Goal: Task Accomplishment & Management: Use online tool/utility

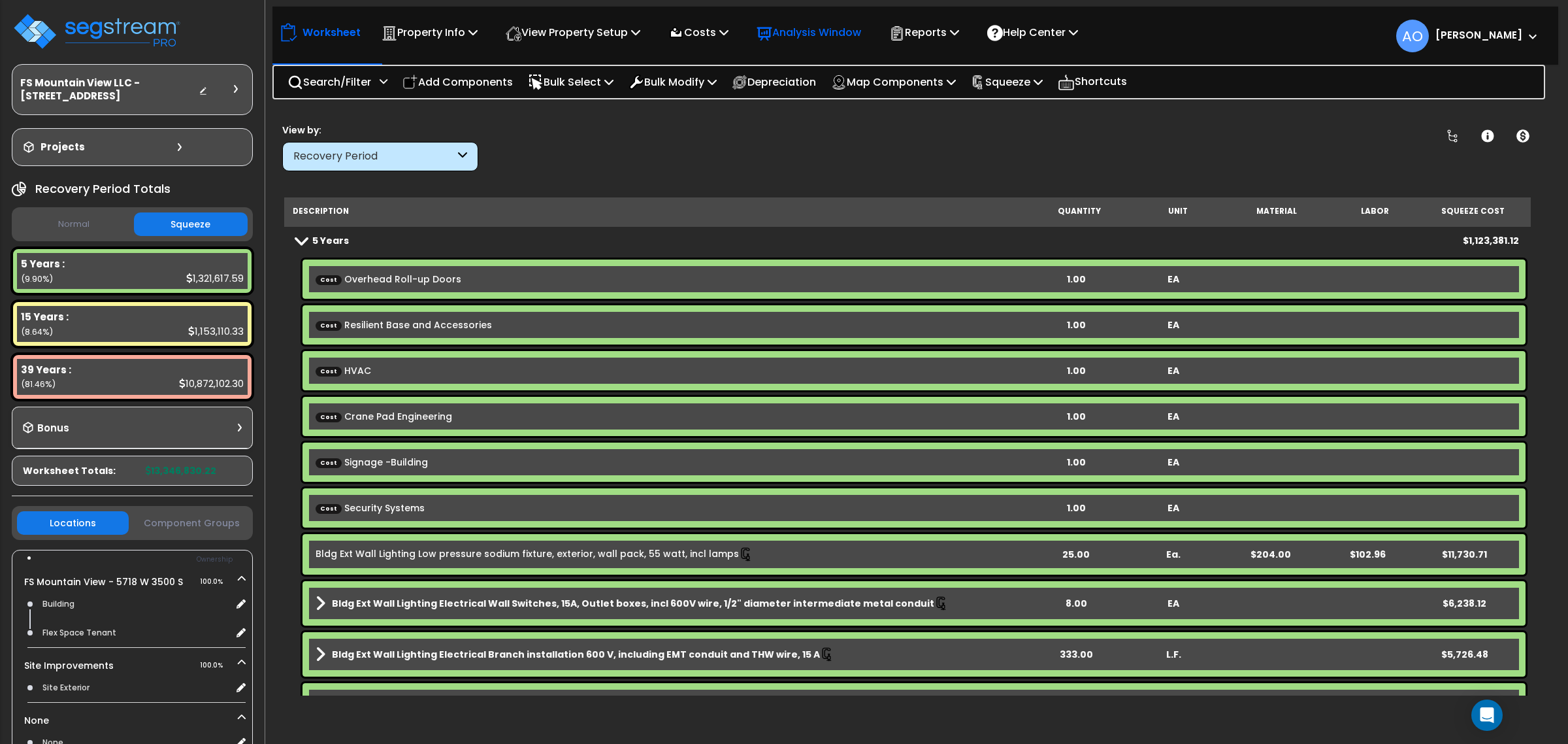
click at [847, 28] on p "Analysis Window" at bounding box center [809, 32] width 104 height 18
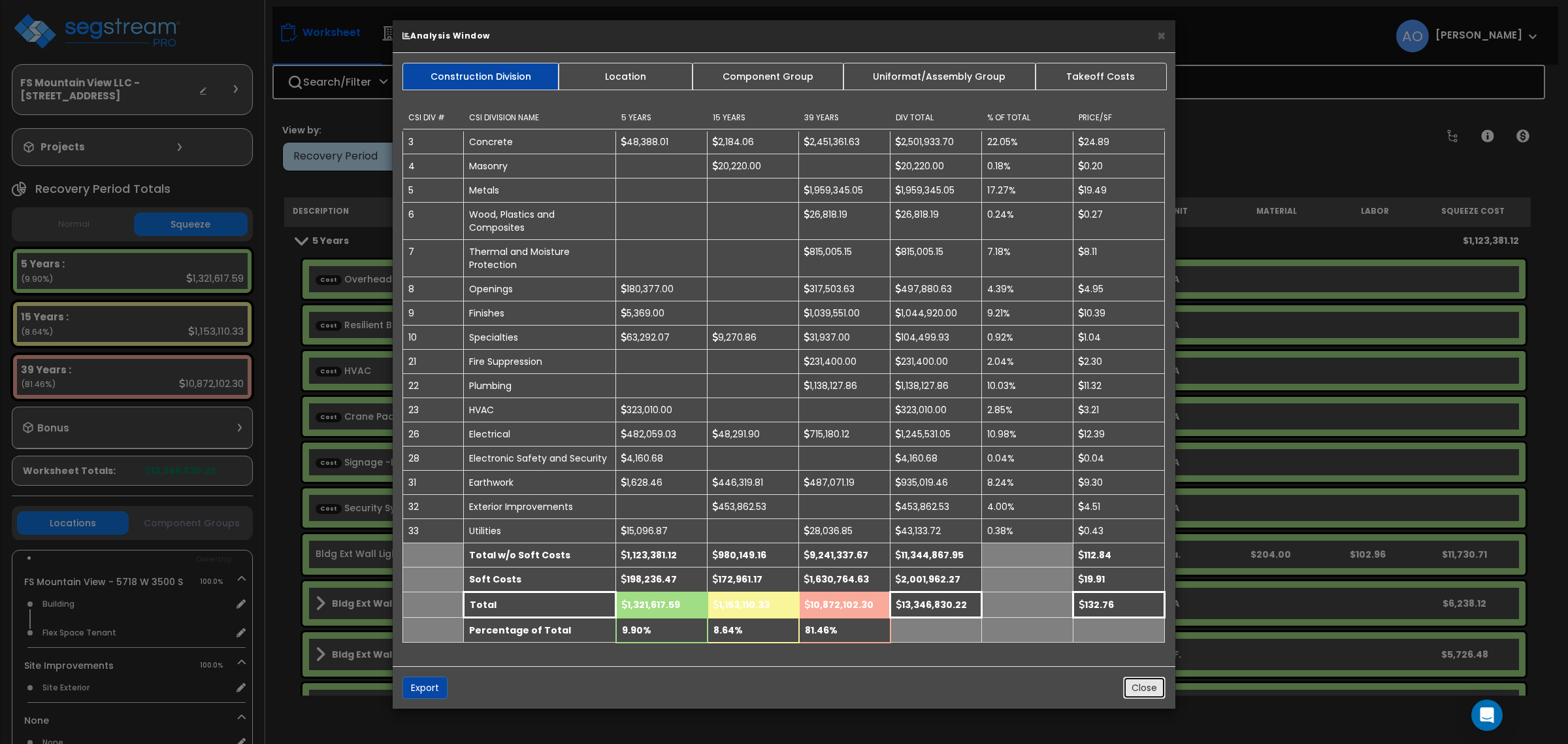
drag, startPoint x: 1137, startPoint y: 695, endPoint x: 127, endPoint y: 437, distance: 1042.4
click at [1137, 694] on button "Close" at bounding box center [1144, 687] width 42 height 22
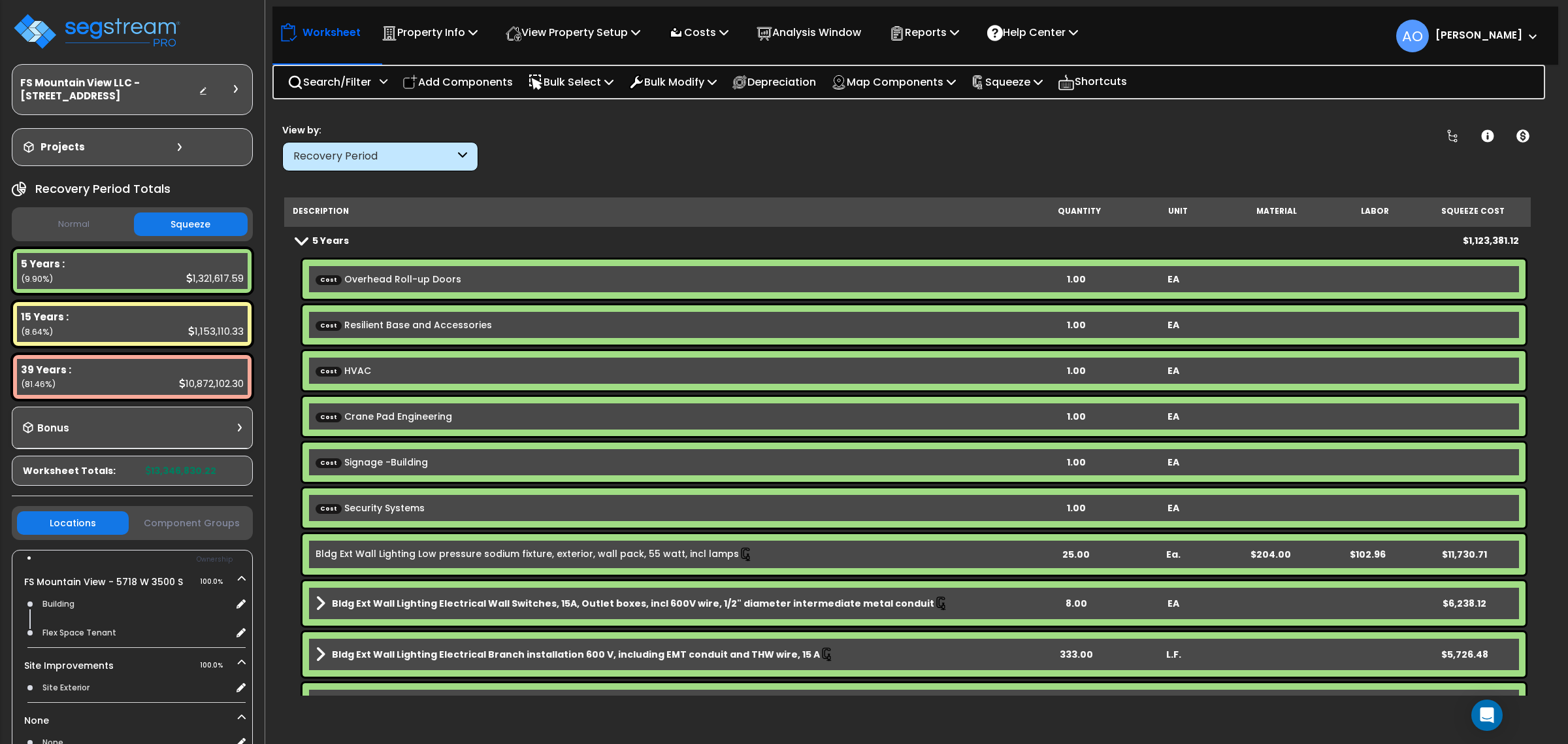
click at [396, 367] on b "Cost HVAC" at bounding box center [671, 370] width 711 height 13
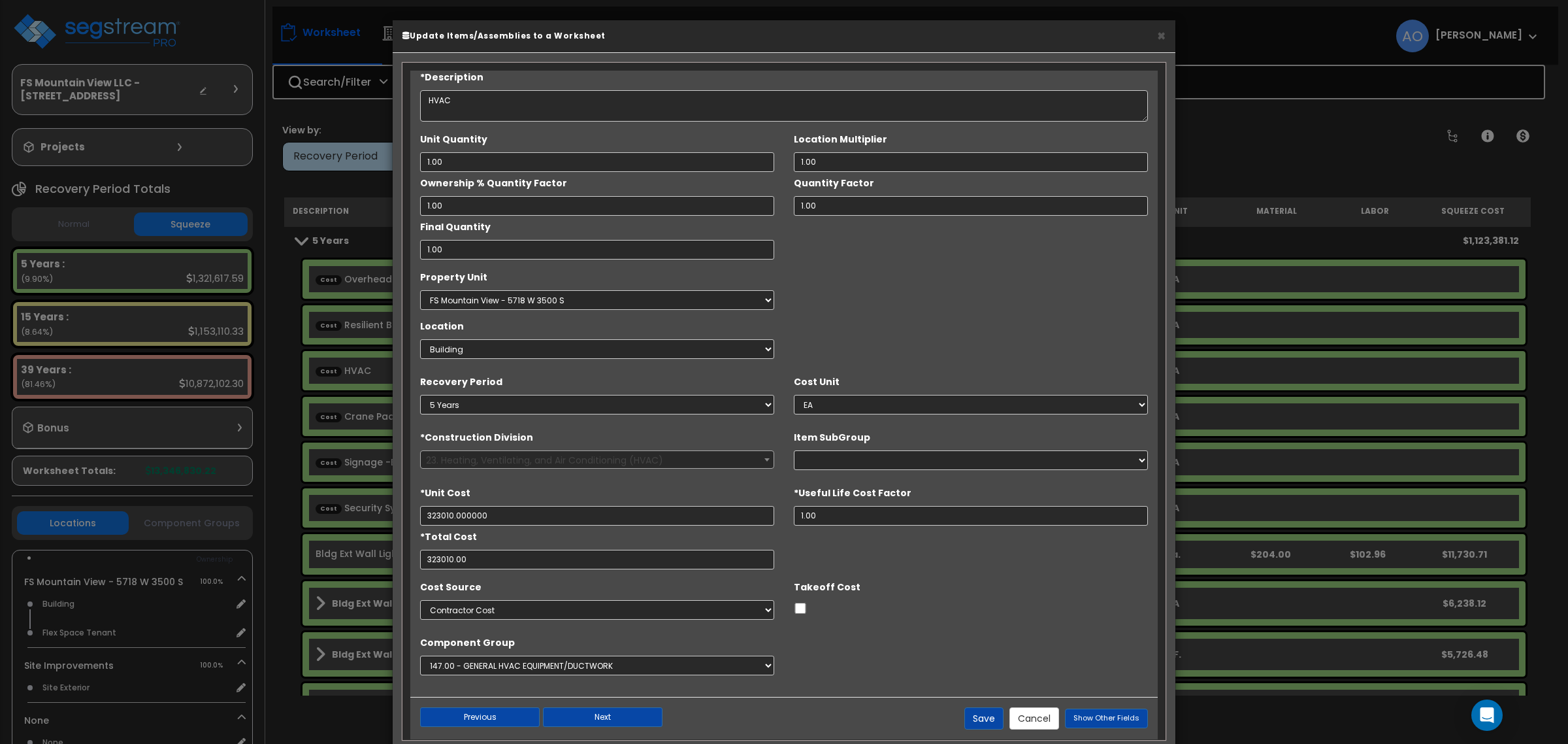
type input "$323,010.00"
click at [863, 317] on div "Property Unit Select FS Mountain View - 5718 W 3500 S Site Improvements Location" at bounding box center [784, 315] width 748 height 98
click at [1030, 725] on button "Cancel" at bounding box center [1034, 718] width 49 height 22
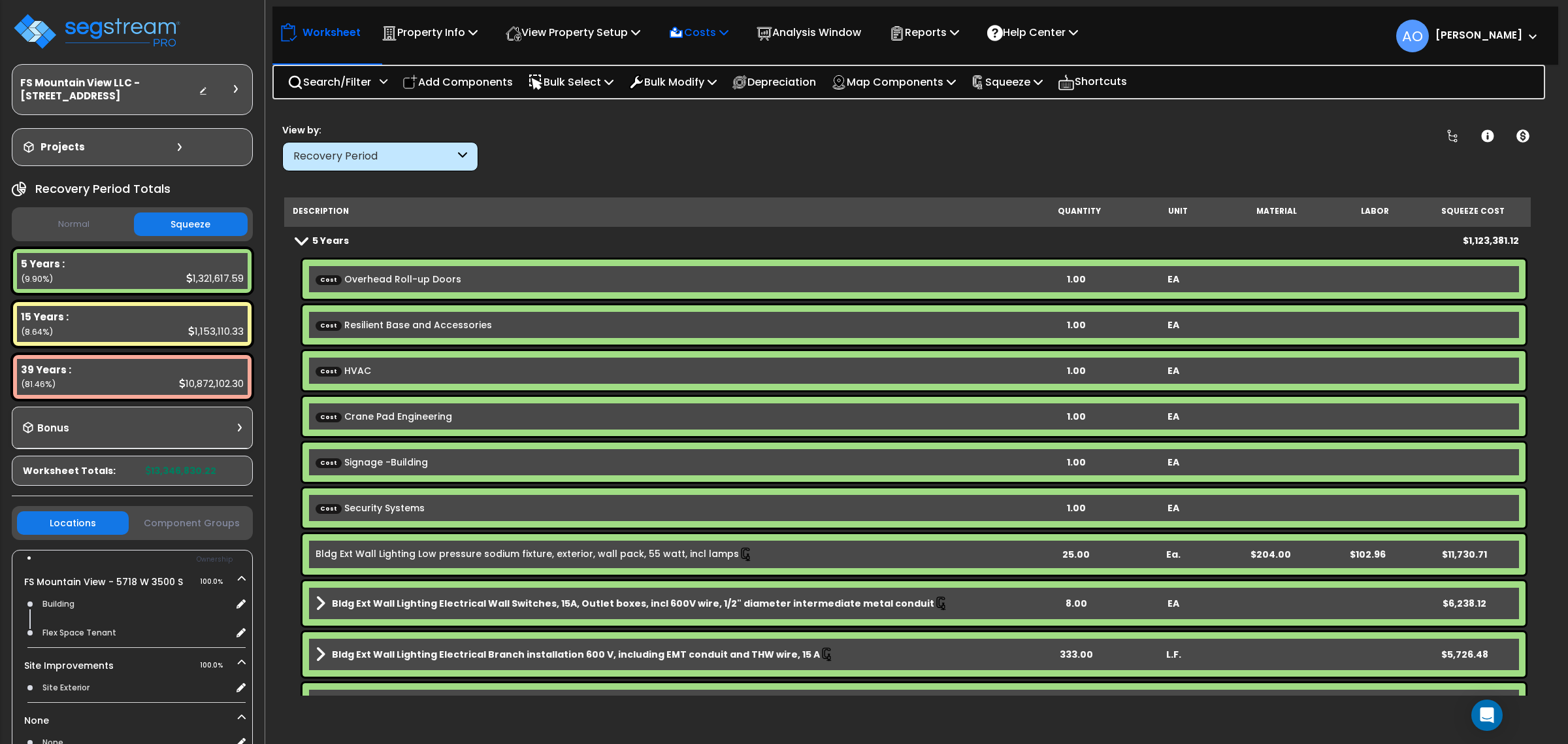
click at [716, 36] on p "Costs" at bounding box center [698, 32] width 60 height 18
click at [710, 83] on link "Direct Costs" at bounding box center [727, 90] width 130 height 26
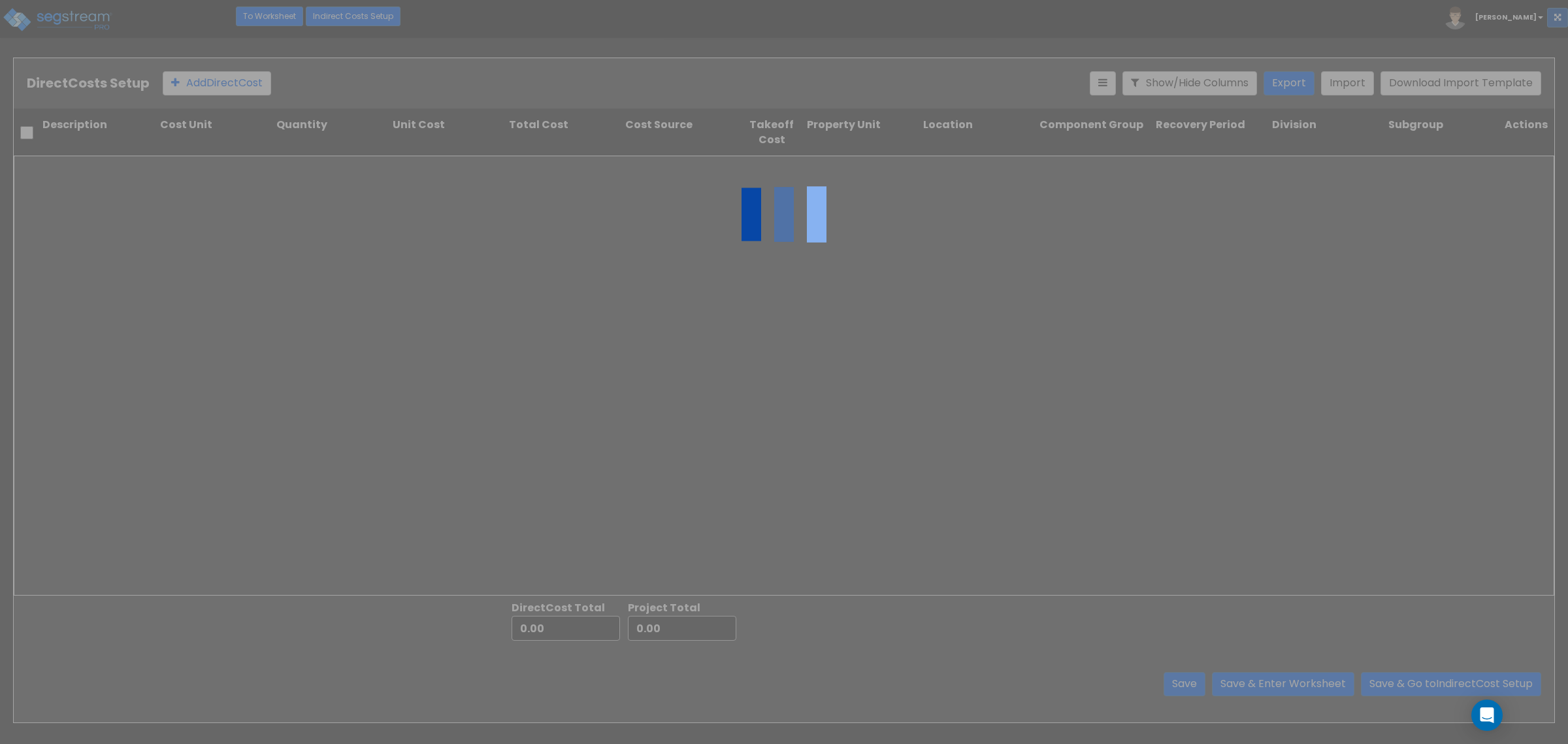
type input "2,001,962.27"
type input "11,344,867.95"
type input "13,346,830.22"
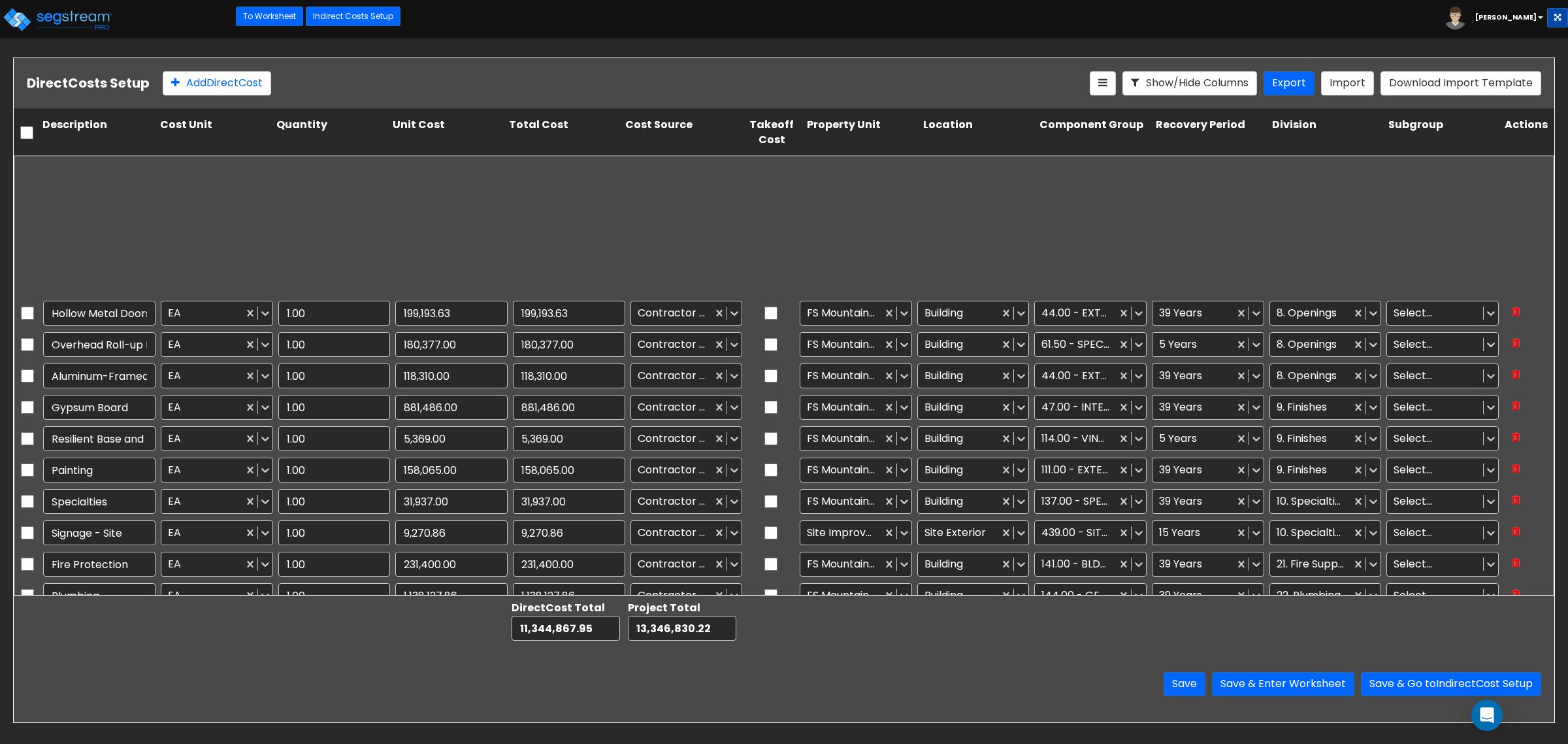
scroll to position [408, 0]
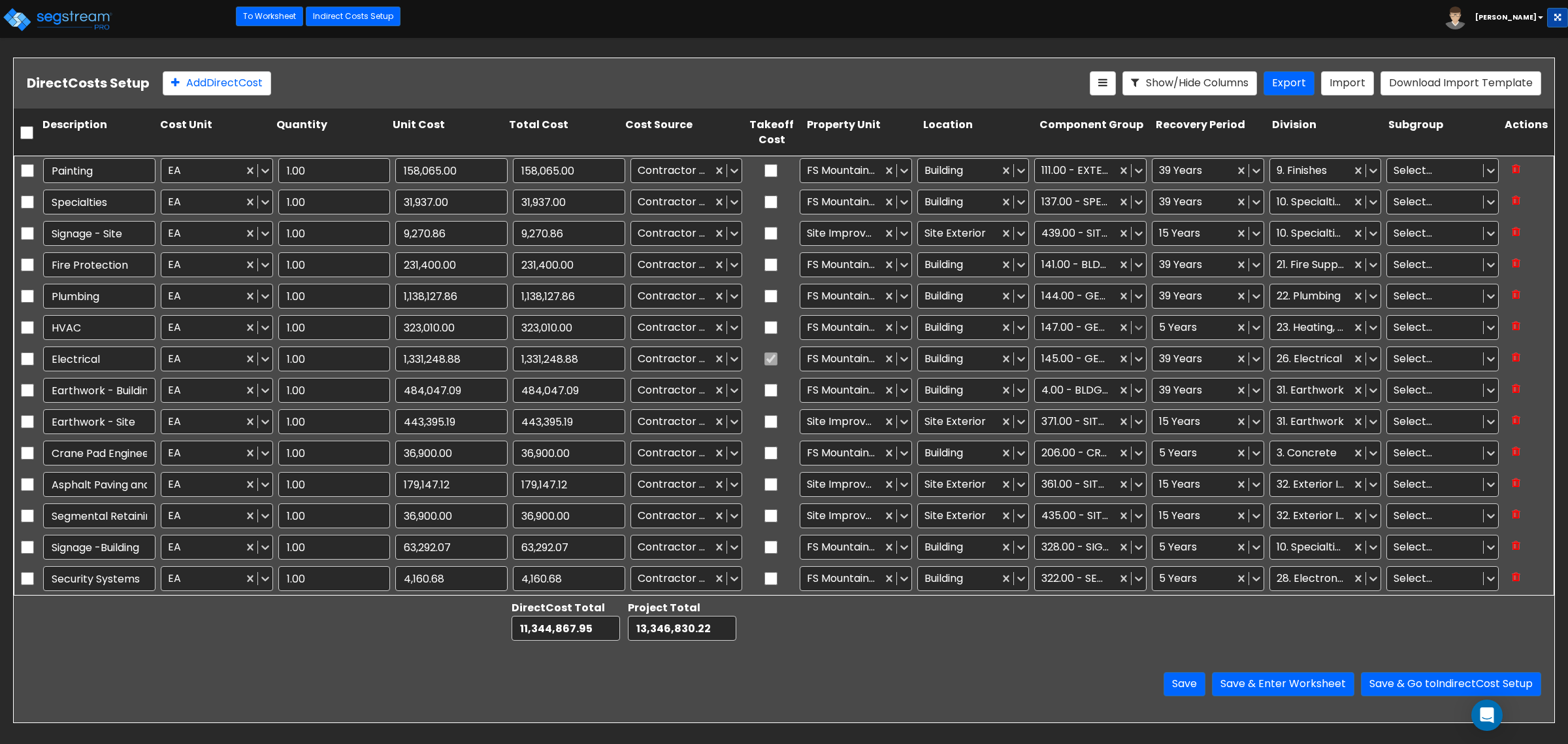
click at [1132, 330] on icon at bounding box center [1138, 327] width 13 height 13
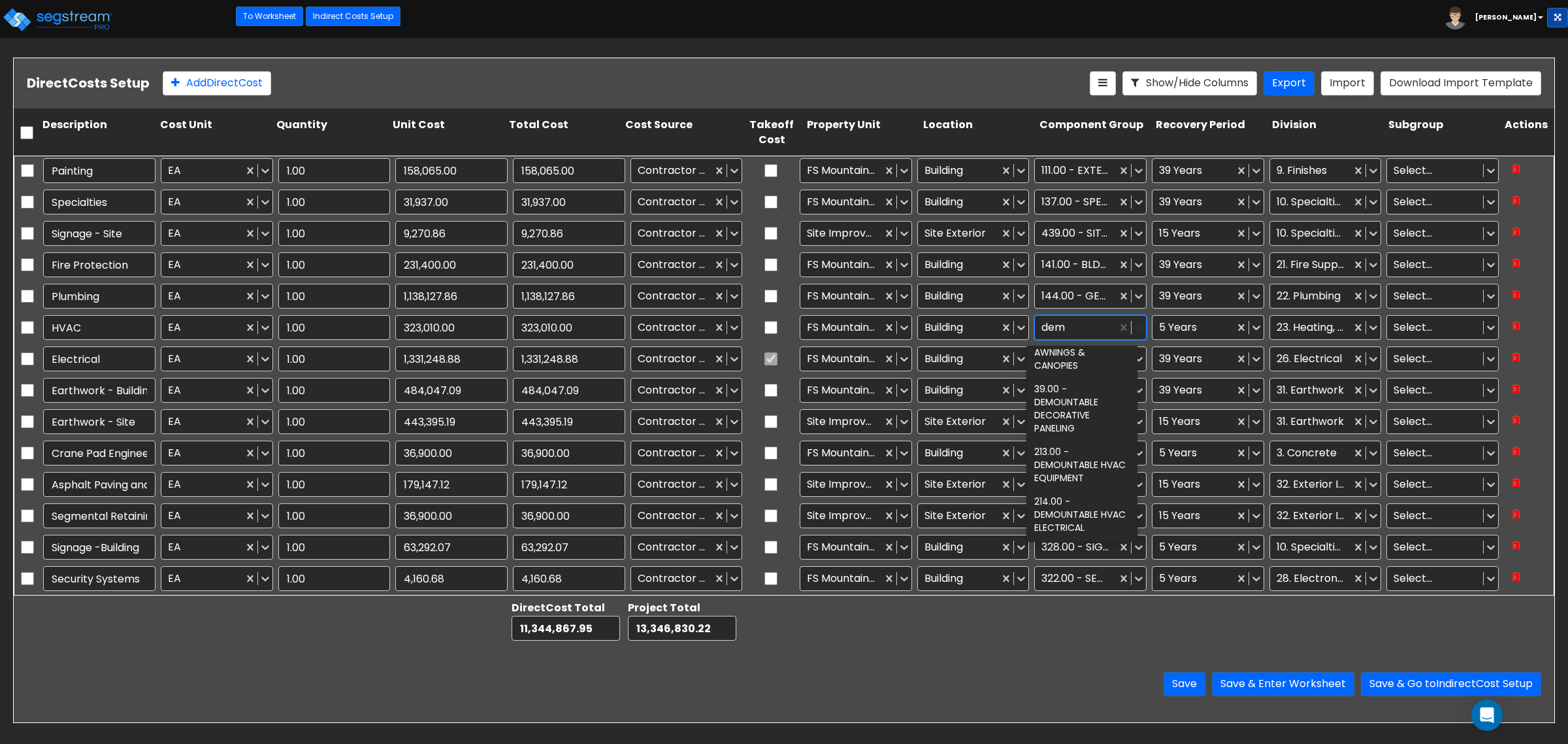
scroll to position [83, 0]
type input "demoun"
click at [1091, 459] on div "213.00 - DEMOUNTABLE HVAC EQUIPMENT" at bounding box center [1082, 465] width 111 height 49
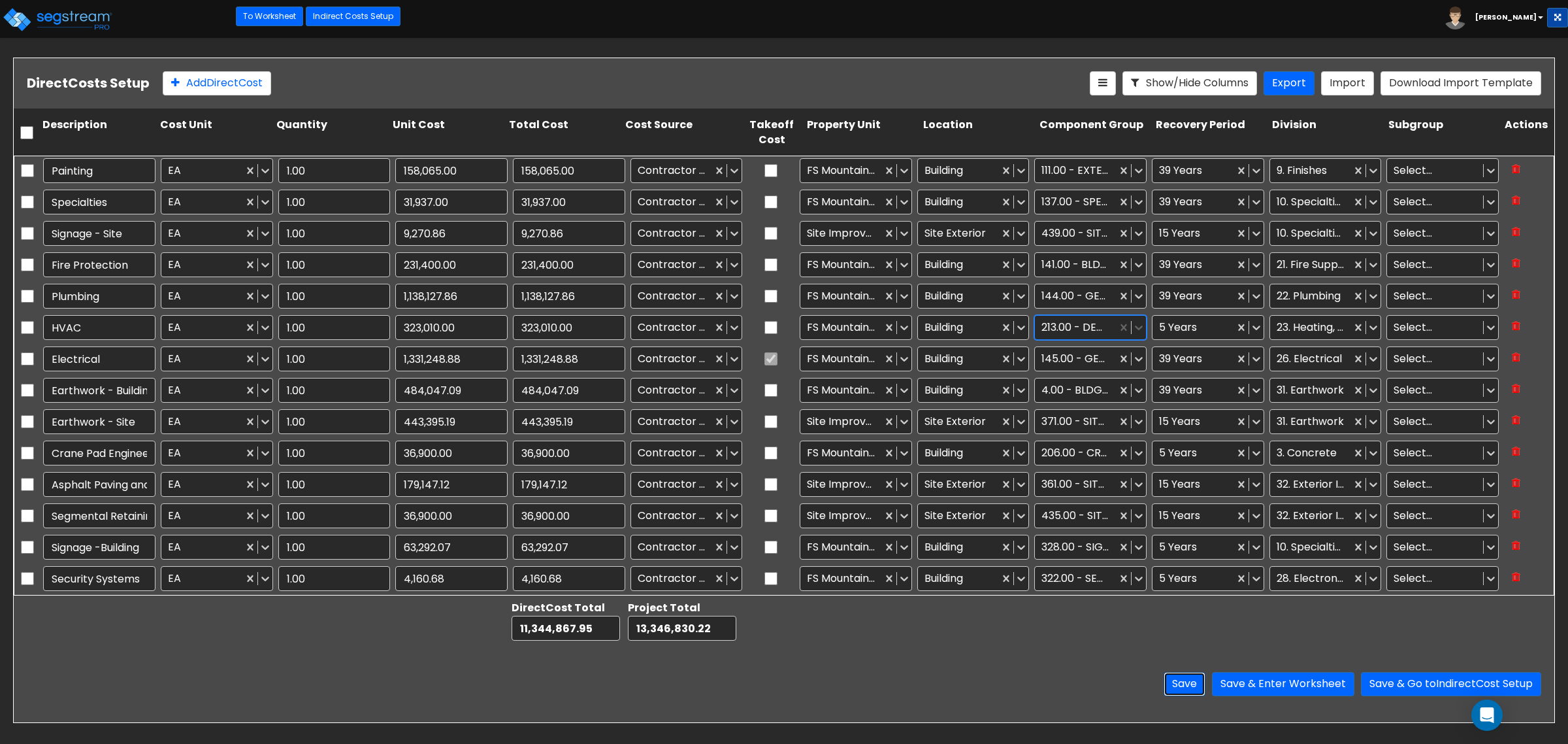
click at [1181, 685] on button "Save" at bounding box center [1184, 683] width 42 height 24
click at [1309, 680] on button "Save & Enter Worksheet" at bounding box center [1283, 683] width 143 height 24
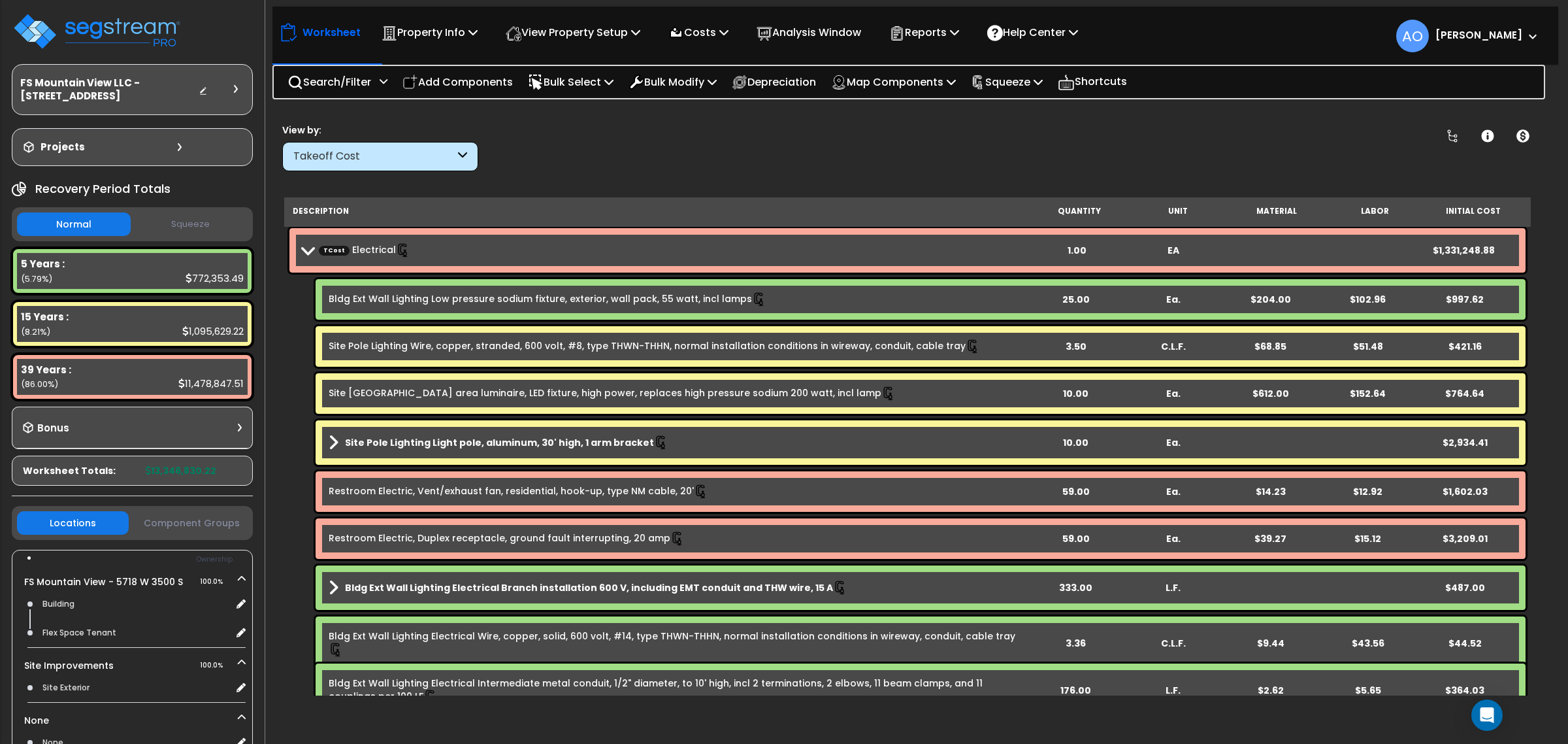
scroll to position [57, 0]
click at [352, 147] on div "Takeoff Cost" at bounding box center [380, 157] width 196 height 29
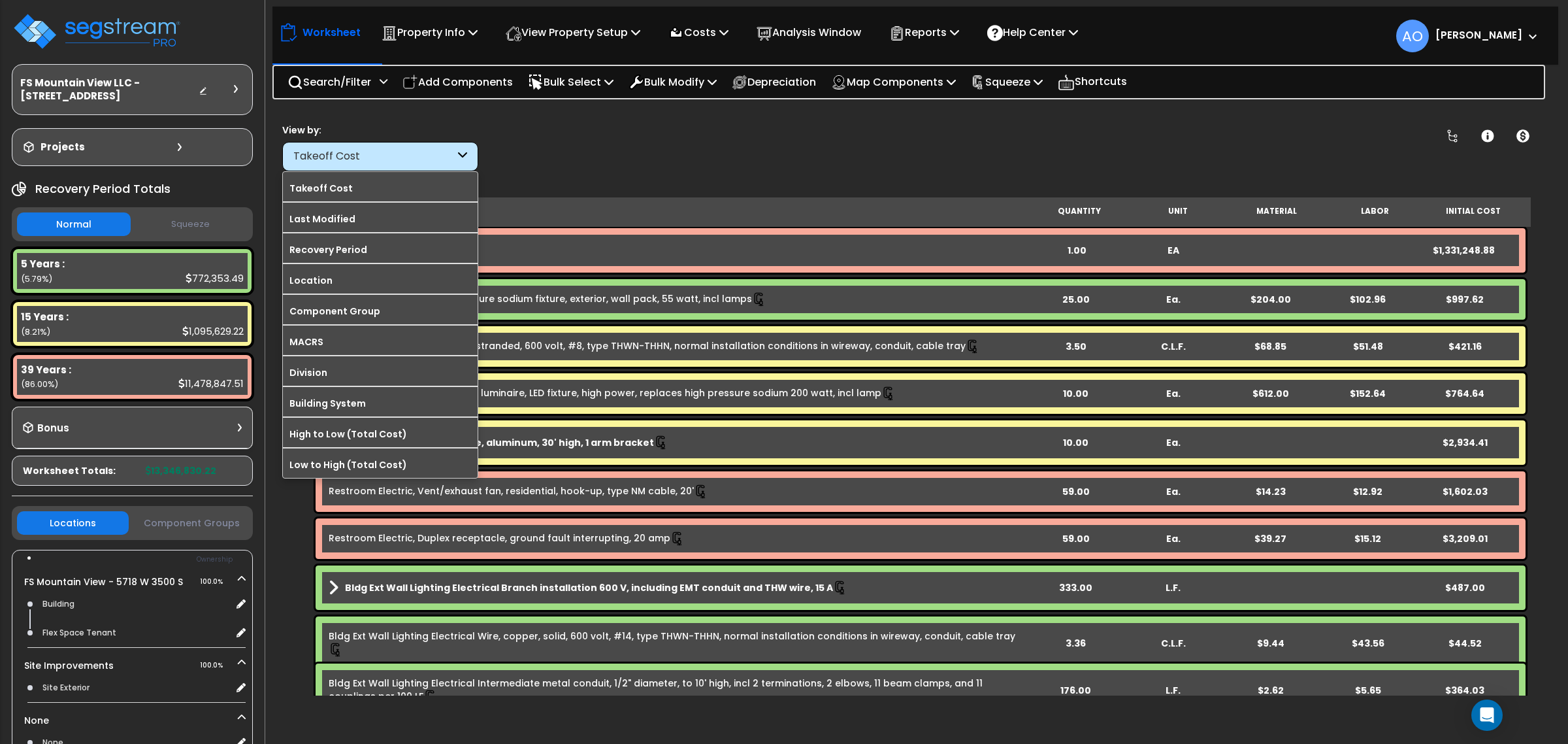
click at [367, 312] on label "Component Group" at bounding box center [380, 310] width 194 height 19
click at [0, 0] on input "Component Group" at bounding box center [0, 0] width 0 height 0
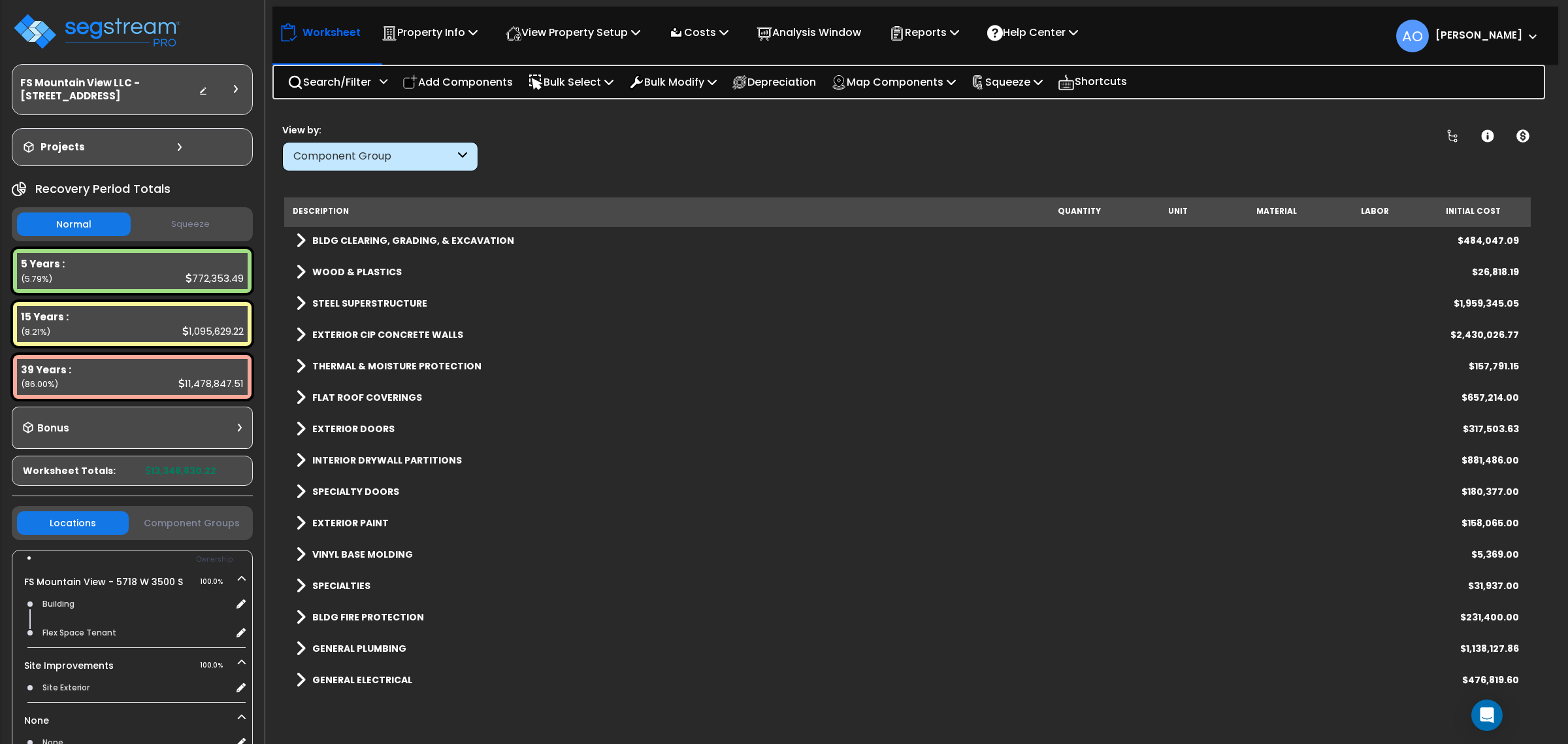
scroll to position [250, 0]
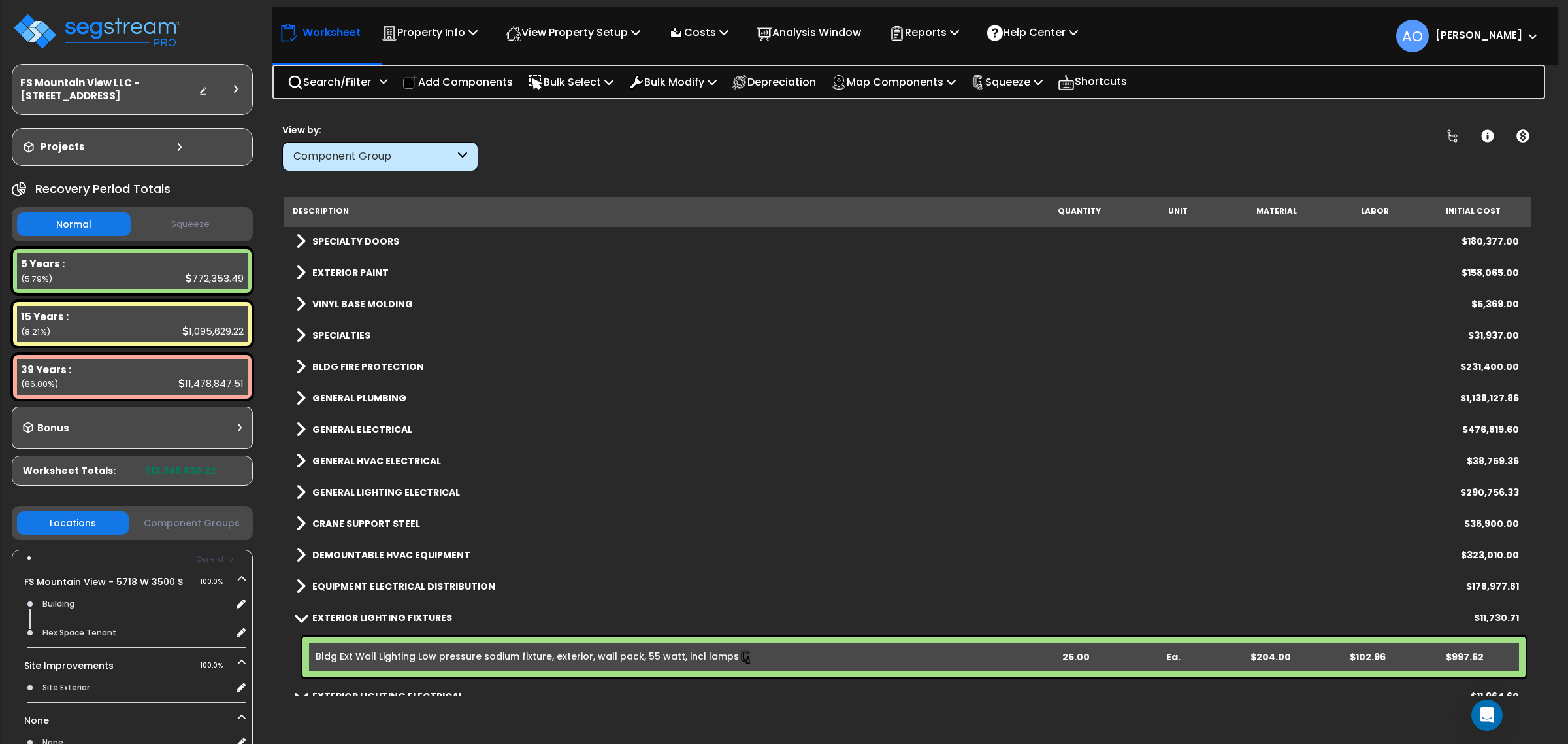
click at [410, 456] on b "GENERAL HVAC ELECTRICAL" at bounding box center [377, 461] width 129 height 13
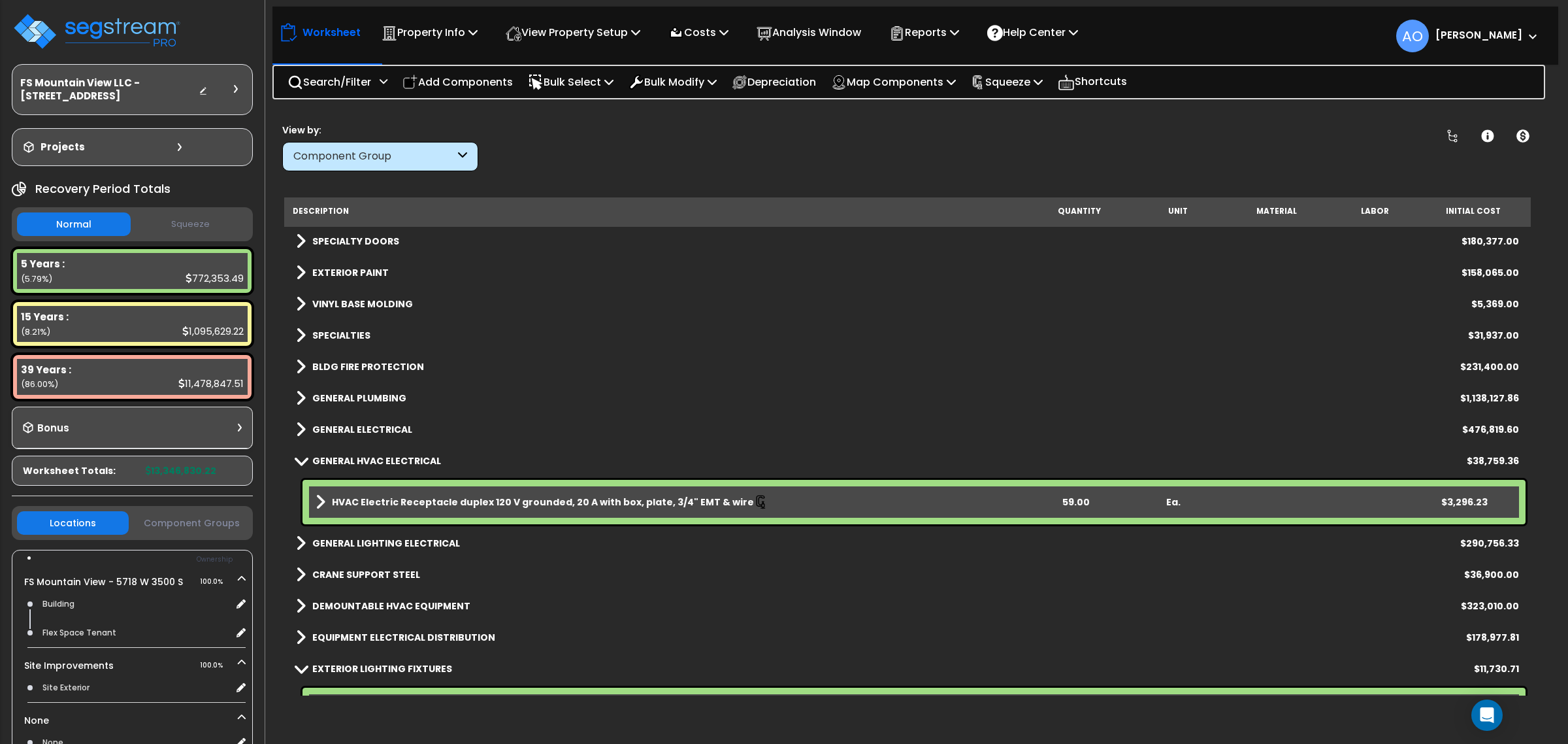
click at [404, 495] on b "HVAC Electric Receptacle duplex 120 V grounded, 20 A with box, plate, 3/4" EMT …" at bounding box center [542, 502] width 422 height 13
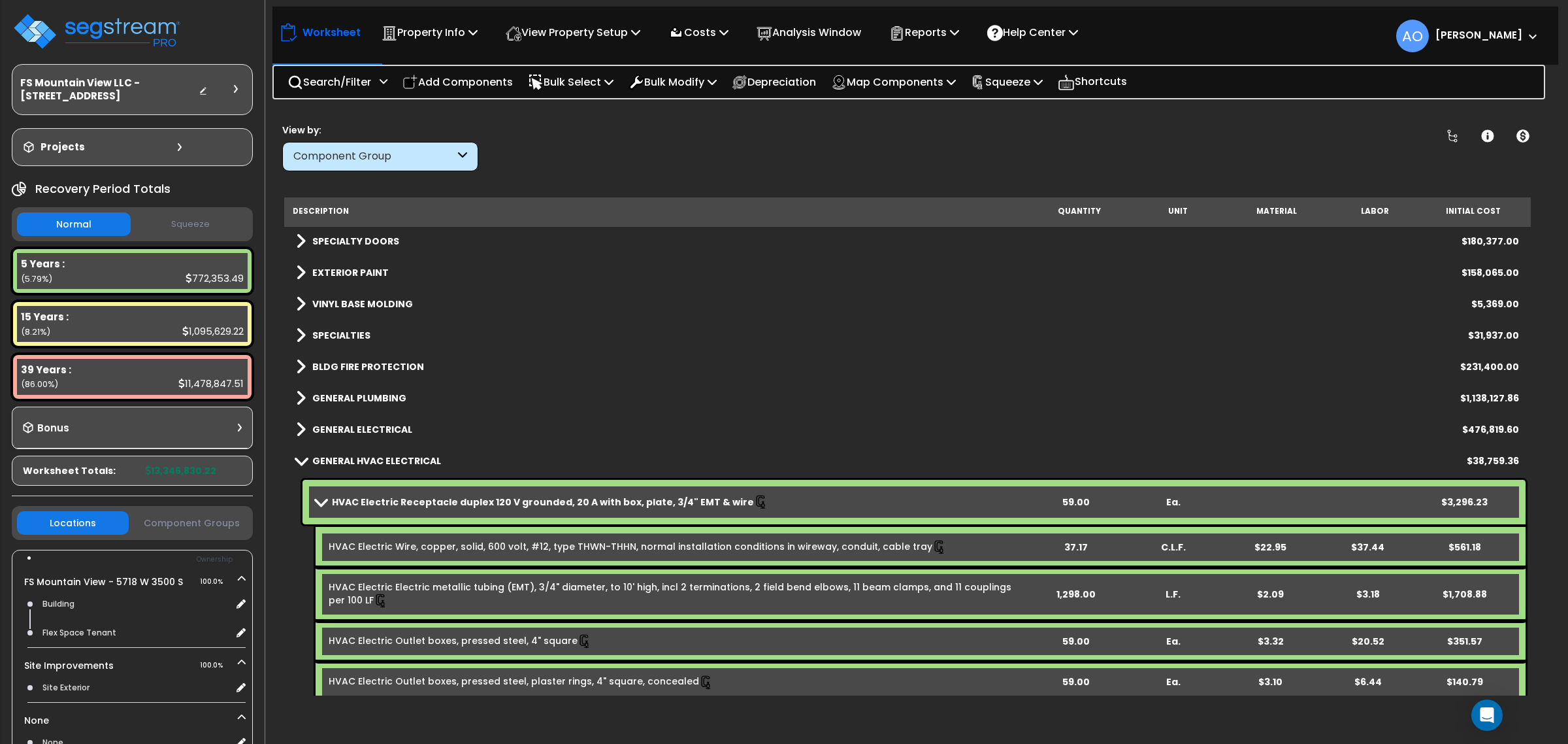
click at [404, 495] on b "HVAC Electric Receptacle duplex 120 V grounded, 20 A with box, plate, 3/4" EMT …" at bounding box center [542, 502] width 422 height 13
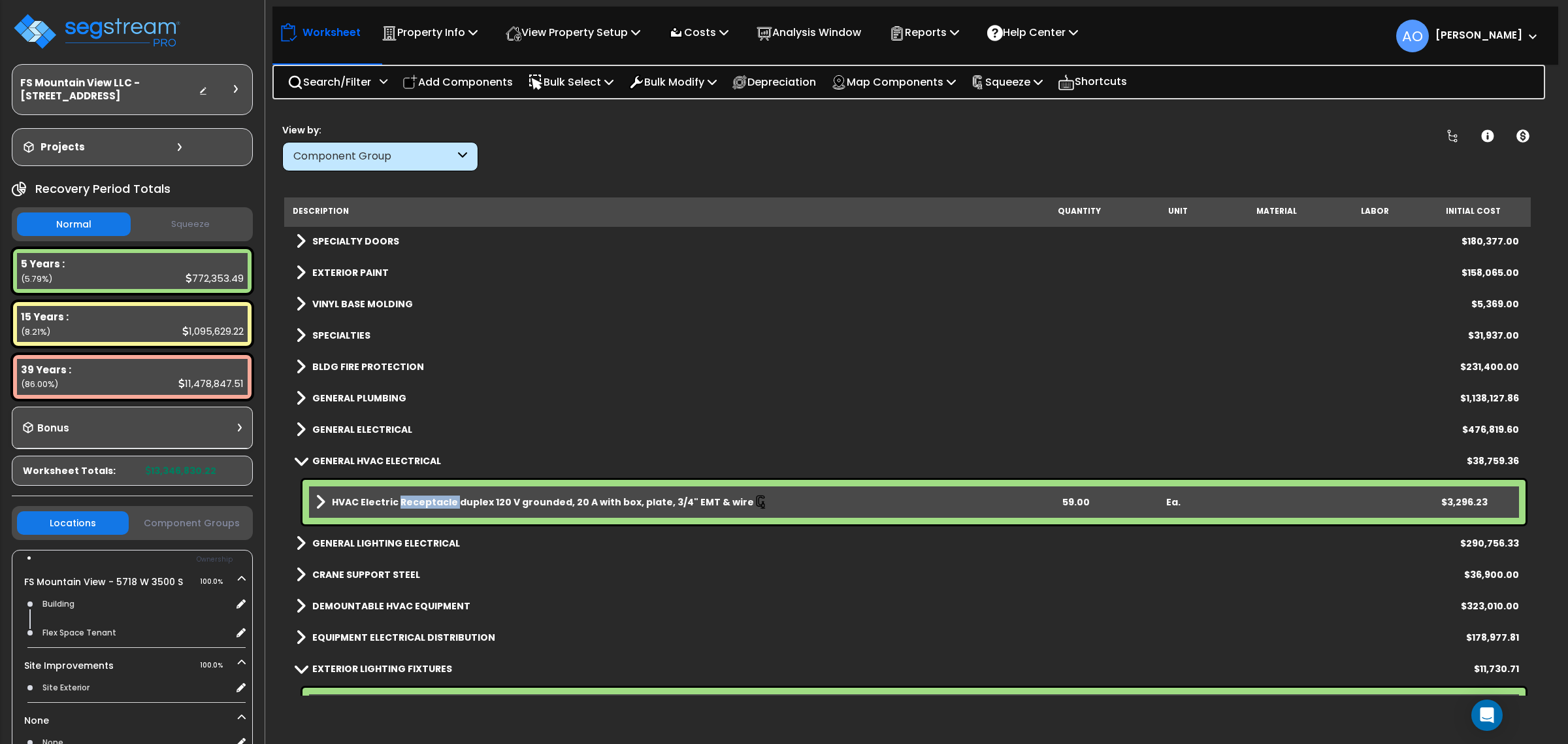
click at [404, 495] on b "HVAC Electric Receptacle duplex 120 V grounded, 20 A with box, plate, 3/4" EMT …" at bounding box center [542, 502] width 422 height 13
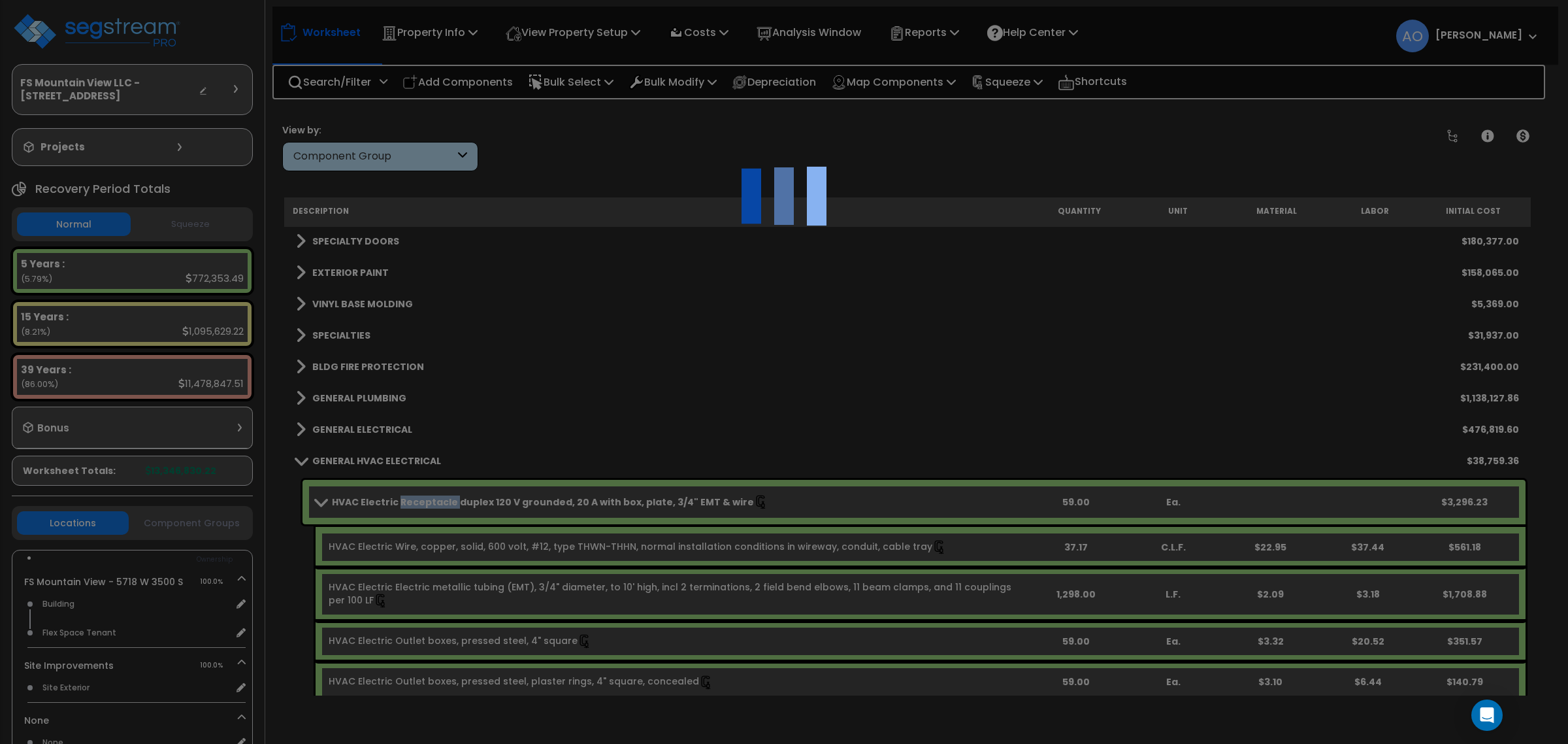
select select "44688611"
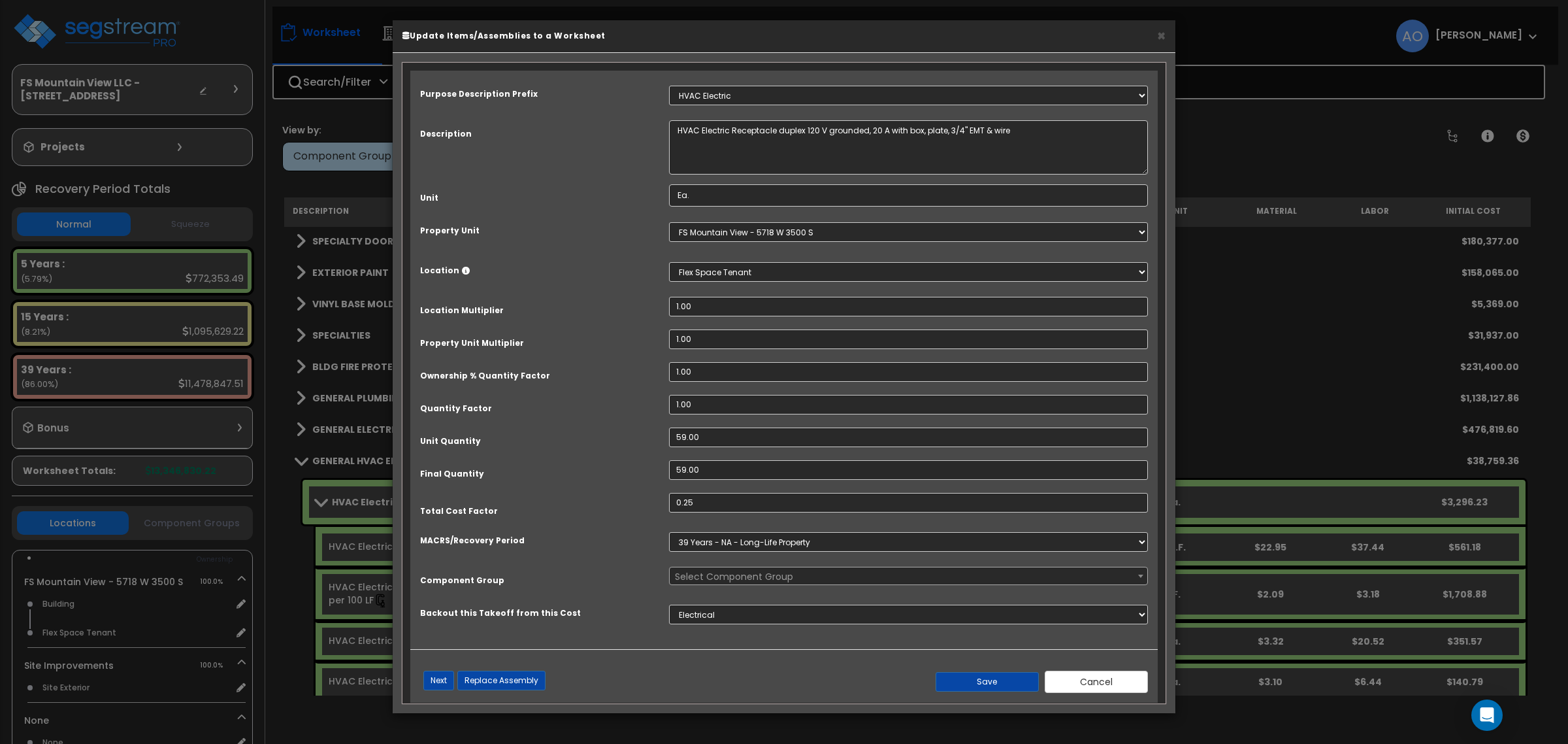
select select "45969"
click at [786, 549] on select "Select MACRS/Recovery Period 5 Years - 57.0 - Distributive Trades & Services 5 …" at bounding box center [908, 541] width 479 height 19
select select "3667"
click at [669, 532] on select "Select MACRS/Recovery Period 5 Years - 57.0 - Distributive Trades & Services 5 …" at bounding box center [908, 541] width 479 height 19
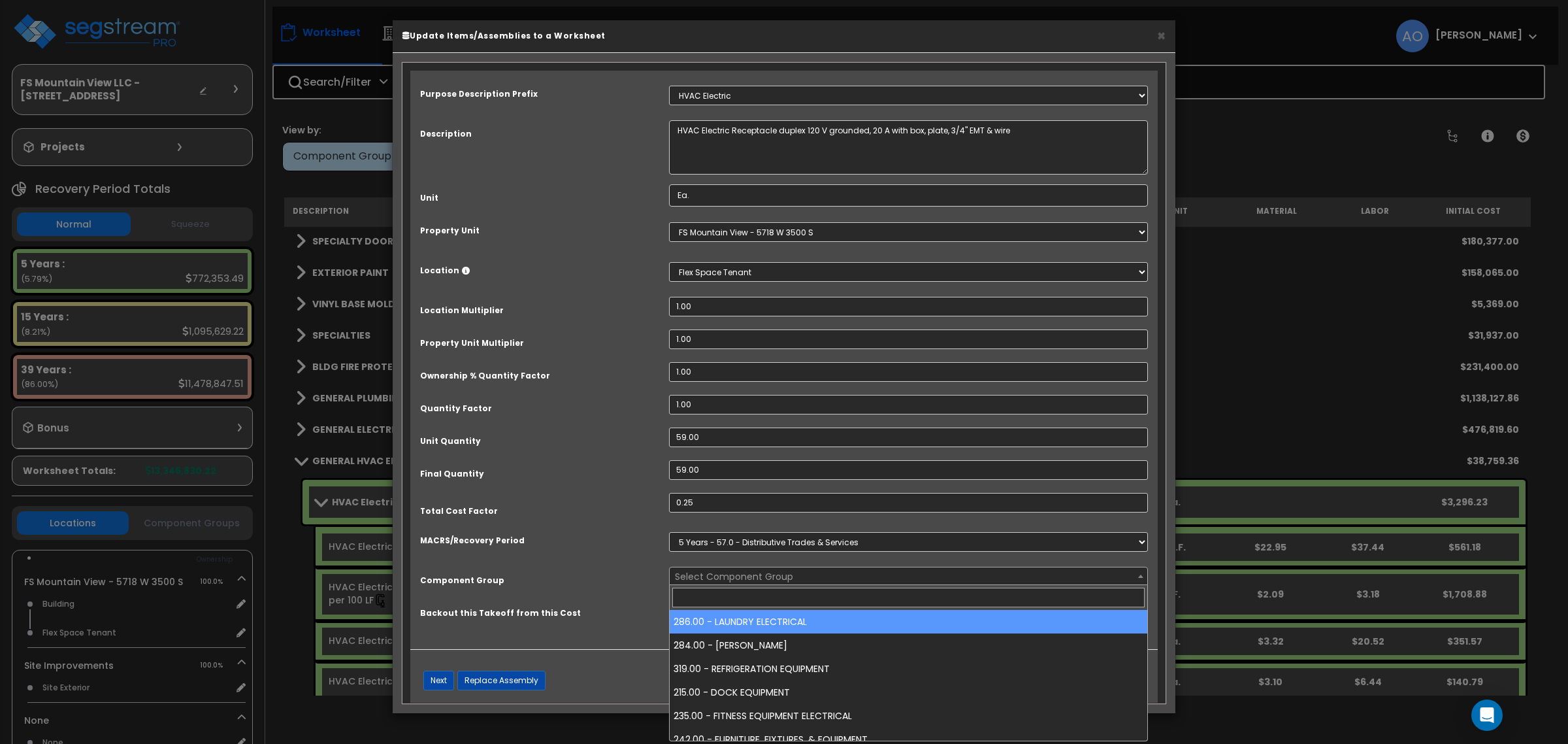
click at [805, 578] on span "Select Component Group" at bounding box center [908, 577] width 477 height 19
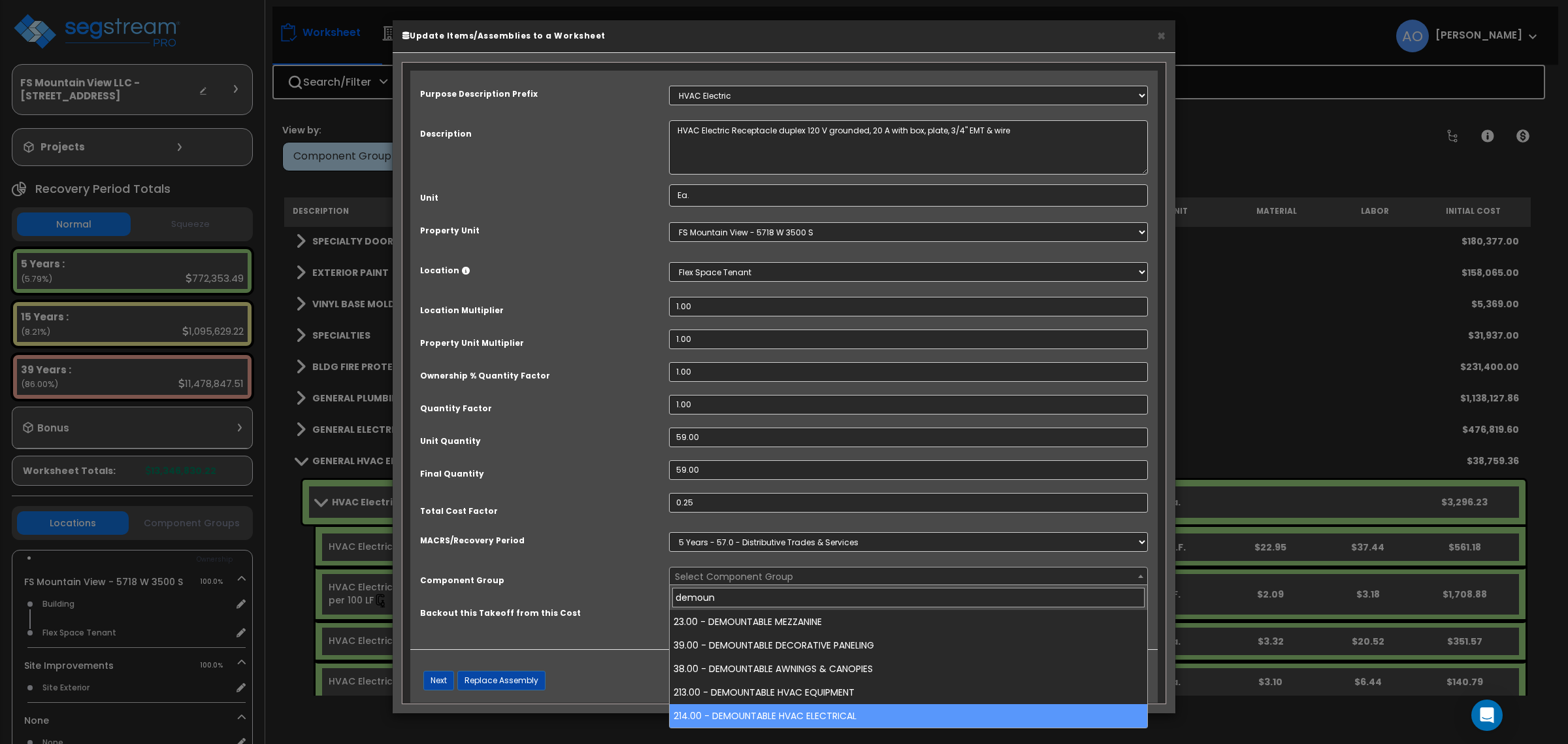
type input "demoun"
select select "46031"
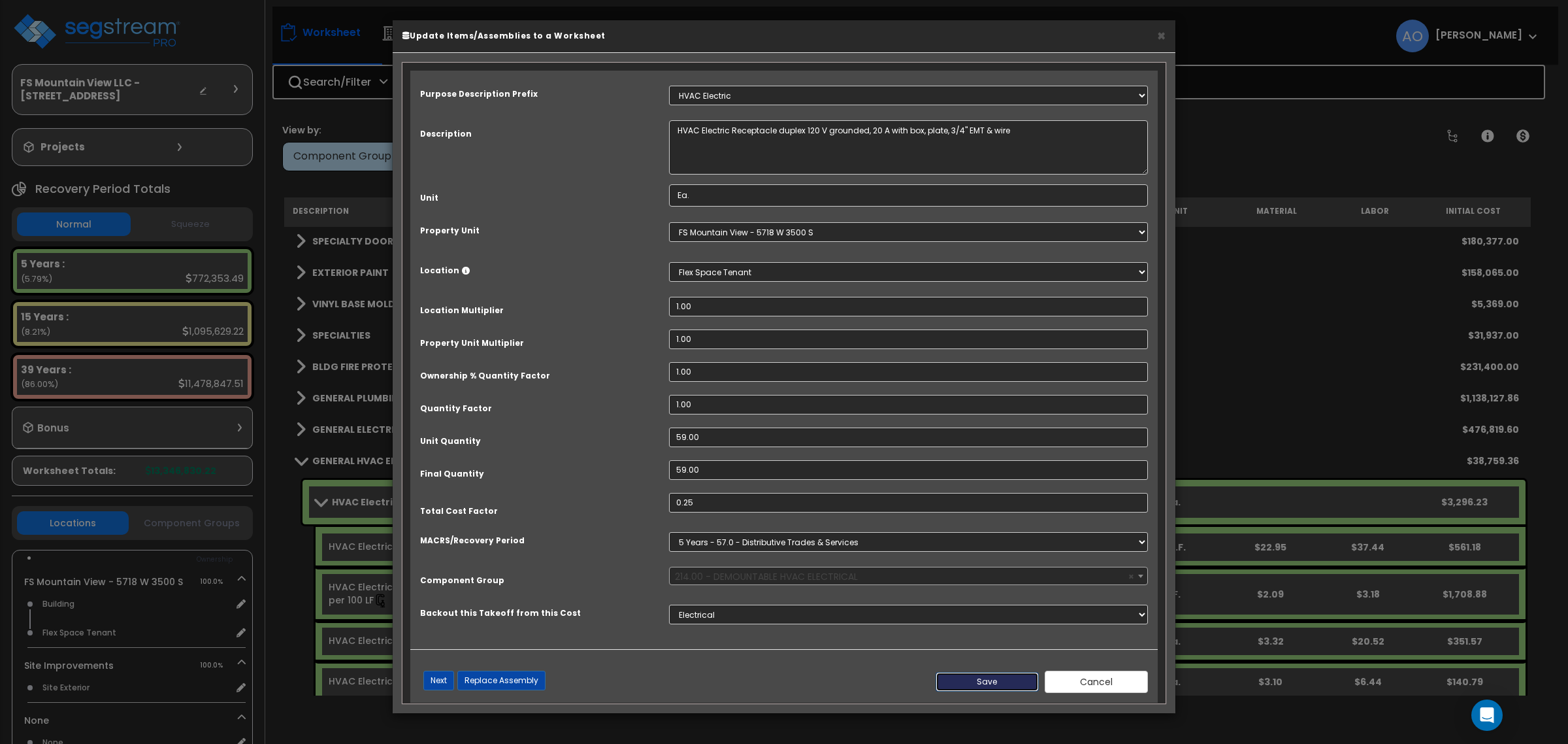
click at [980, 678] on button "Save" at bounding box center [988, 681] width 103 height 19
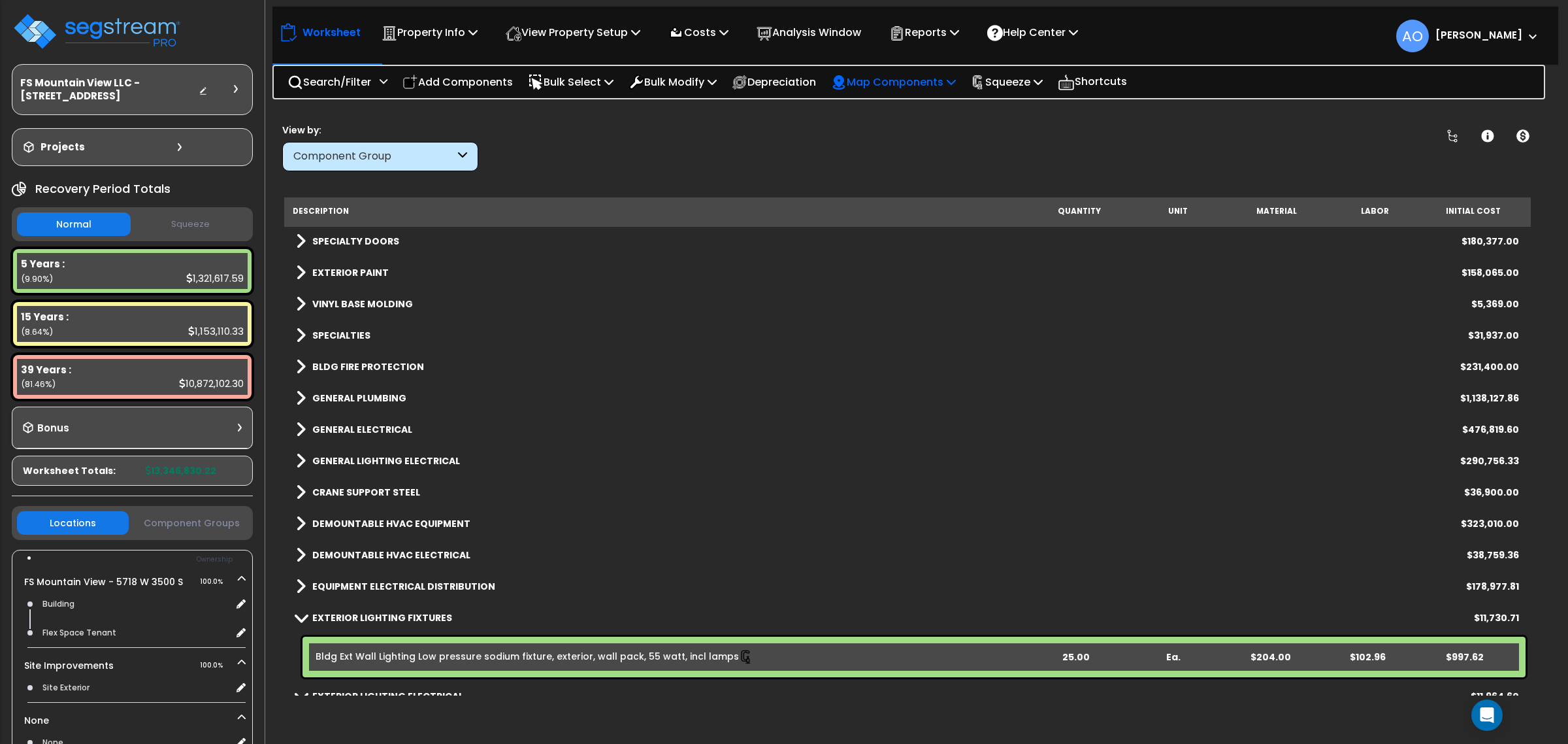
scroll to position [57, 0]
click at [1013, 83] on p "Squeeze" at bounding box center [1006, 82] width 72 height 18
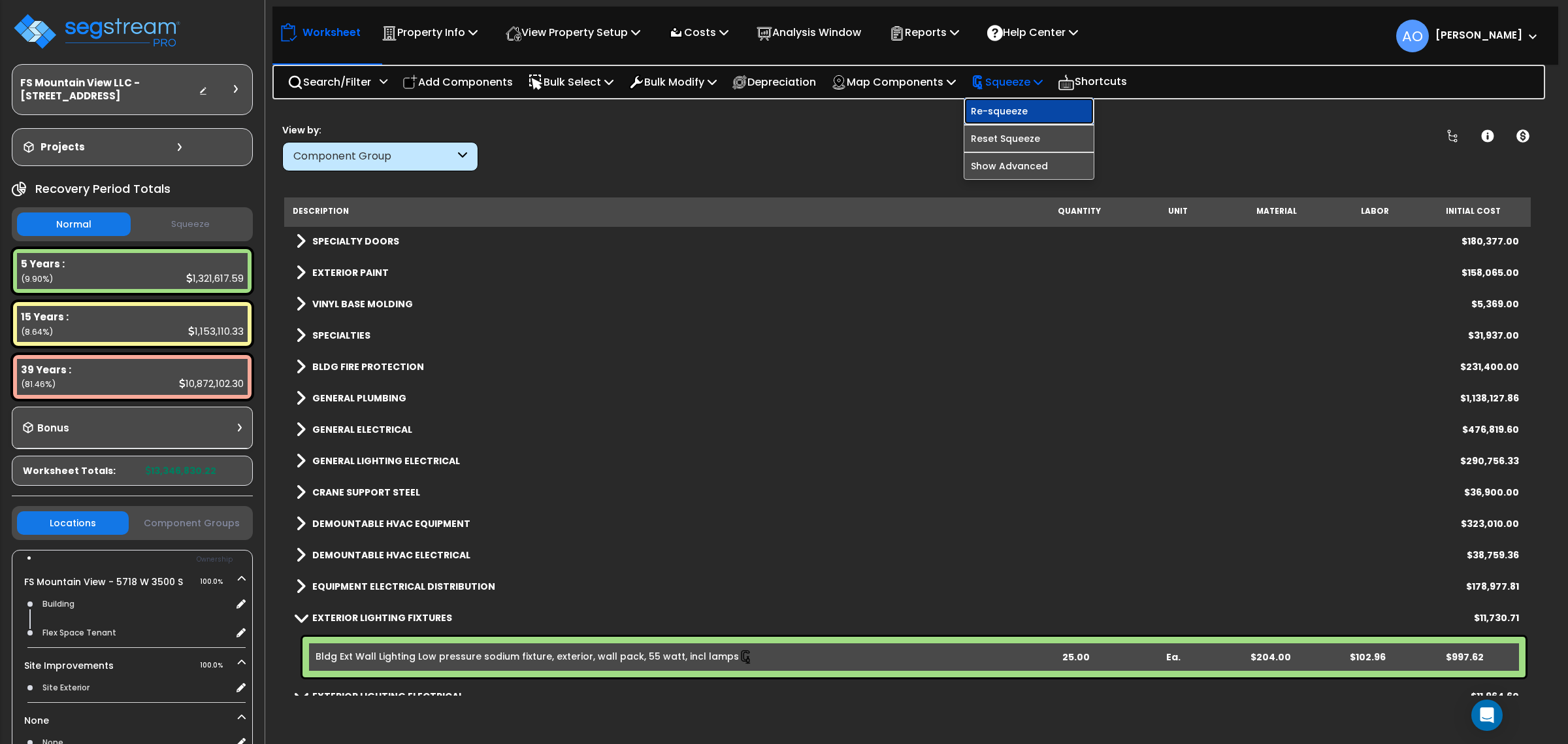
click at [1025, 105] on link "Re-squeeze" at bounding box center [1029, 111] width 130 height 26
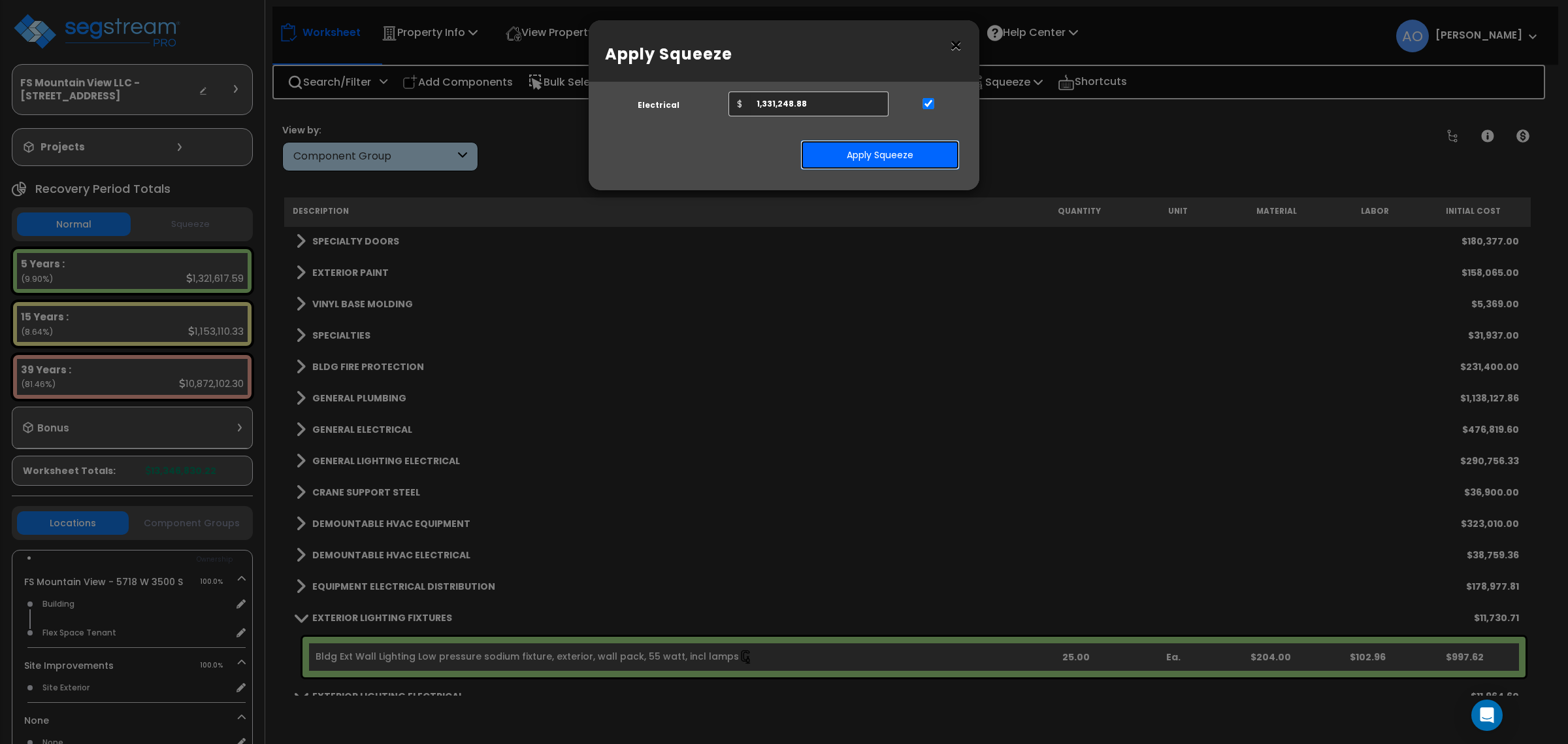
click at [857, 146] on button "Apply Squeeze" at bounding box center [880, 154] width 160 height 30
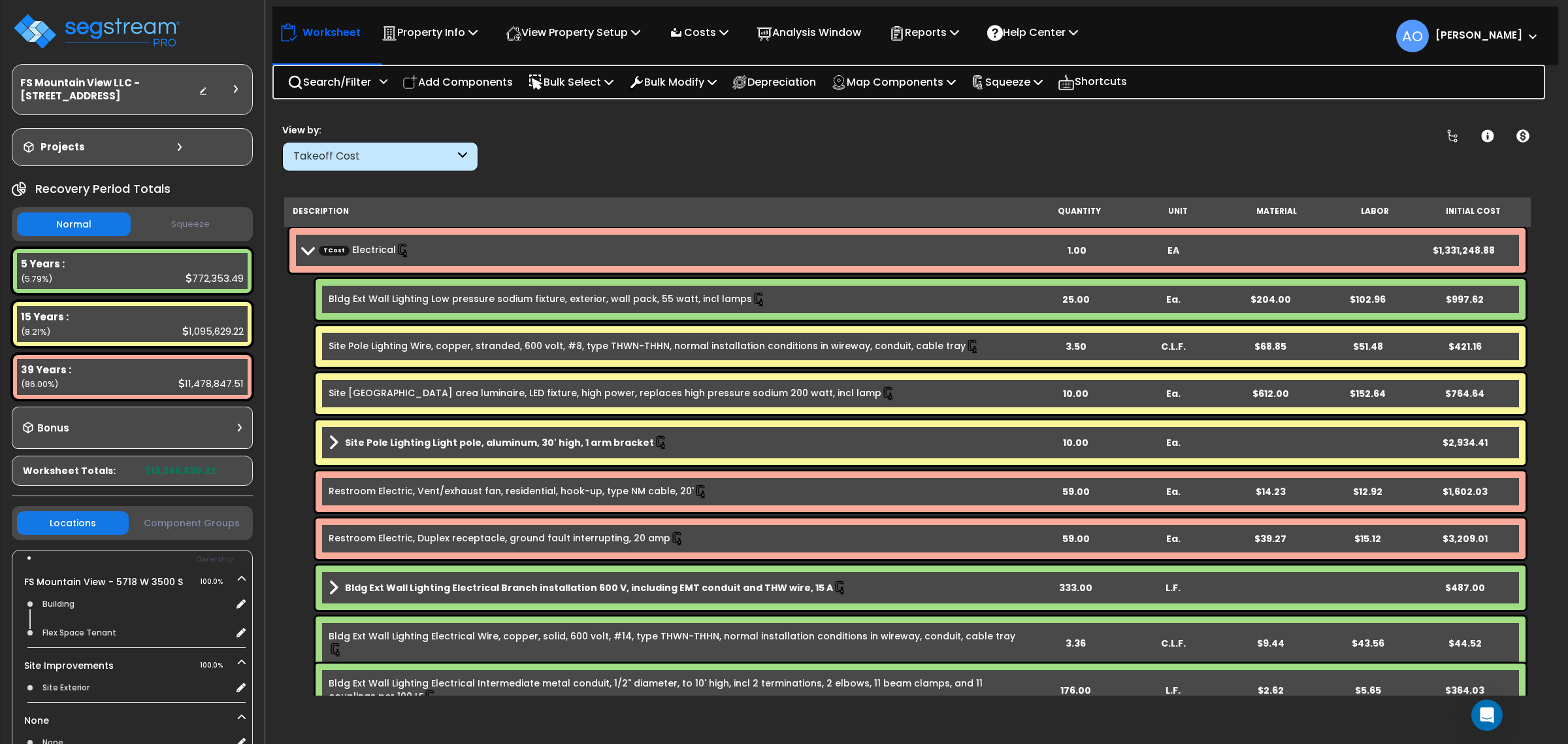
scroll to position [57, 0]
click at [187, 224] on button "Squeeze" at bounding box center [191, 225] width 113 height 23
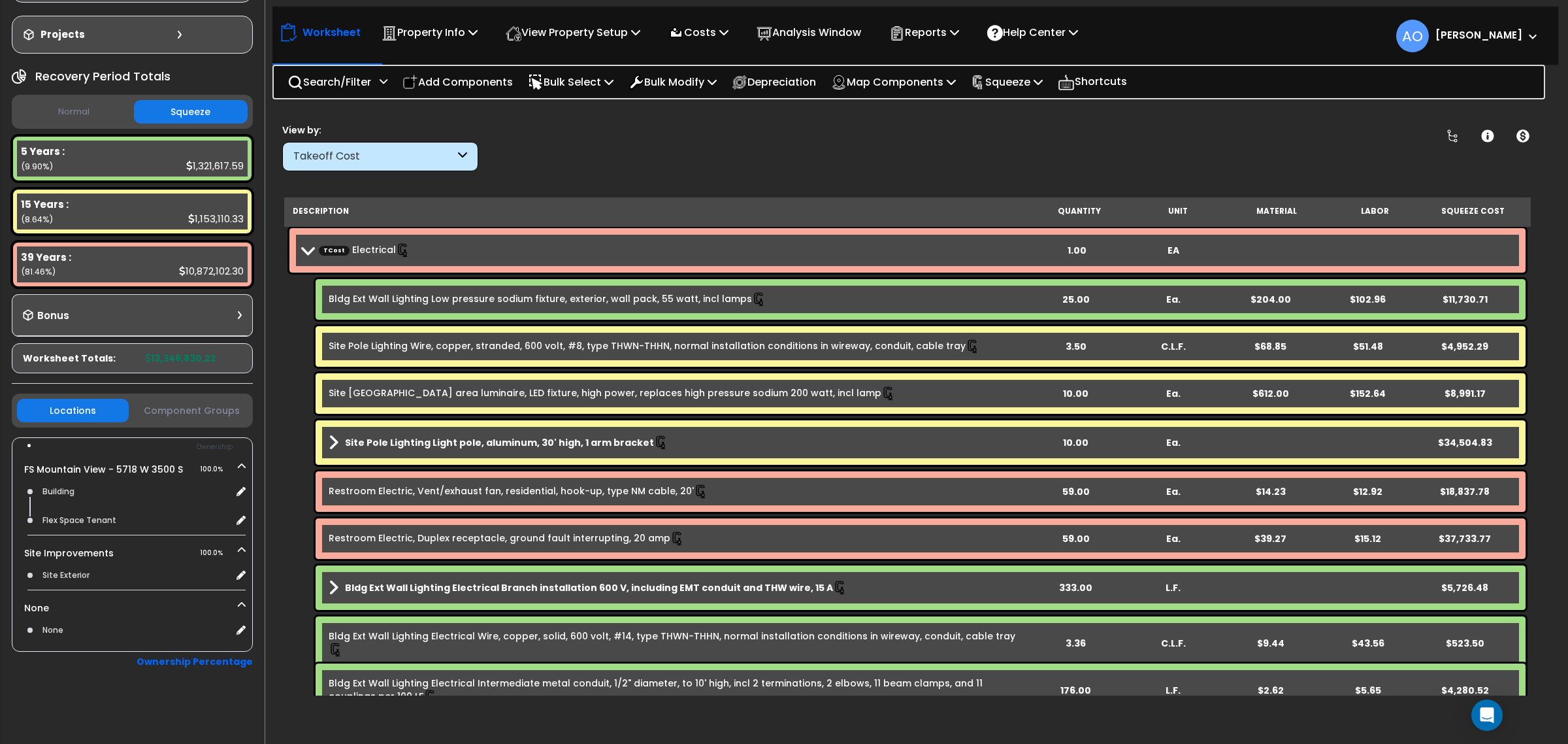
scroll to position [0, 0]
click at [711, 34] on p "Costs" at bounding box center [698, 32] width 60 height 18
click at [729, 90] on link "Direct Costs" at bounding box center [727, 90] width 130 height 26
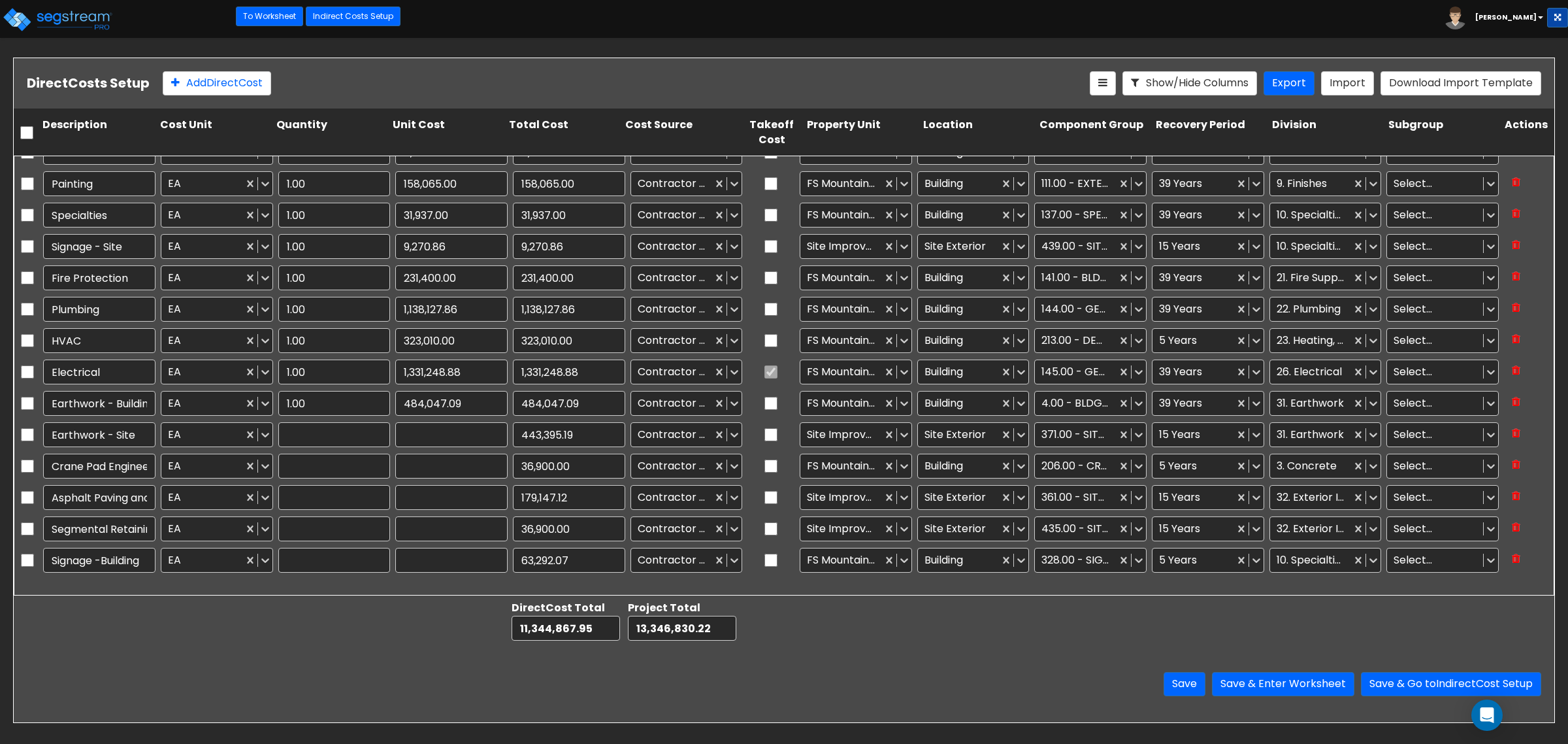
type input "1.00"
type input "443,395.19"
type input "1.00"
type input "36,900.00"
type input "1.00"
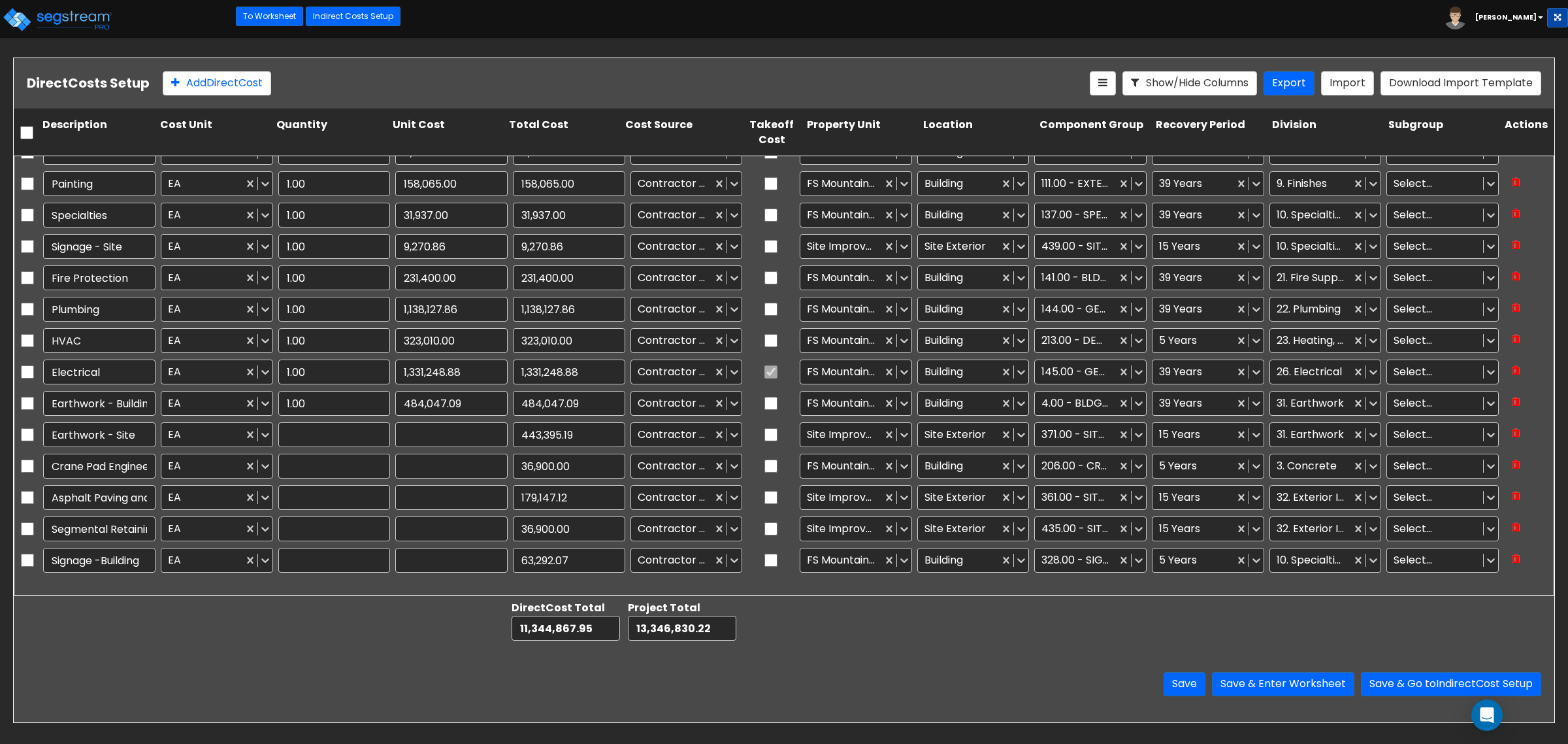
type input "179,147.12"
type input "1.00"
type input "36,900.00"
type input "1.00"
type input "63,292.07"
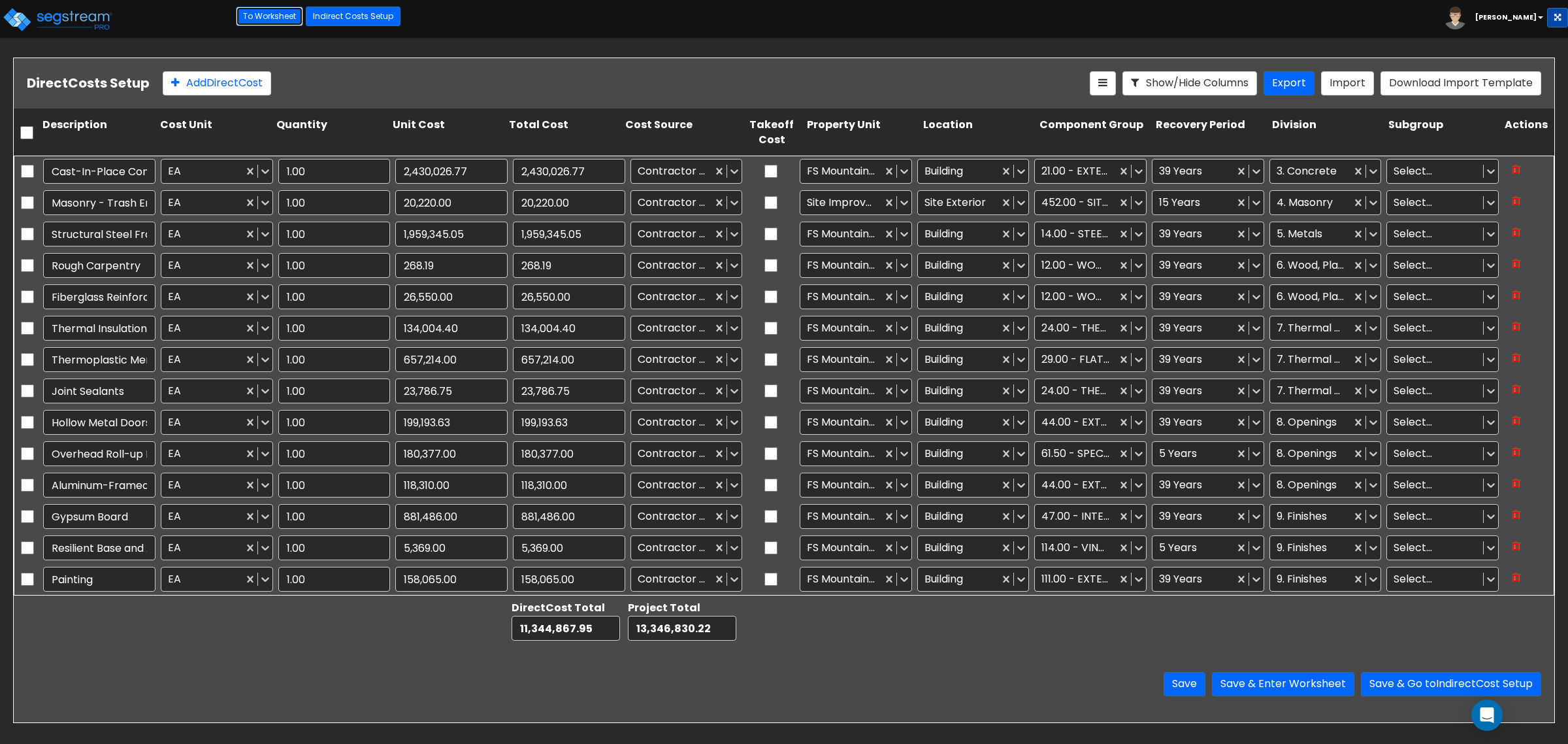
click at [262, 11] on link "To Worksheet" at bounding box center [269, 15] width 67 height 19
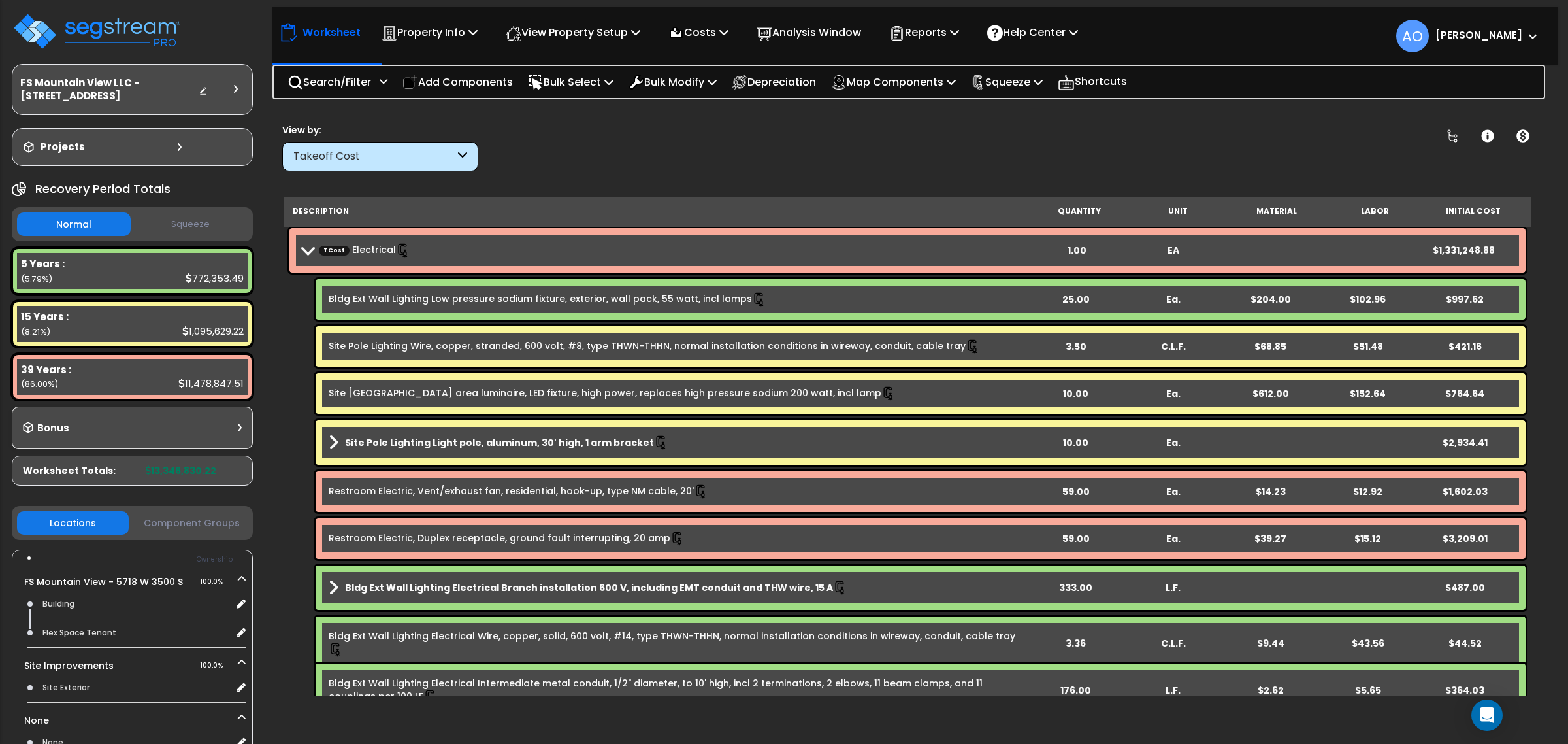
click at [184, 228] on button "Squeeze" at bounding box center [191, 225] width 113 height 23
click at [373, 157] on div "Takeoff Cost" at bounding box center [373, 156] width 161 height 15
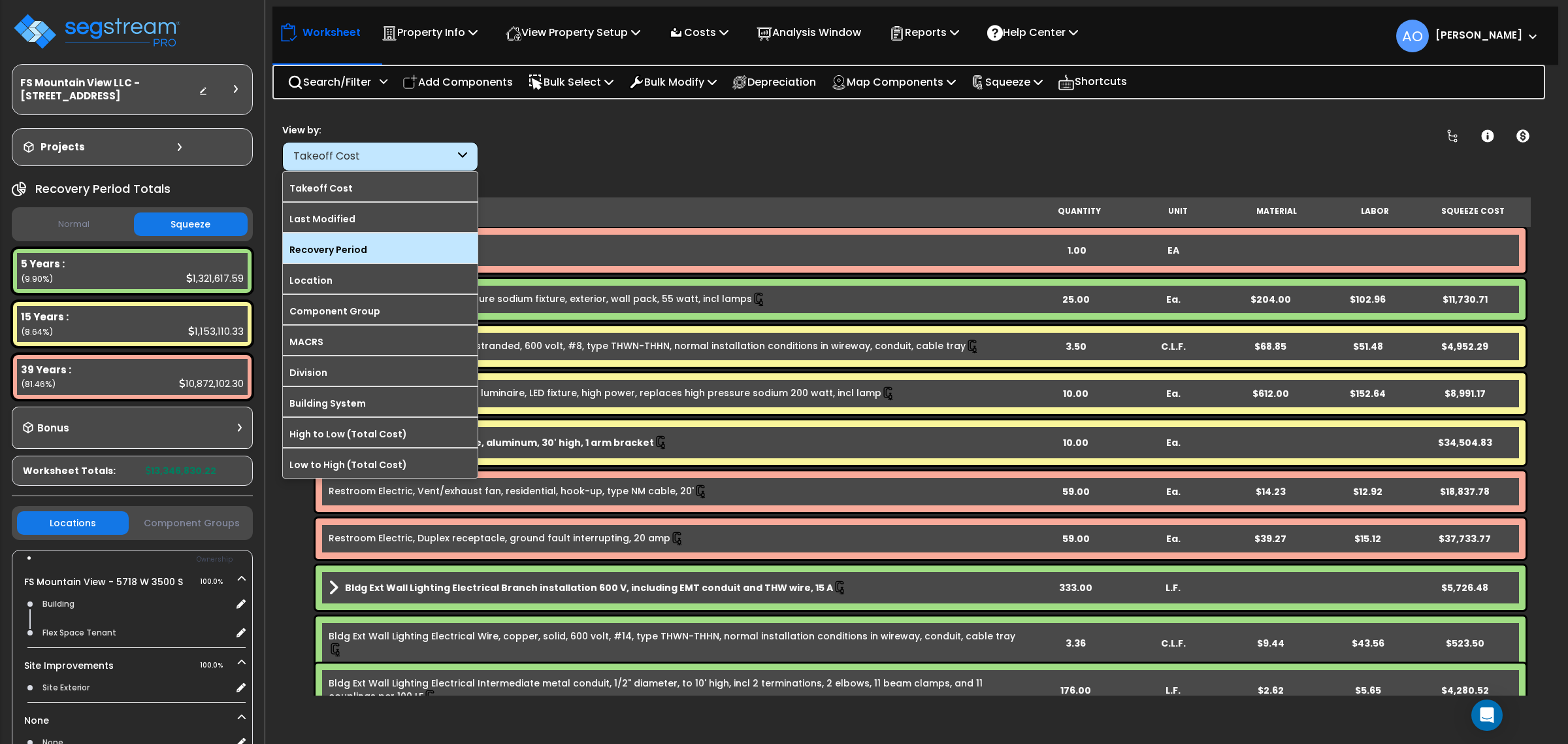
click at [367, 260] on div "Recovery Period" at bounding box center [380, 248] width 194 height 29
click at [357, 256] on label "Recovery Period" at bounding box center [380, 249] width 194 height 19
click at [0, 0] on input "Recovery Period" at bounding box center [0, 0] width 0 height 0
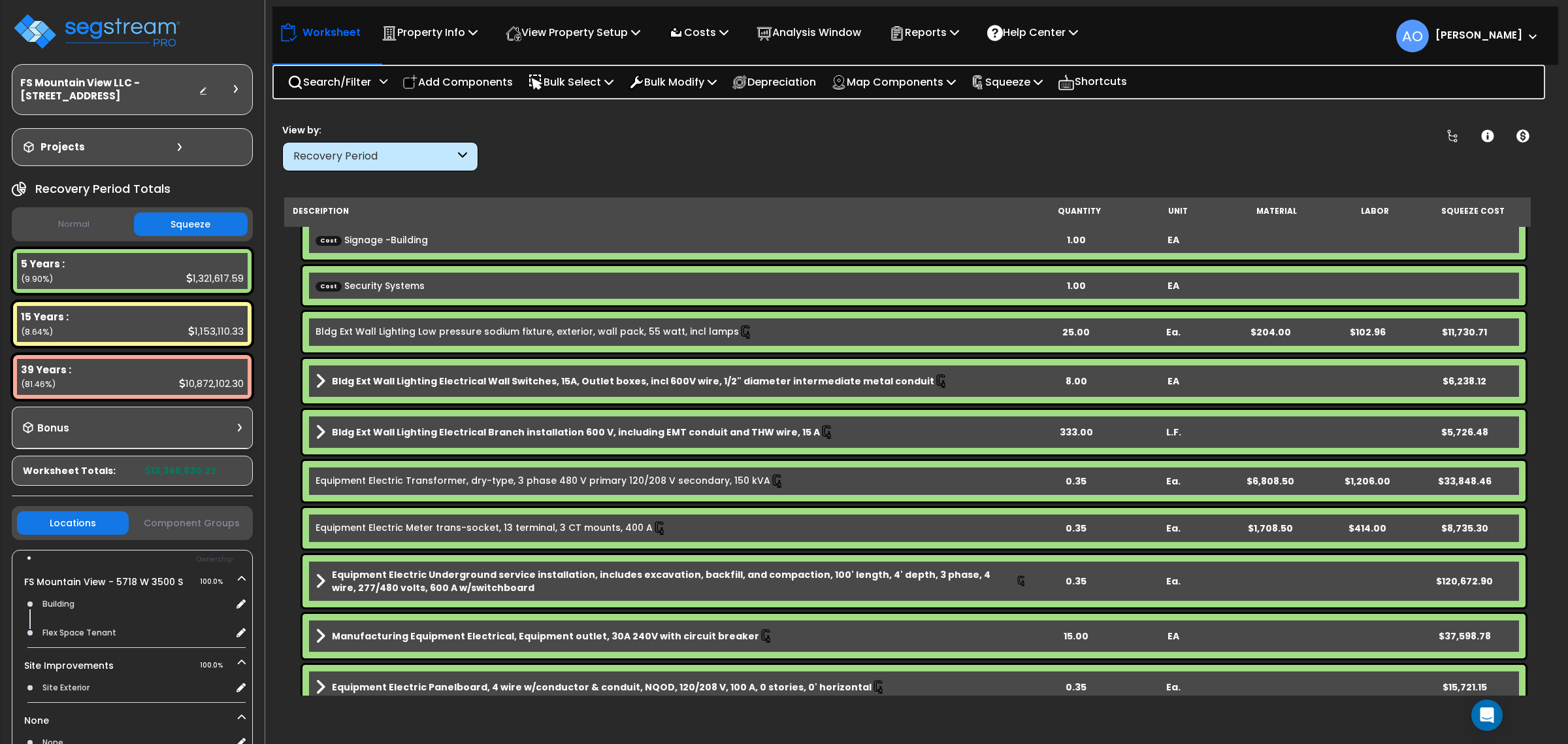
scroll to position [245, 0]
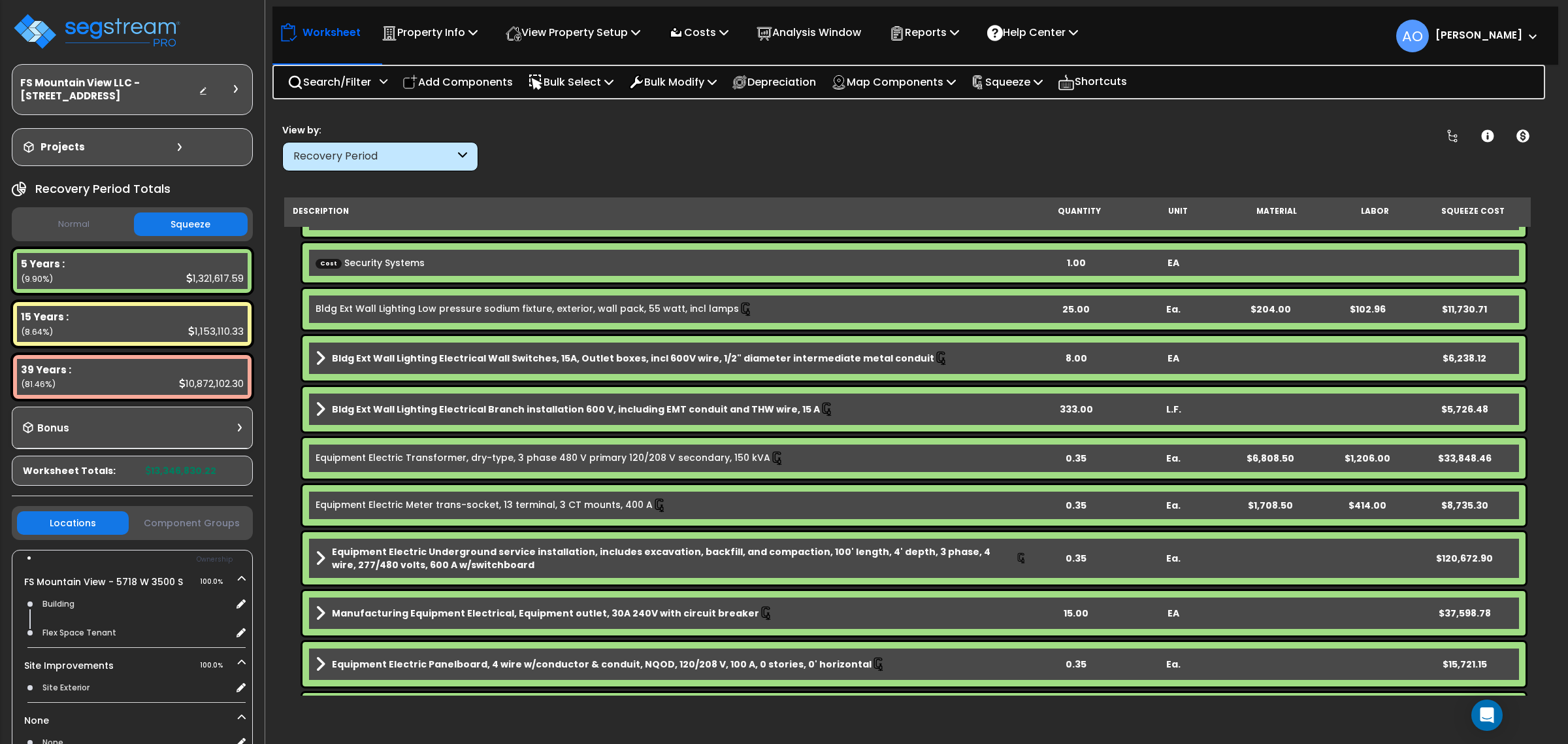
click at [515, 408] on b "Bldg Ext Wall Lighting Electrical Branch installation 600 V, including EMT cond…" at bounding box center [576, 409] width 488 height 13
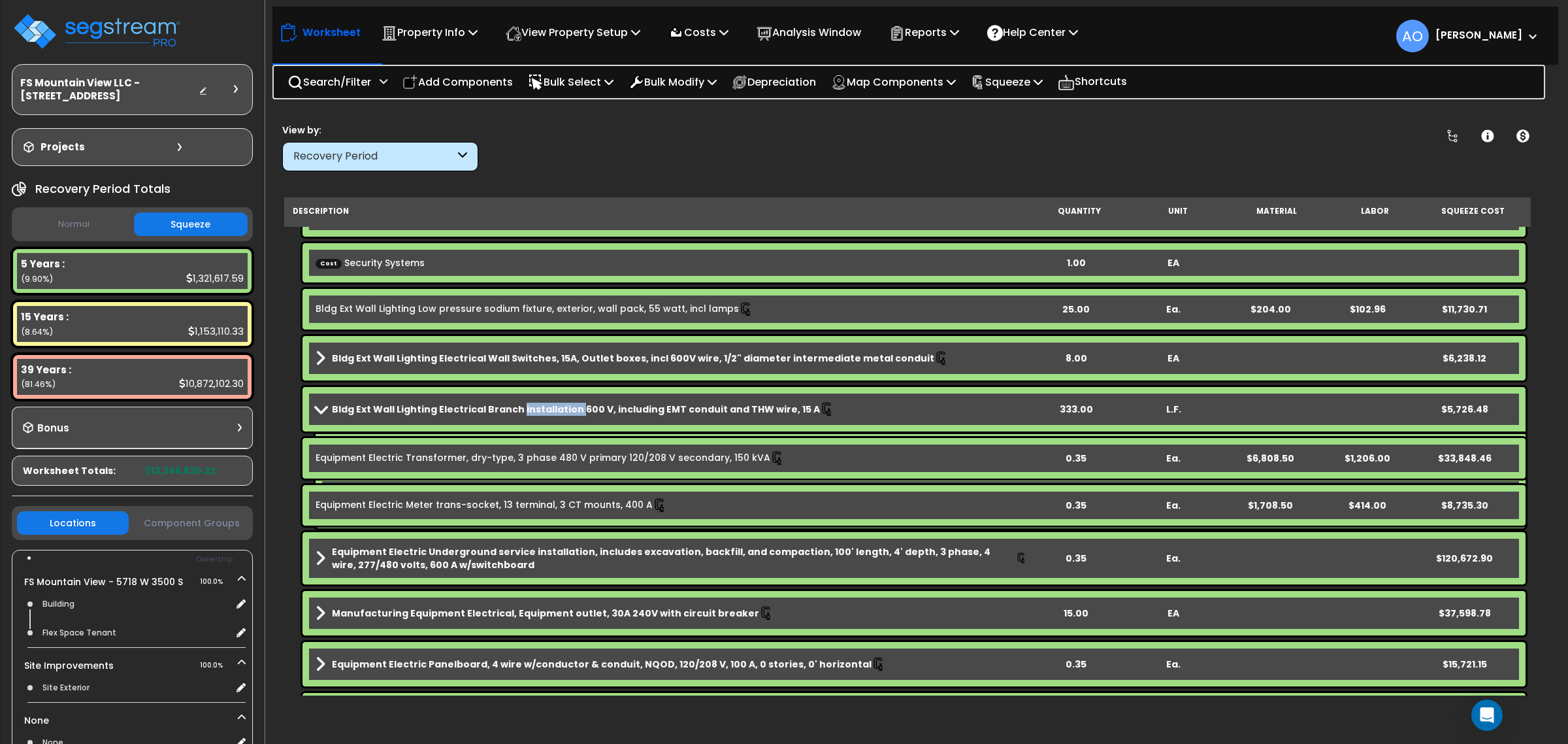
click at [515, 408] on b "Bldg Ext Wall Lighting Electrical Branch installation 600 V, including EMT cond…" at bounding box center [576, 409] width 488 height 13
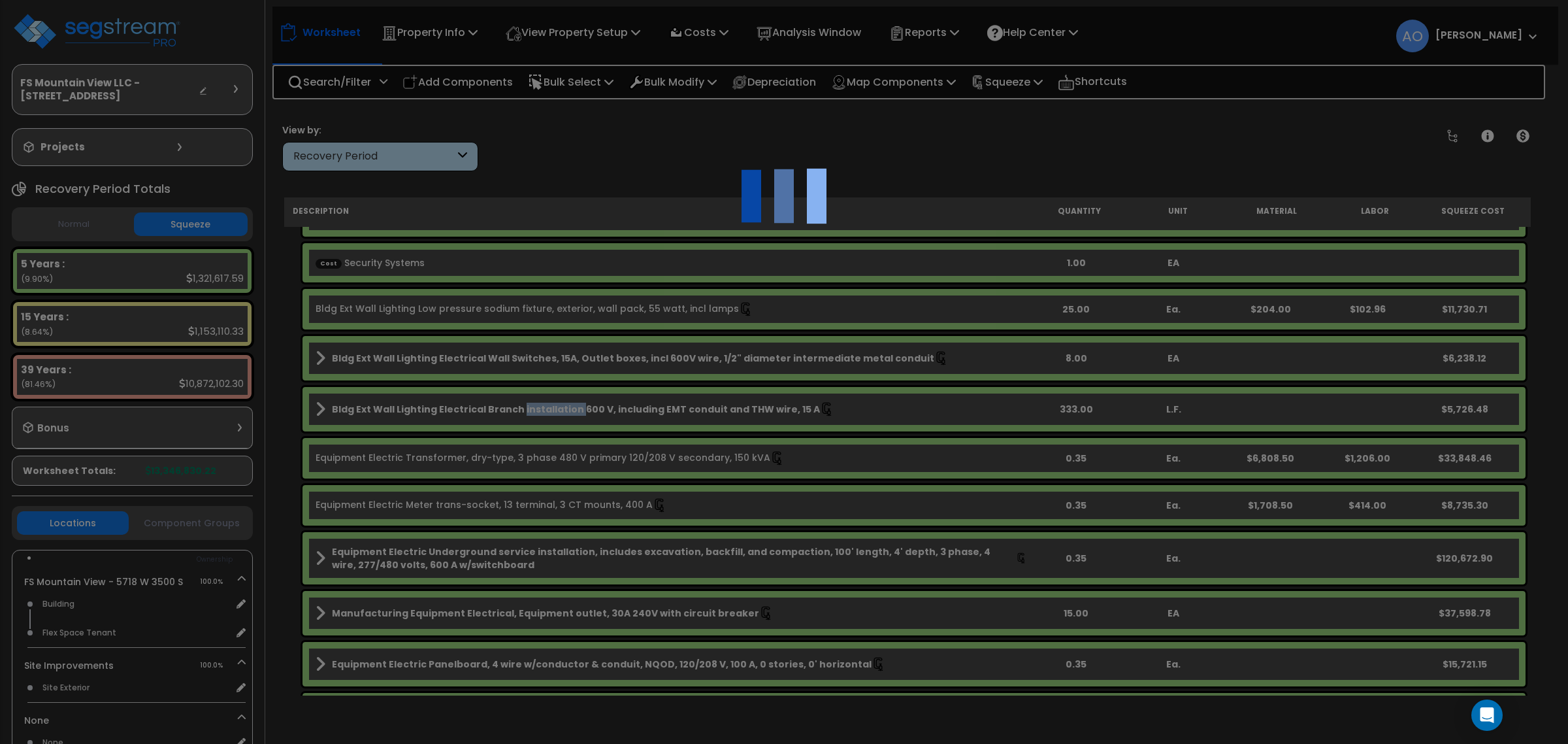
select select "44688611"
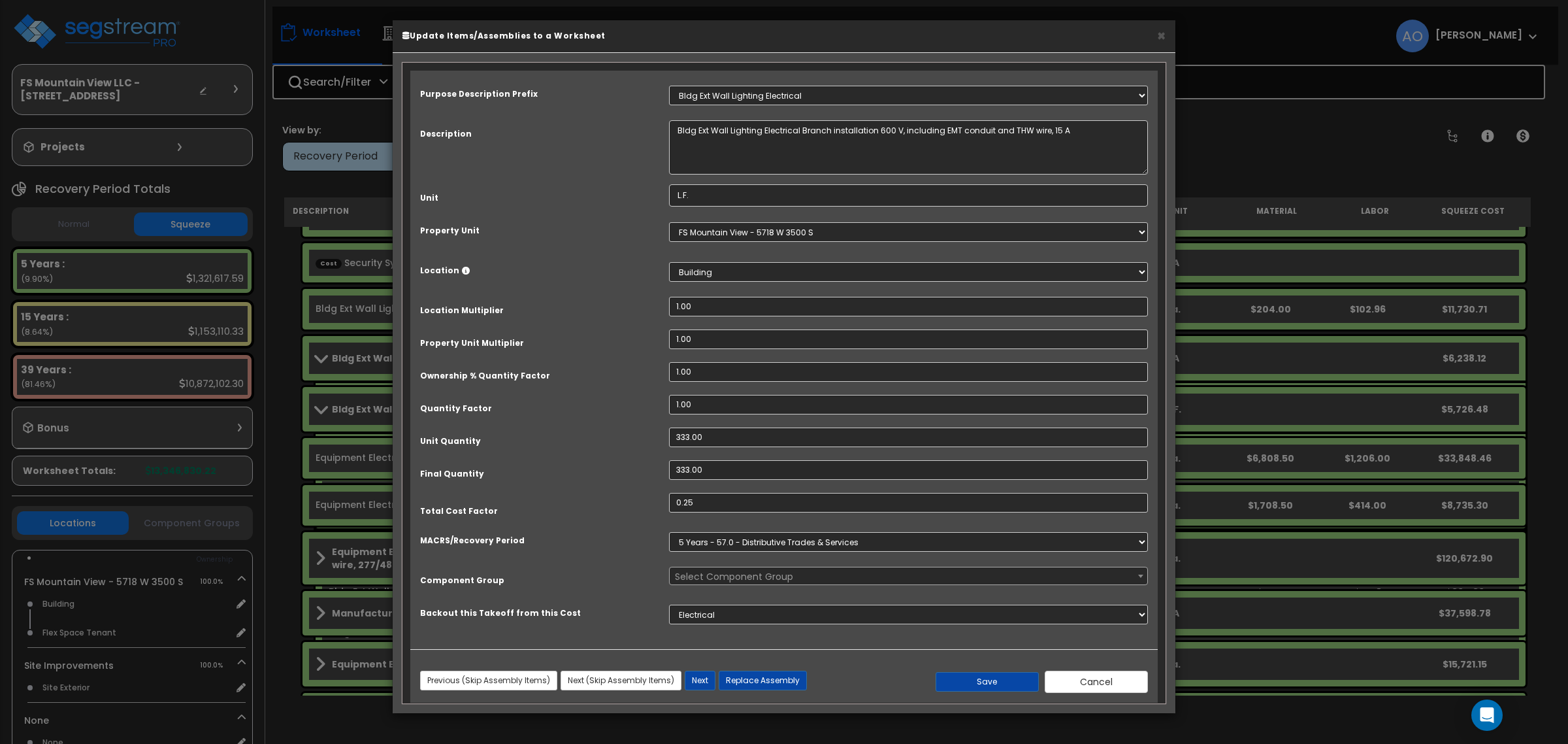
select select "46046"
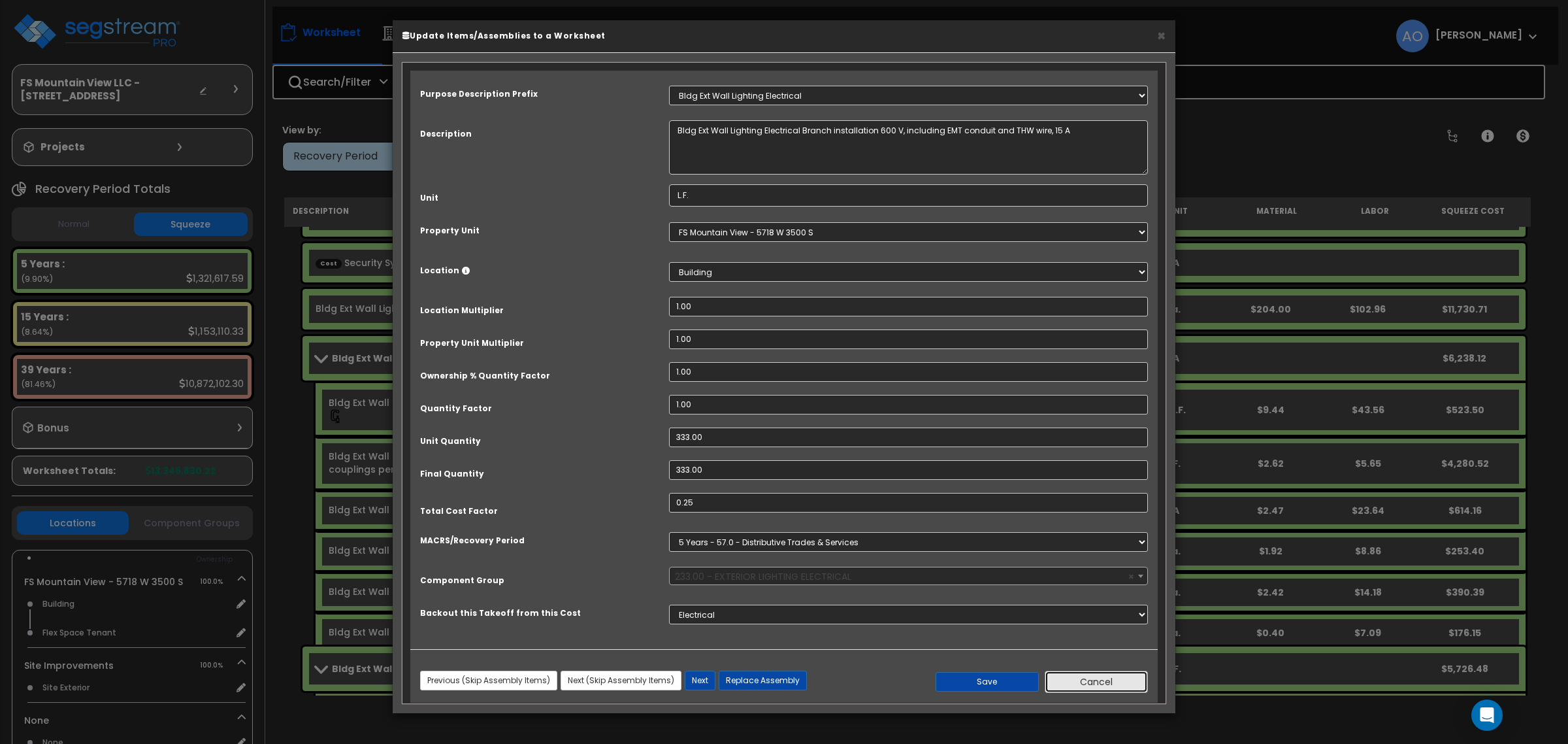
click at [1073, 685] on button "Cancel" at bounding box center [1097, 681] width 103 height 22
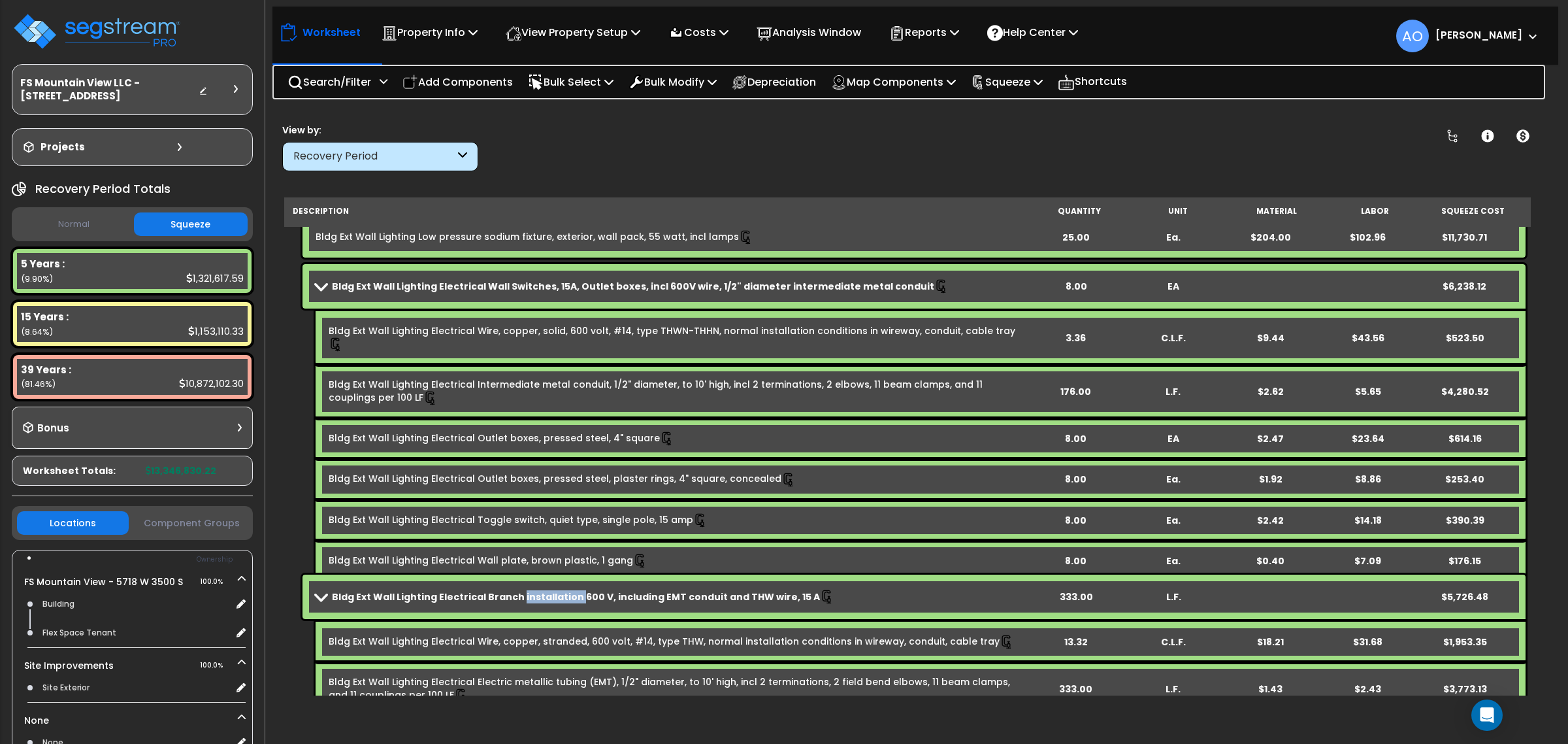
scroll to position [326, 0]
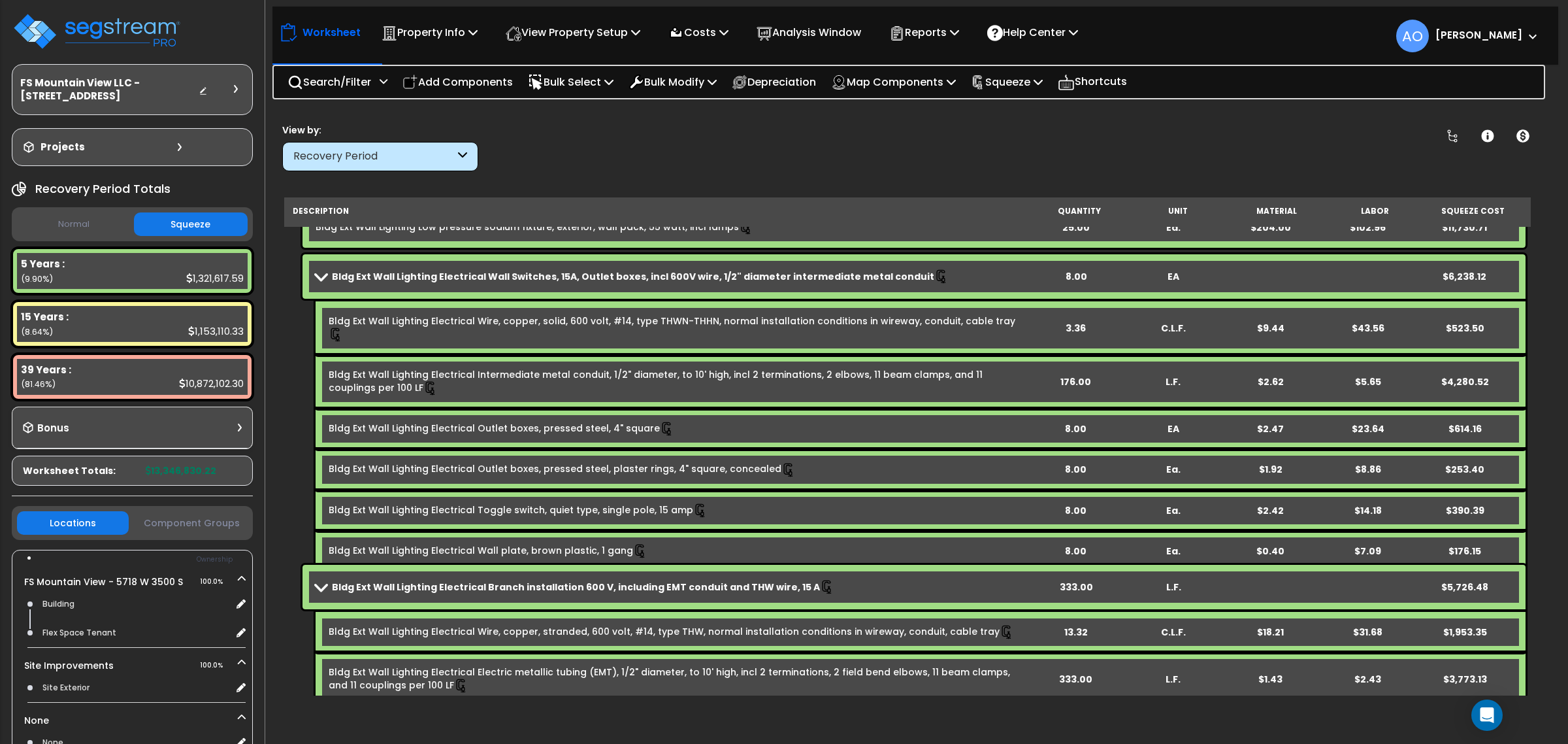
click at [418, 268] on link "Bldg Ext Wall Lighting Electrical Wall Switches, 15A, Outlet boxes, incl 600V w…" at bounding box center [671, 276] width 711 height 19
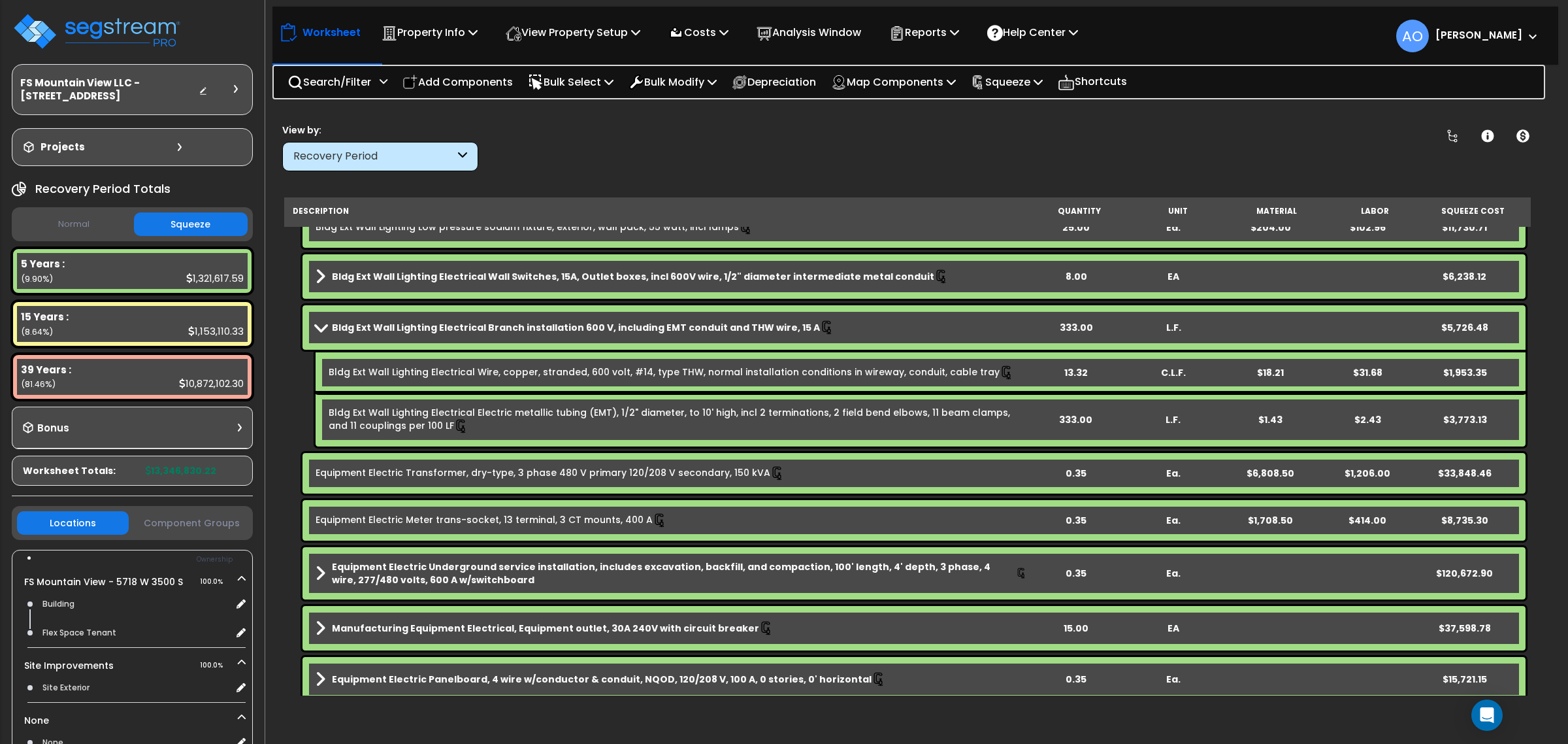
click at [330, 159] on div "Recovery Period" at bounding box center [373, 156] width 161 height 15
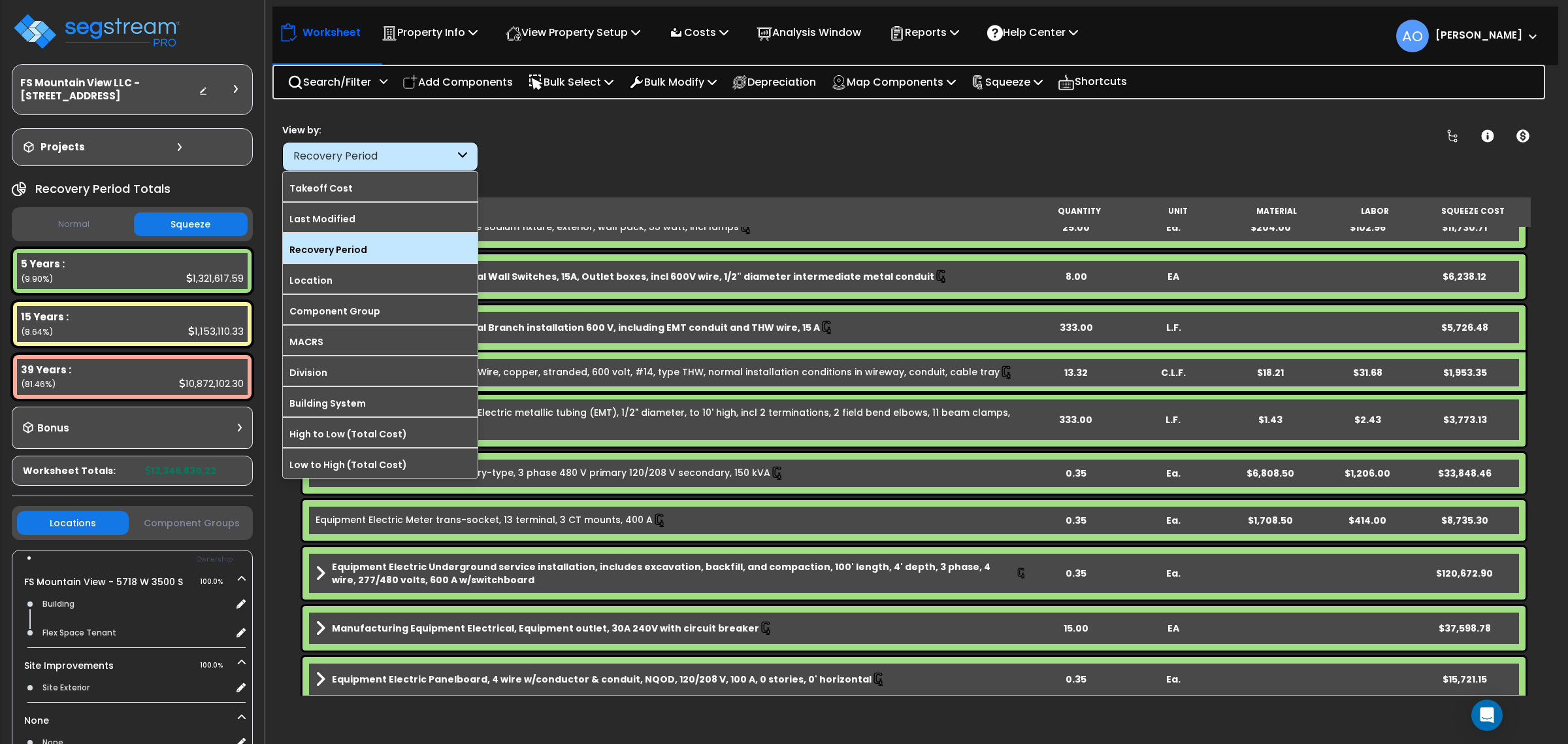
click at [335, 244] on label "Recovery Period" at bounding box center [380, 249] width 194 height 19
click at [0, 0] on input "Recovery Period" at bounding box center [0, 0] width 0 height 0
click at [373, 252] on label "Recovery Period" at bounding box center [380, 249] width 194 height 19
click at [0, 0] on input "Recovery Period" at bounding box center [0, 0] width 0 height 0
click at [373, 252] on label "Recovery Period" at bounding box center [380, 249] width 194 height 19
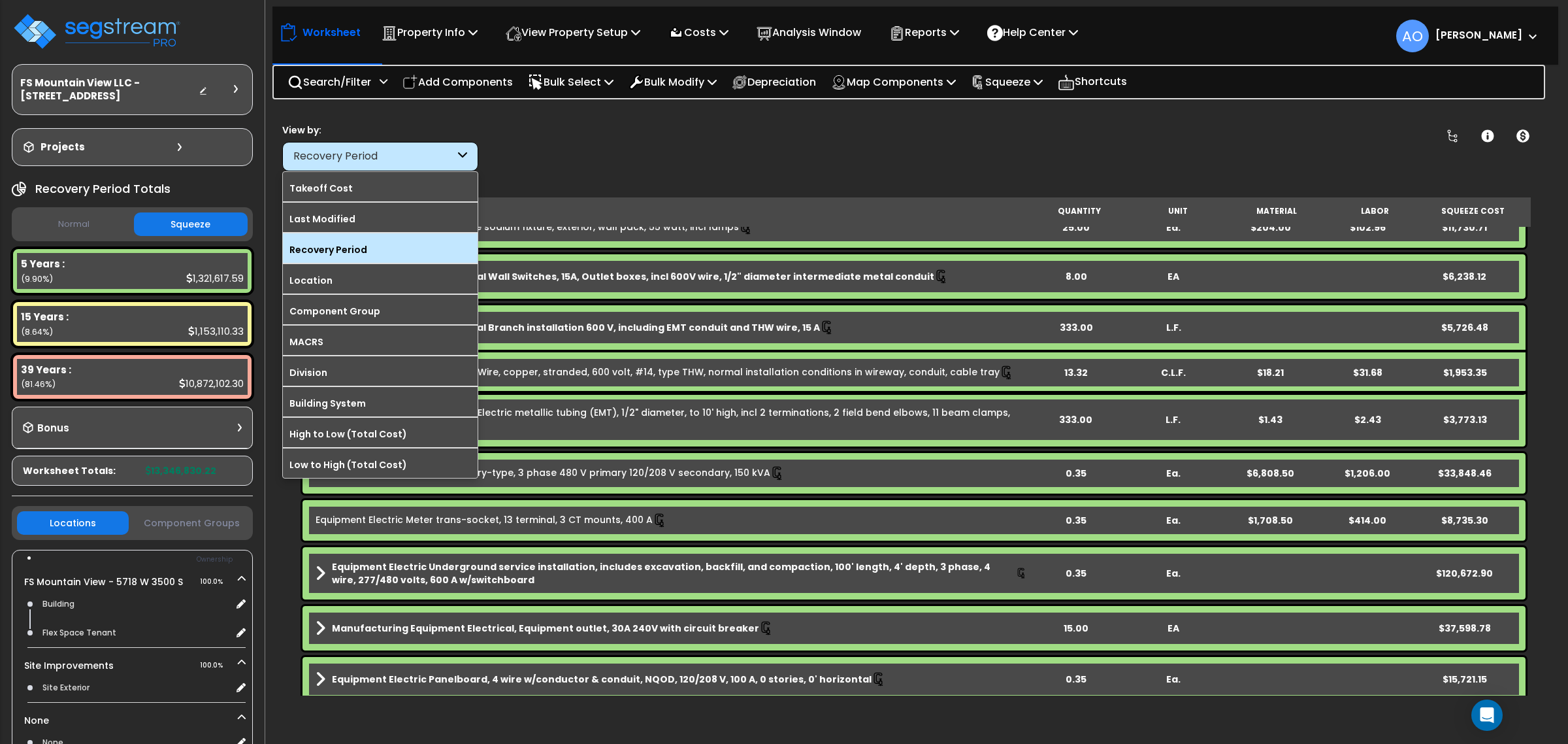
click at [0, 0] on input "Recovery Period" at bounding box center [0, 0] width 0 height 0
click at [541, 181] on div "Worksheet Property Info Property Setup Add Property Unit Template property Clon…" at bounding box center [907, 482] width 1286 height 744
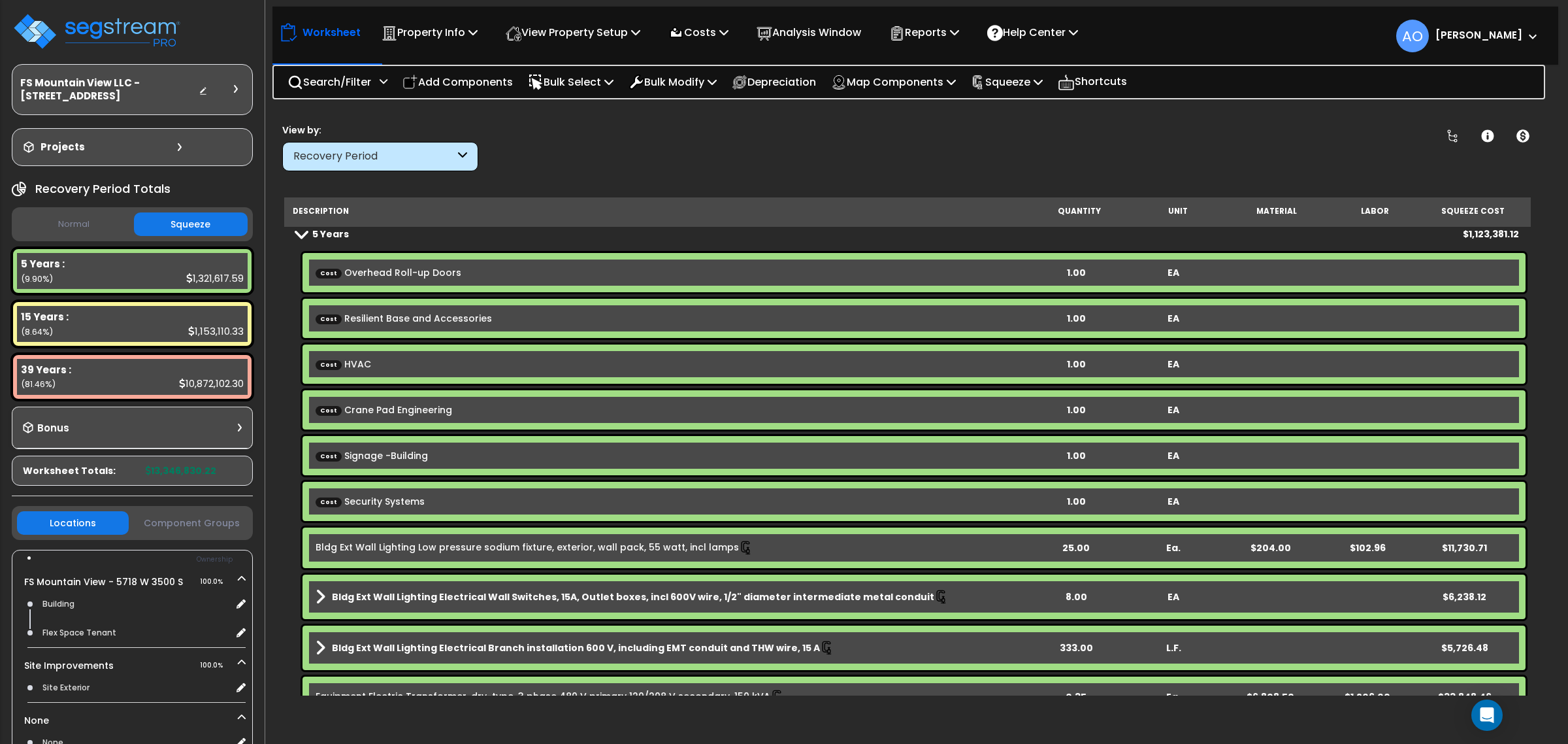
scroll to position [0, 0]
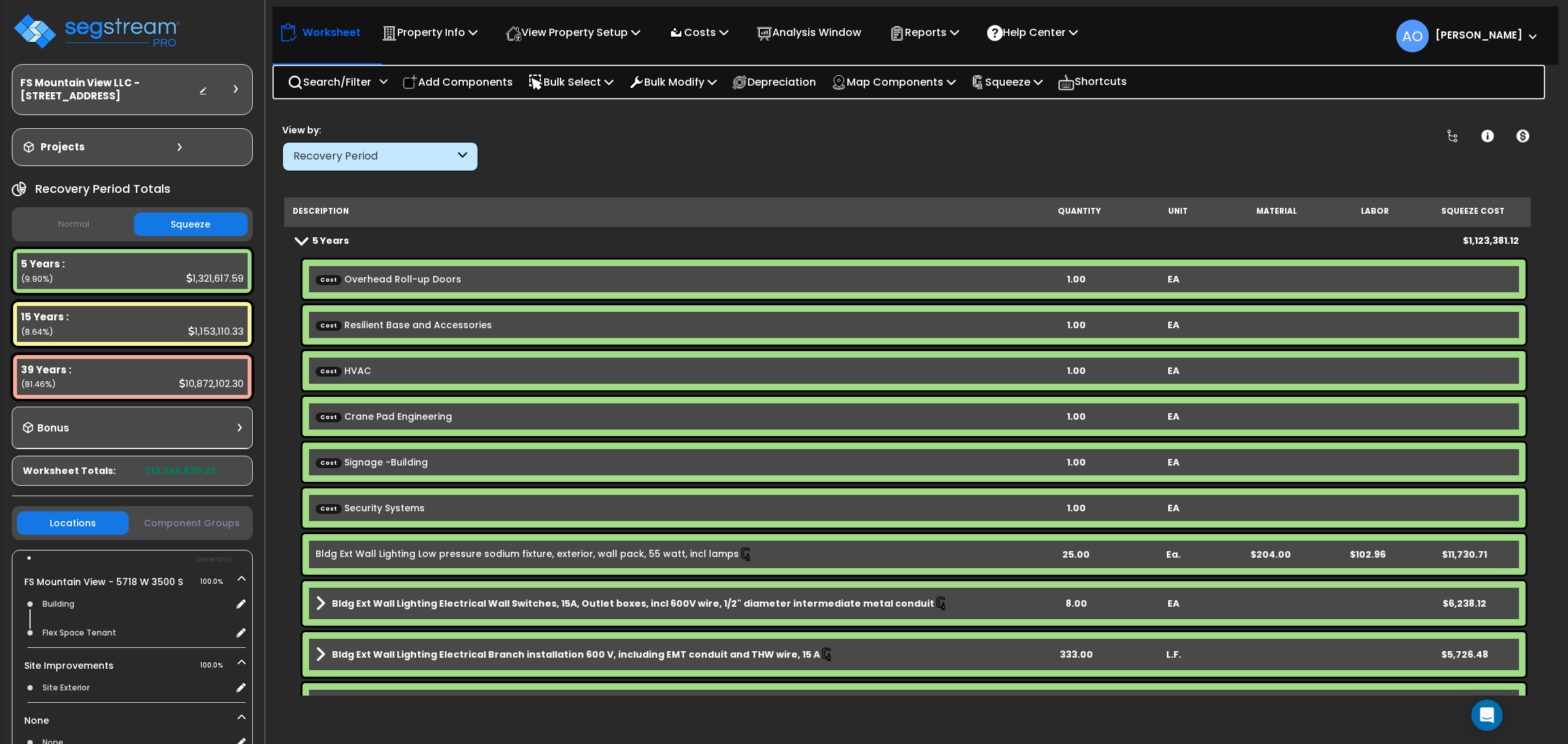
click at [420, 150] on div "Recovery Period" at bounding box center [373, 156] width 161 height 15
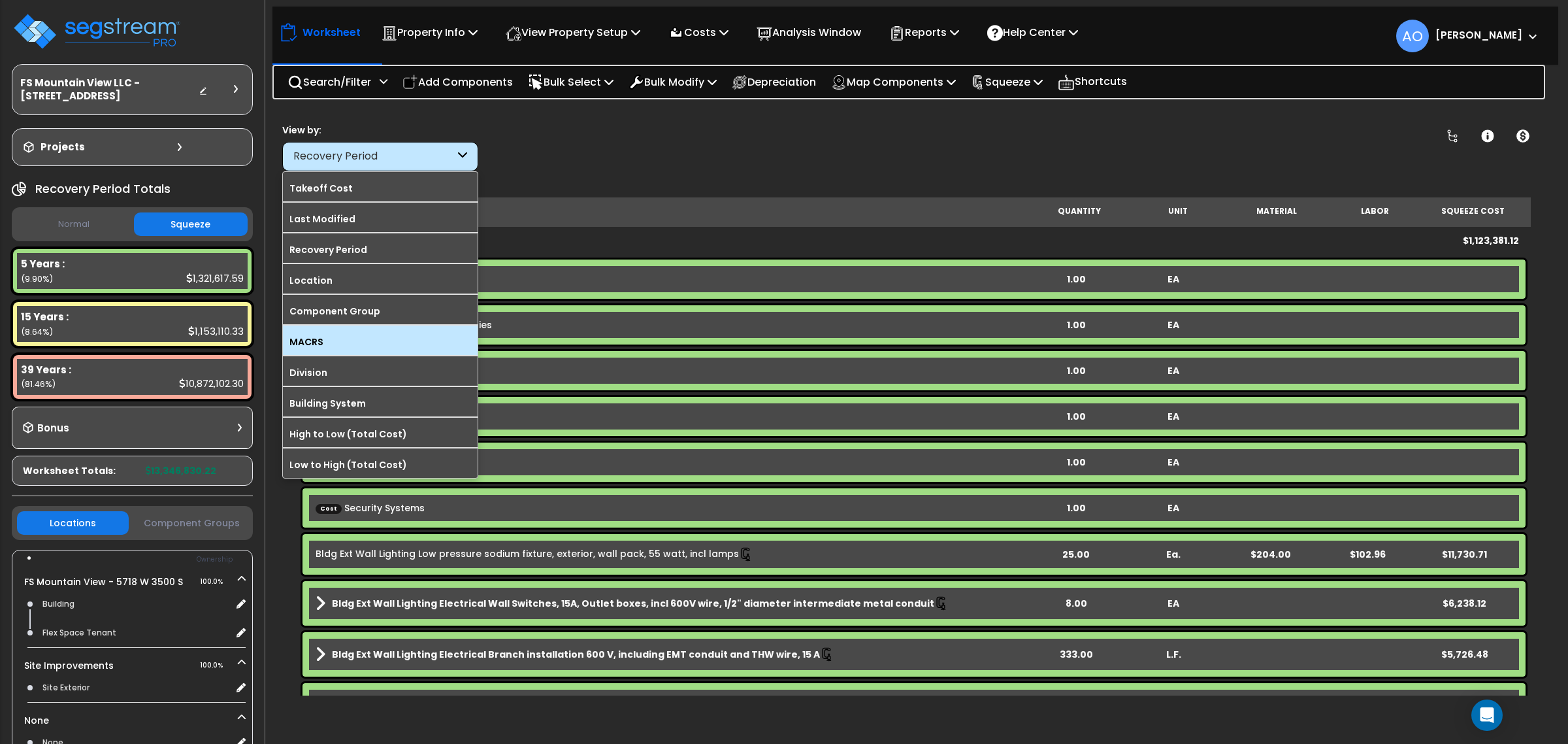
click at [347, 338] on label "MACRS" at bounding box center [380, 341] width 194 height 19
click at [0, 0] on input "MACRS" at bounding box center [0, 0] width 0 height 0
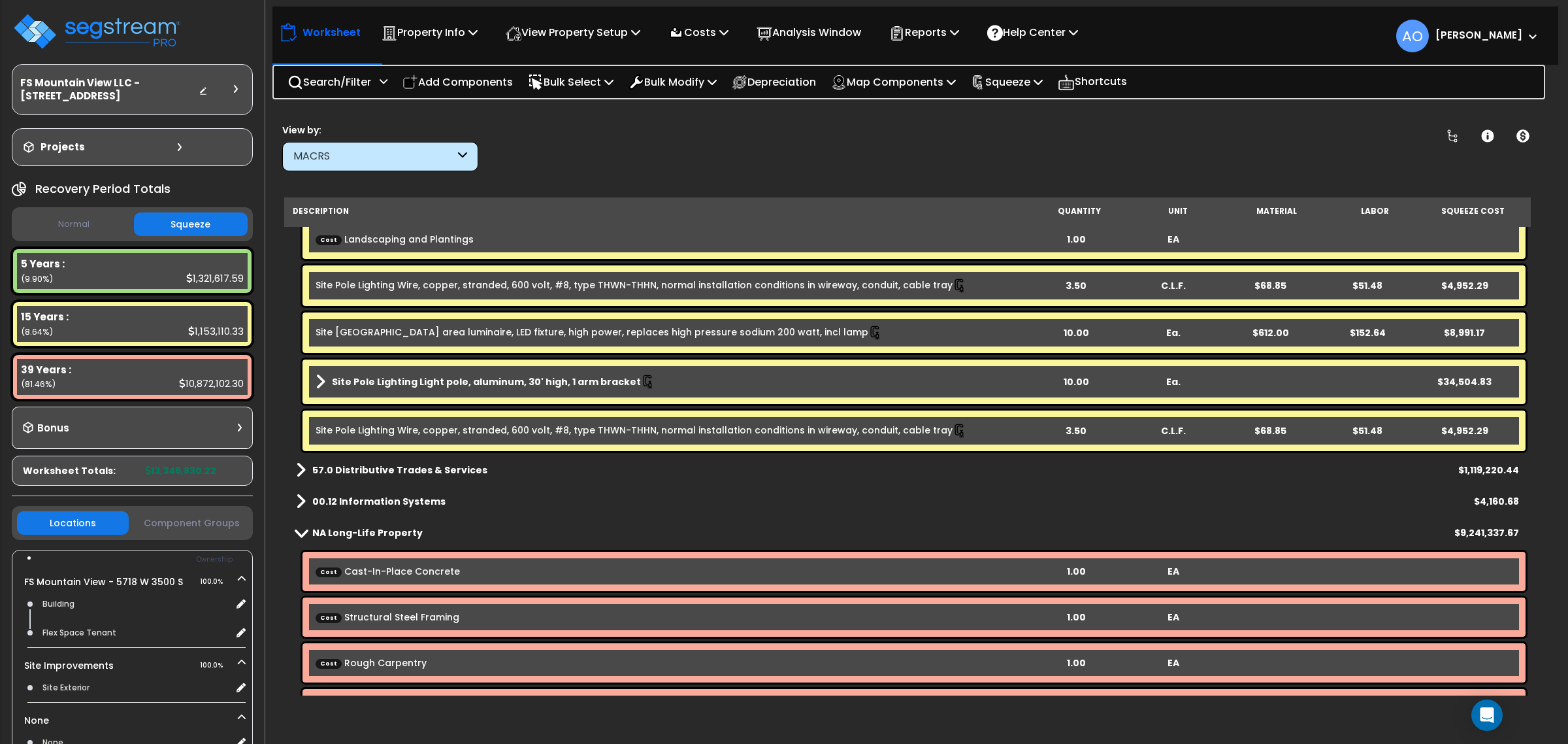
scroll to position [266, 0]
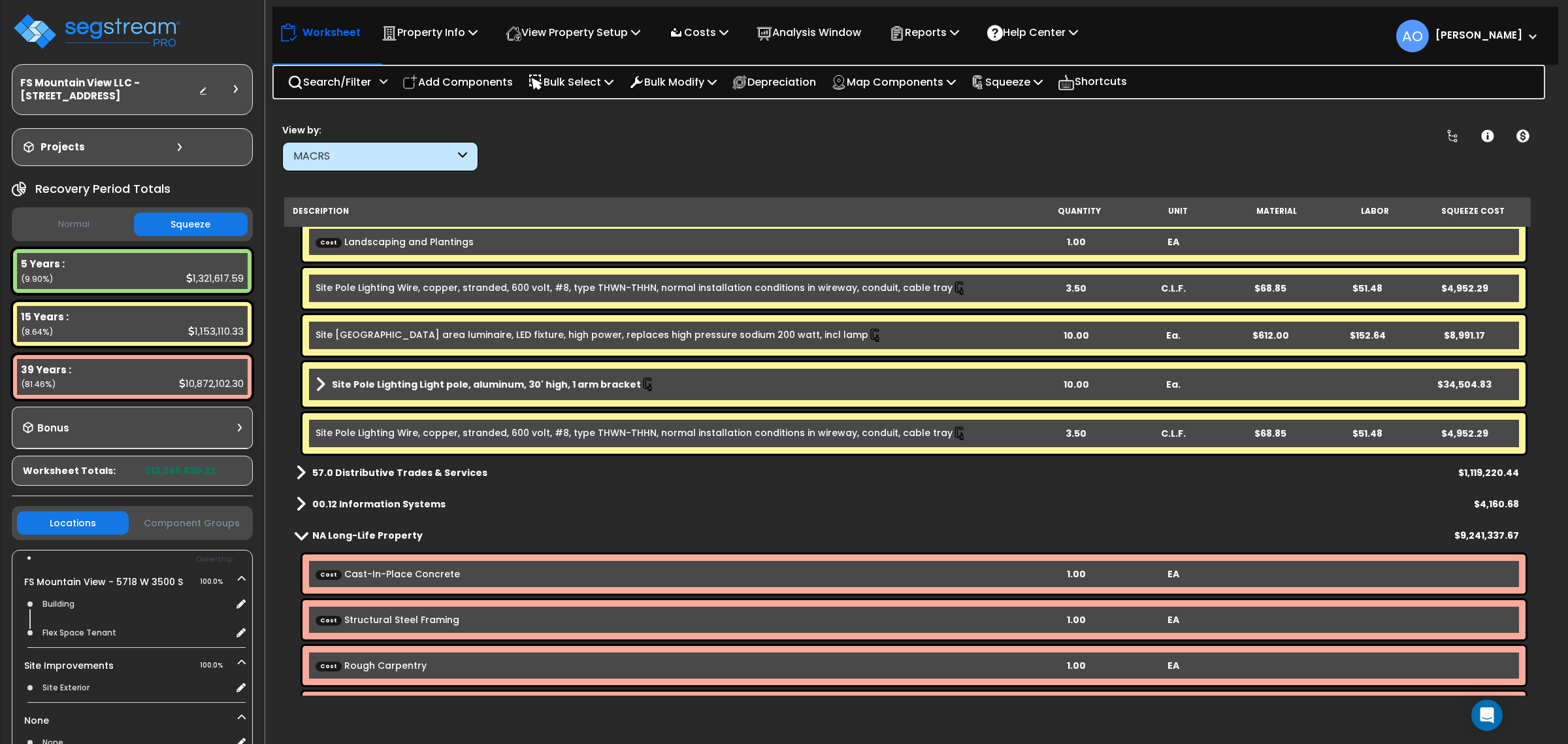
click at [384, 498] on b "00.12 Information Systems" at bounding box center [379, 503] width 133 height 13
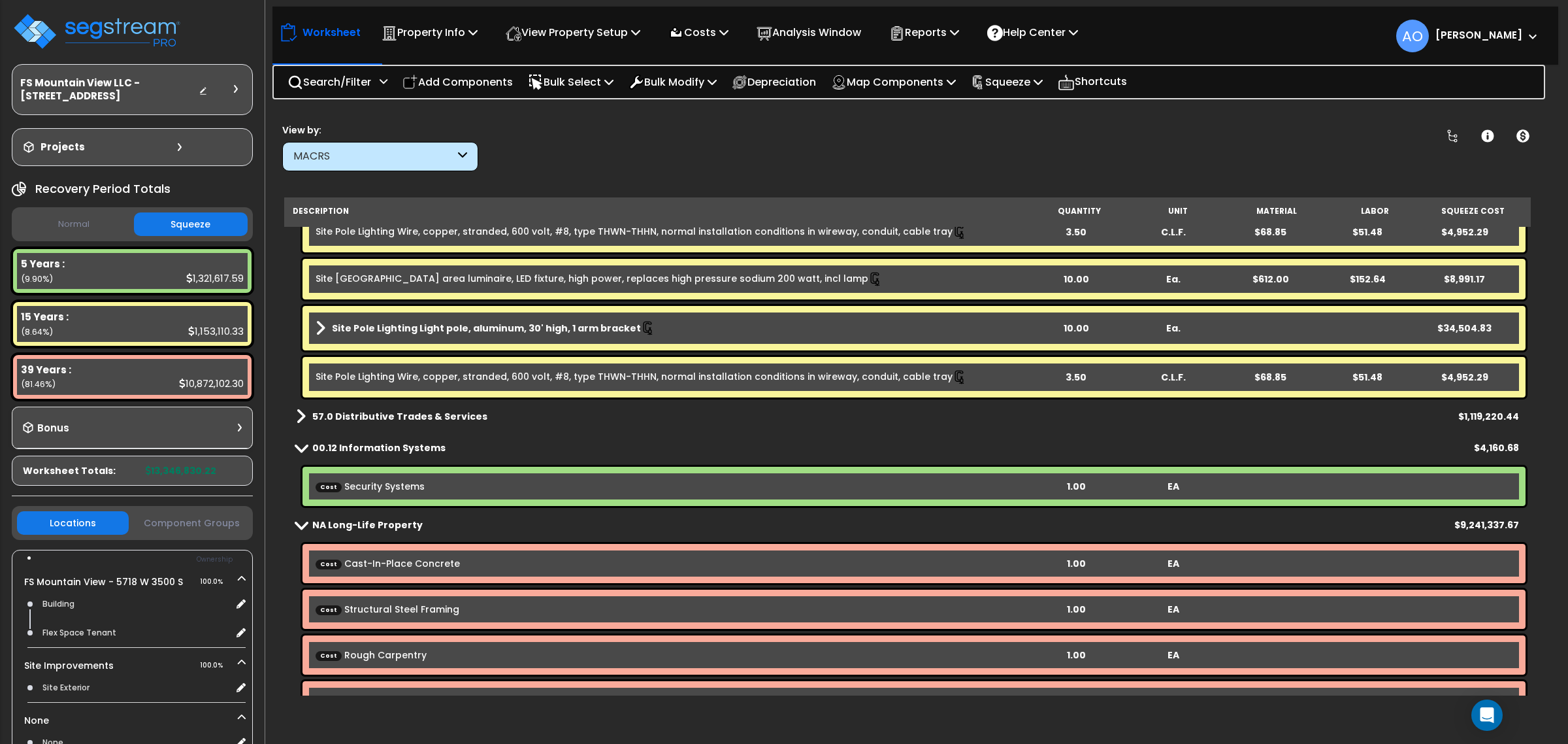
scroll to position [347, 0]
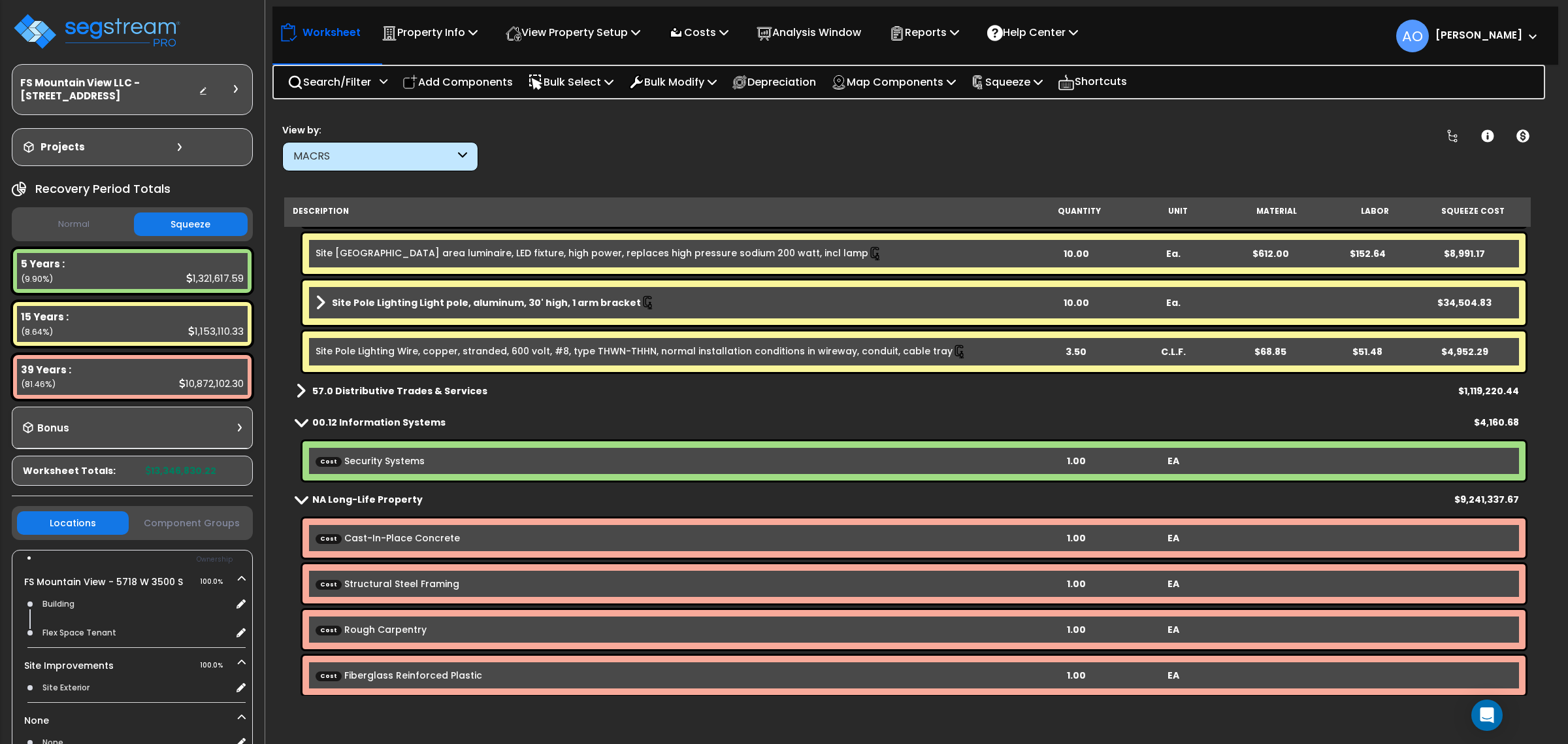
click at [405, 394] on b "57.0 Distributive Trades & Services" at bounding box center [400, 391] width 175 height 13
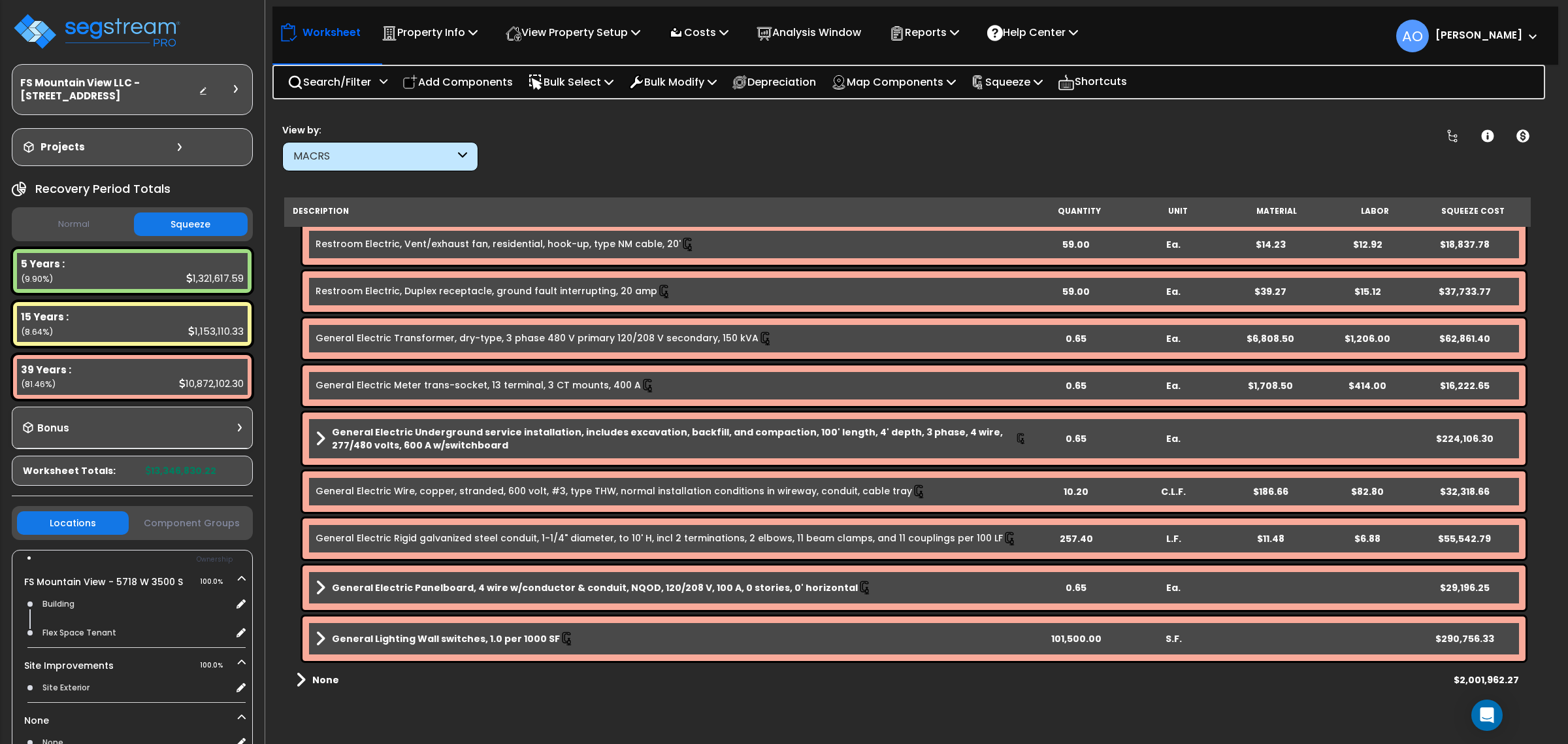
scroll to position [2109, 0]
click at [320, 676] on b "None" at bounding box center [326, 681] width 27 height 13
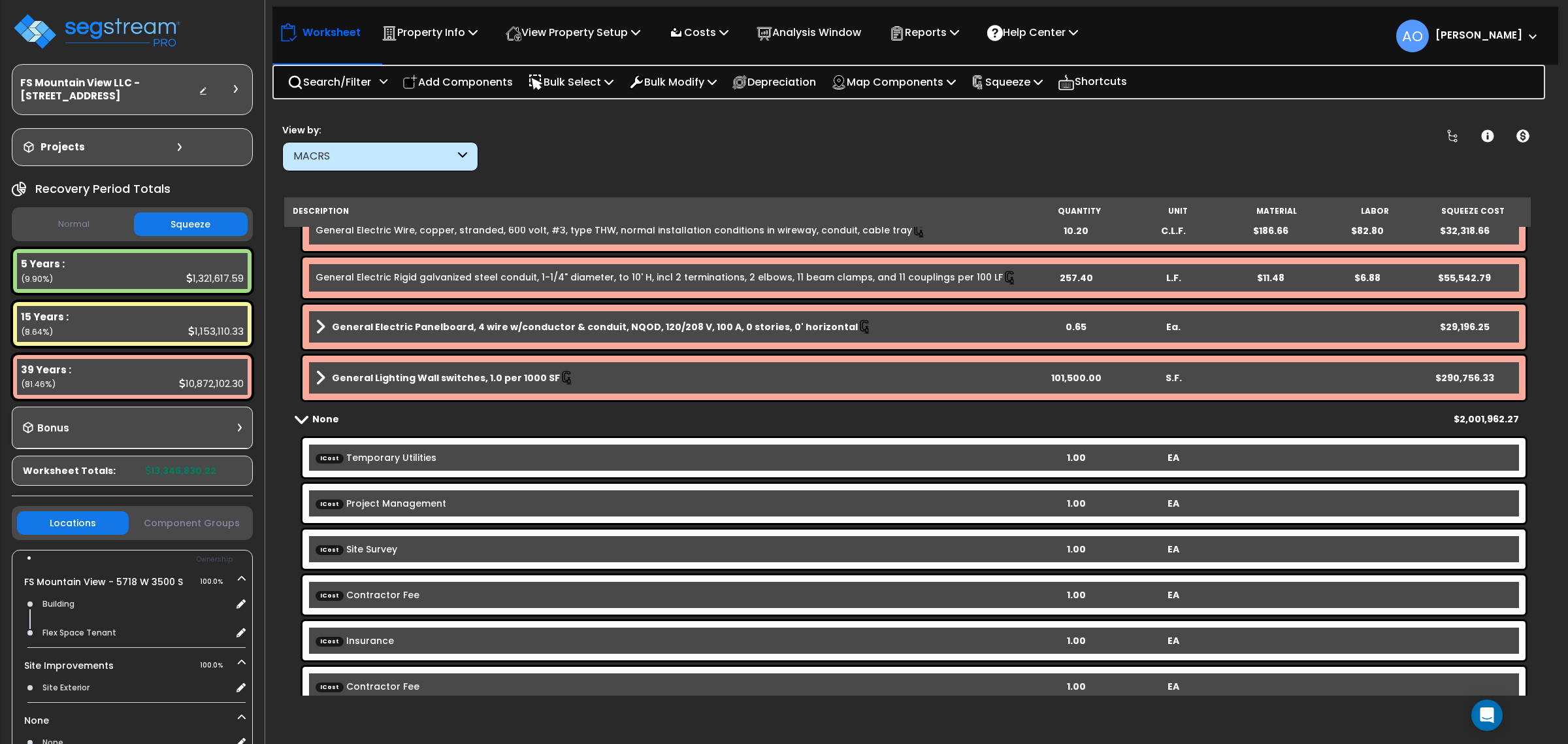
scroll to position [2520, 0]
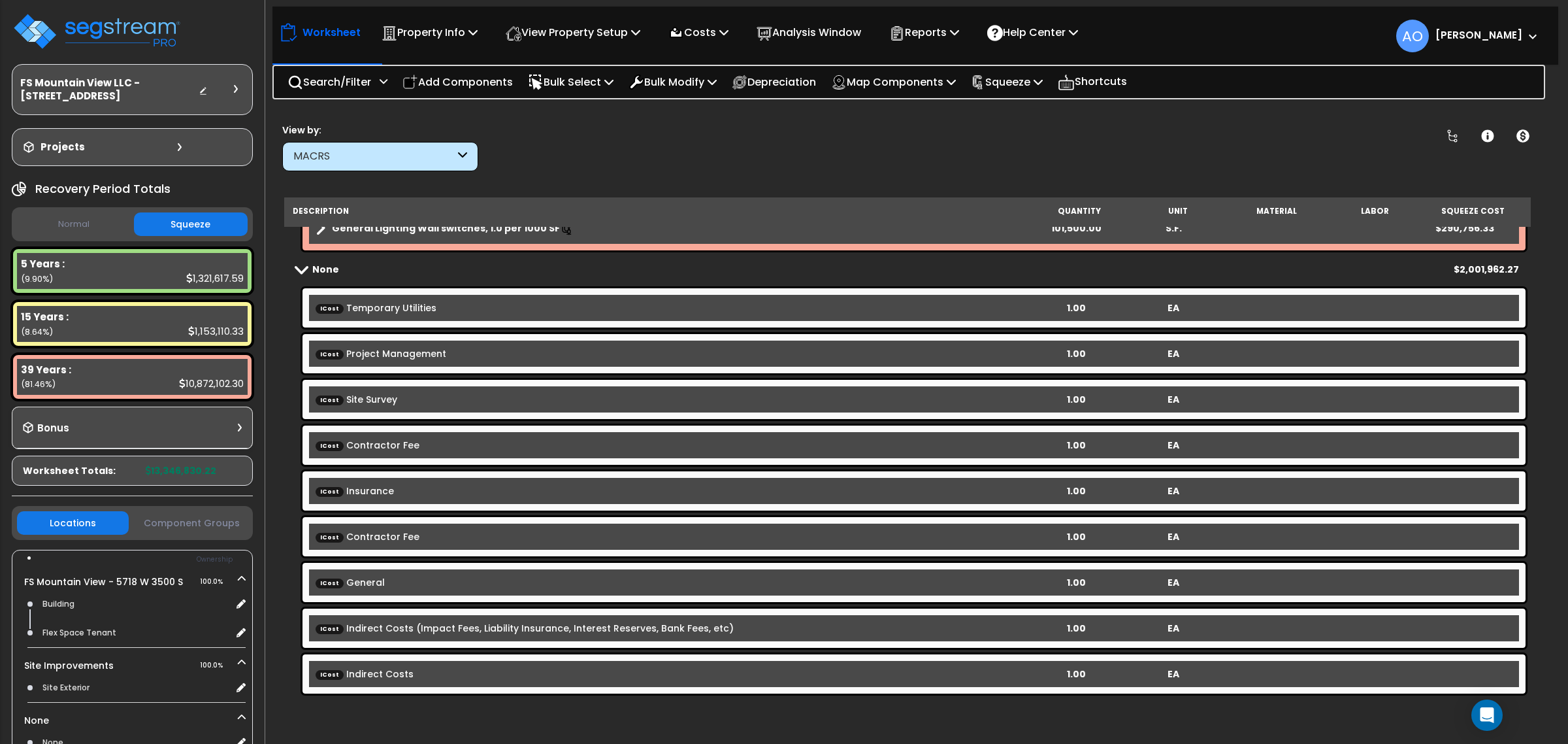
click at [374, 301] on link "ICost Temporary Utilities" at bounding box center [376, 307] width 121 height 13
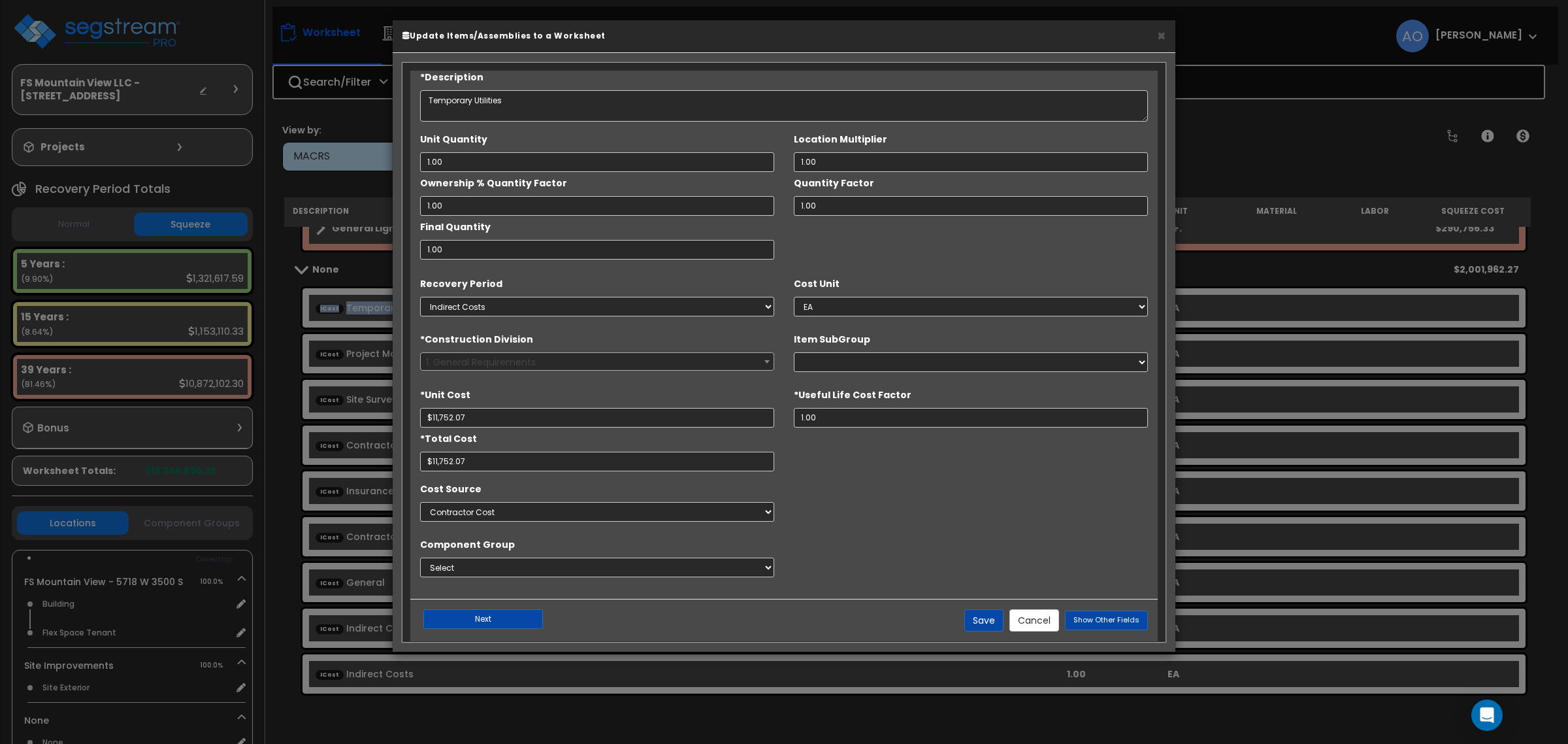
click at [880, 482] on div "Cost Source Select Contractor Cost Client Cost RS Means RS Means Custom Cost MV…" at bounding box center [784, 502] width 748 height 49
click at [1033, 621] on button "Cancel" at bounding box center [1034, 620] width 49 height 22
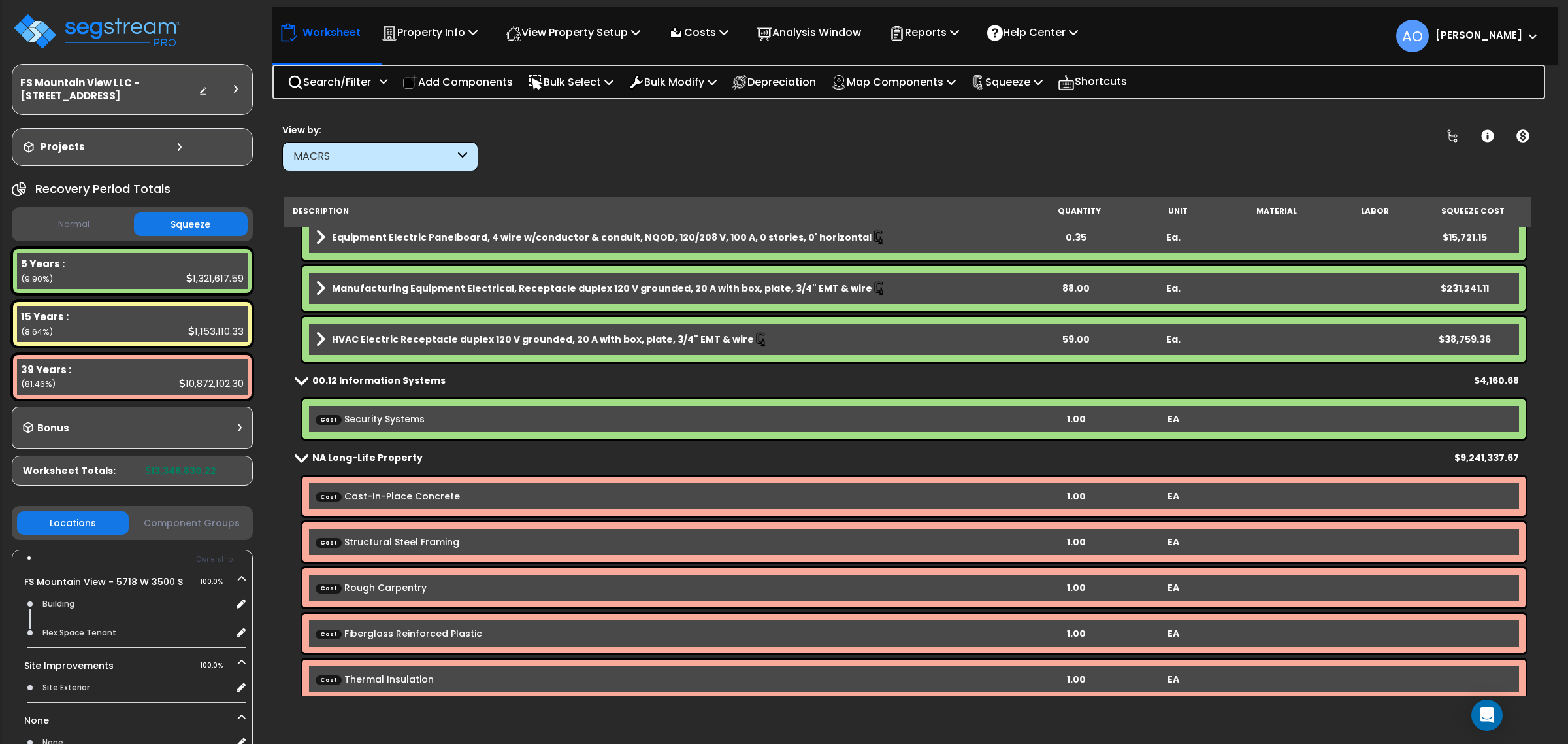
scroll to position [980, 0]
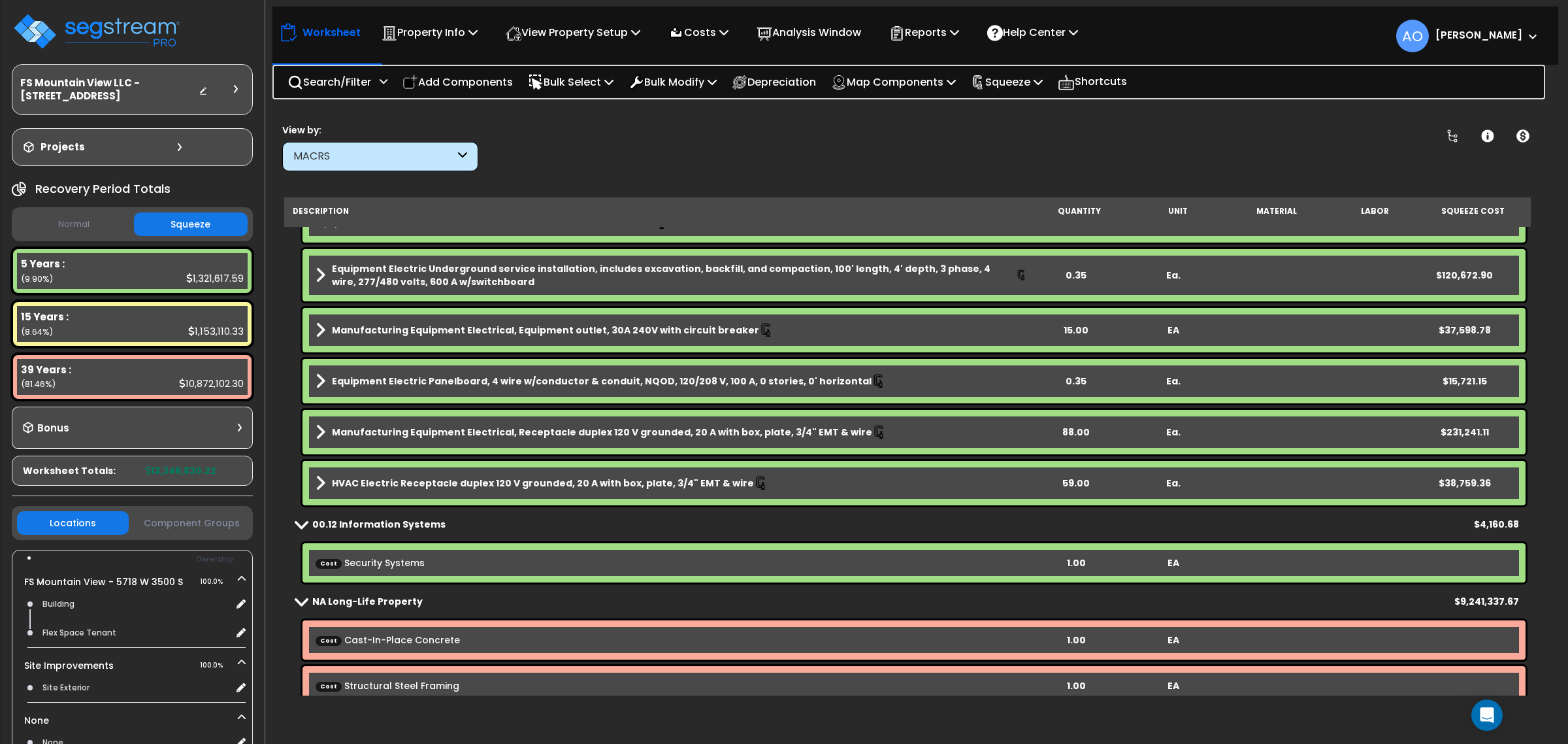
click at [518, 477] on b "HVAC Electric Receptacle duplex 120 V grounded, 20 A with box, plate, 3/4" EMT …" at bounding box center [542, 482] width 422 height 13
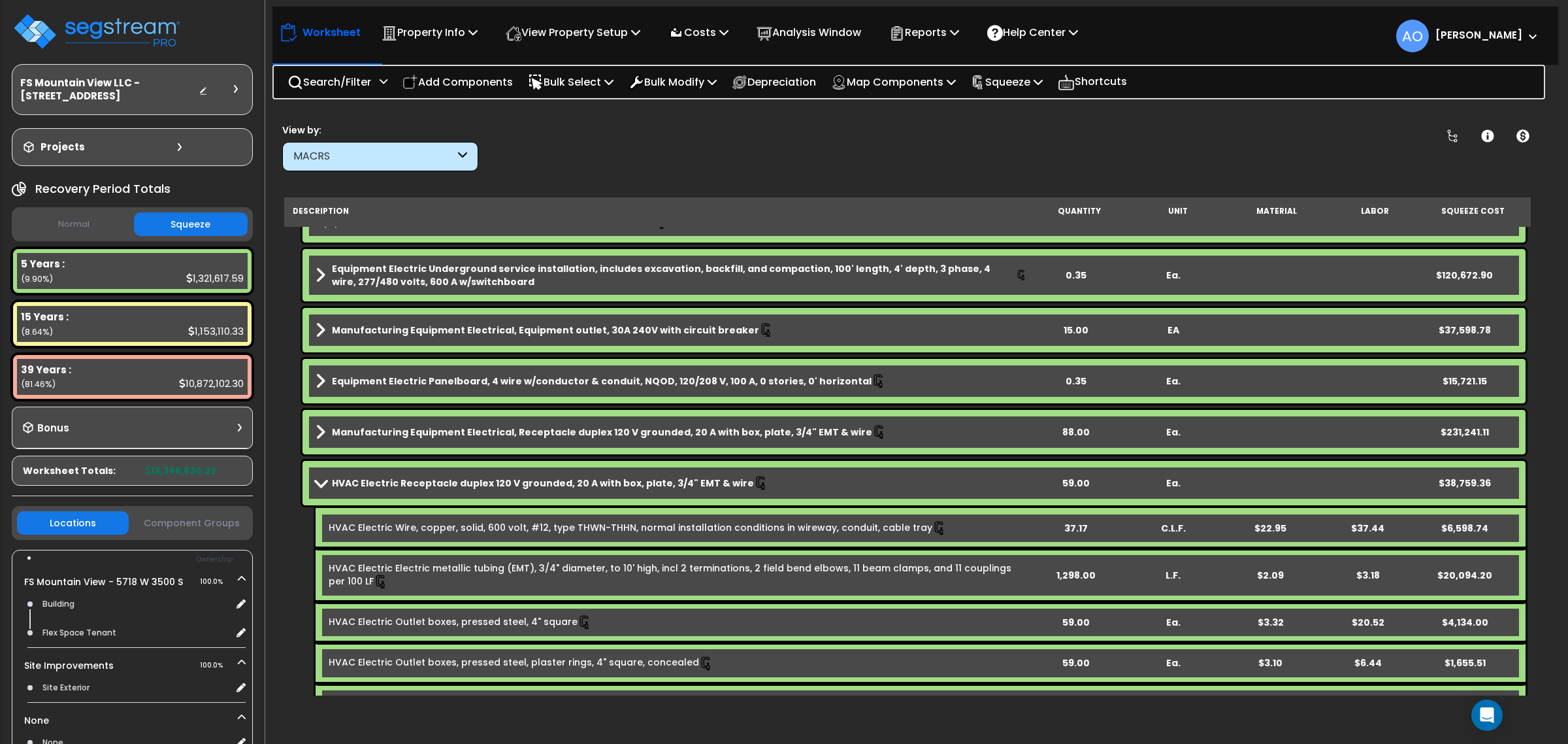
click at [518, 477] on b "HVAC Electric Receptacle duplex 120 V grounded, 20 A with box, plate, 3/4" EMT …" at bounding box center [542, 482] width 422 height 13
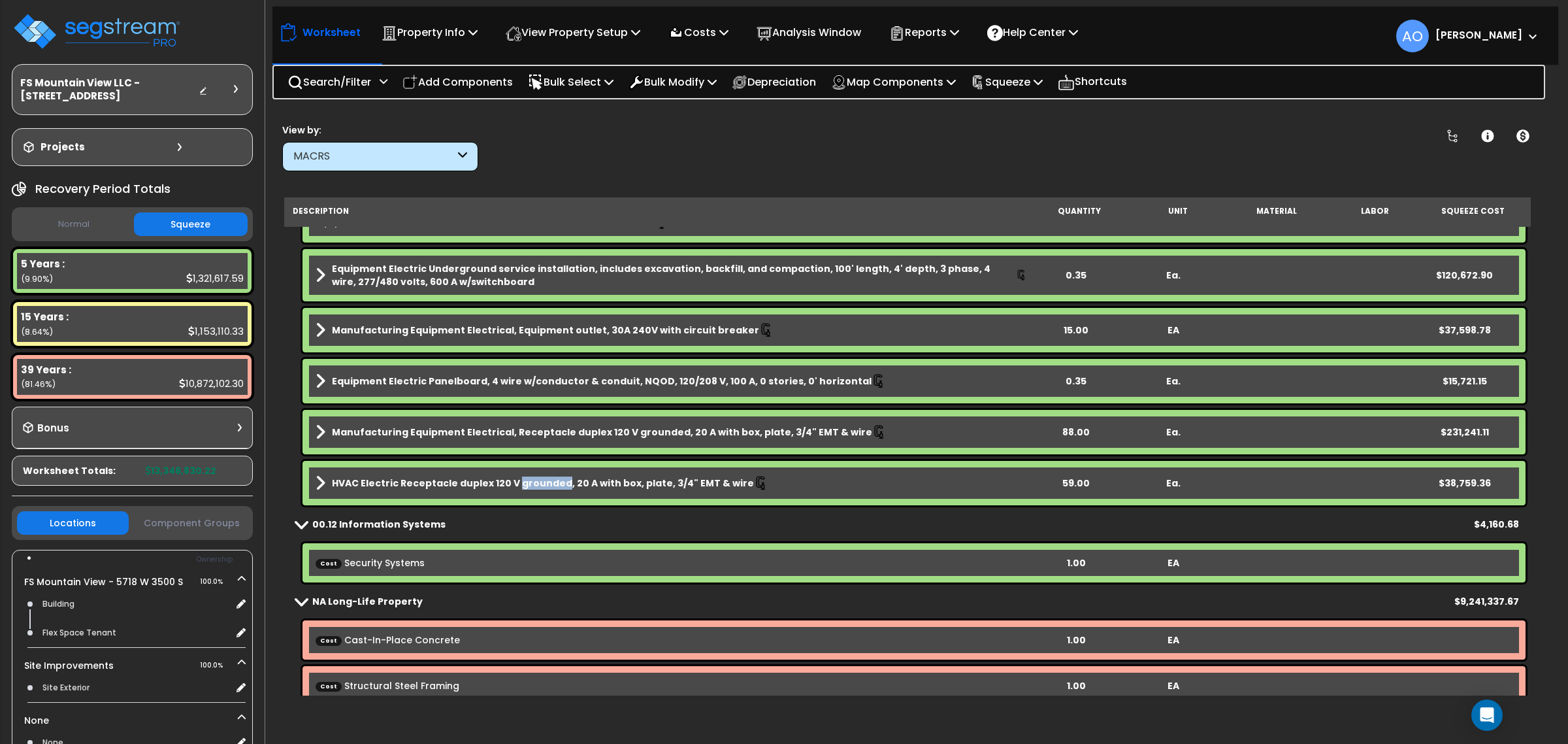
click at [518, 477] on b "HVAC Electric Receptacle duplex 120 V grounded, 20 A with box, plate, 3/4" EMT …" at bounding box center [542, 482] width 422 height 13
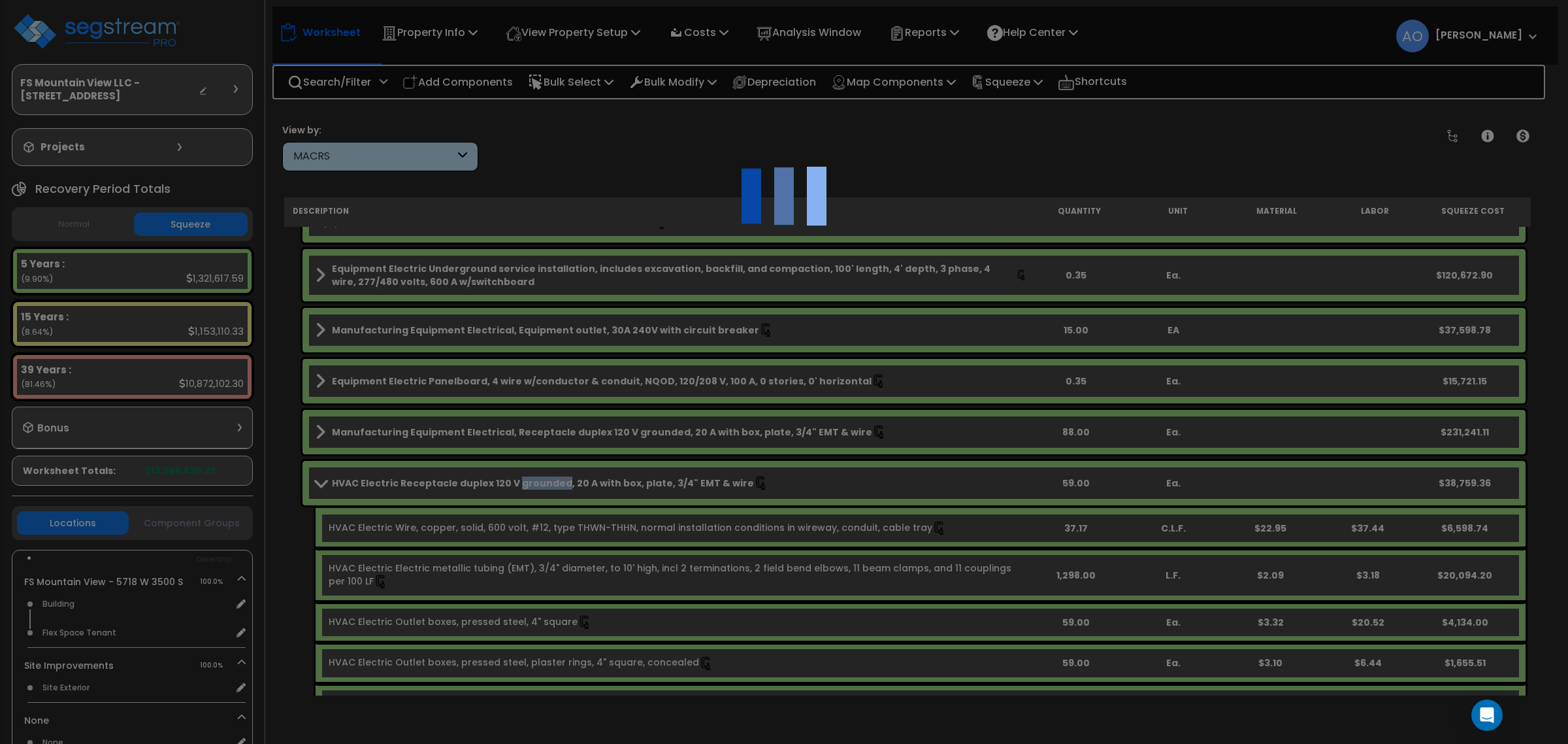
select select "44688611"
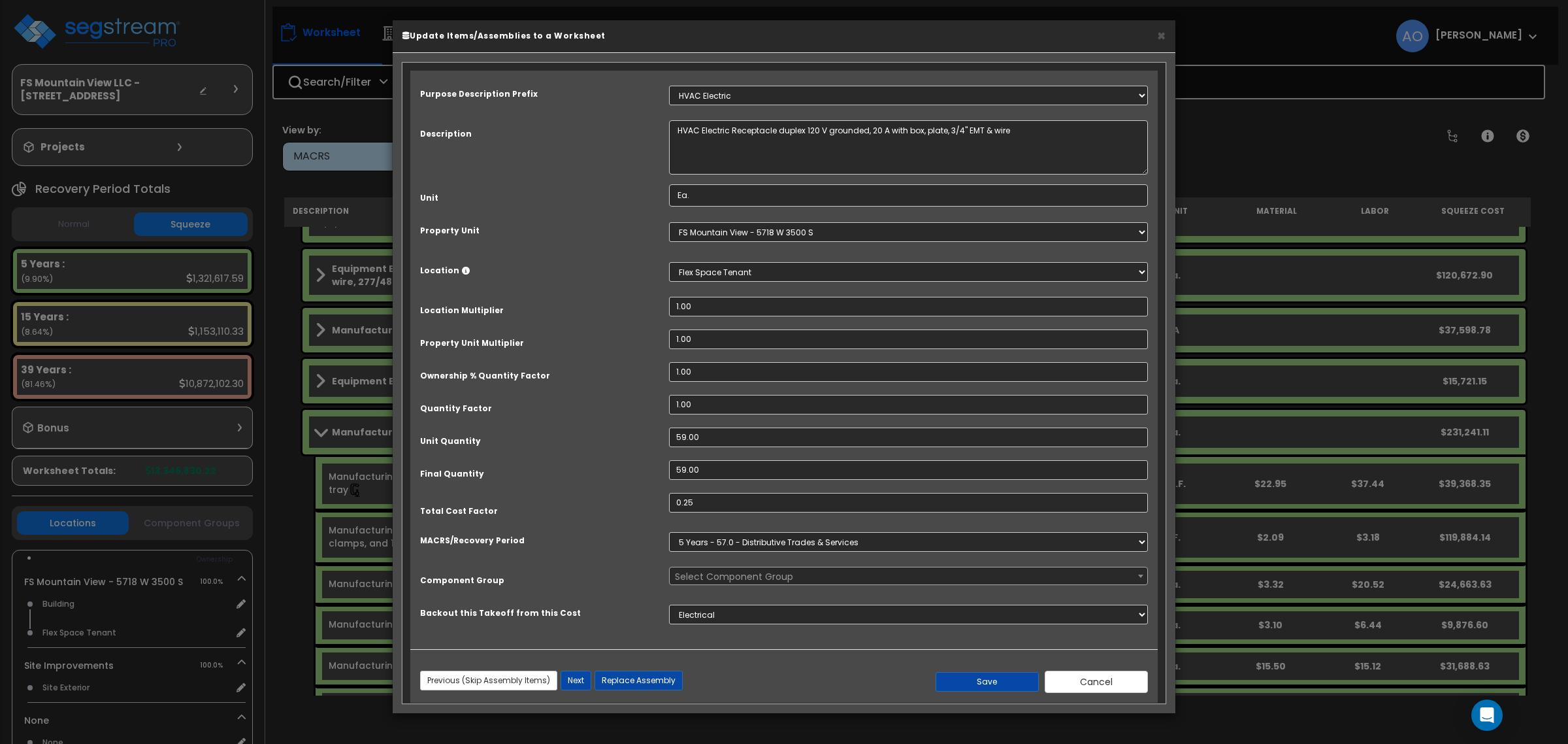
select select "46031"
click at [1066, 689] on button "Cancel" at bounding box center [1097, 681] width 103 height 22
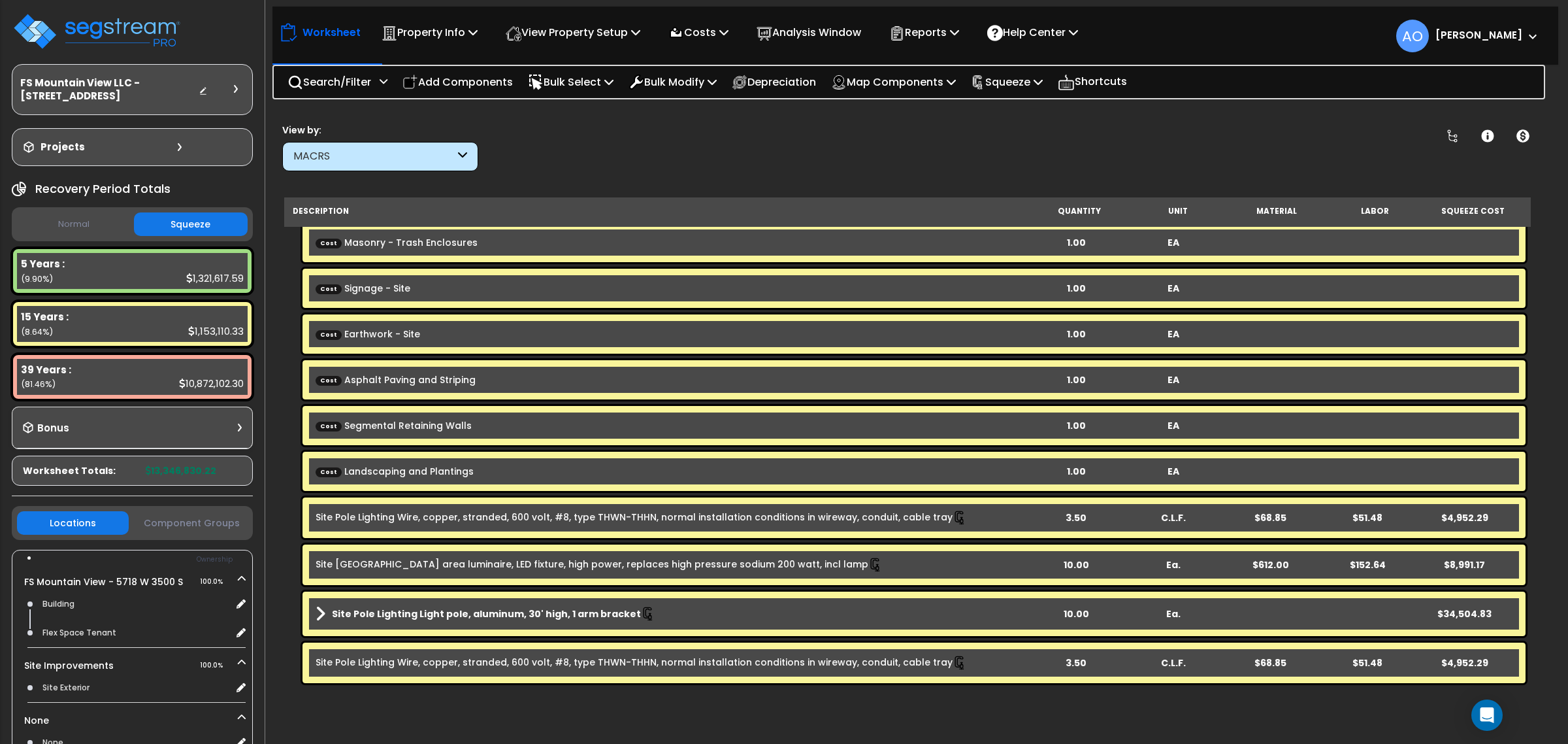
scroll to position [0, 0]
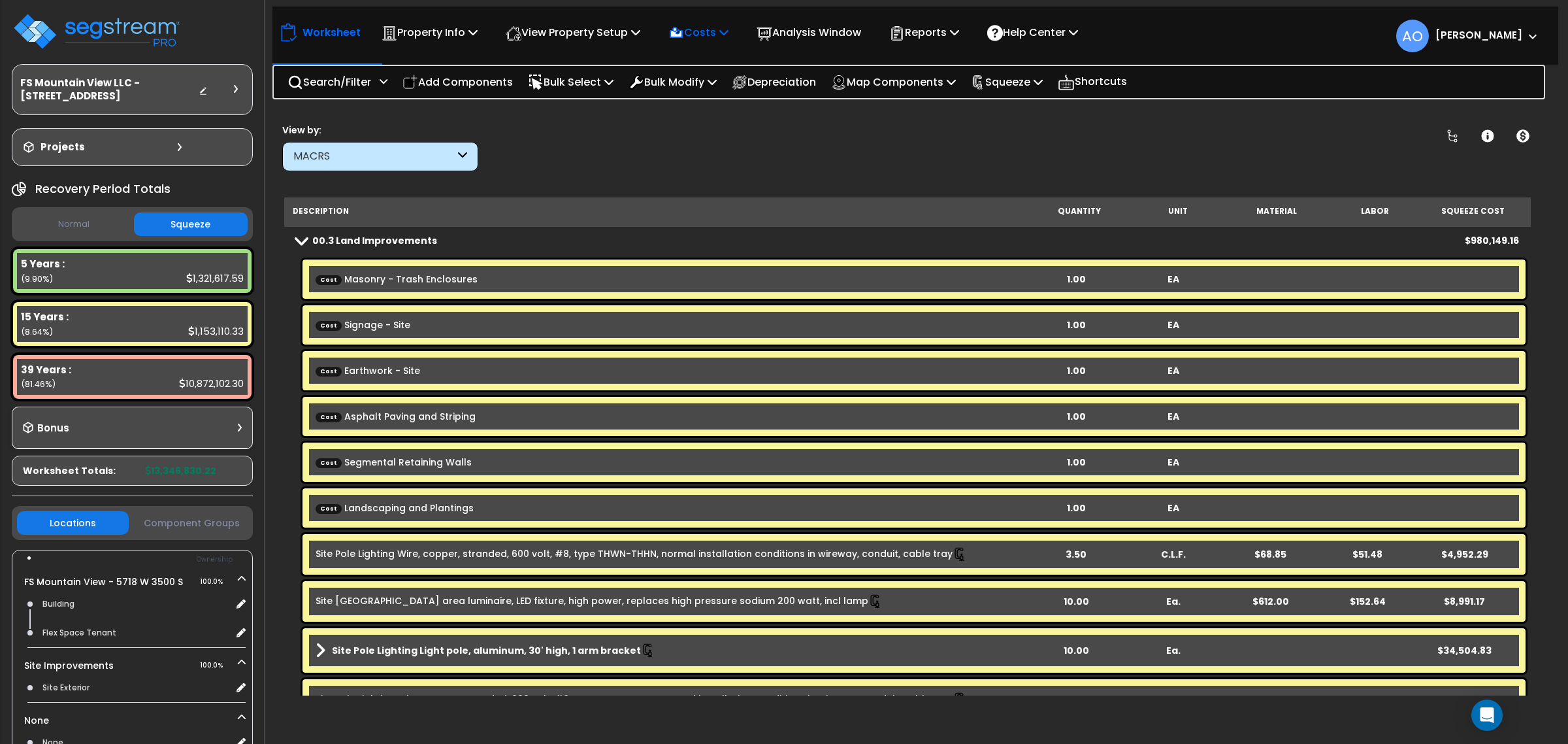
click at [705, 32] on p "Costs" at bounding box center [698, 32] width 60 height 18
click at [698, 86] on link "Direct Costs" at bounding box center [727, 90] width 130 height 26
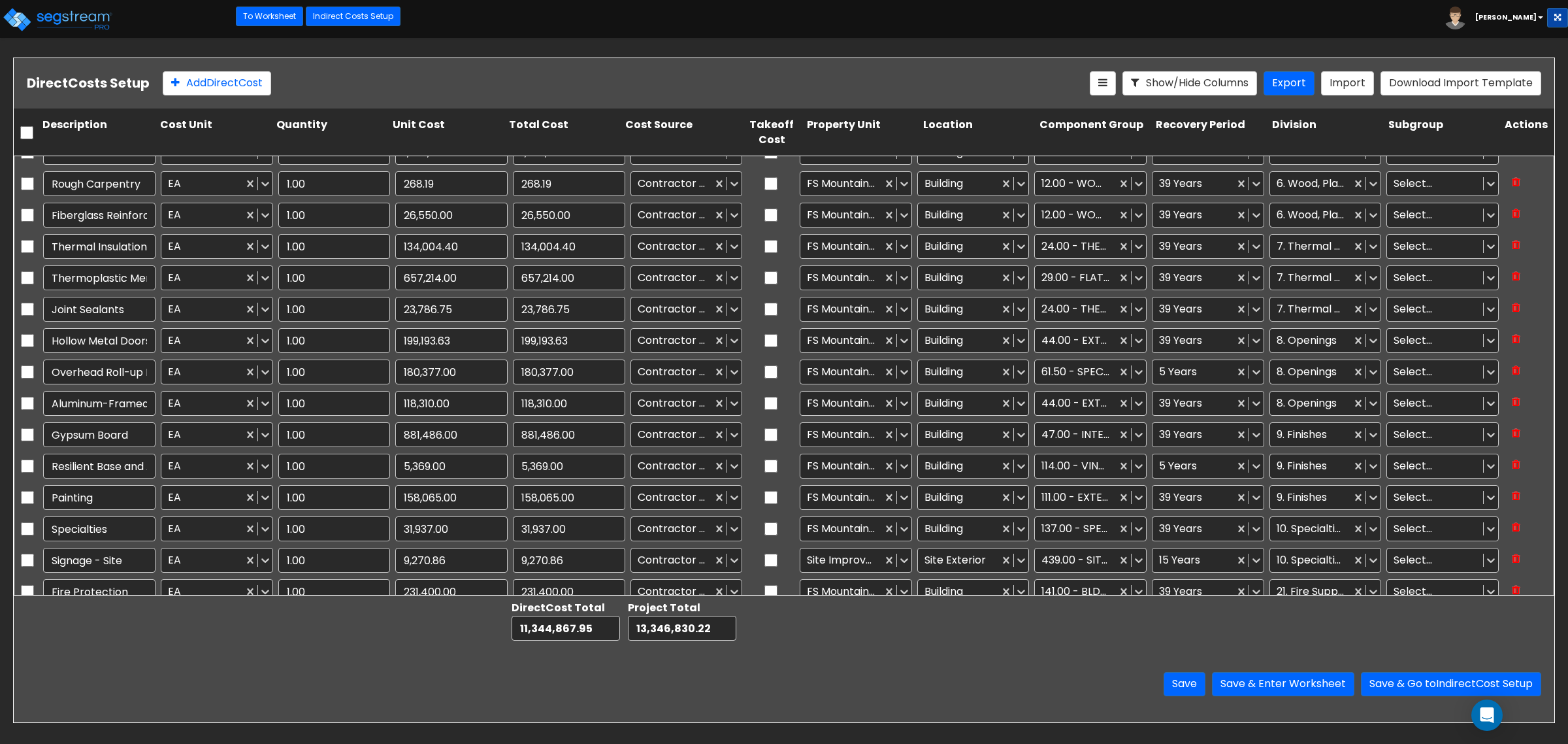
type input "1.00"
type input "36,900.00"
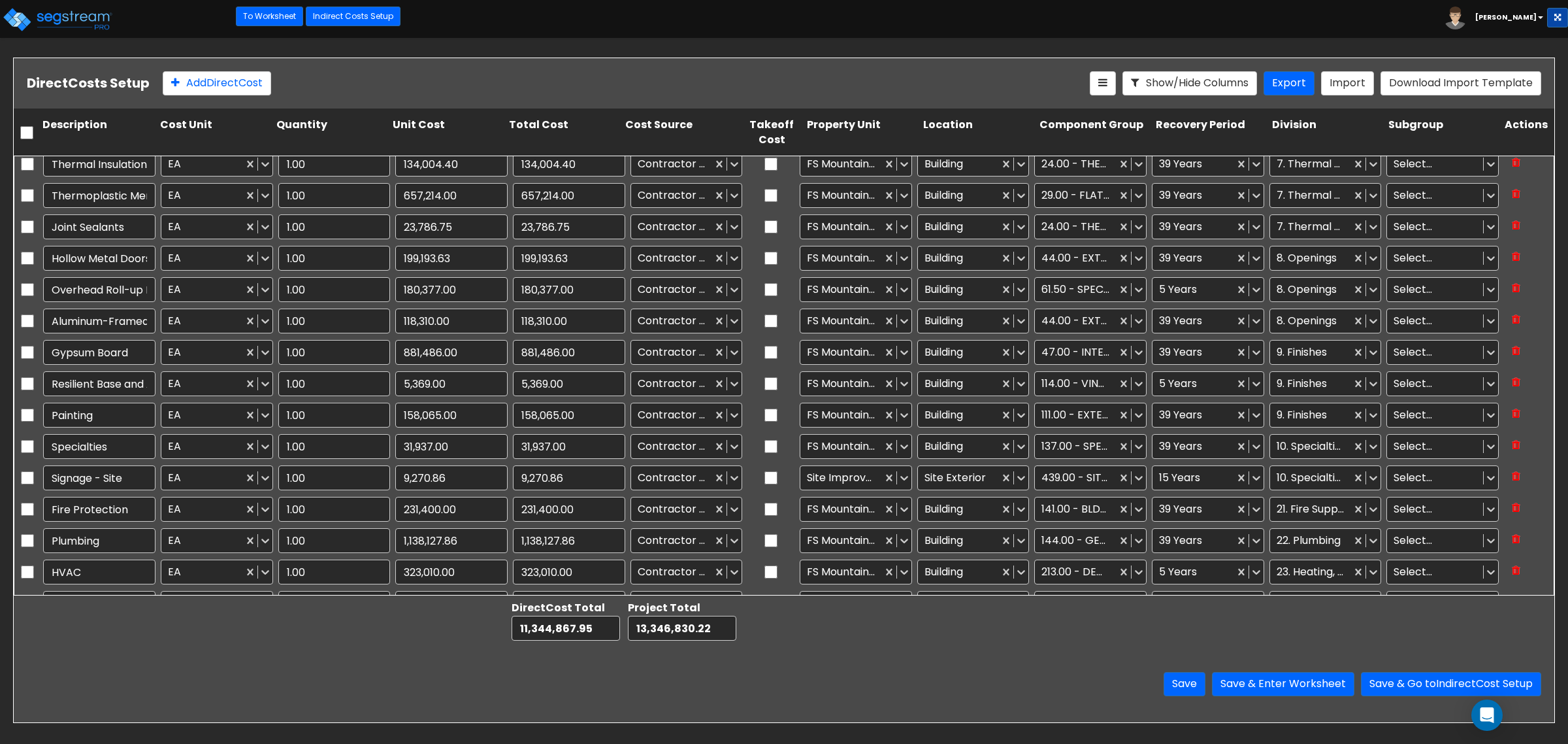
scroll to position [164, 0]
click at [765, 445] on input "checkbox" at bounding box center [771, 447] width 13 height 25
checkbox input "true"
type input "1.00"
type input "63,292.07"
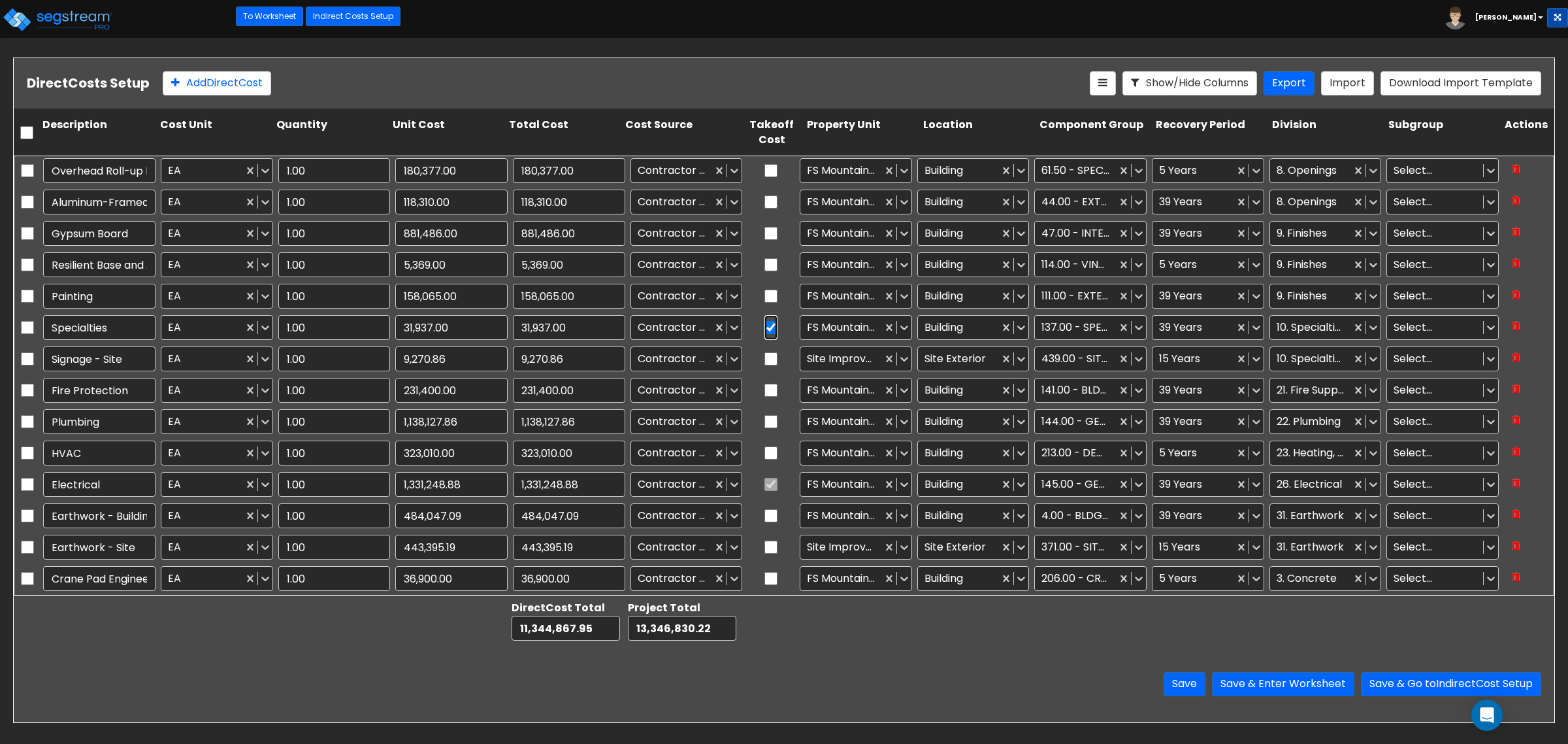
scroll to position [245, 0]
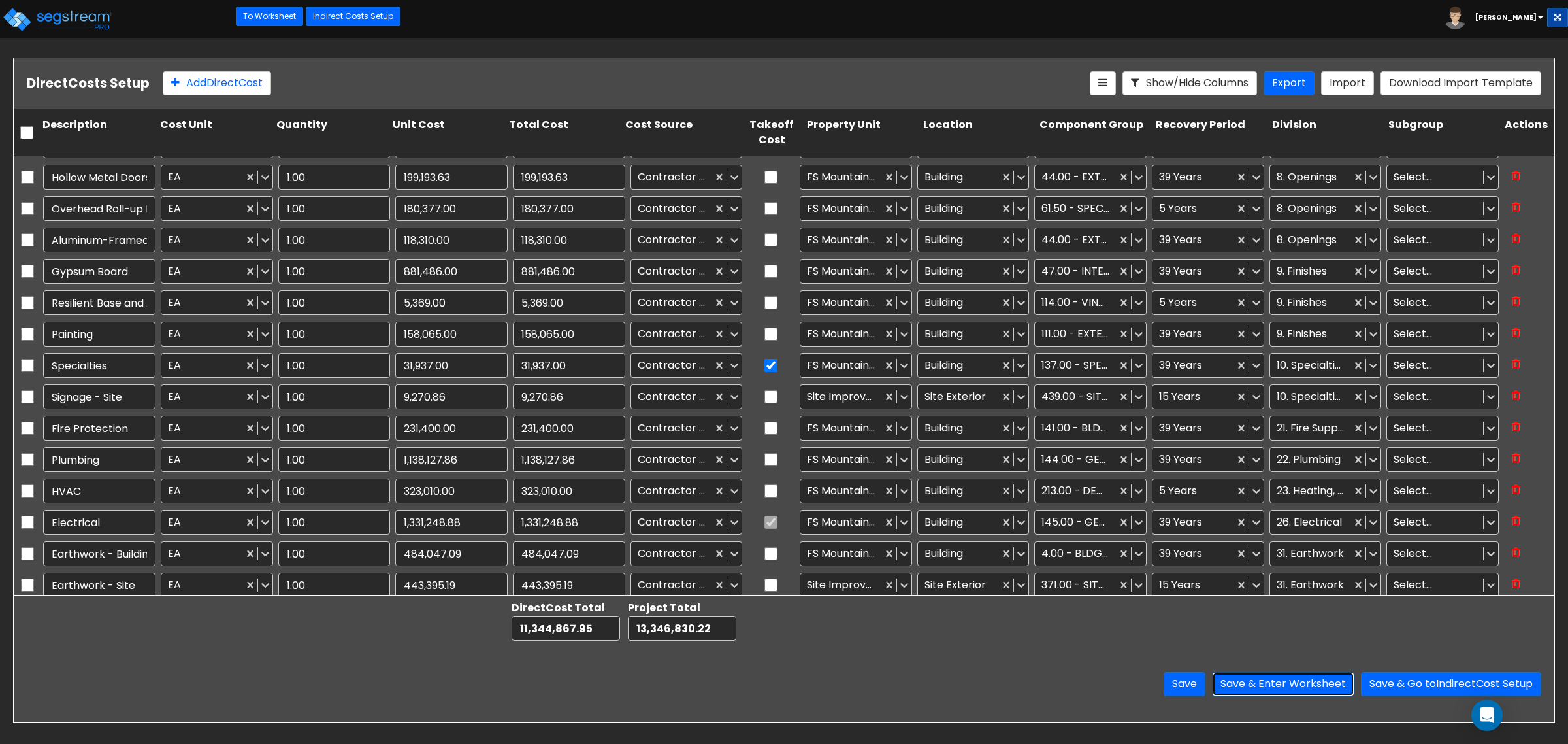
click at [1278, 685] on button "Save & Enter Worksheet" at bounding box center [1283, 683] width 143 height 24
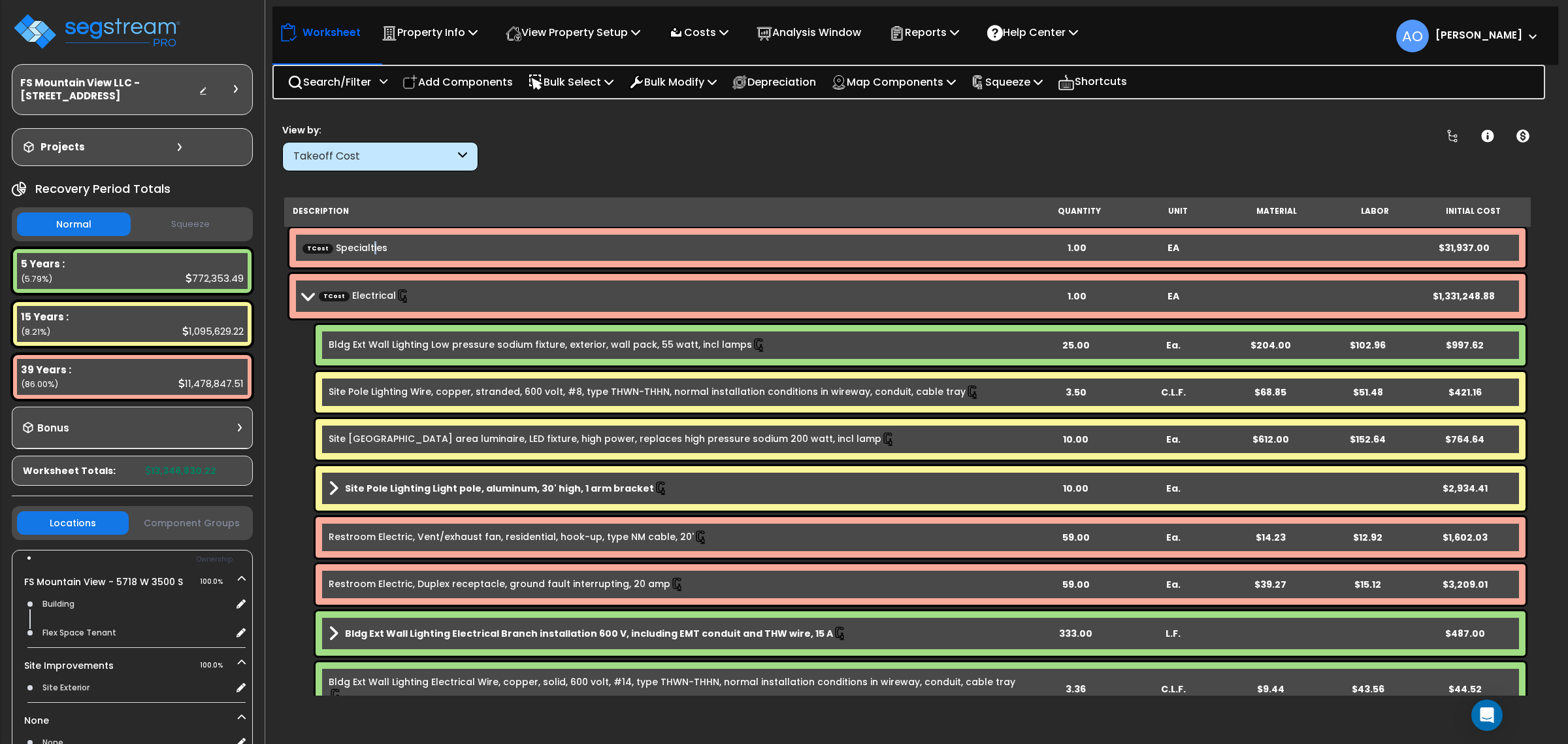
click at [368, 237] on div "TCost Specialties 1.00 EA $31,937.00" at bounding box center [907, 248] width 1236 height 39
click at [364, 252] on link "TCost Specialties" at bounding box center [345, 247] width 85 height 13
click at [887, 87] on p "Map Components" at bounding box center [894, 82] width 125 height 18
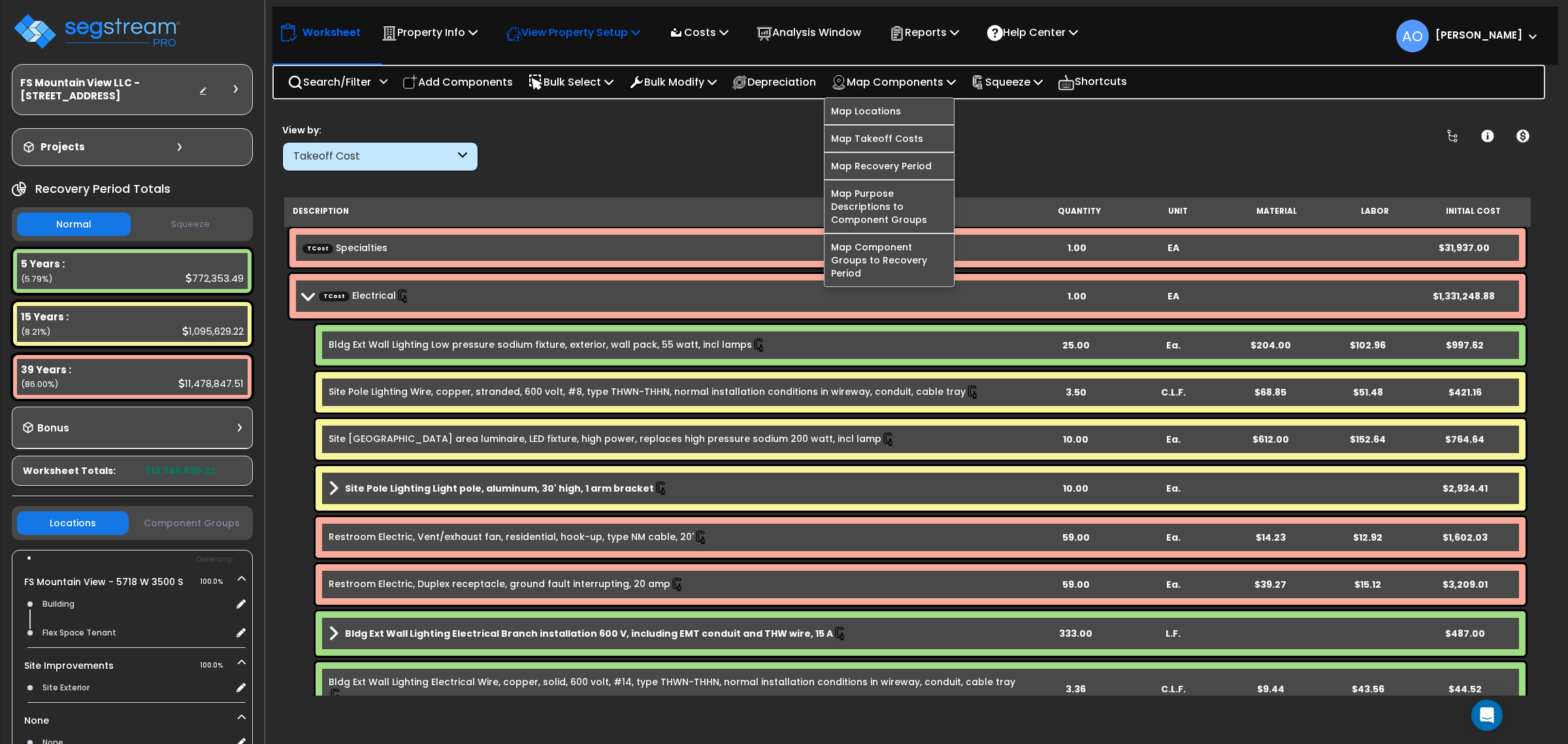
click at [478, 32] on p "View Property Setup" at bounding box center [430, 32] width 96 height 18
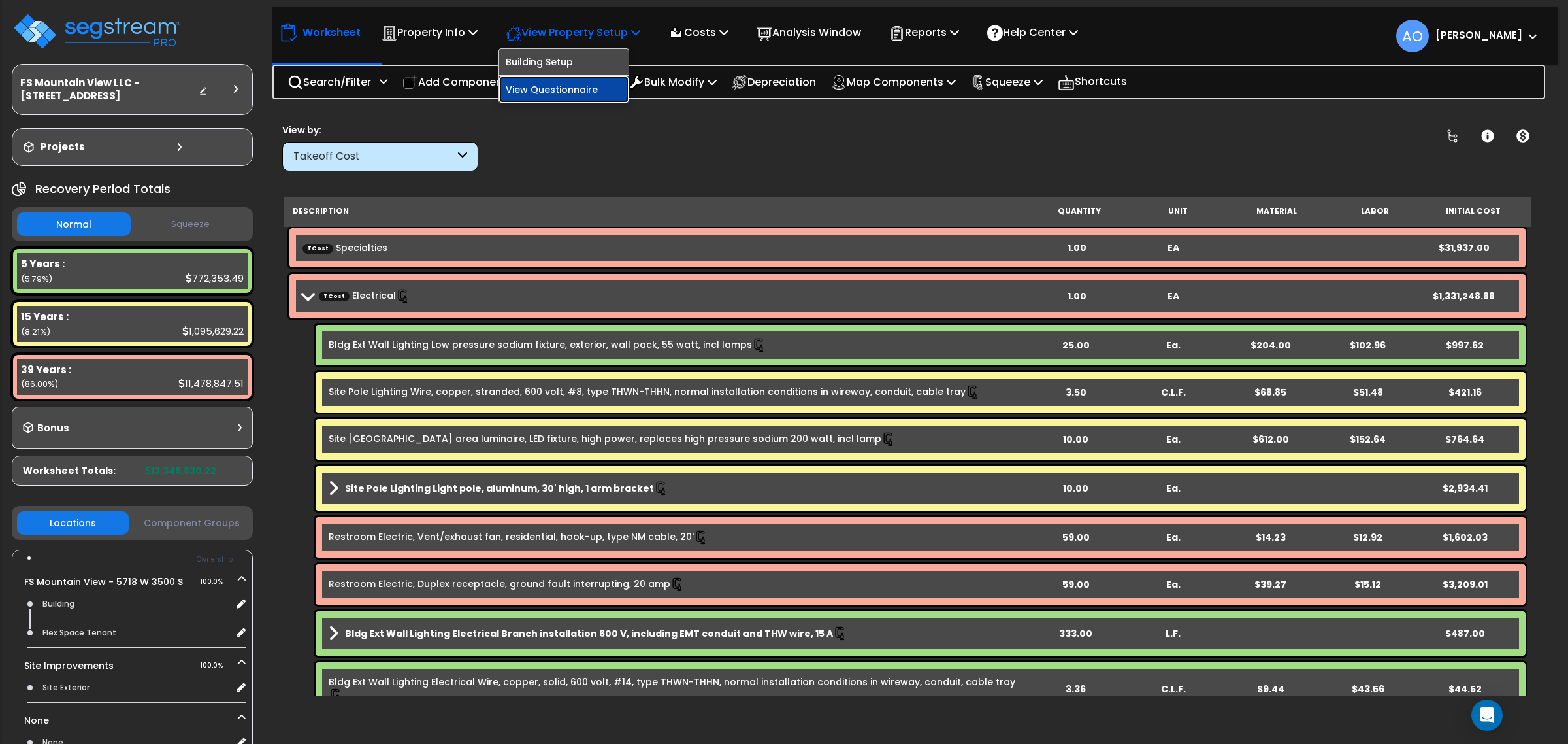
click at [547, 96] on link "View Questionnaire" at bounding box center [564, 90] width 130 height 26
click at [701, 31] on p "Costs" at bounding box center [698, 32] width 60 height 18
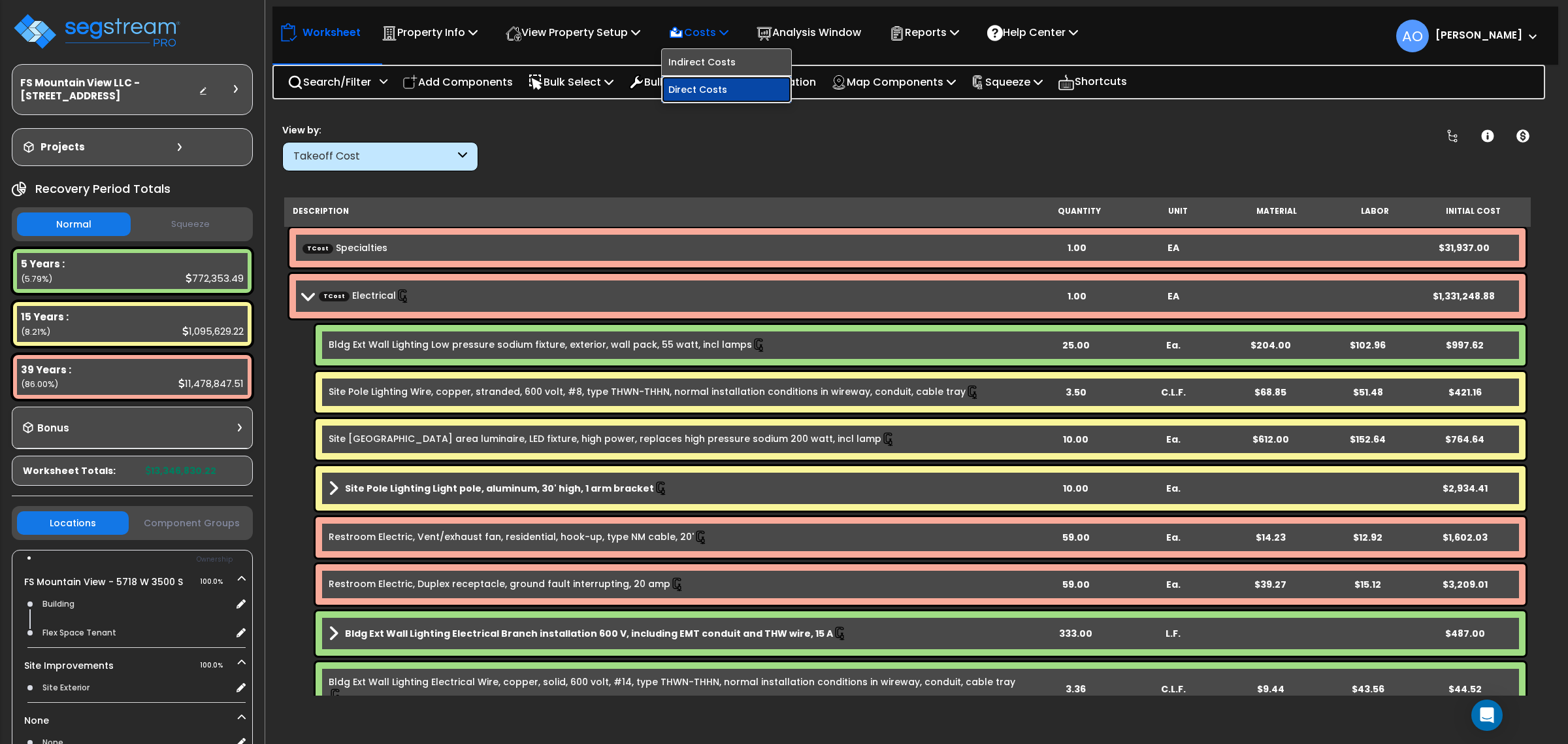
click at [718, 83] on link "Direct Costs" at bounding box center [727, 90] width 130 height 26
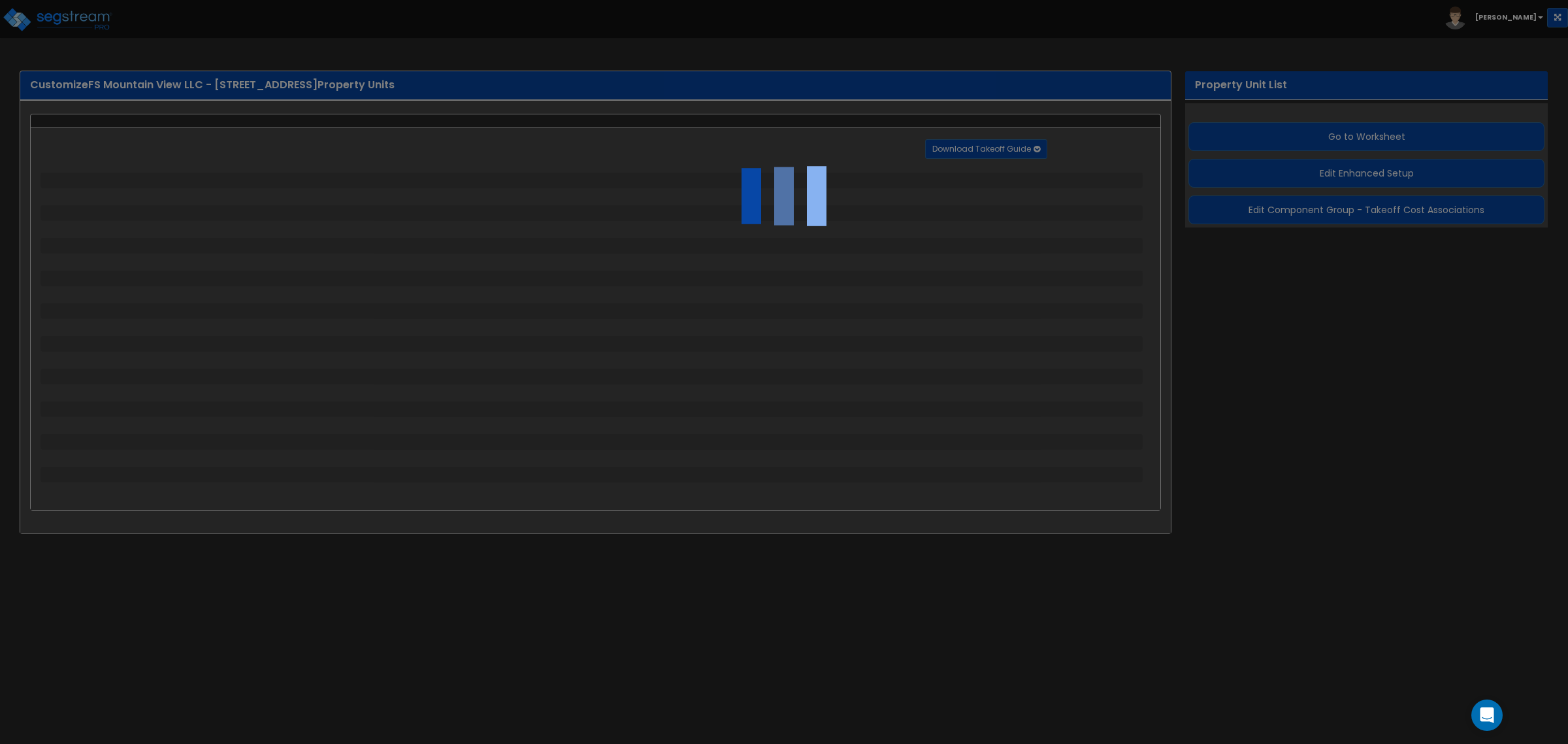
select select "2"
select select "1"
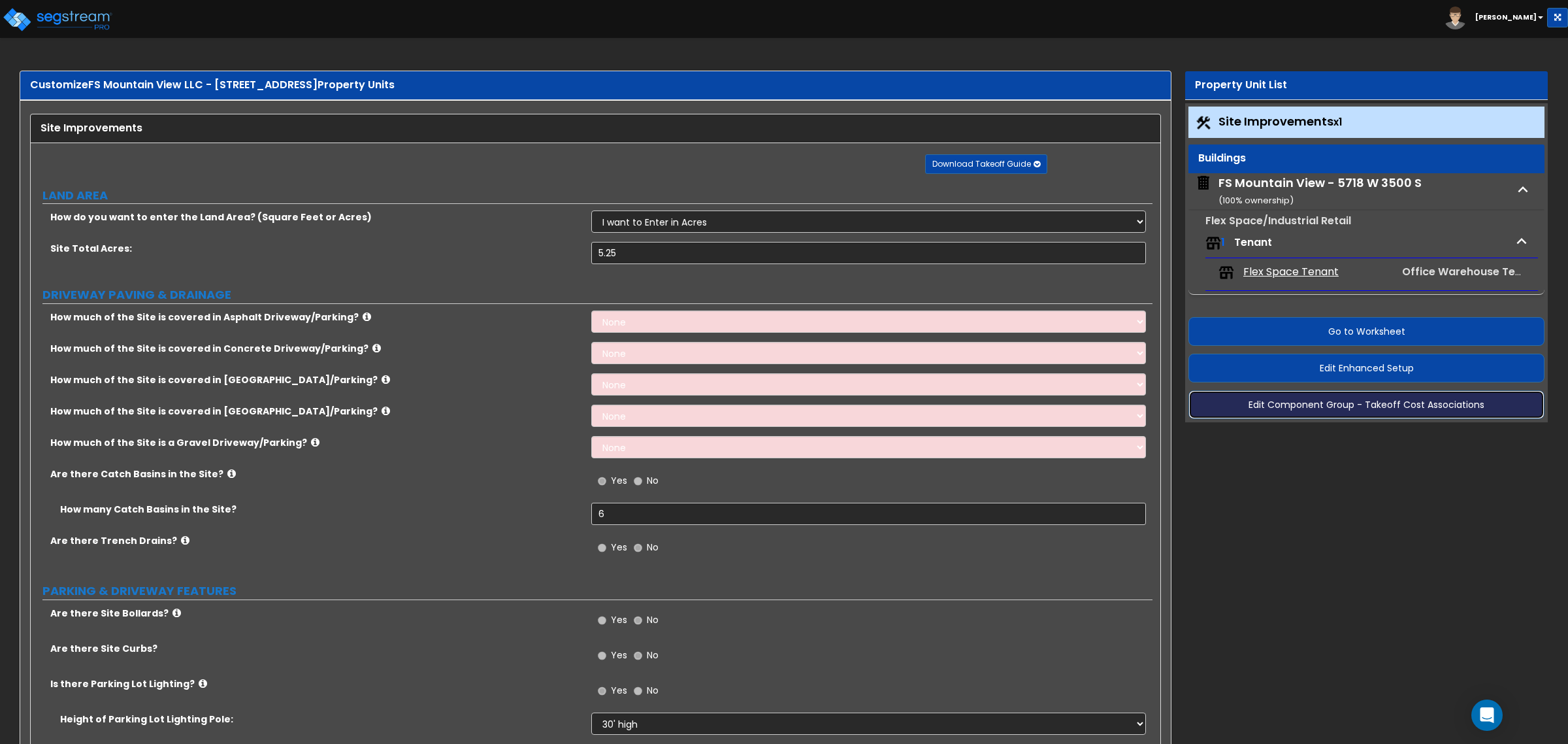
click at [1376, 409] on button "Edit Component Group - Takeoff Cost Associations" at bounding box center [1366, 404] width 356 height 29
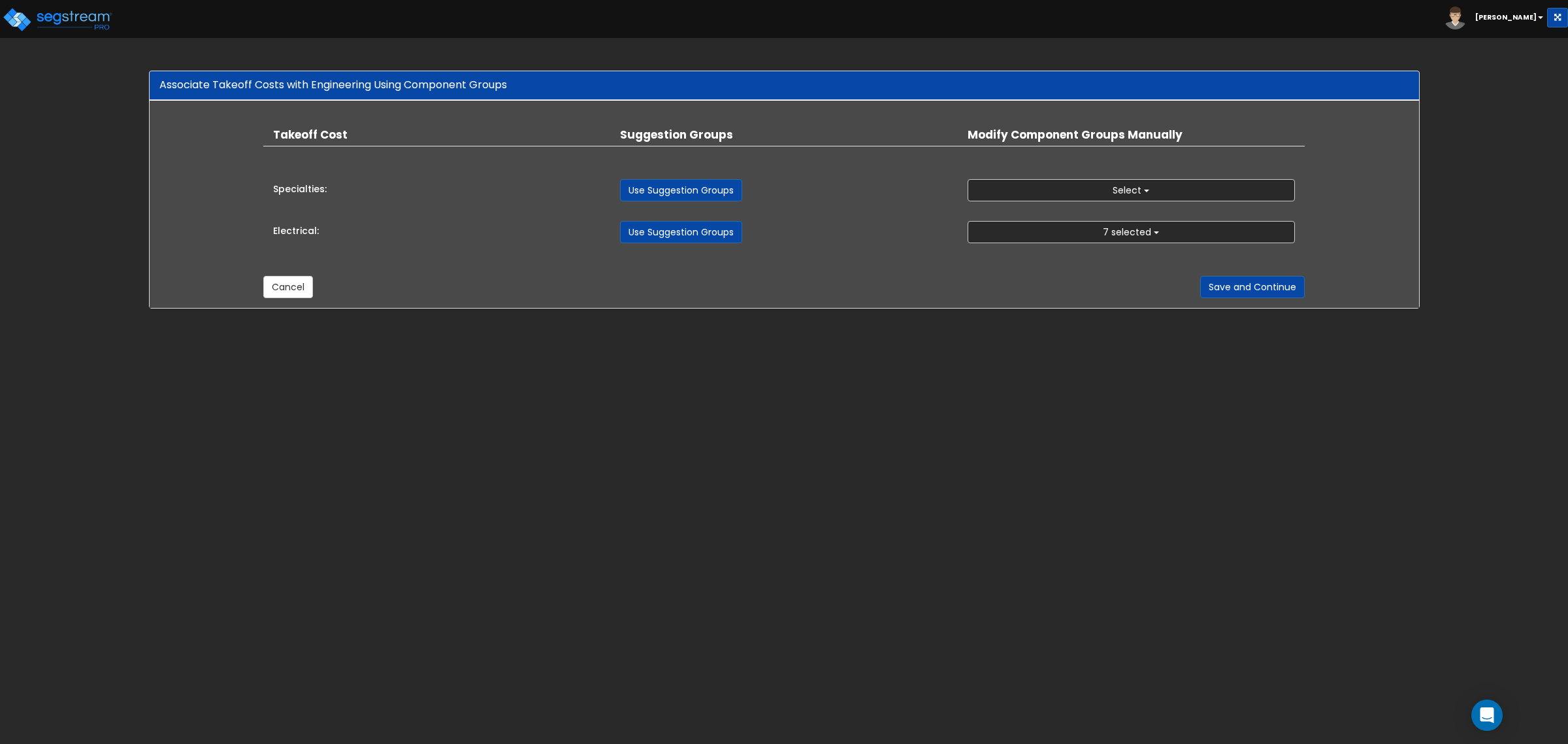
click at [688, 190] on link "Use Suggestion Groups" at bounding box center [681, 190] width 122 height 22
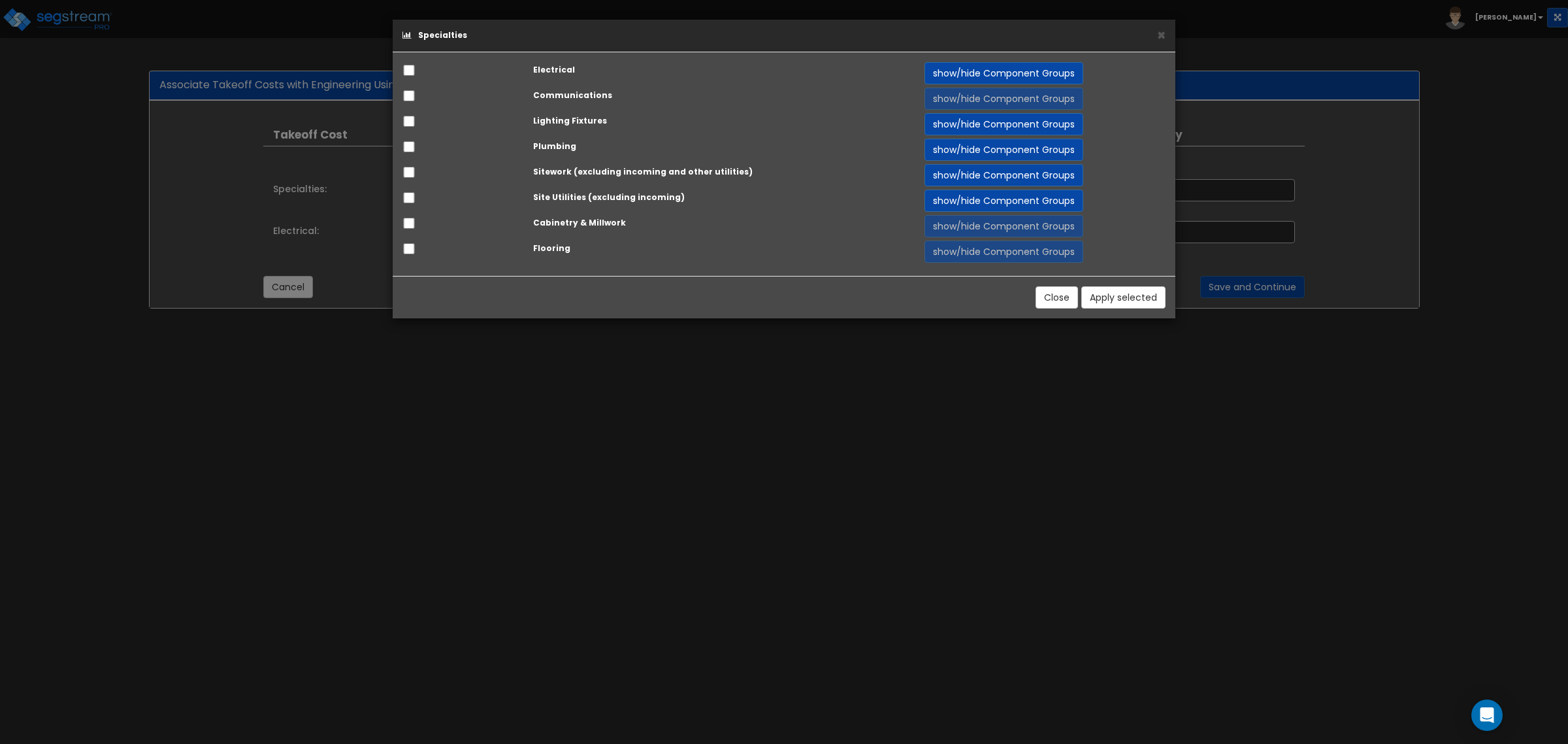
click at [564, 100] on strong "Communications" at bounding box center [573, 95] width 79 height 11
click at [413, 96] on input "checkbox" at bounding box center [409, 96] width 13 height 11
click at [410, 98] on input "checkbox" at bounding box center [409, 96] width 13 height 11
checkbox input "false"
click at [1059, 305] on button "Close" at bounding box center [1056, 297] width 42 height 22
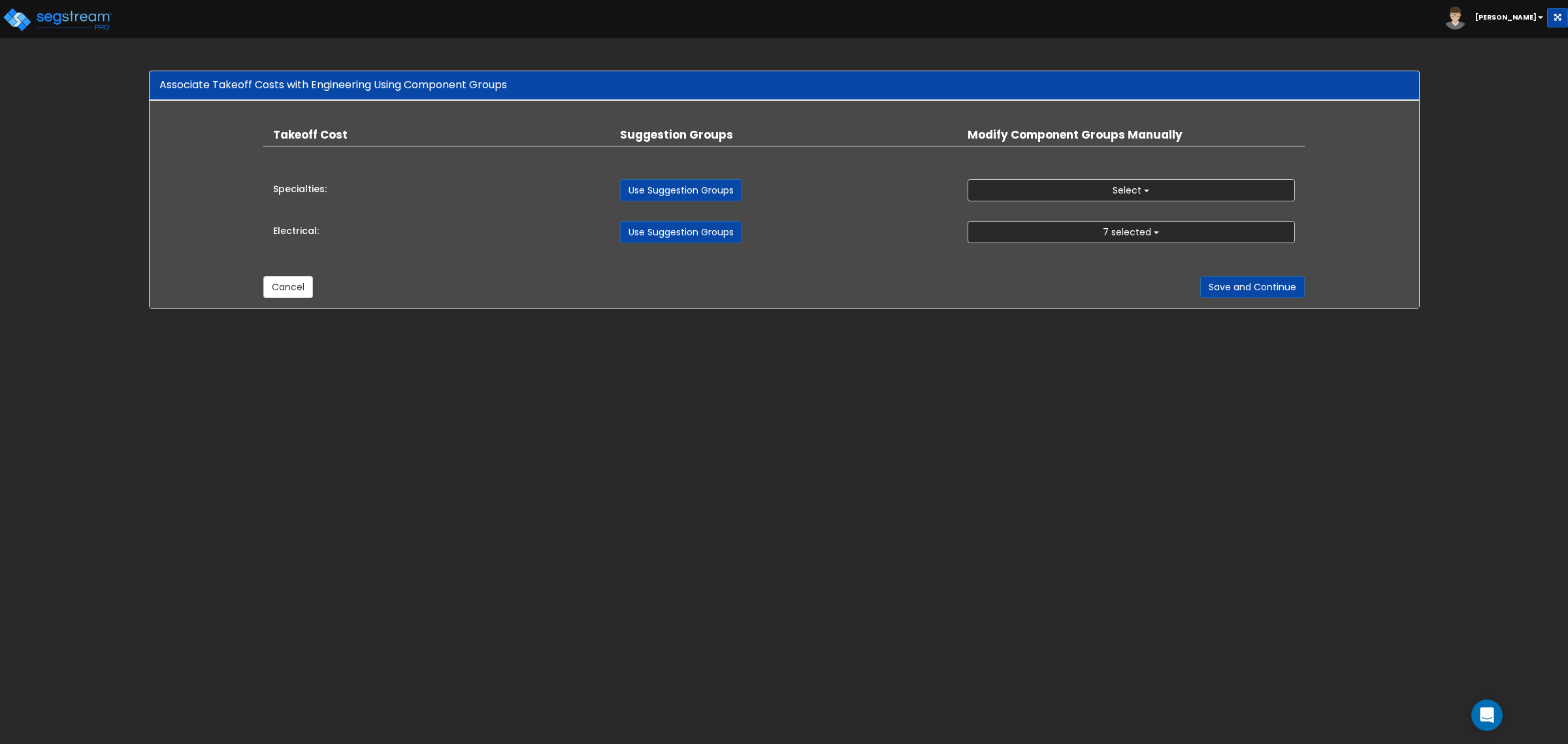
click at [972, 322] on html "Toggle navigation [PERSON_NAME]" at bounding box center [784, 161] width 1568 height 322
click at [972, 322] on html "Toggle navigation Andrew x" at bounding box center [784, 161] width 1568 height 322
click at [283, 282] on button "Cancel" at bounding box center [288, 286] width 49 height 22
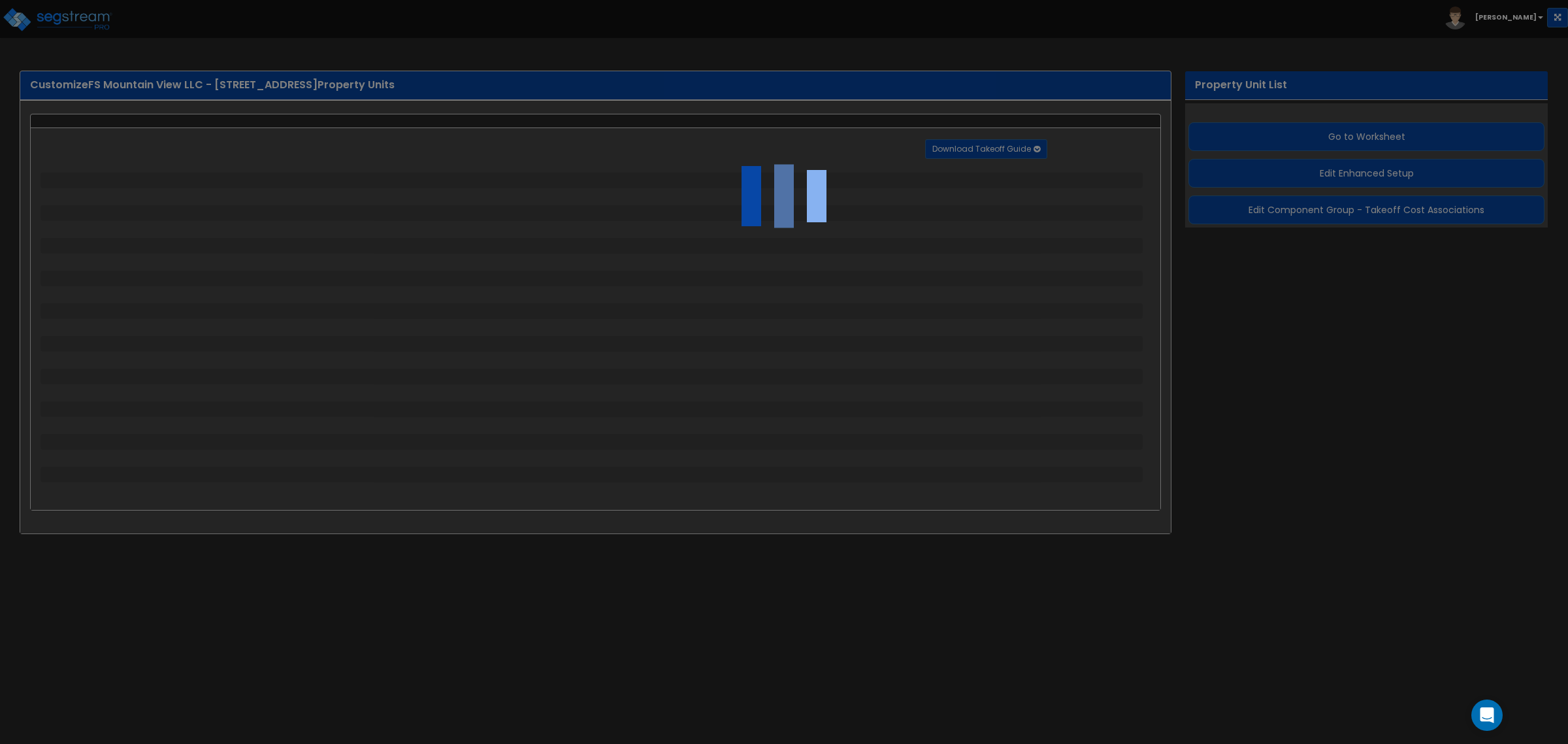
select select "2"
select select "1"
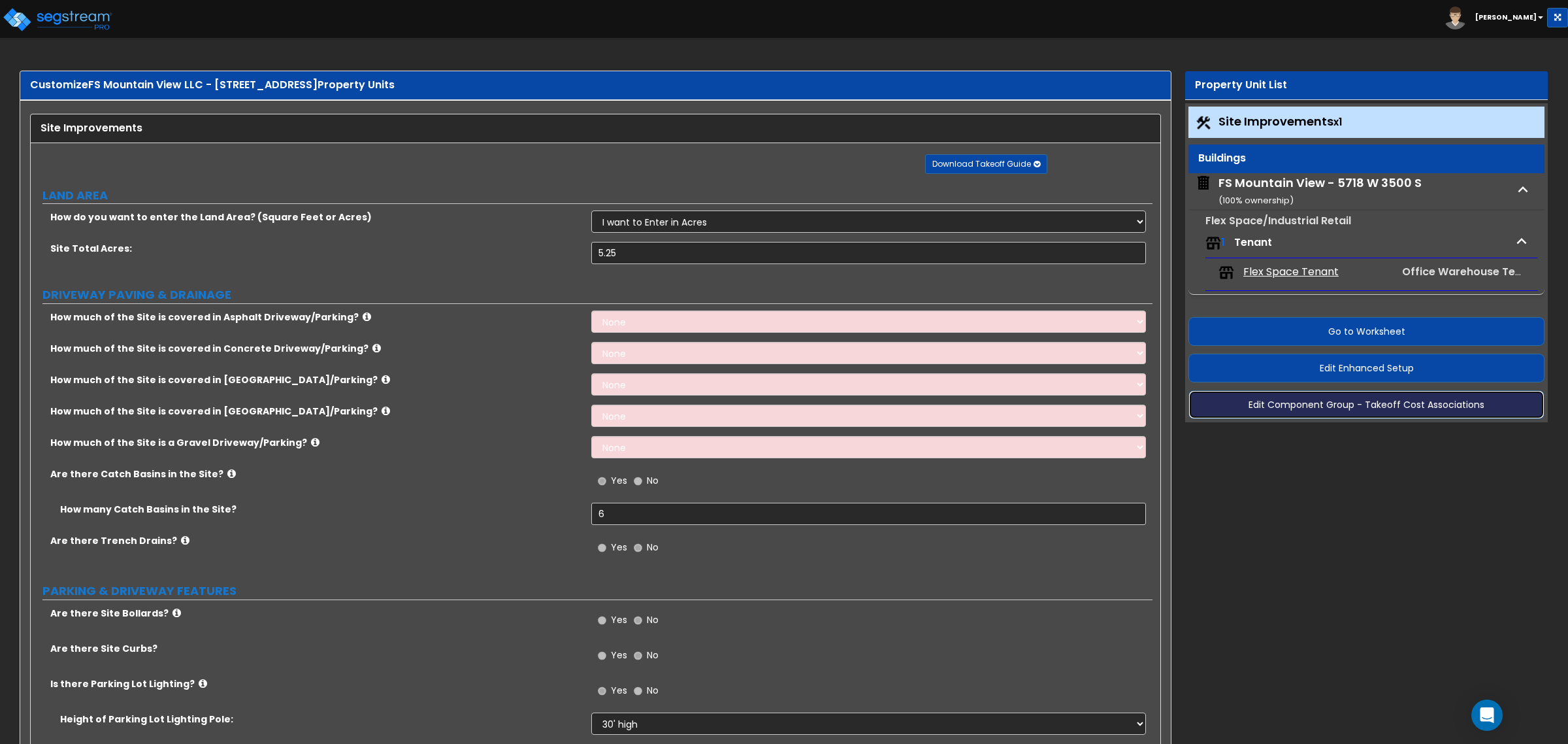
click at [1266, 413] on button "Edit Component Group - Takeoff Cost Associations" at bounding box center [1366, 404] width 356 height 29
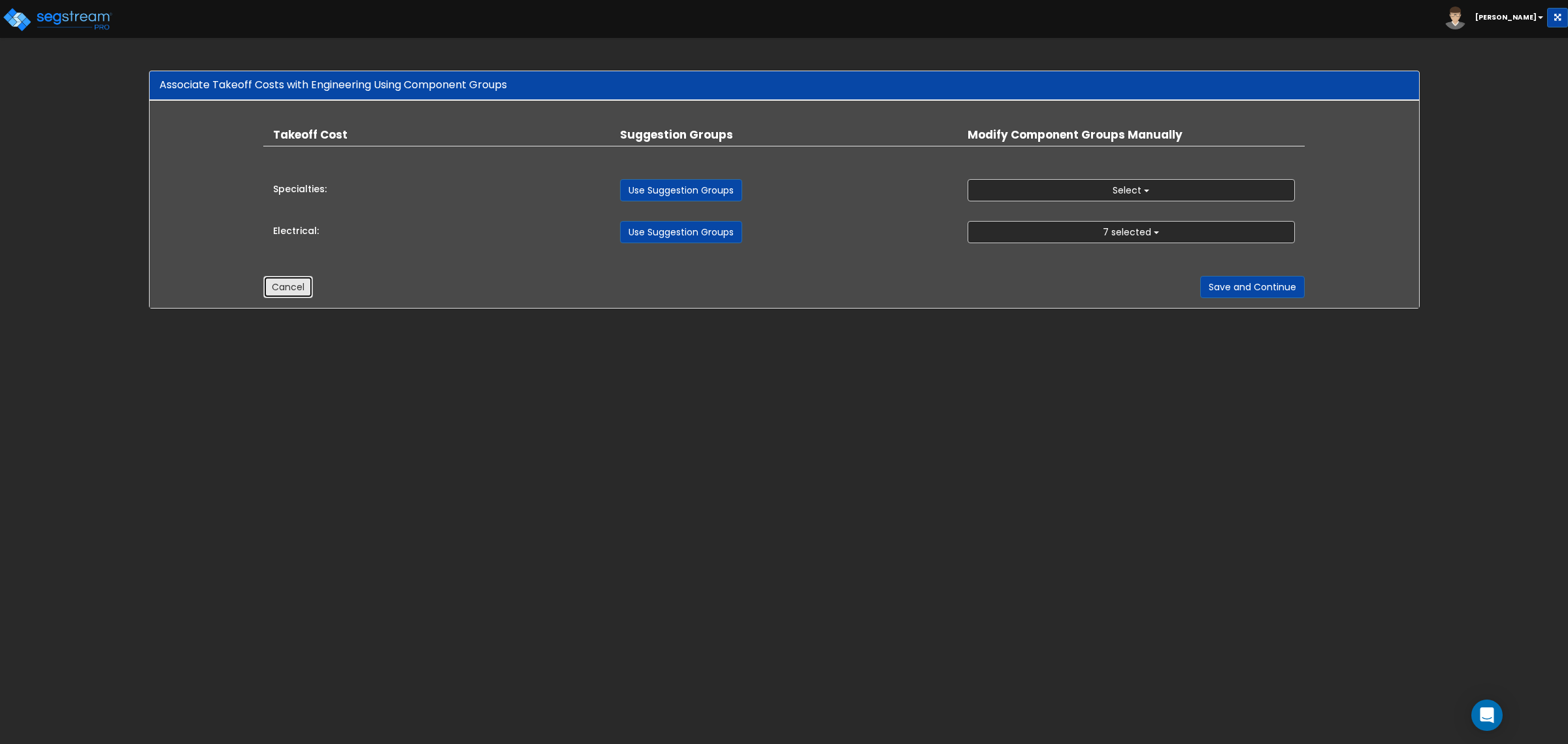
click at [305, 289] on button "Cancel" at bounding box center [288, 286] width 49 height 22
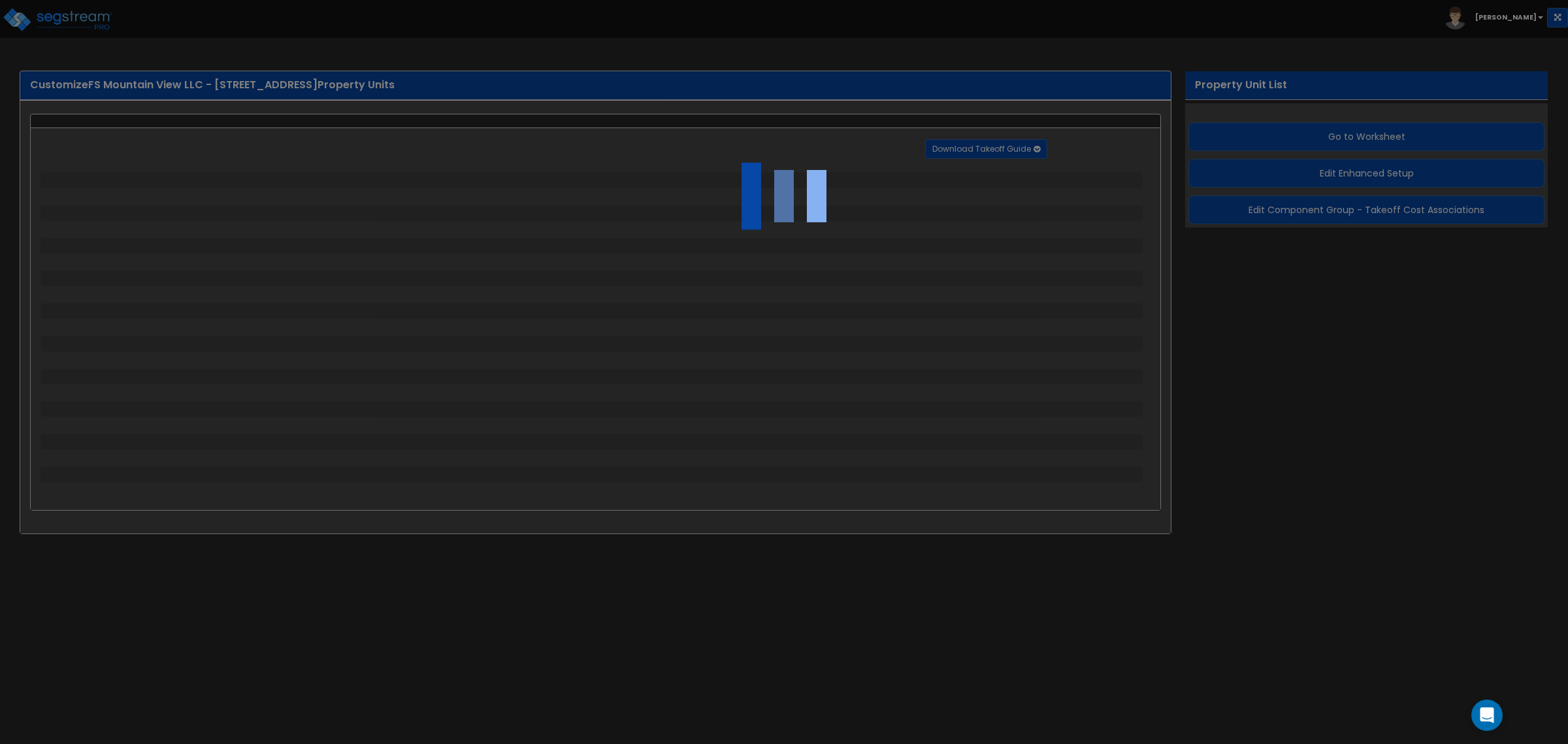
select select "2"
select select "1"
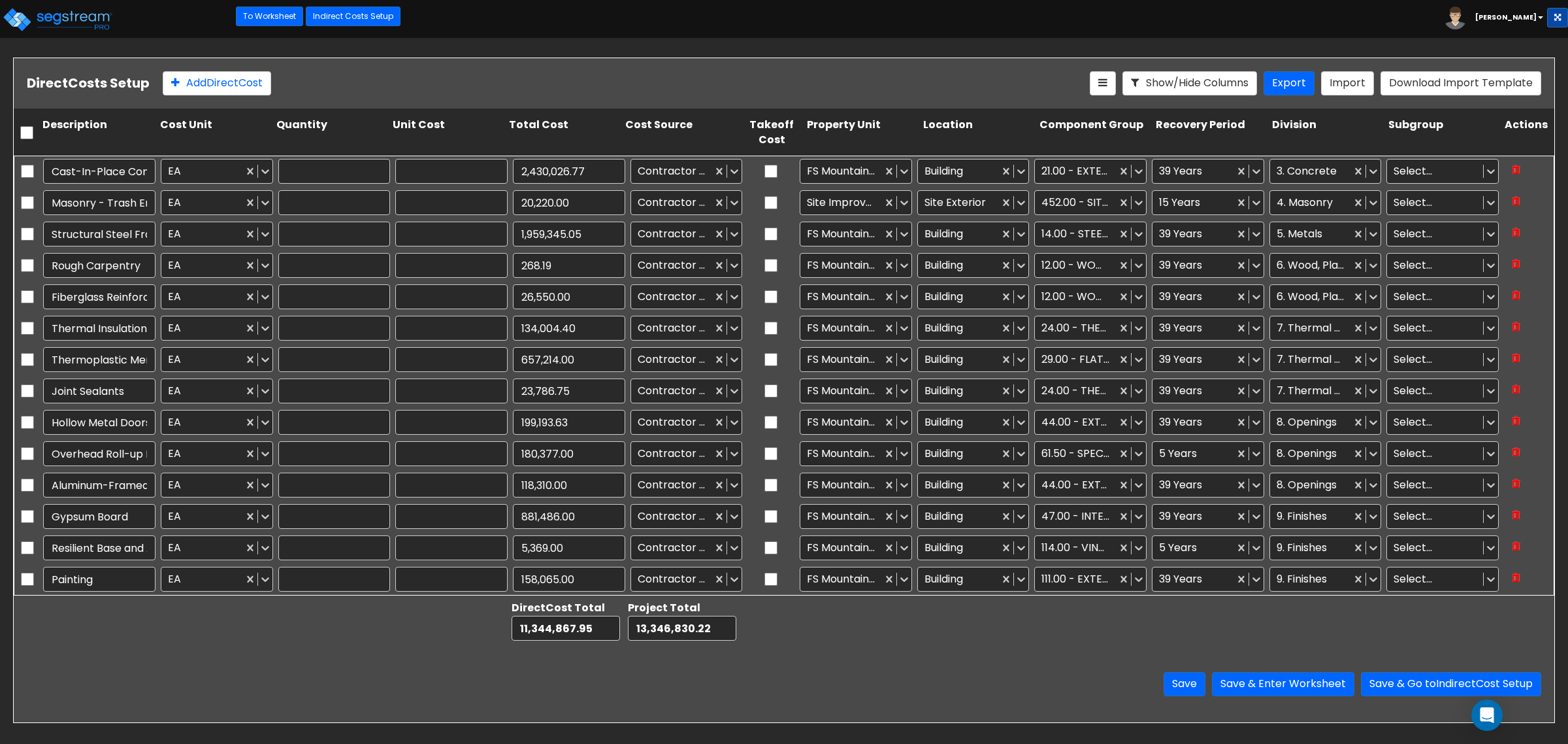
type input "1.00"
type input "2,430,026.77"
type input "1.00"
type input "20,220.00"
type input "1.00"
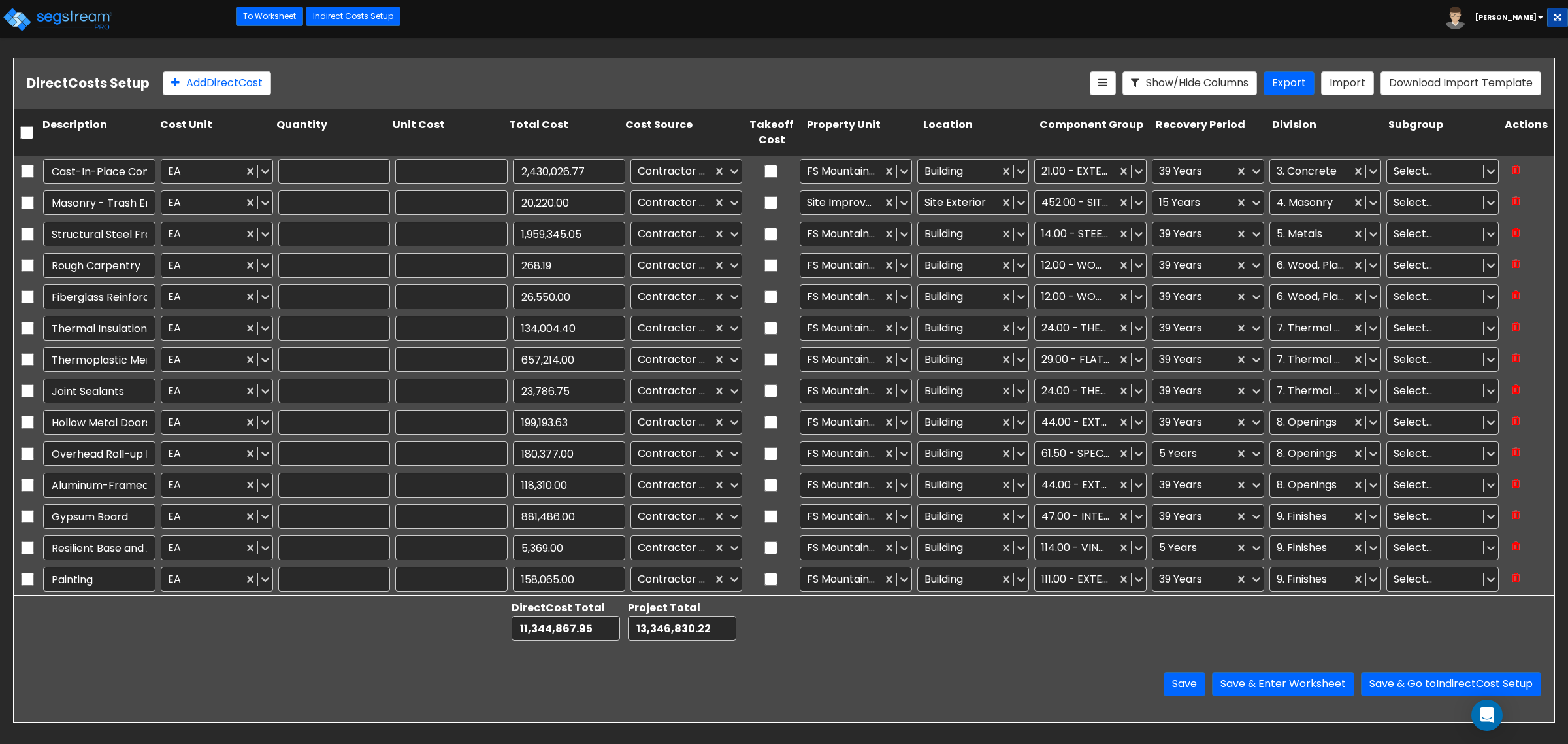
type input "1,959,345.05"
type input "1.00"
type input "268.19"
type input "1.00"
type input "26,550.00"
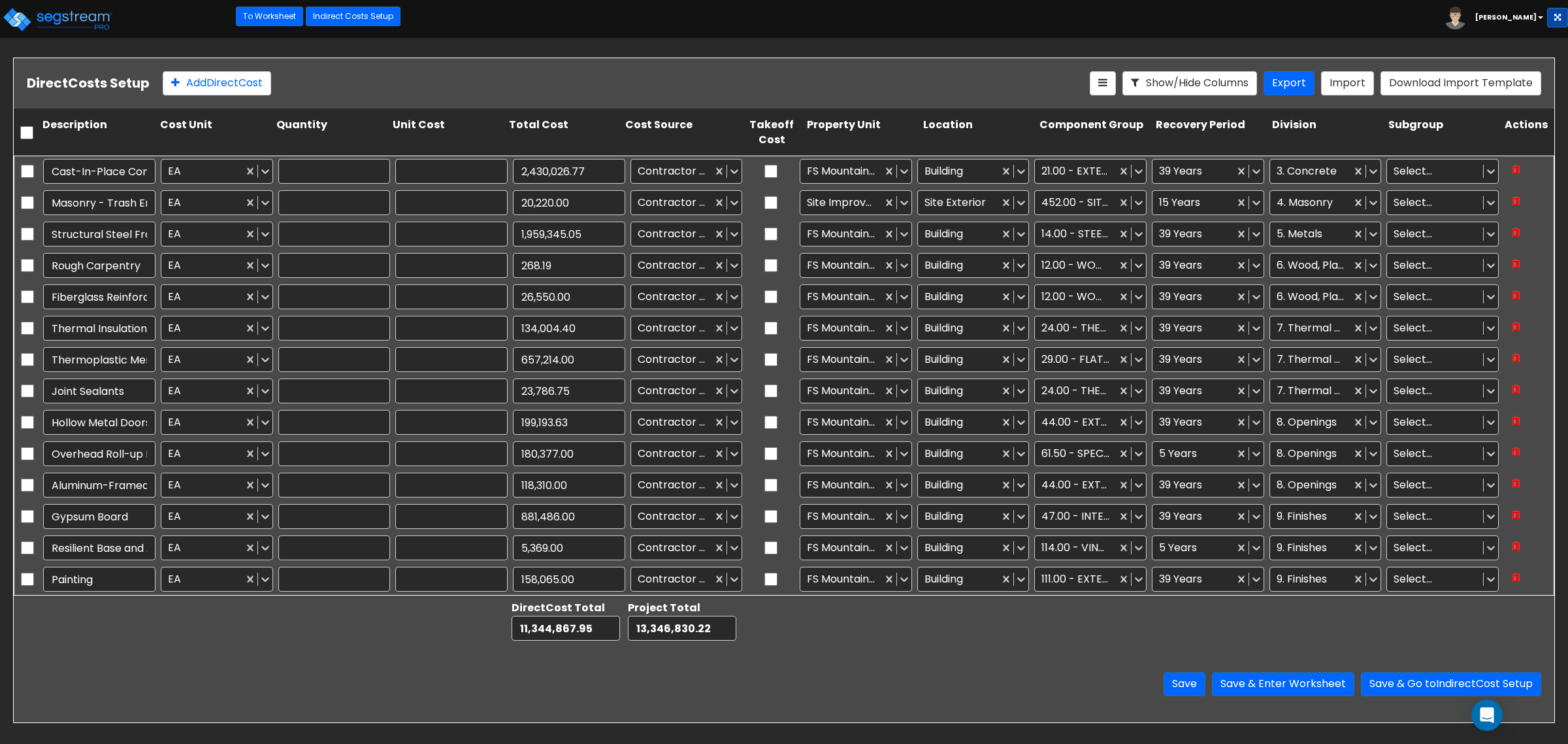
type input "1.00"
type input "134,004.40"
type input "1.00"
type input "657,214.00"
type input "1.00"
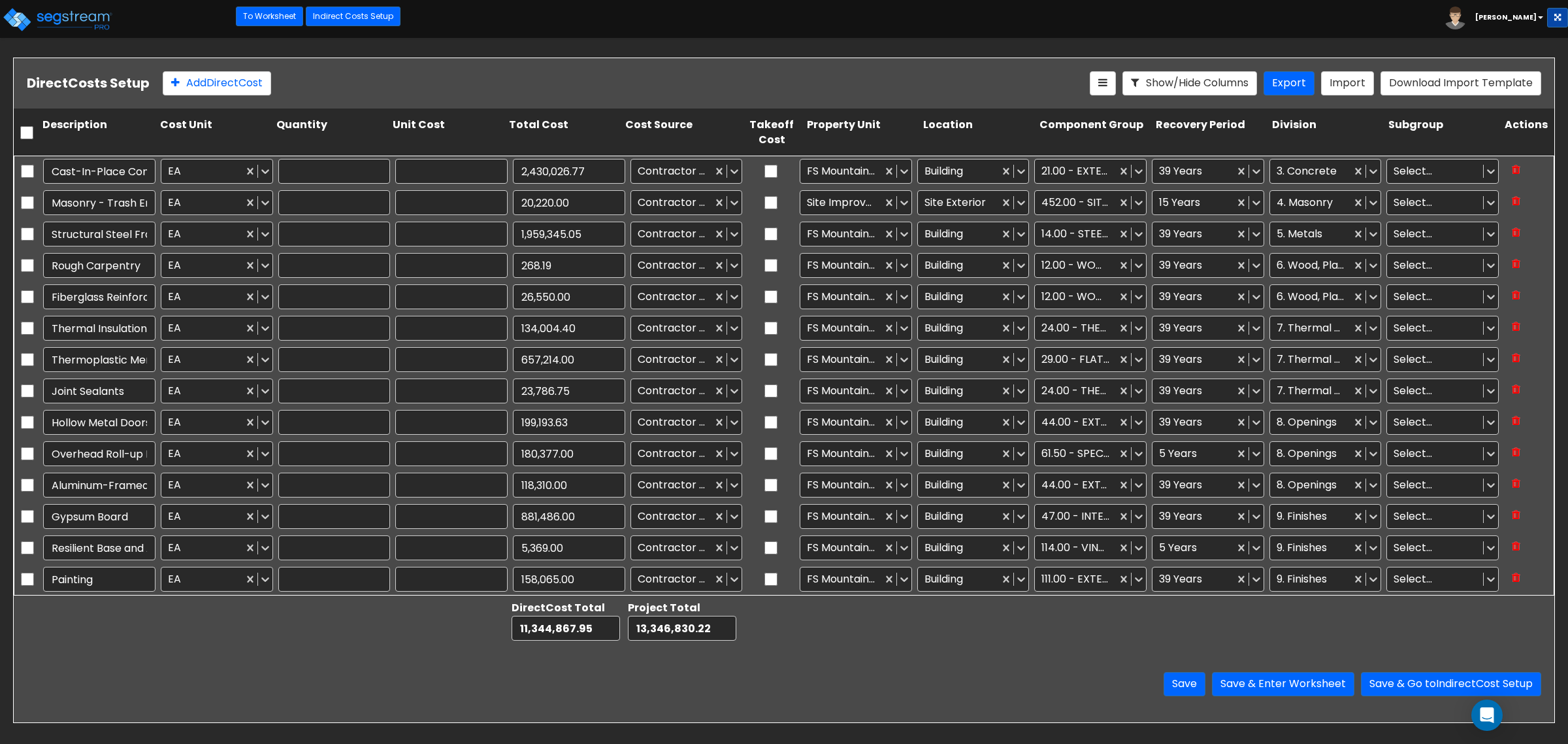
type input "23,786.75"
type input "1.00"
type input "199,193.63"
type input "1.00"
type input "180,377.00"
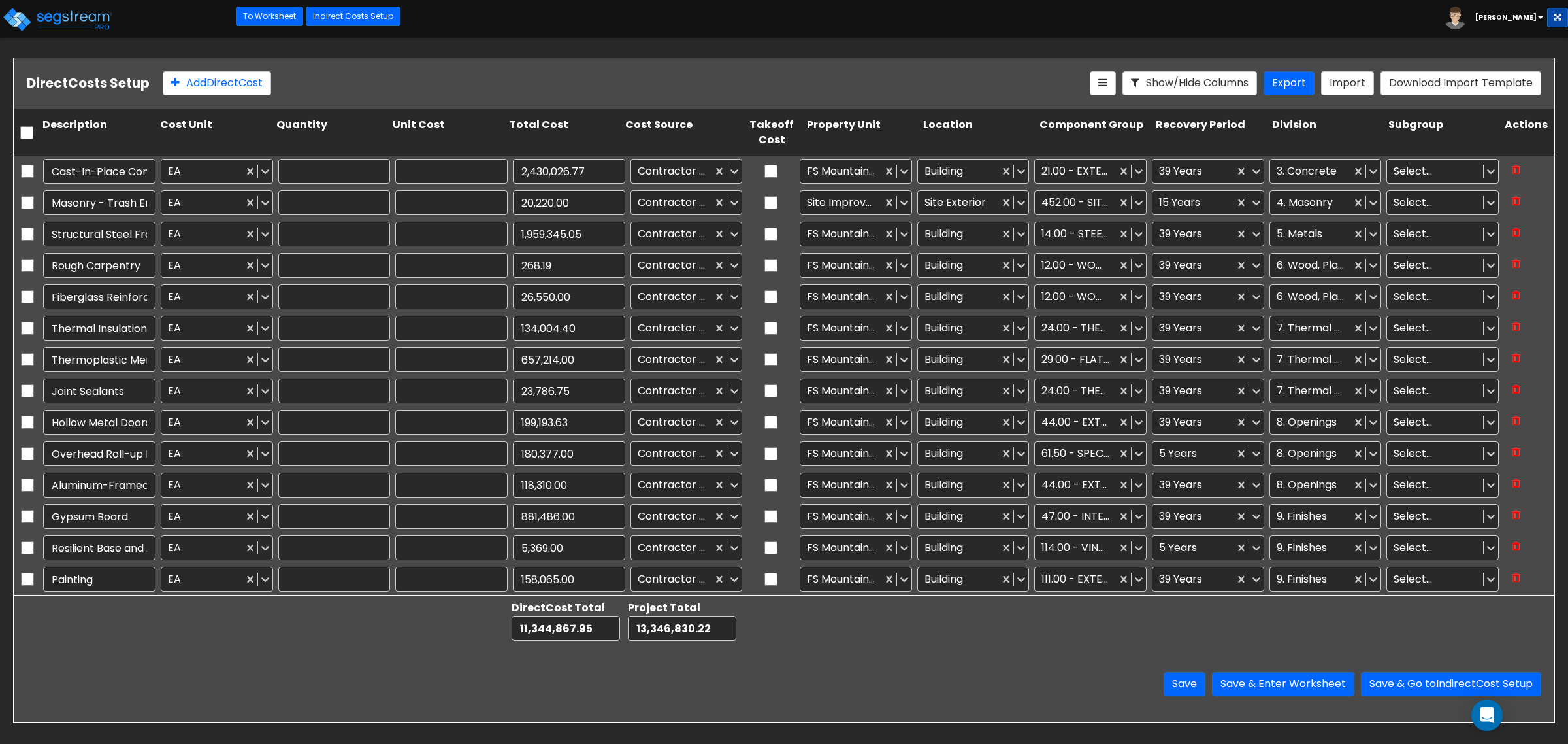
type input "1.00"
type input "118,310.00"
type input "1.00"
type input "881,486.00"
type input "1.00"
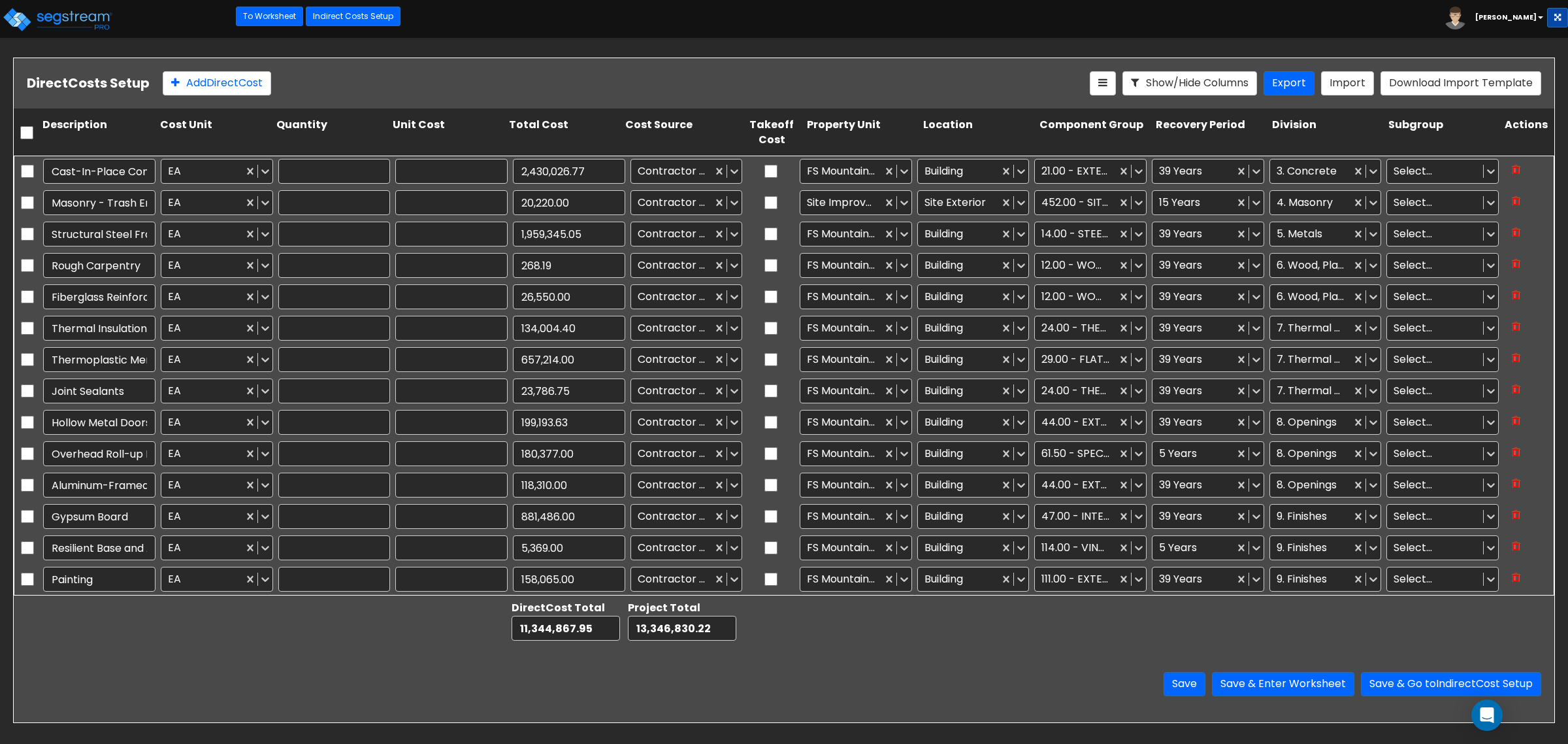
type input "5,369.00"
type input "1.00"
type input "158,065.00"
type input "1.00"
type input "31,937.00"
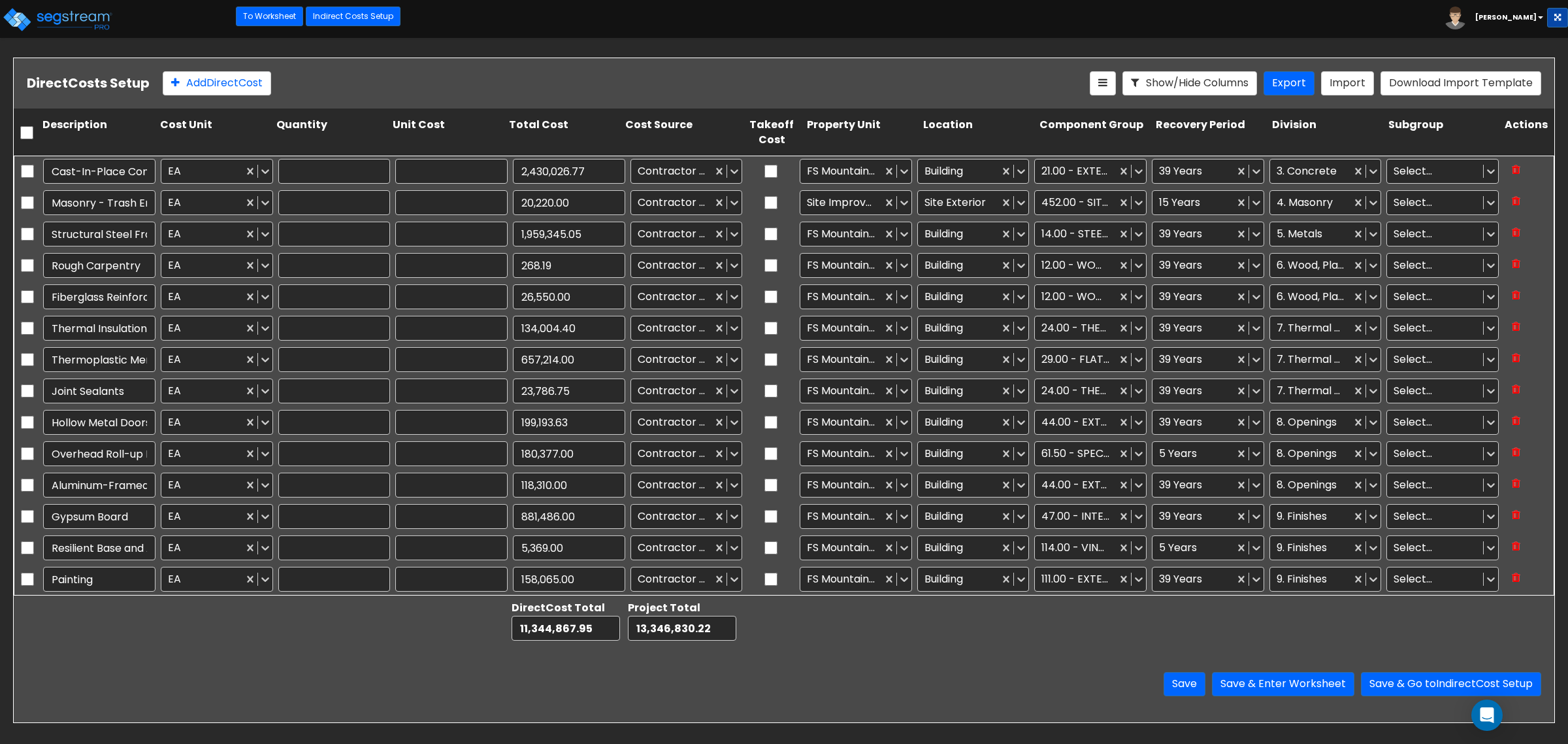
type input "1.00"
type input "9,270.86"
type input "1.00"
type input "231,400.00"
type input "1.00"
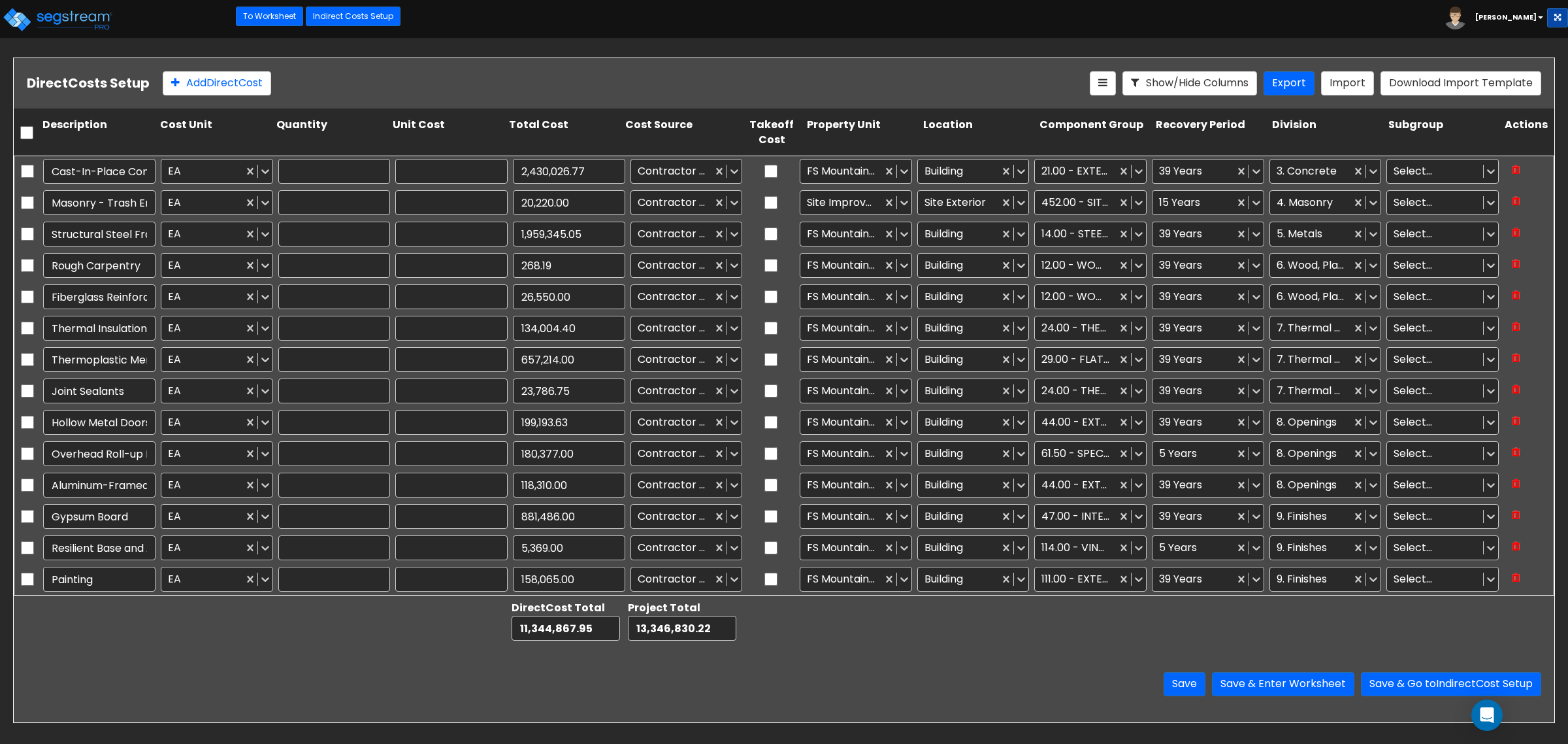
type input "1,138,127.86"
type input "1.00"
type input "323,010.00"
type input "1.00"
type input "1,331,248.88"
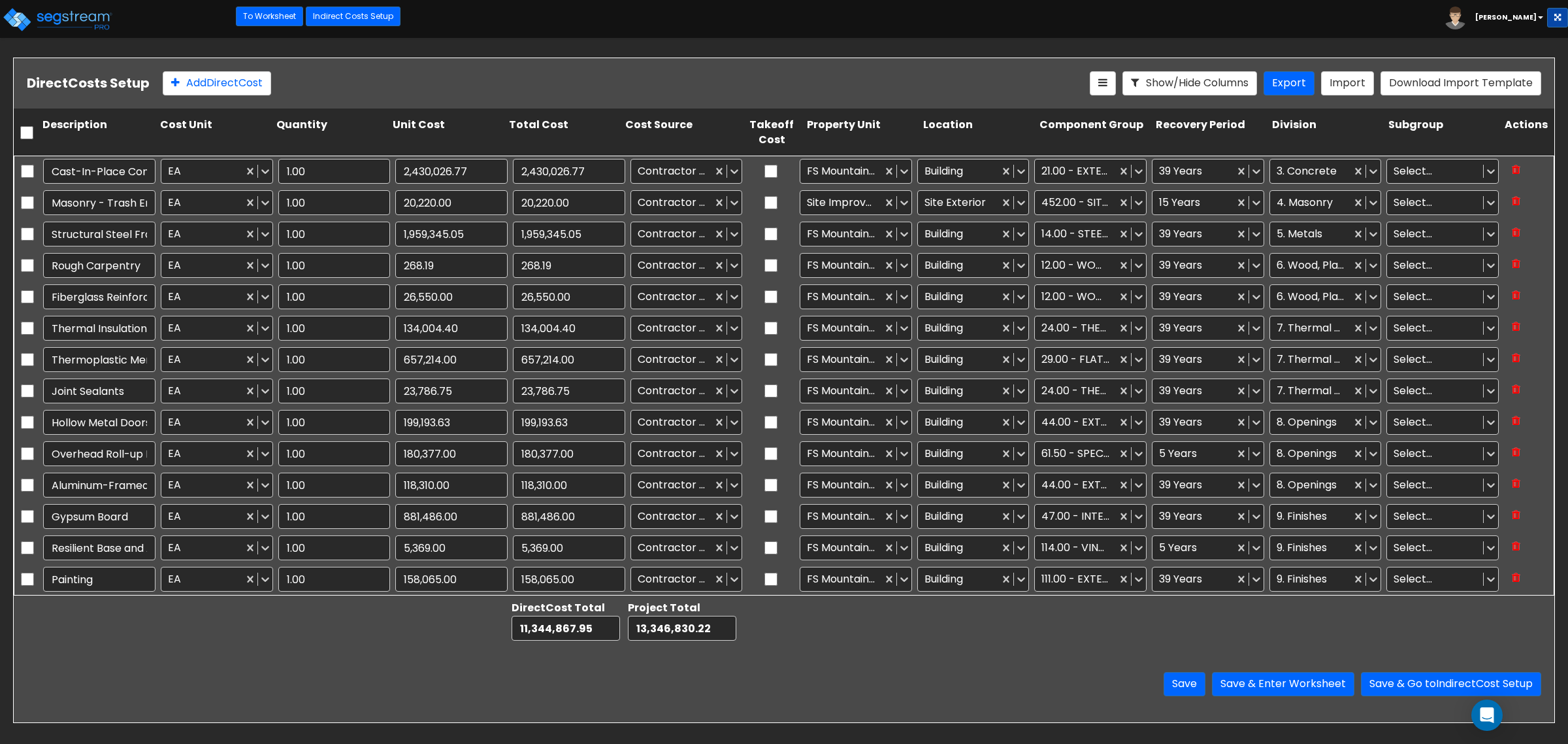
type input "1.00"
type input "484,047.09"
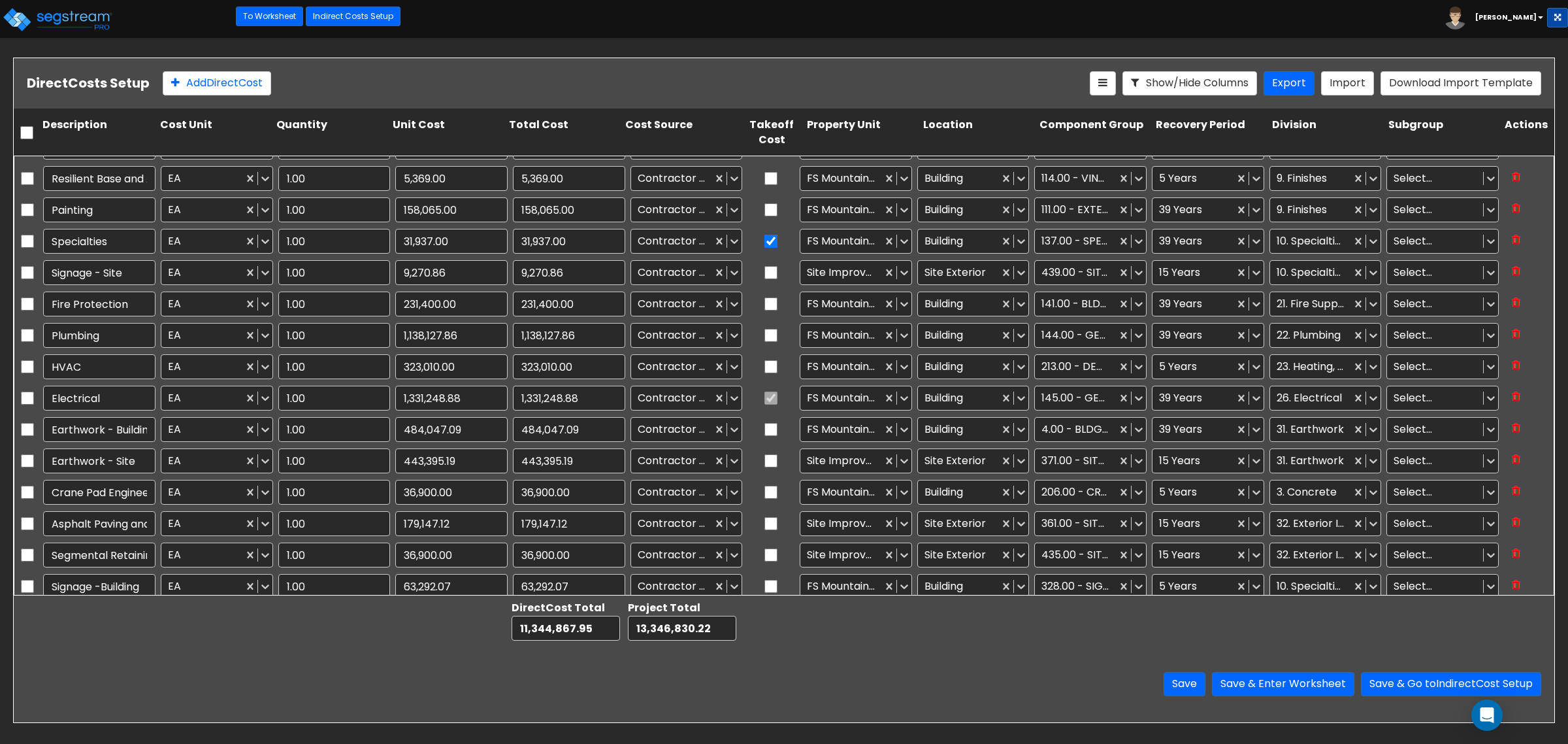
scroll to position [408, 0]
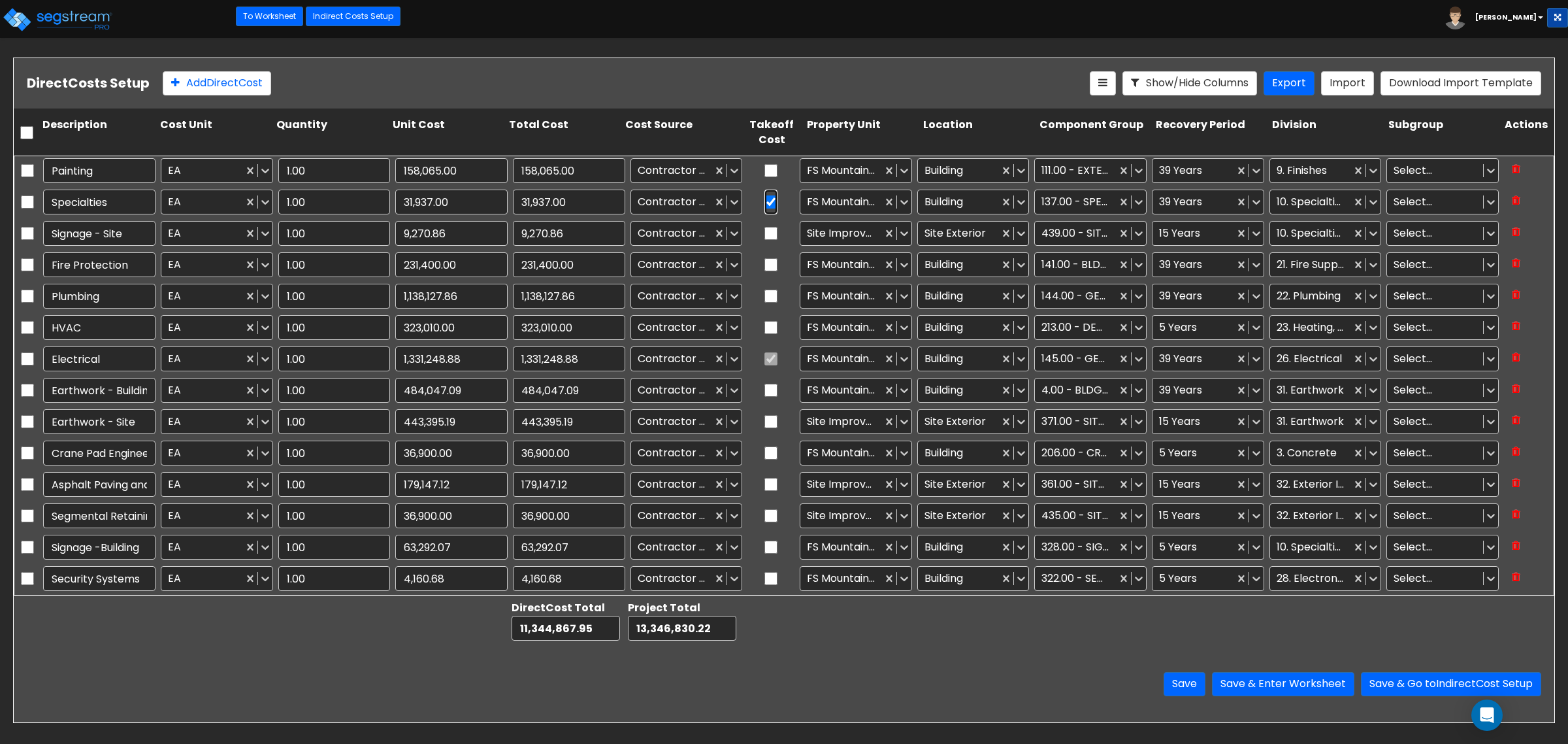
click at [765, 202] on input "checkbox" at bounding box center [771, 202] width 13 height 25
checkbox input "false"
click at [847, 670] on div "Save Save & Enter Worksheet Save & Go to Indirect Cost Setup" at bounding box center [784, 684] width 1541 height 76
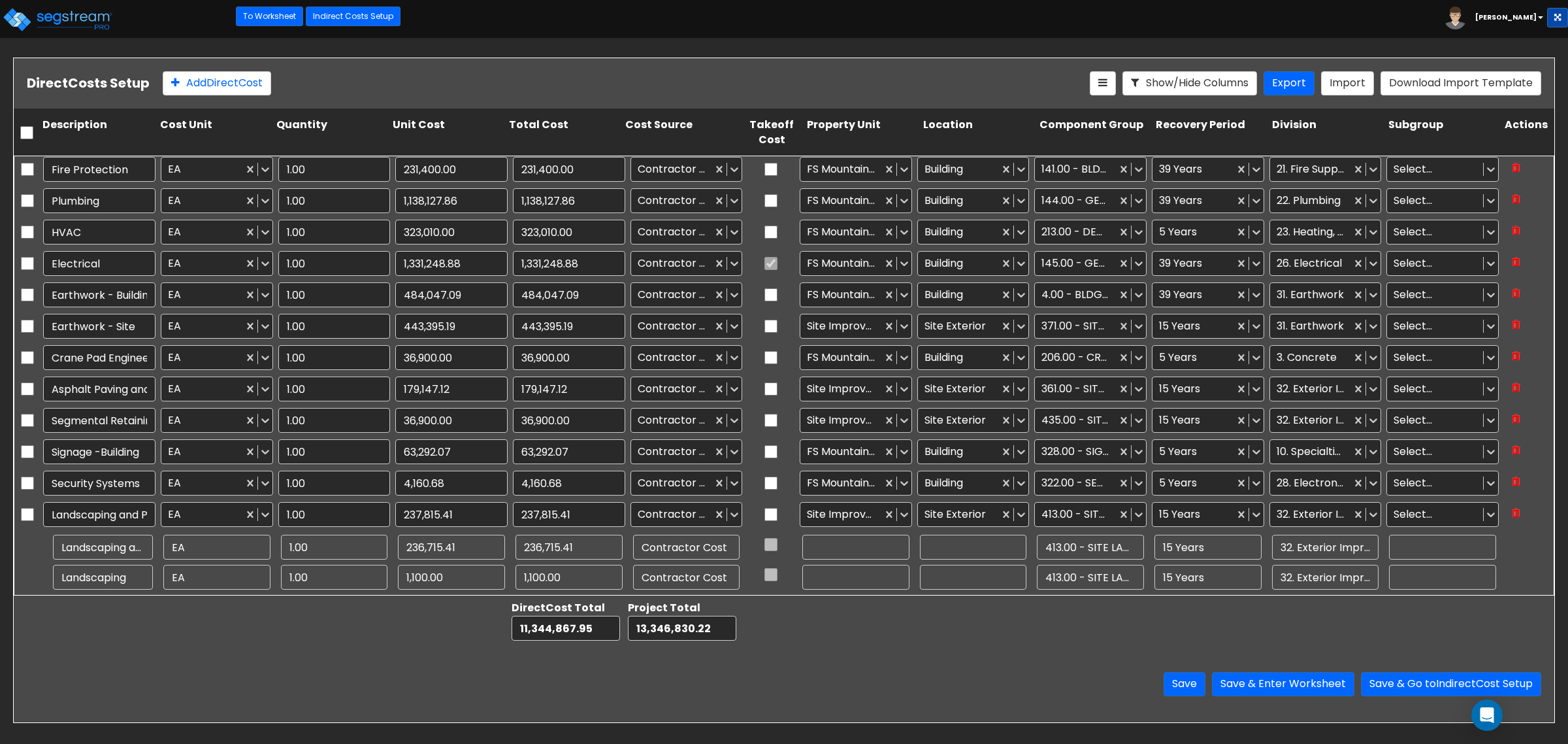
scroll to position [205, 0]
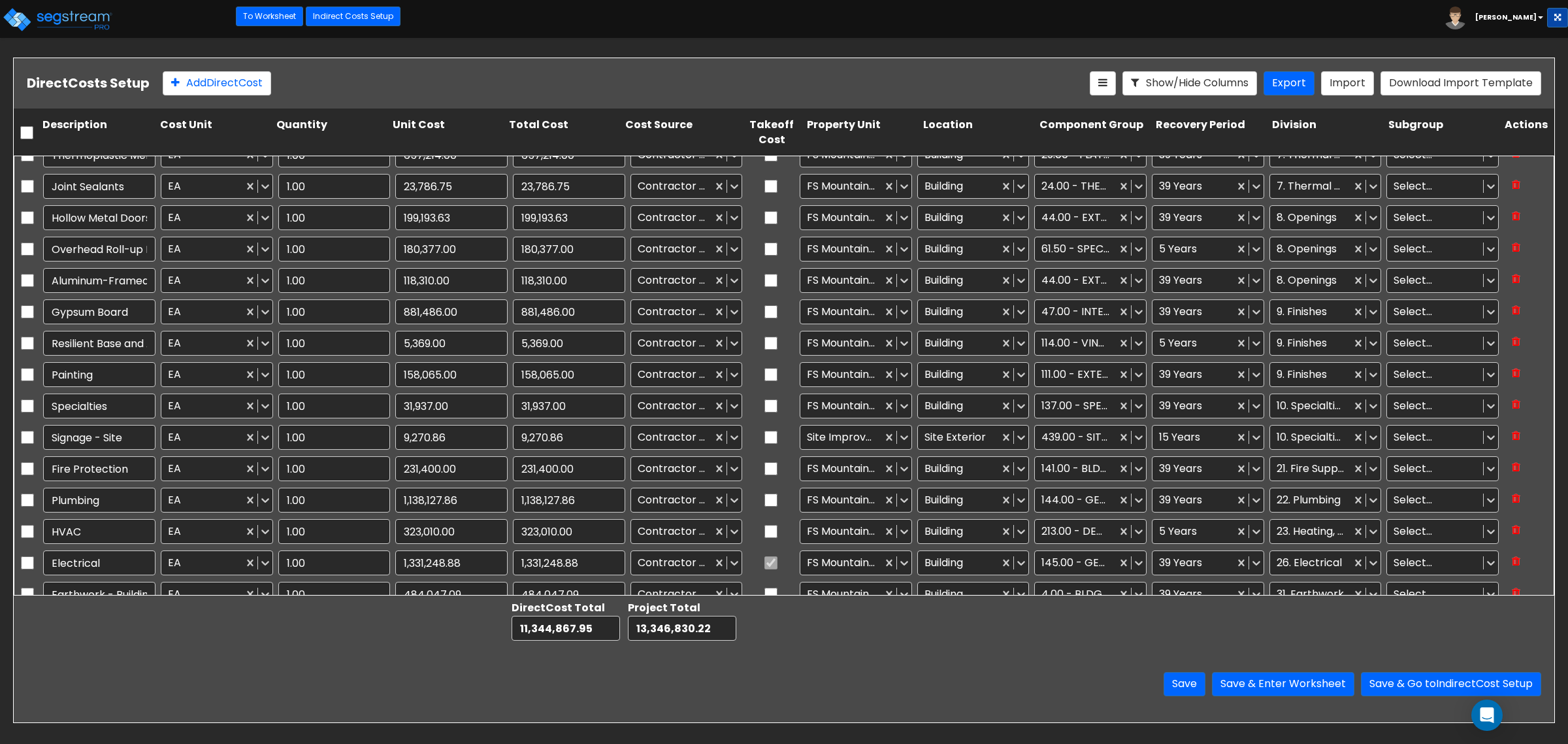
type input "1.00"
type input "268.19"
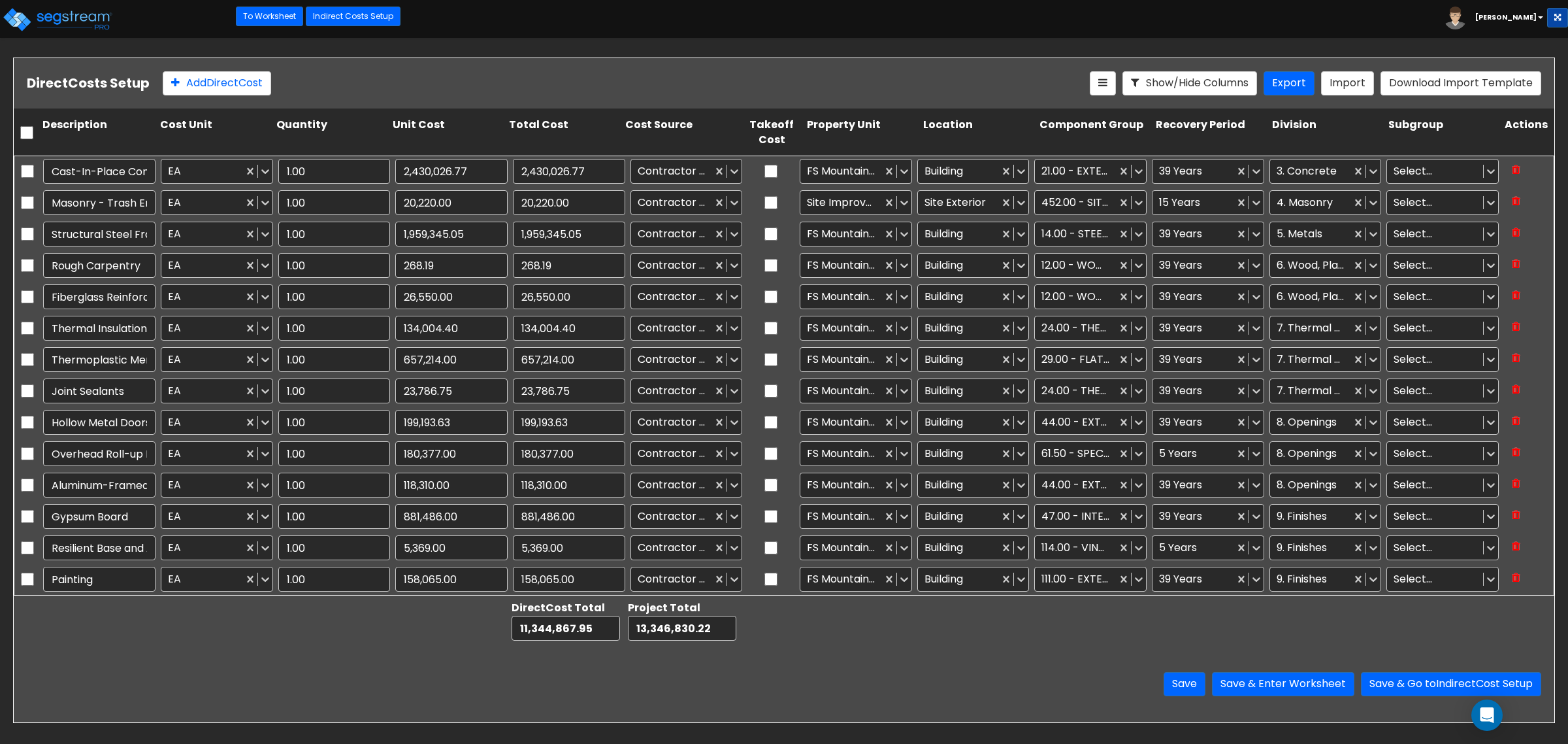
click at [820, 664] on div "Save Save & Enter Worksheet Save & Go to Indirect Cost Setup" at bounding box center [784, 684] width 1541 height 76
click at [1275, 687] on button "Save & Enter Worksheet" at bounding box center [1283, 683] width 143 height 24
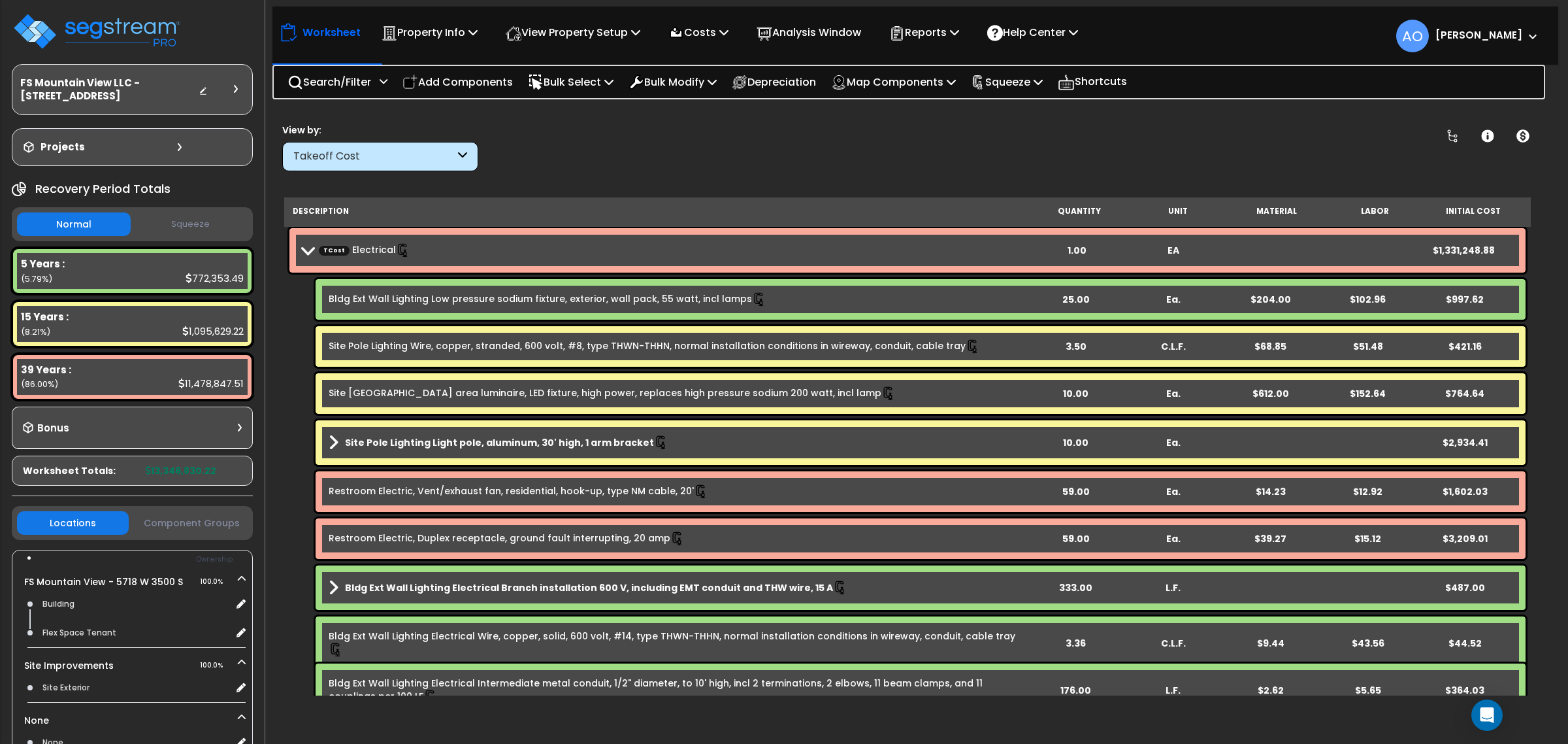
click at [203, 225] on button "Squeeze" at bounding box center [191, 225] width 113 height 23
click at [347, 149] on div "Takeoff Cost" at bounding box center [373, 156] width 161 height 15
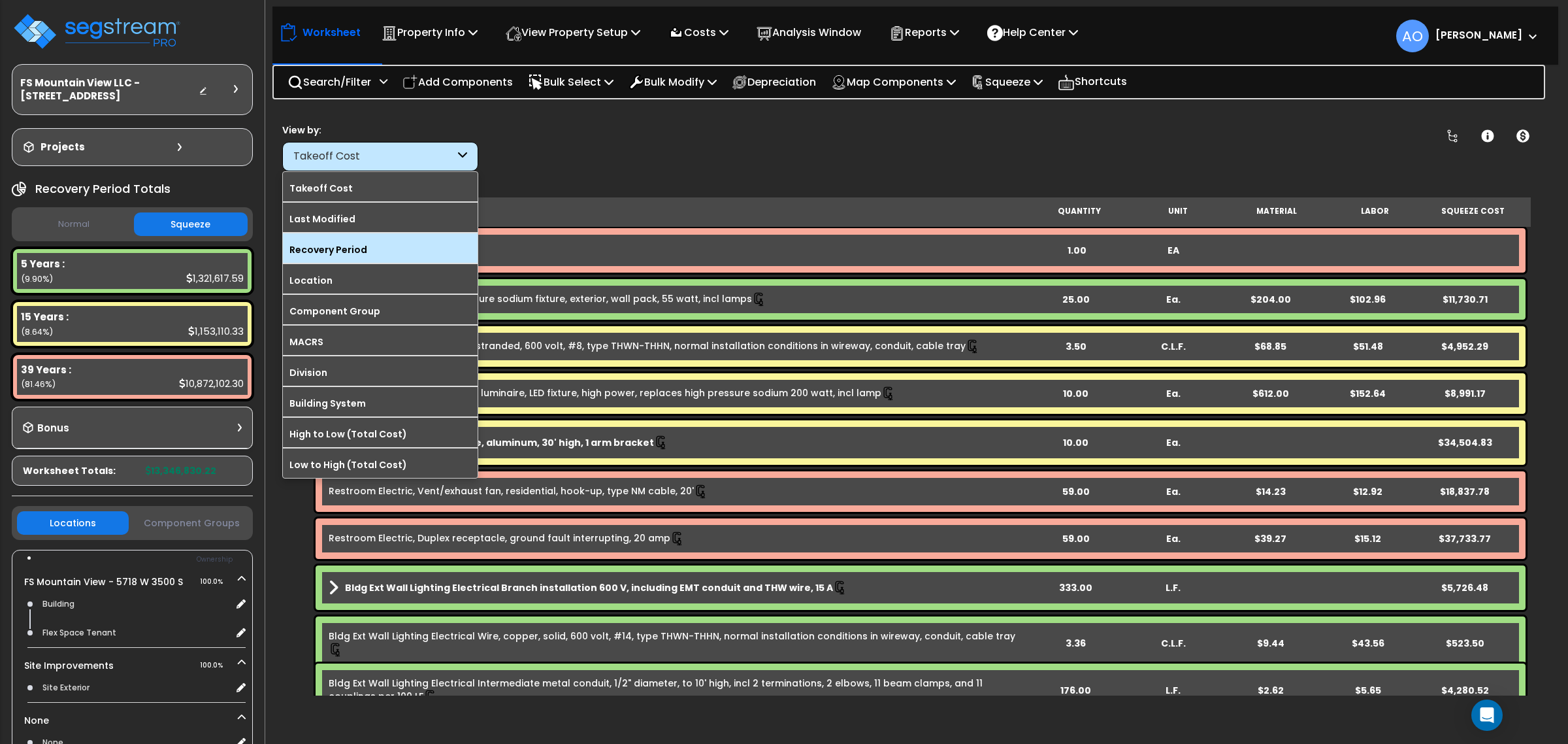
click at [366, 252] on label "Recovery Period" at bounding box center [380, 249] width 194 height 19
click at [0, 0] on input "Recovery Period" at bounding box center [0, 0] width 0 height 0
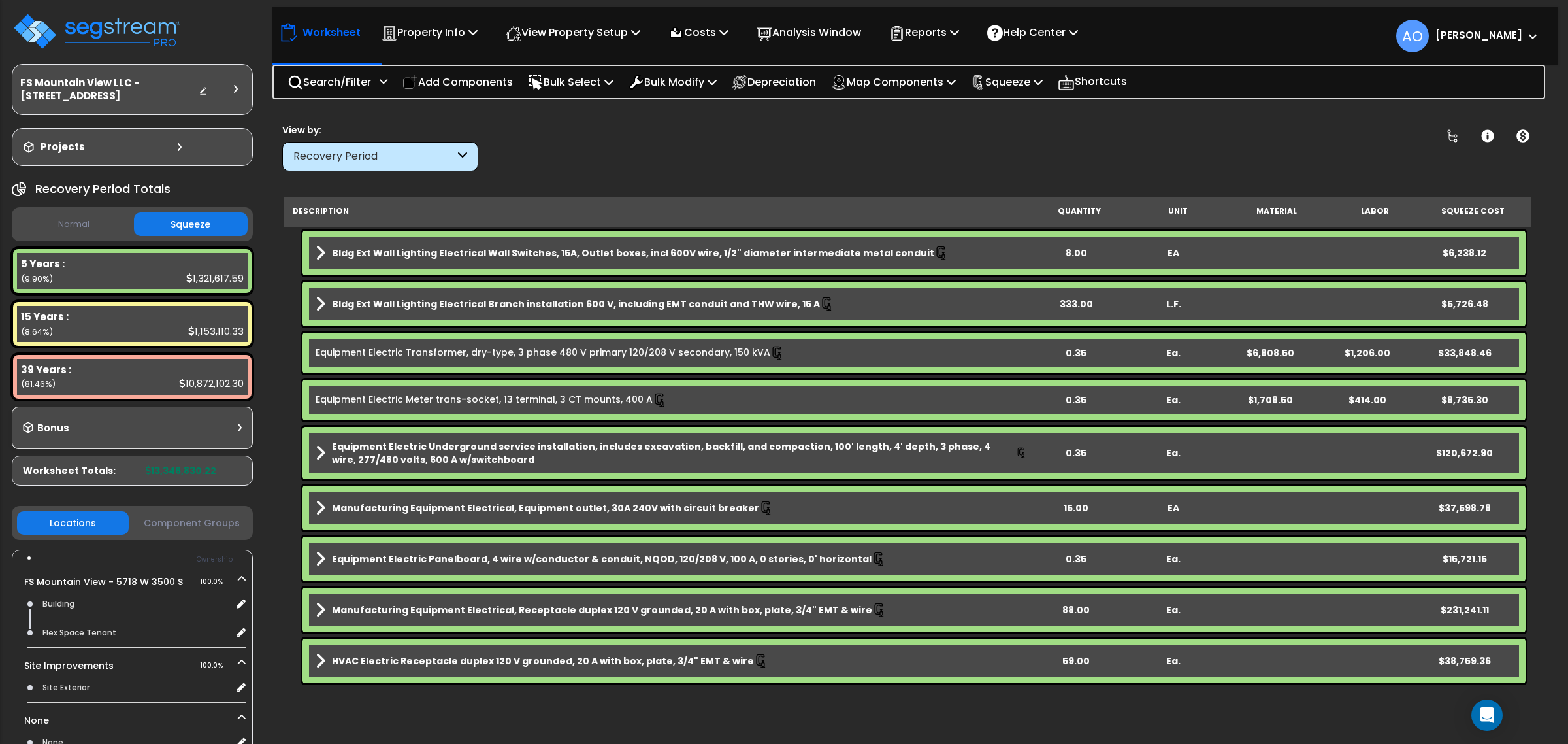
scroll to position [326, 0]
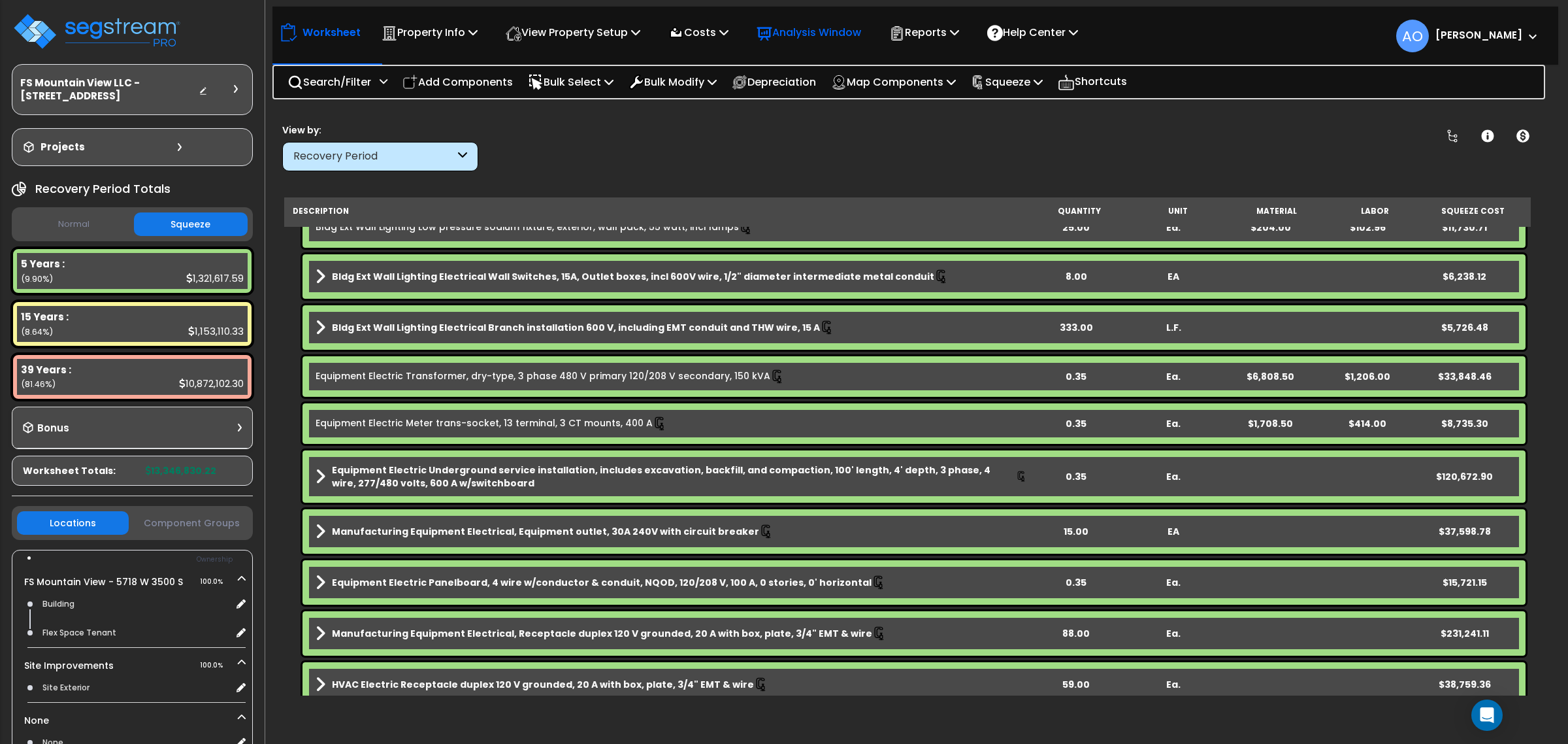
click at [815, 35] on p "Analysis Window" at bounding box center [809, 32] width 104 height 18
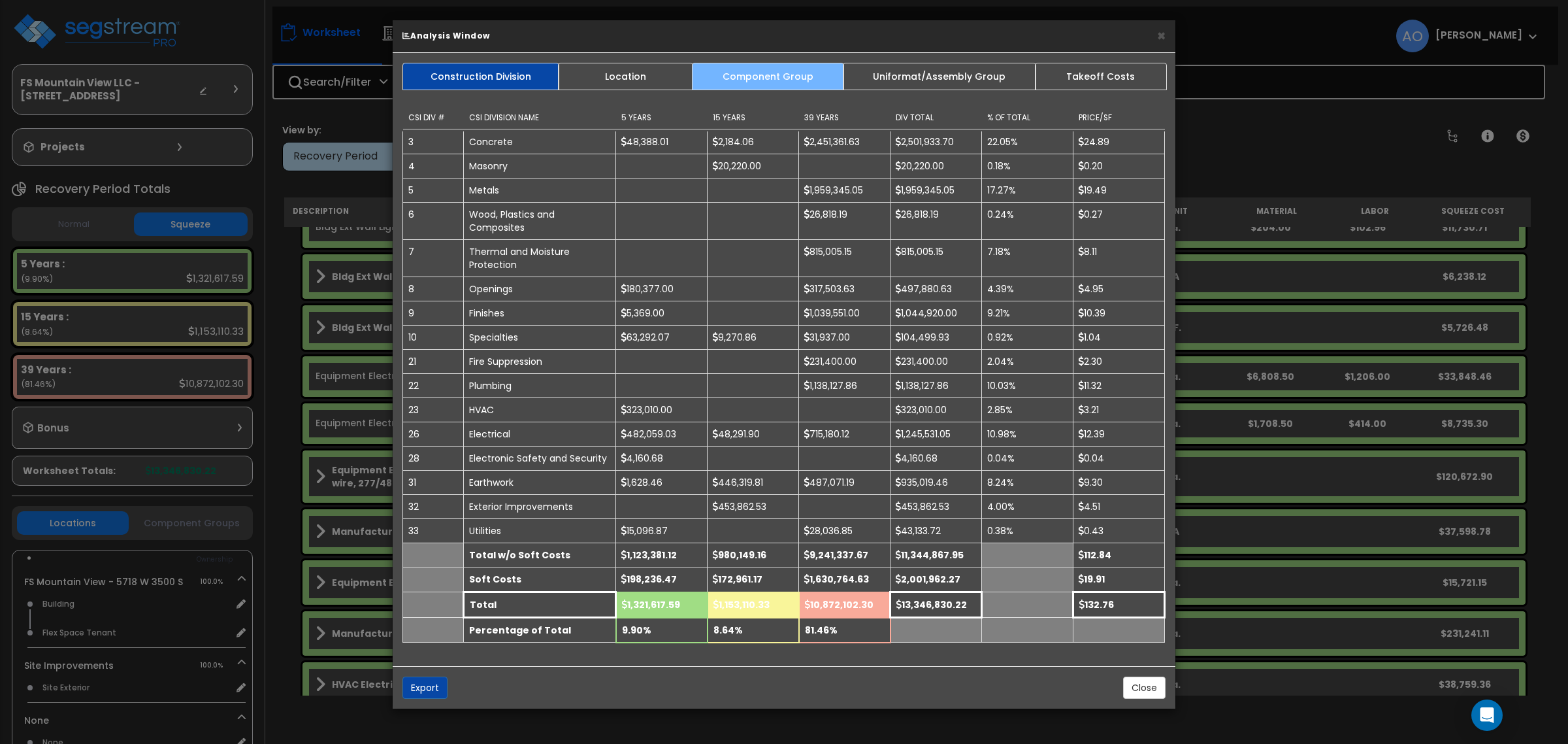
click at [779, 86] on link "Component Group" at bounding box center [768, 76] width 151 height 28
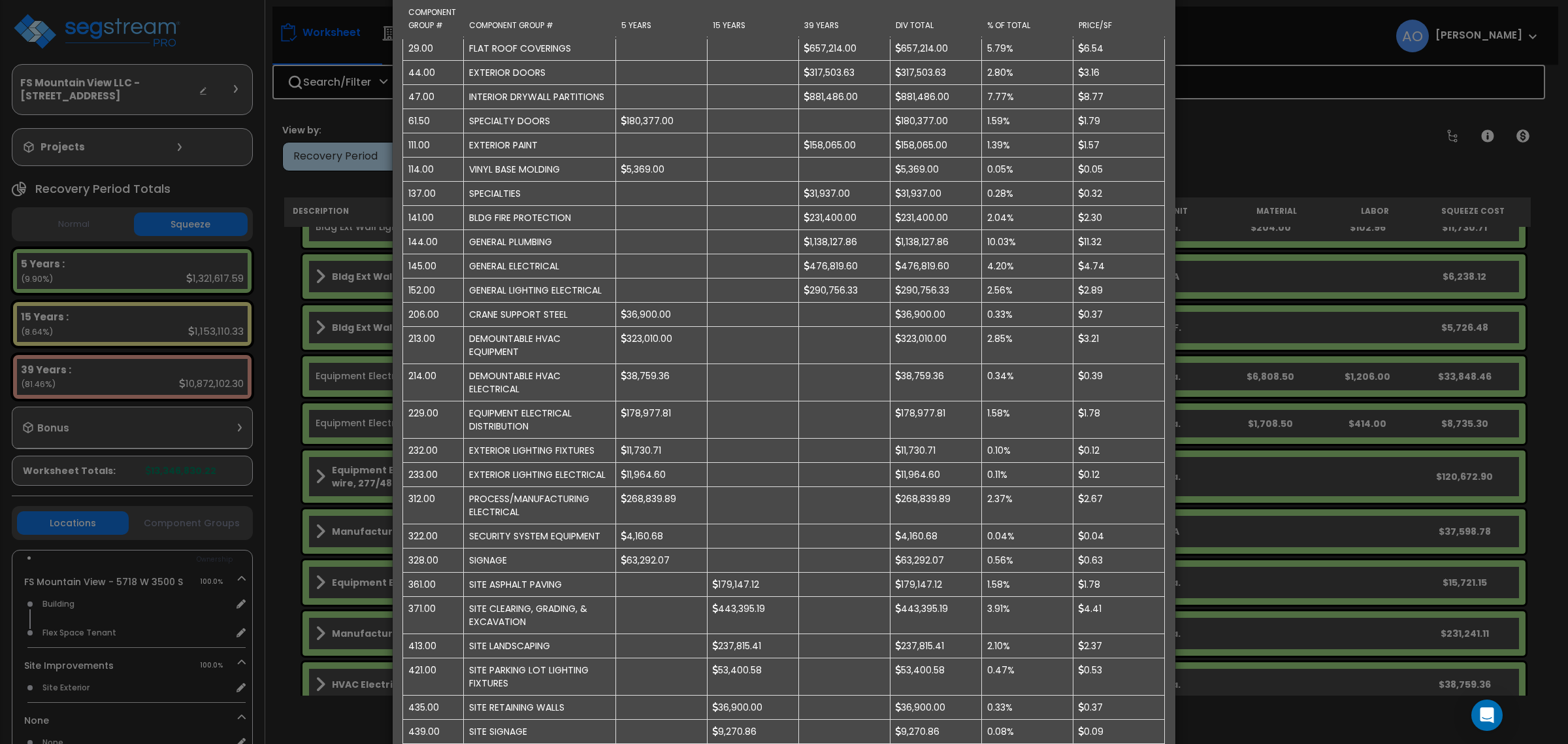
scroll to position [0, 0]
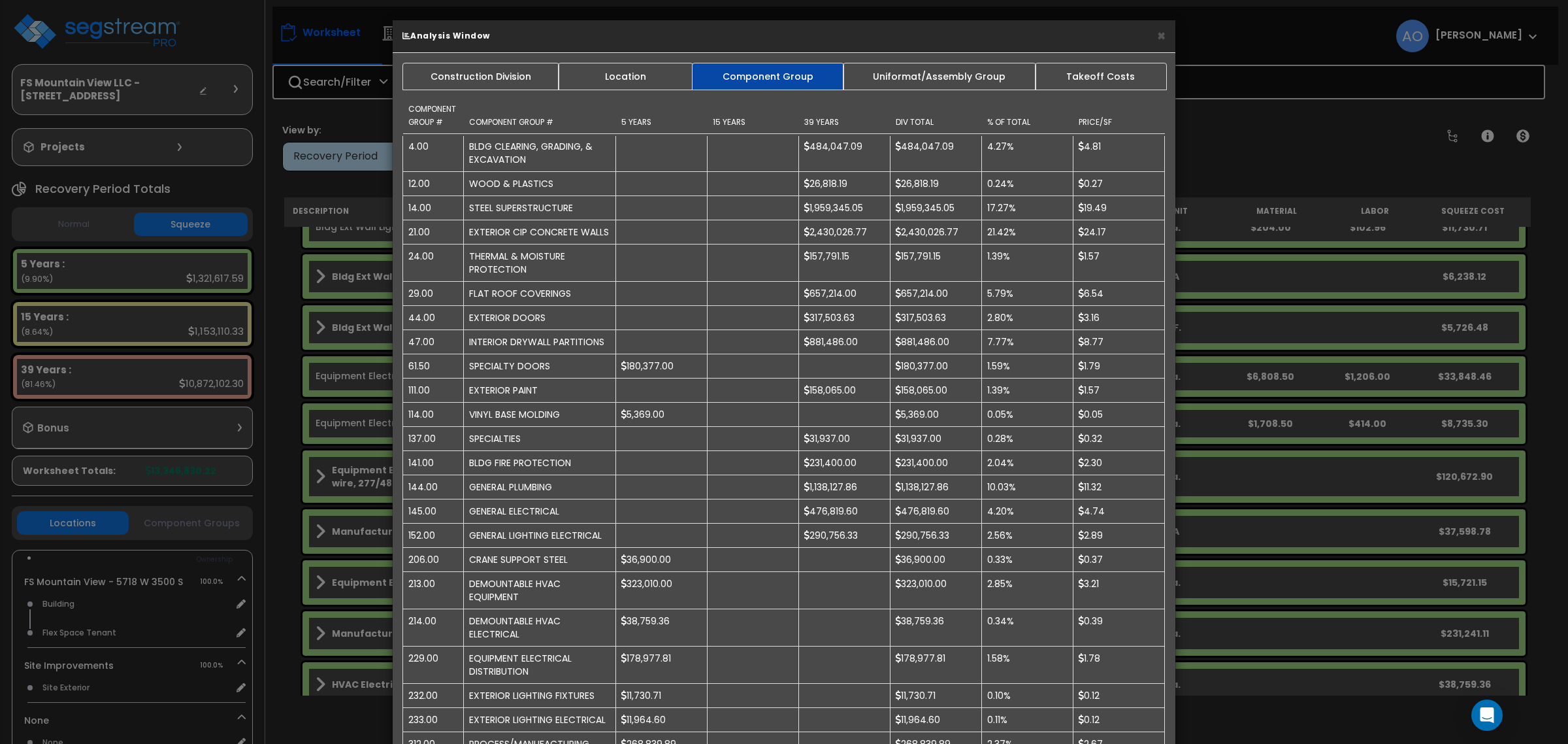
drag, startPoint x: 629, startPoint y: 72, endPoint x: 652, endPoint y: 158, distance: 89.0
click at [629, 72] on link "Location" at bounding box center [625, 76] width 135 height 28
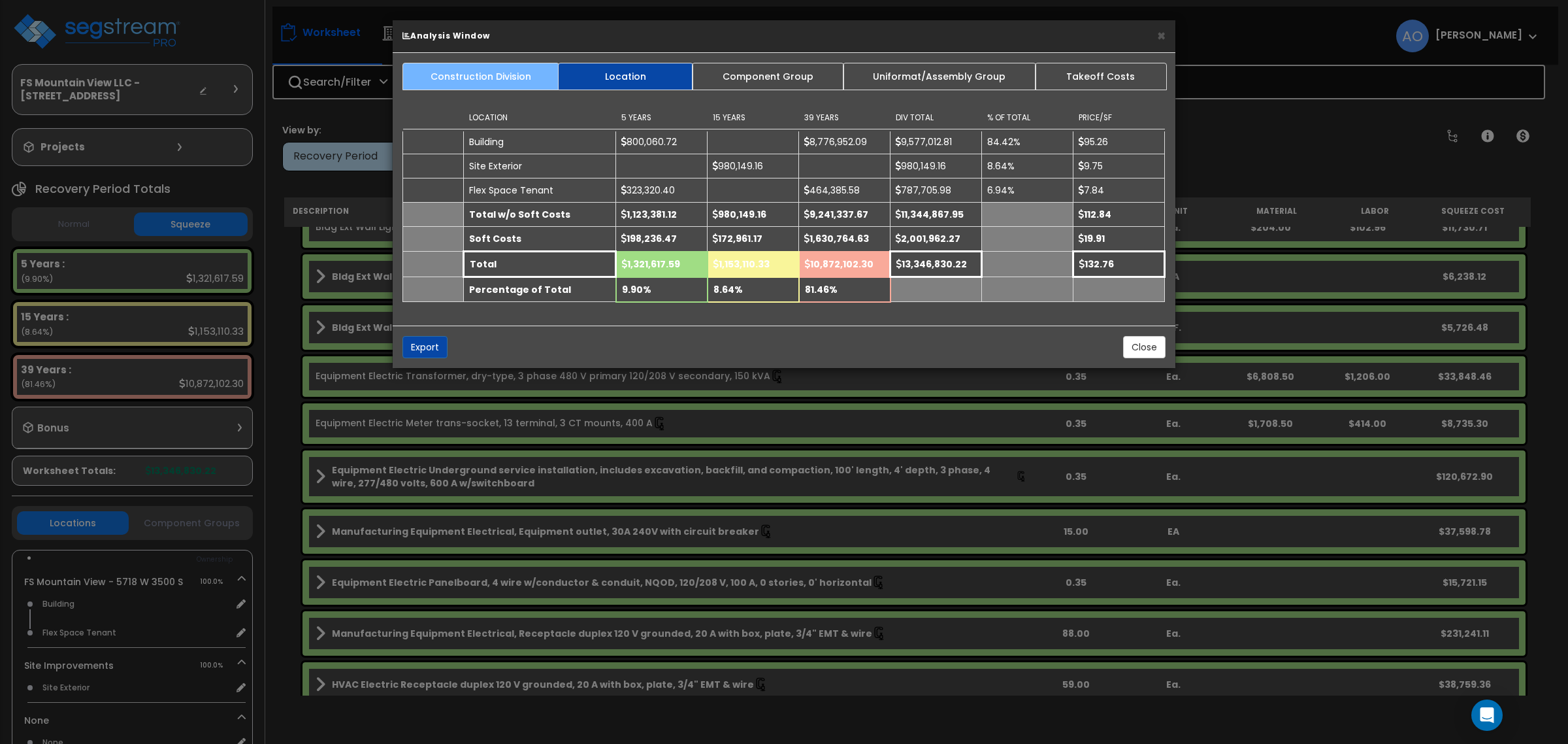
click at [453, 79] on link "Construction Division" at bounding box center [481, 76] width 157 height 28
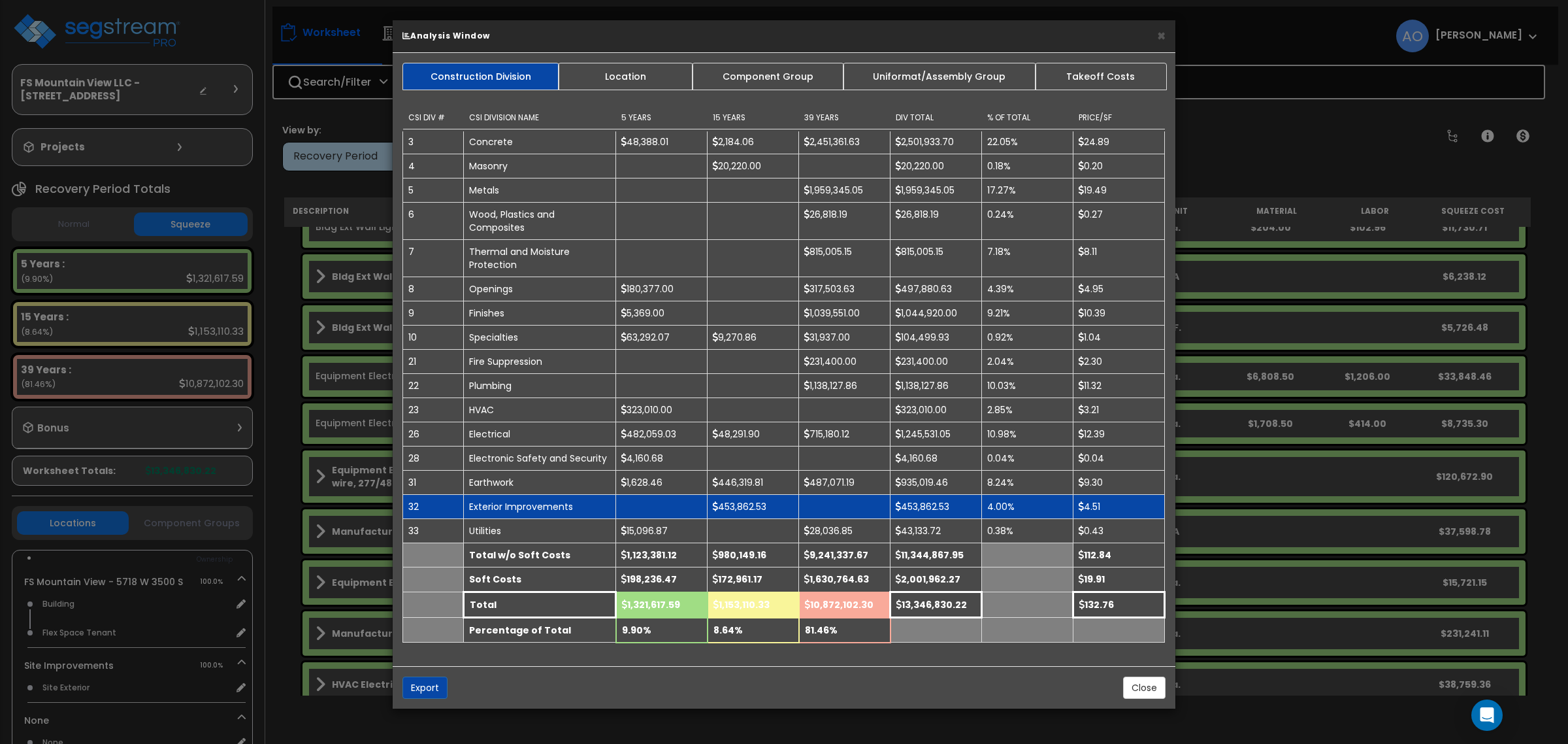
click at [746, 503] on td "453,862.53" at bounding box center [753, 506] width 92 height 24
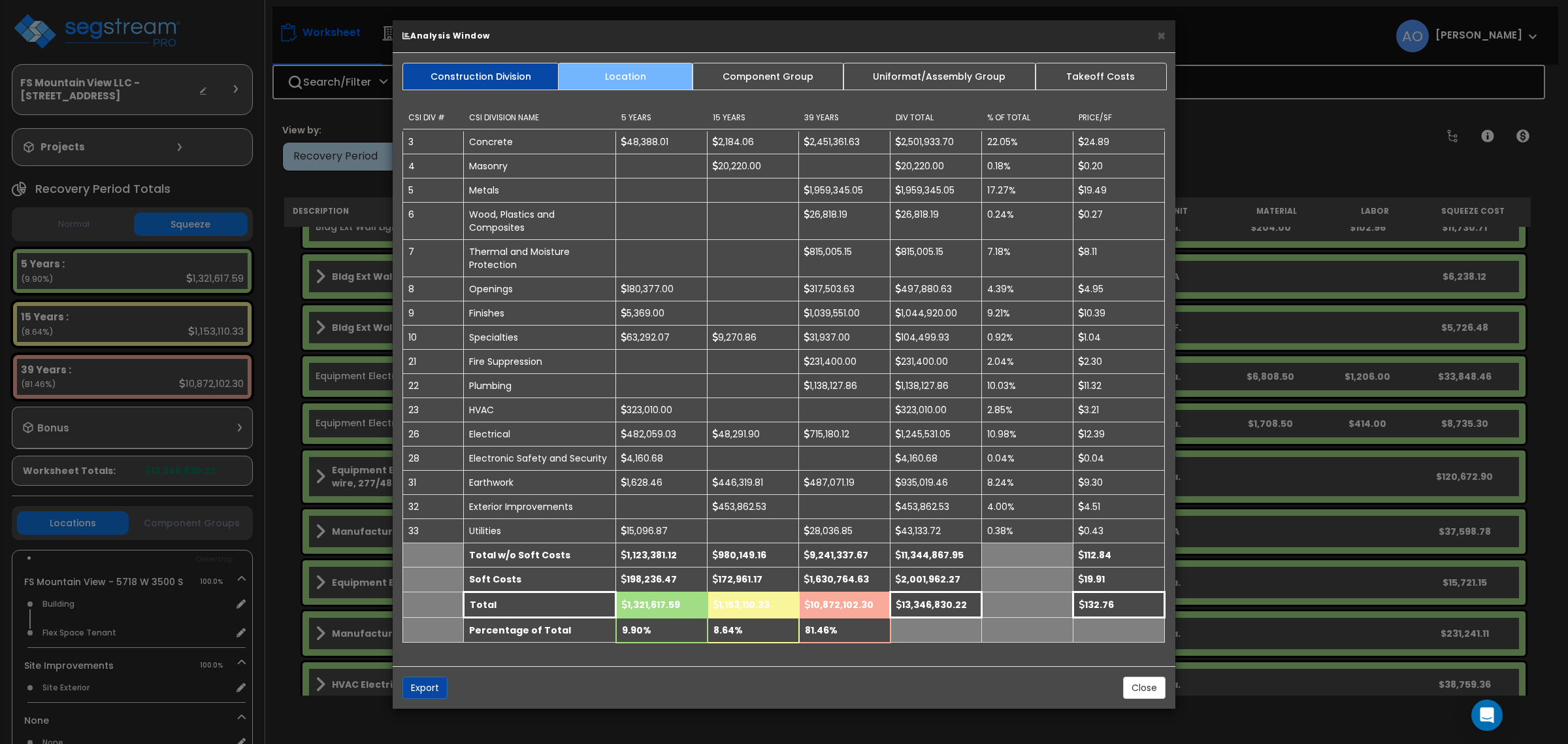
click at [624, 79] on link "Location" at bounding box center [625, 76] width 135 height 28
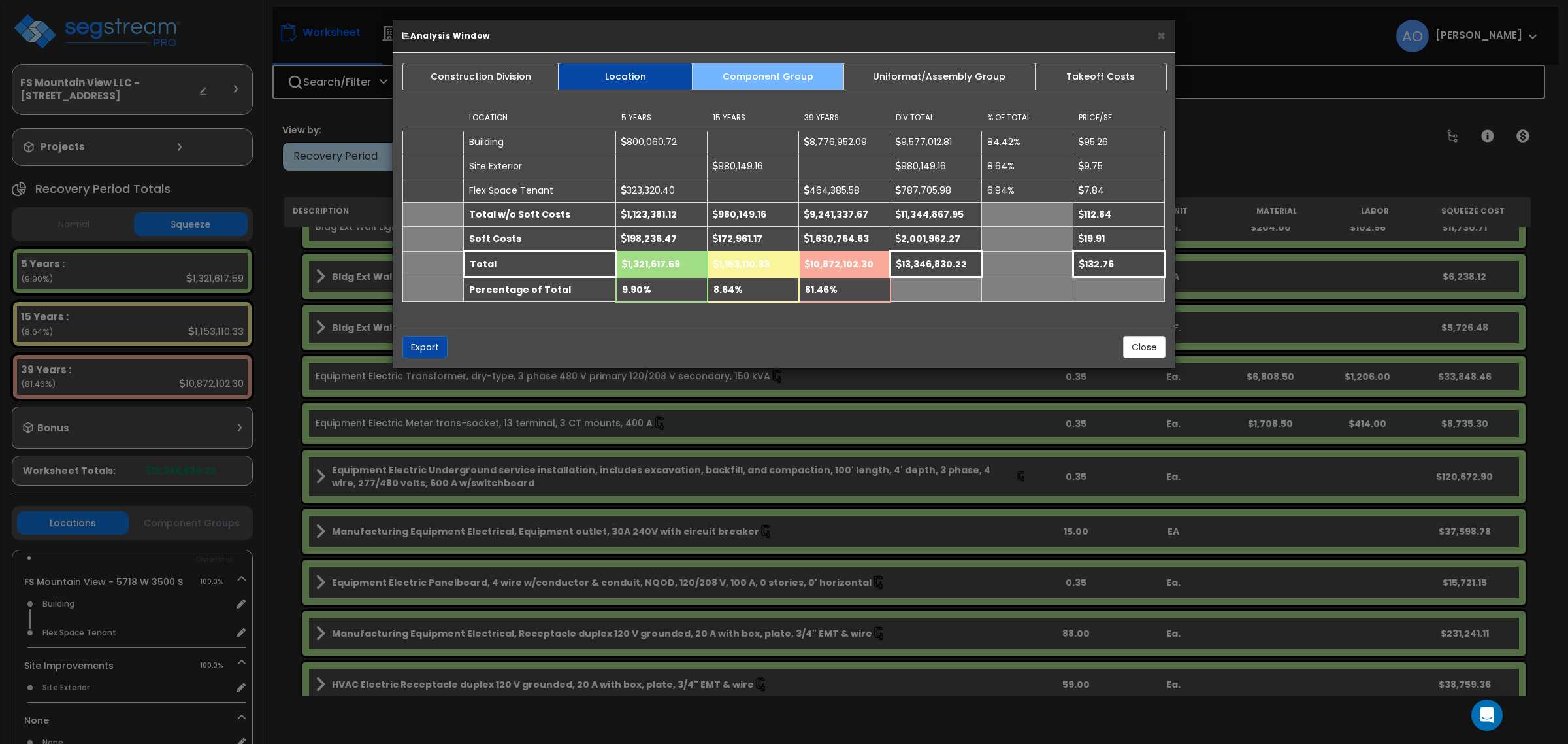
click at [792, 79] on link "Component Group" at bounding box center [768, 76] width 151 height 28
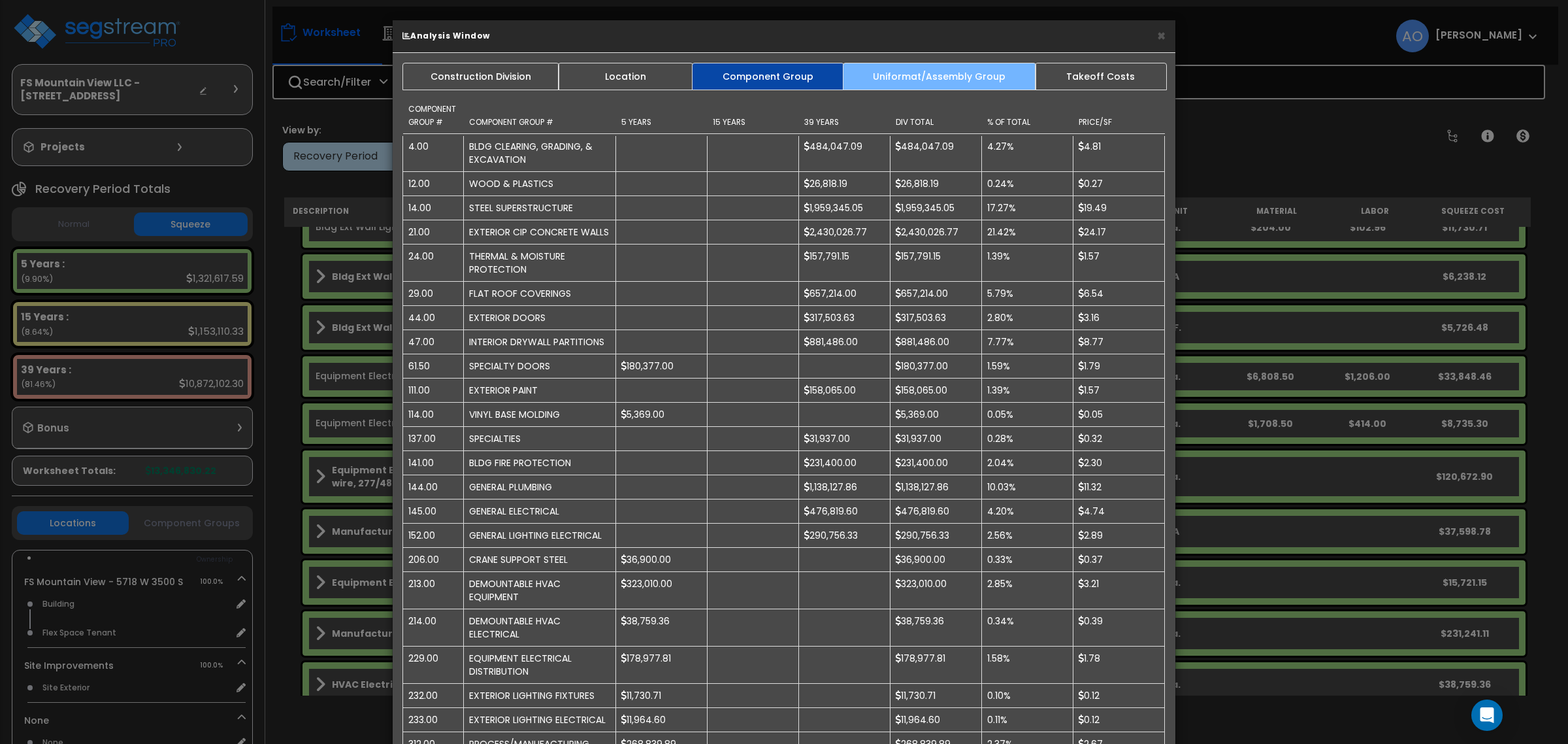
click at [938, 75] on link "Uniformat/Assembly Group" at bounding box center [939, 76] width 194 height 28
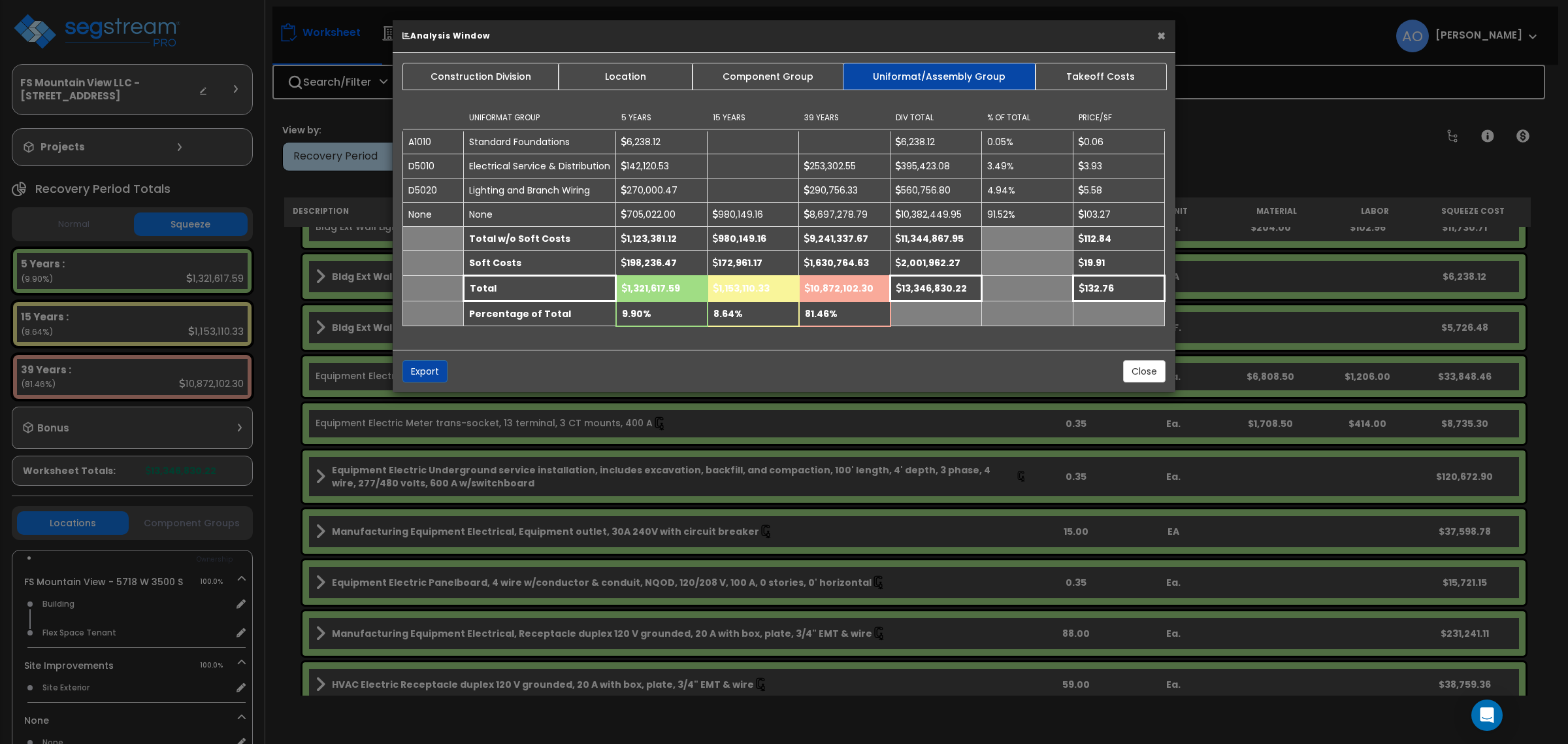
click at [1158, 35] on button "×" at bounding box center [1161, 36] width 8 height 14
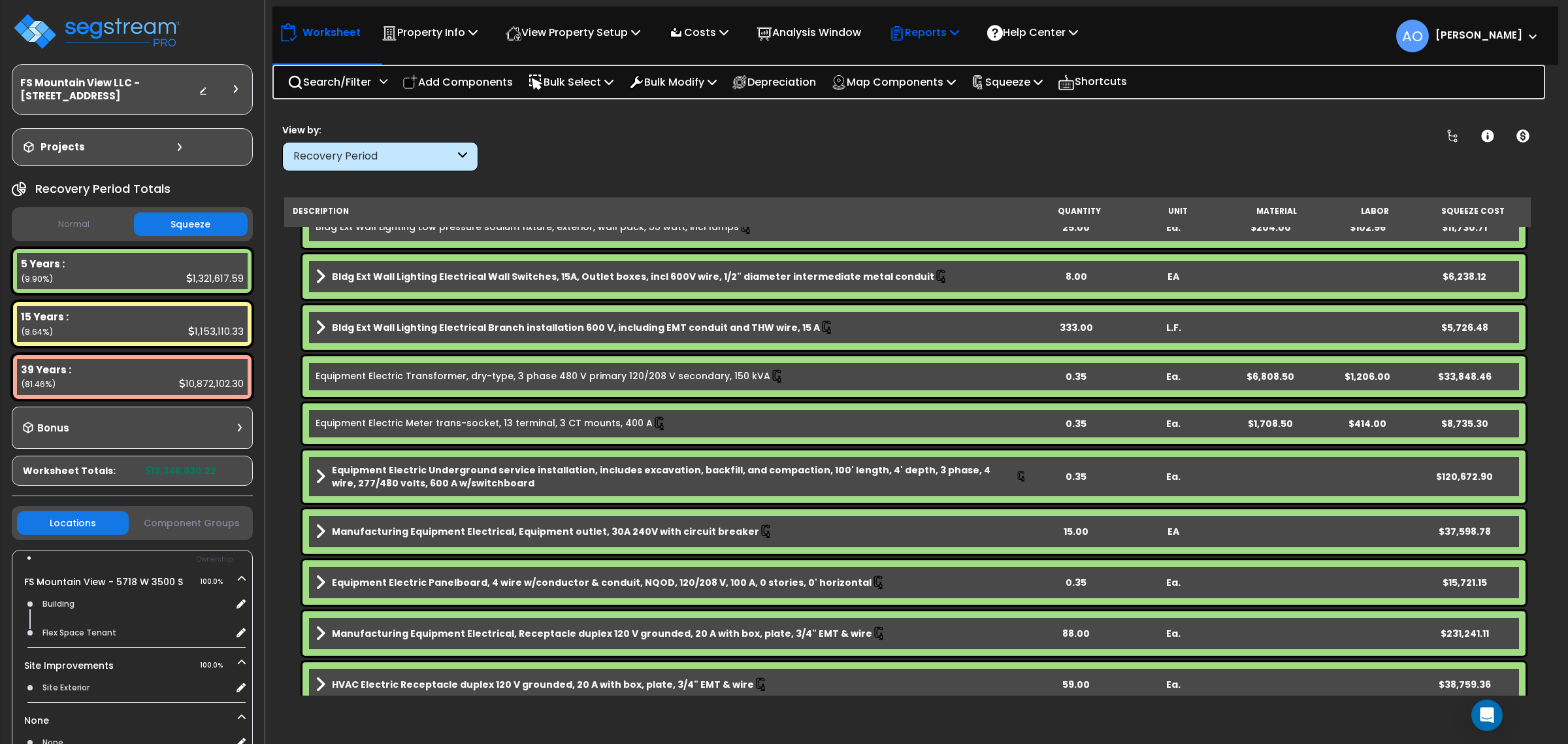
click at [956, 30] on p "Reports" at bounding box center [924, 32] width 70 height 18
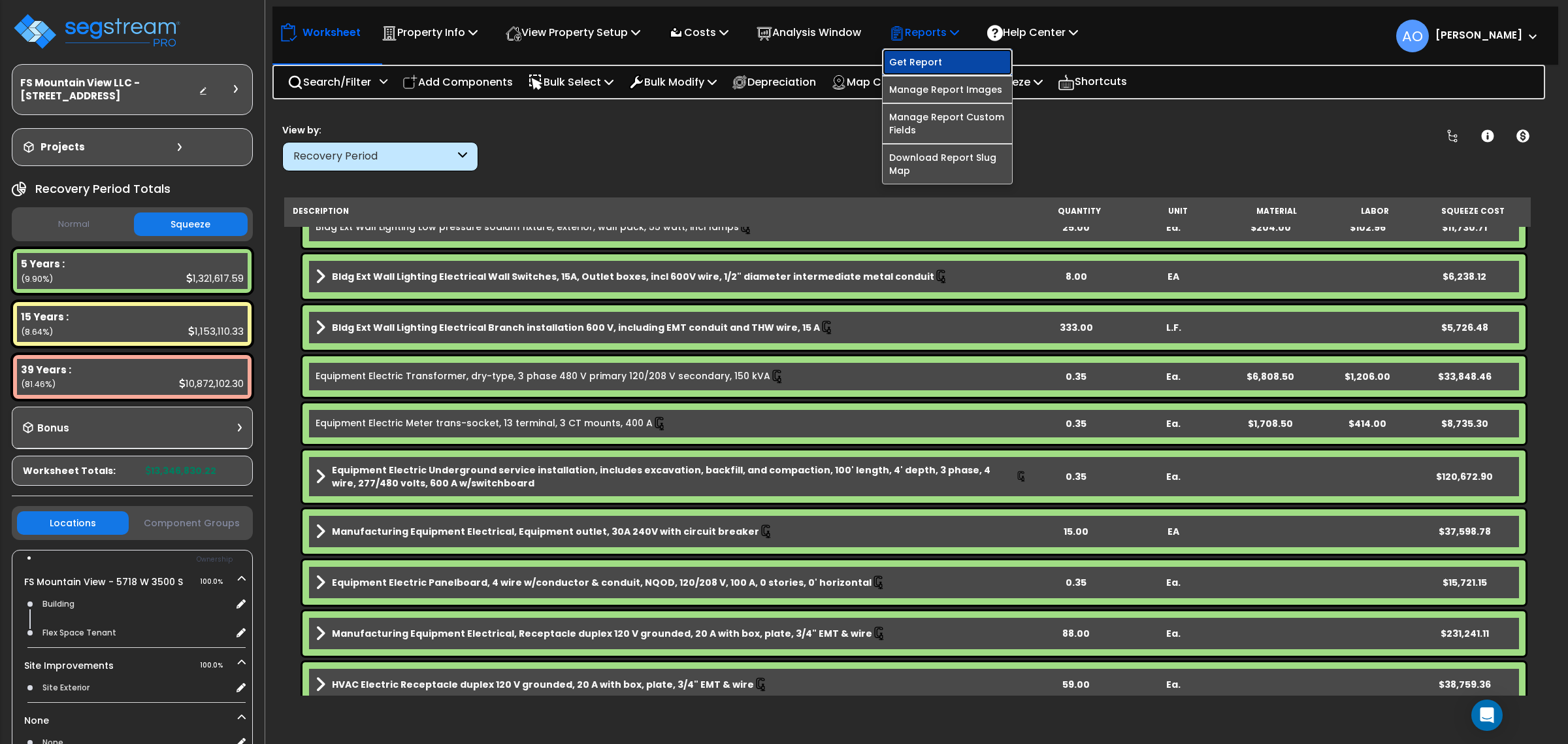
click at [949, 66] on link "Get Report" at bounding box center [948, 63] width 130 height 26
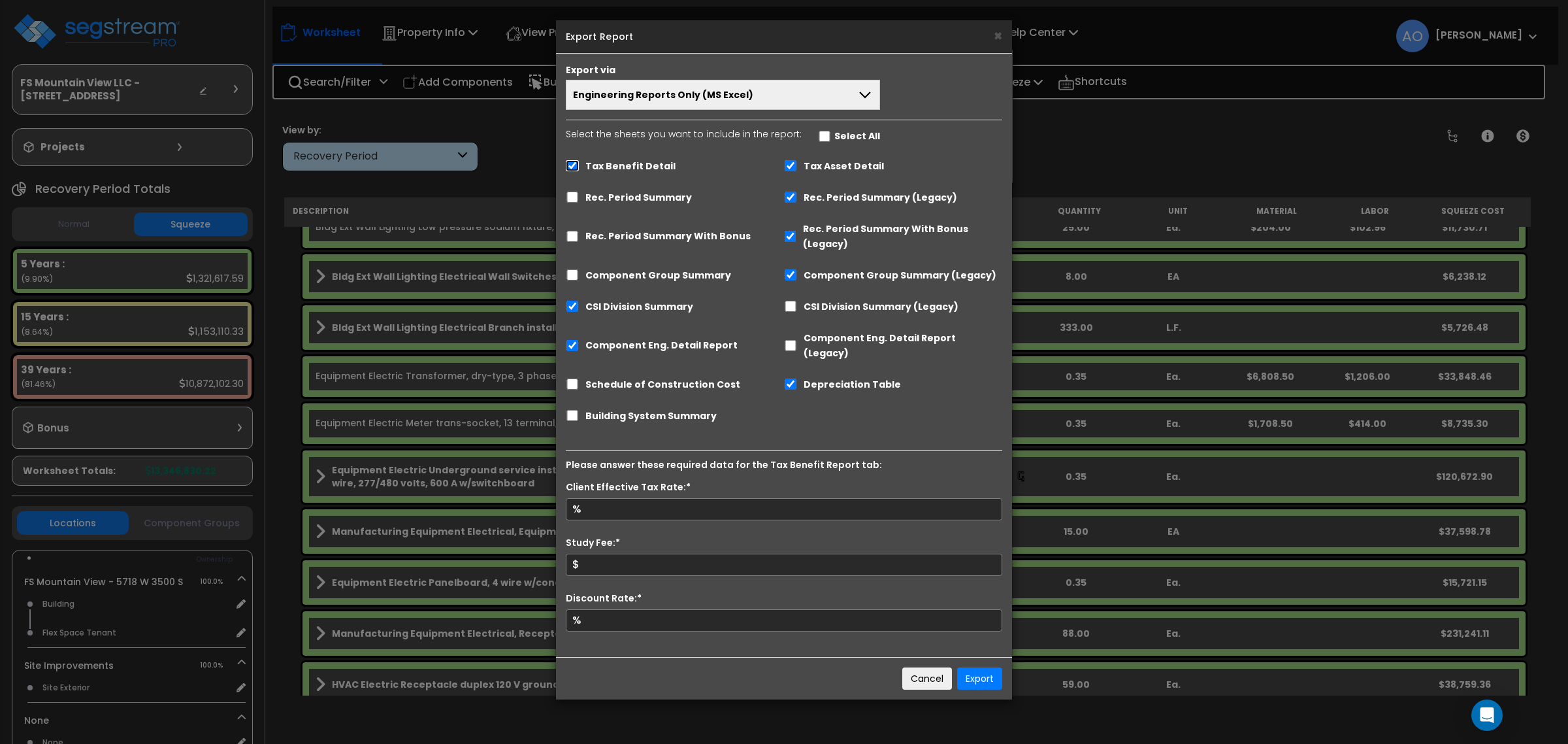
click at [573, 162] on input "Tax Benefit Detail" at bounding box center [572, 165] width 13 height 11
checkbox input "false"
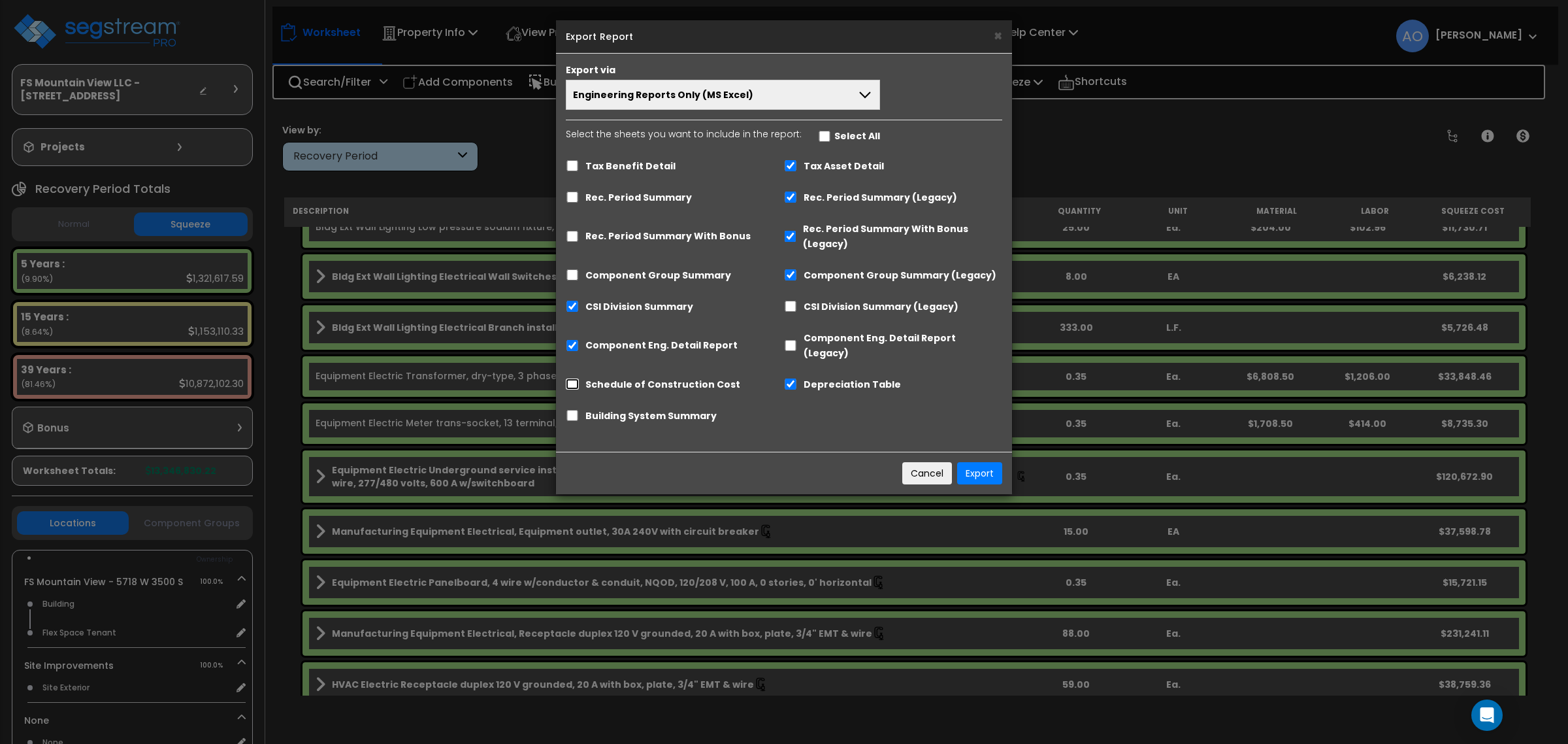
click at [573, 378] on input "Schedule of Construction Cost" at bounding box center [572, 384] width 13 height 11
checkbox input "true"
click at [572, 340] on input "Component Eng. Detail Report" at bounding box center [572, 345] width 13 height 11
checkbox input "false"
click at [639, 95] on span "Engineering Reports Only (MS Excel)" at bounding box center [664, 94] width 181 height 13
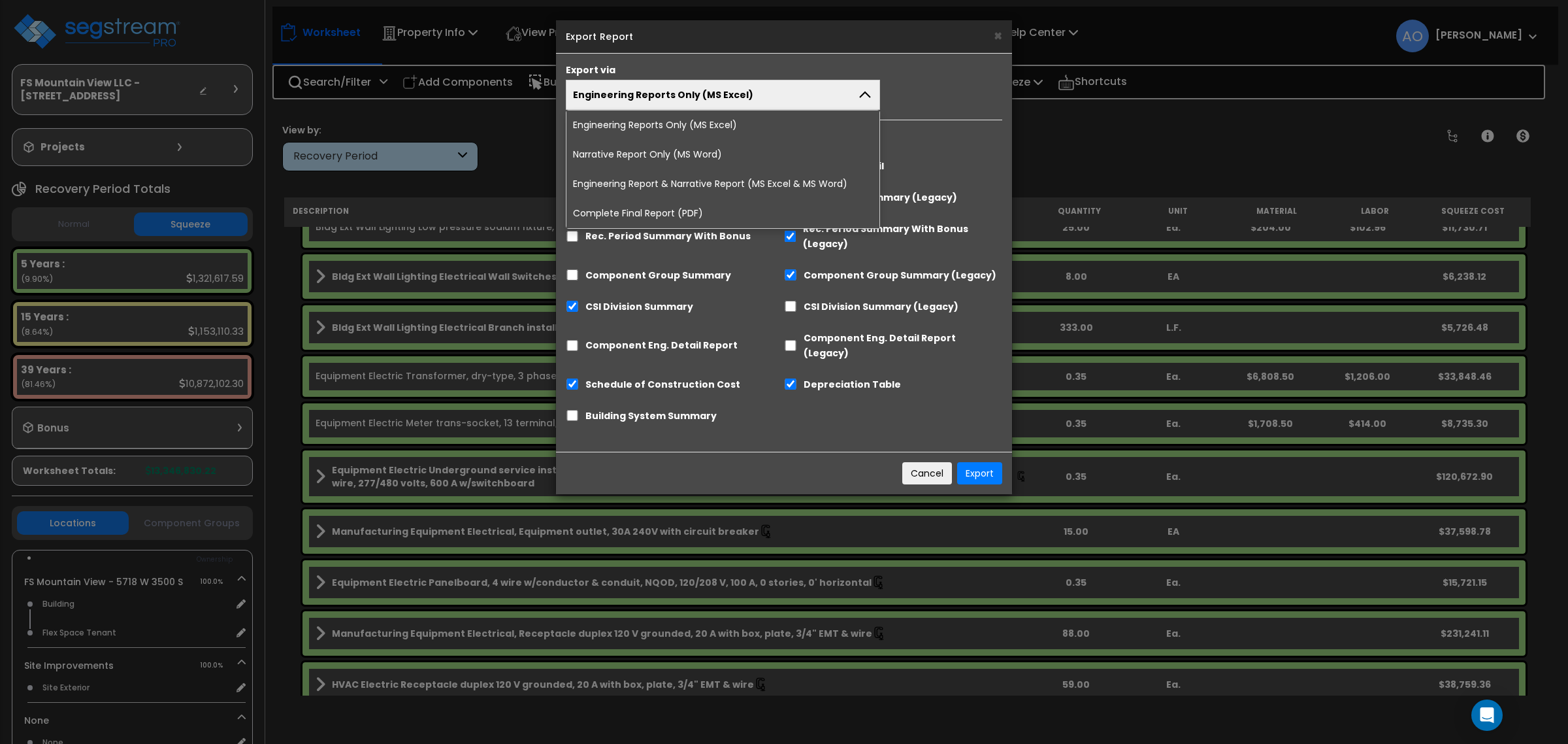
click at [667, 212] on li "Complete Final Report (PDF)" at bounding box center [723, 213] width 313 height 29
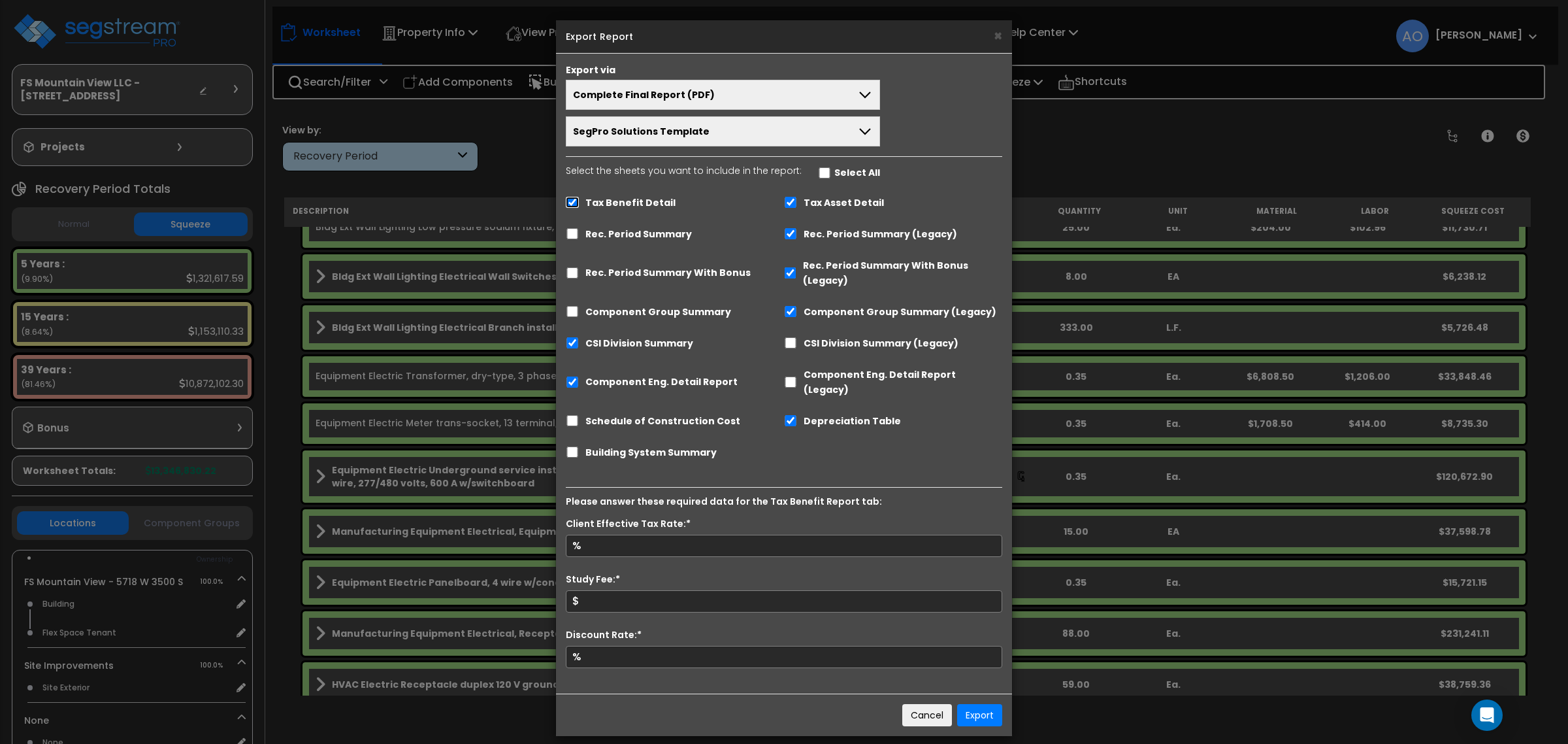
click at [573, 207] on input "Tax Benefit Detail" at bounding box center [572, 202] width 13 height 11
checkbox input "false"
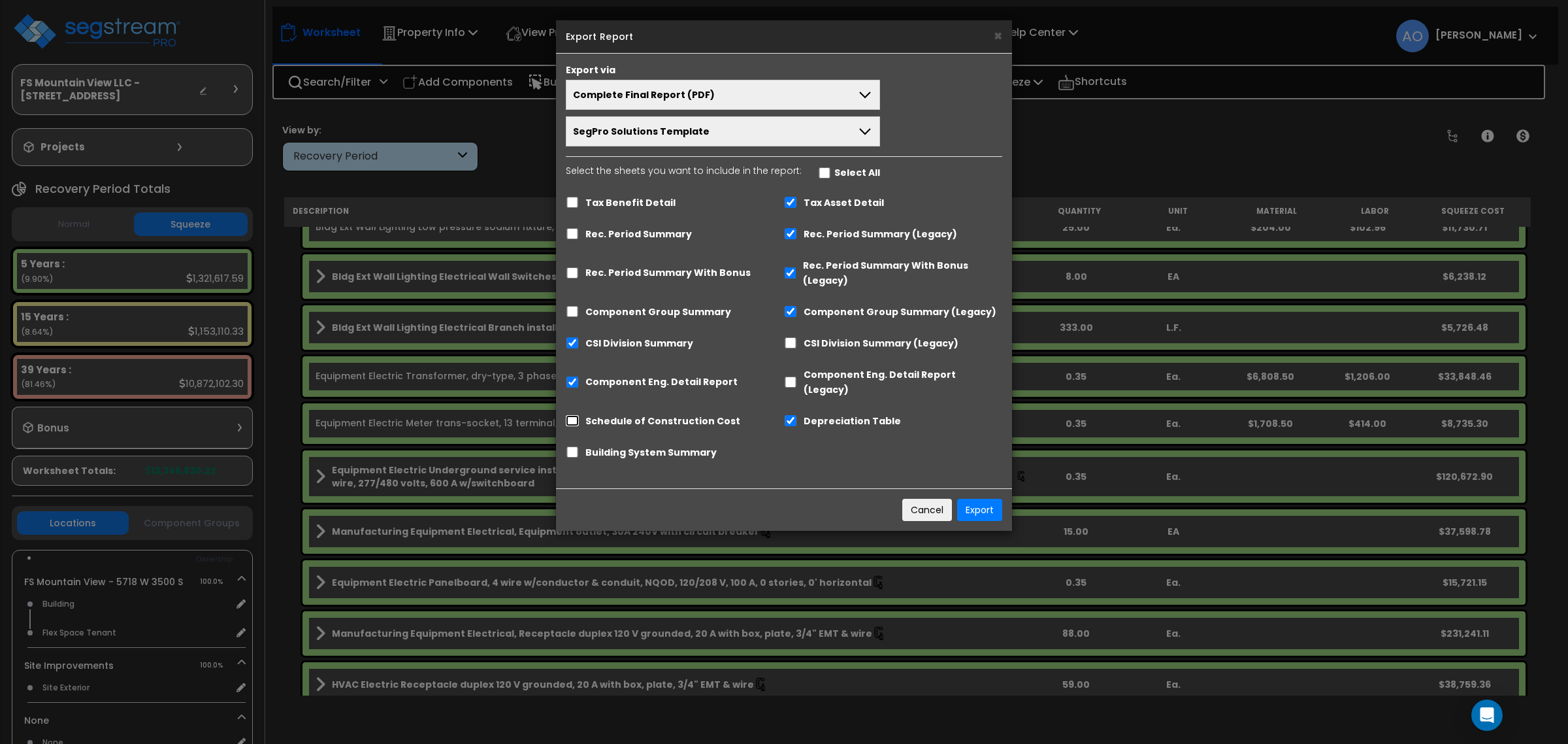
click at [575, 415] on input "Schedule of Construction Cost" at bounding box center [572, 421] width 13 height 11
checkbox input "true"
click at [572, 377] on input "Component Eng. Detail Report" at bounding box center [572, 382] width 13 height 11
checkbox input "false"
click at [975, 499] on button "Export" at bounding box center [980, 509] width 45 height 22
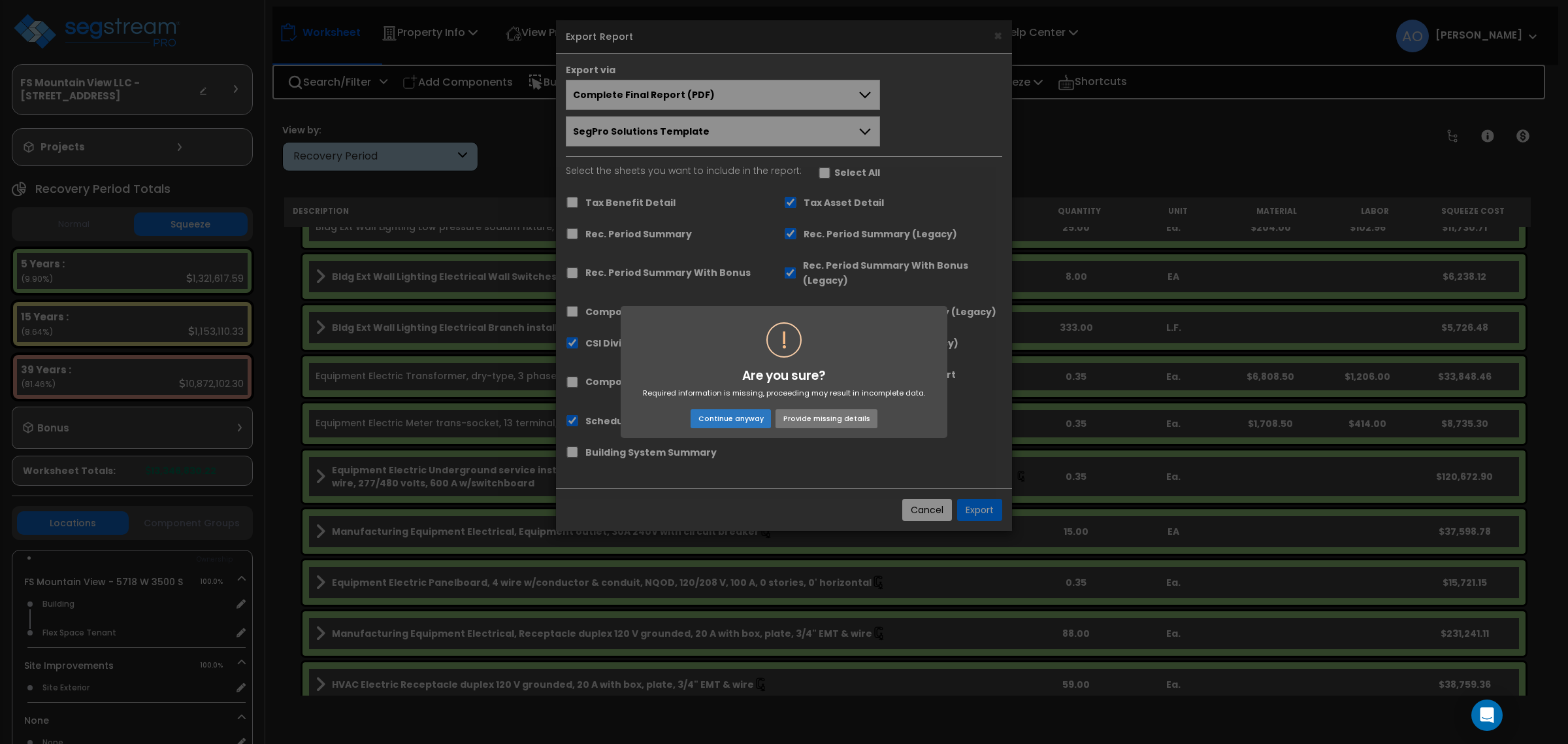
click at [739, 416] on button "Continue anyway" at bounding box center [731, 418] width 80 height 19
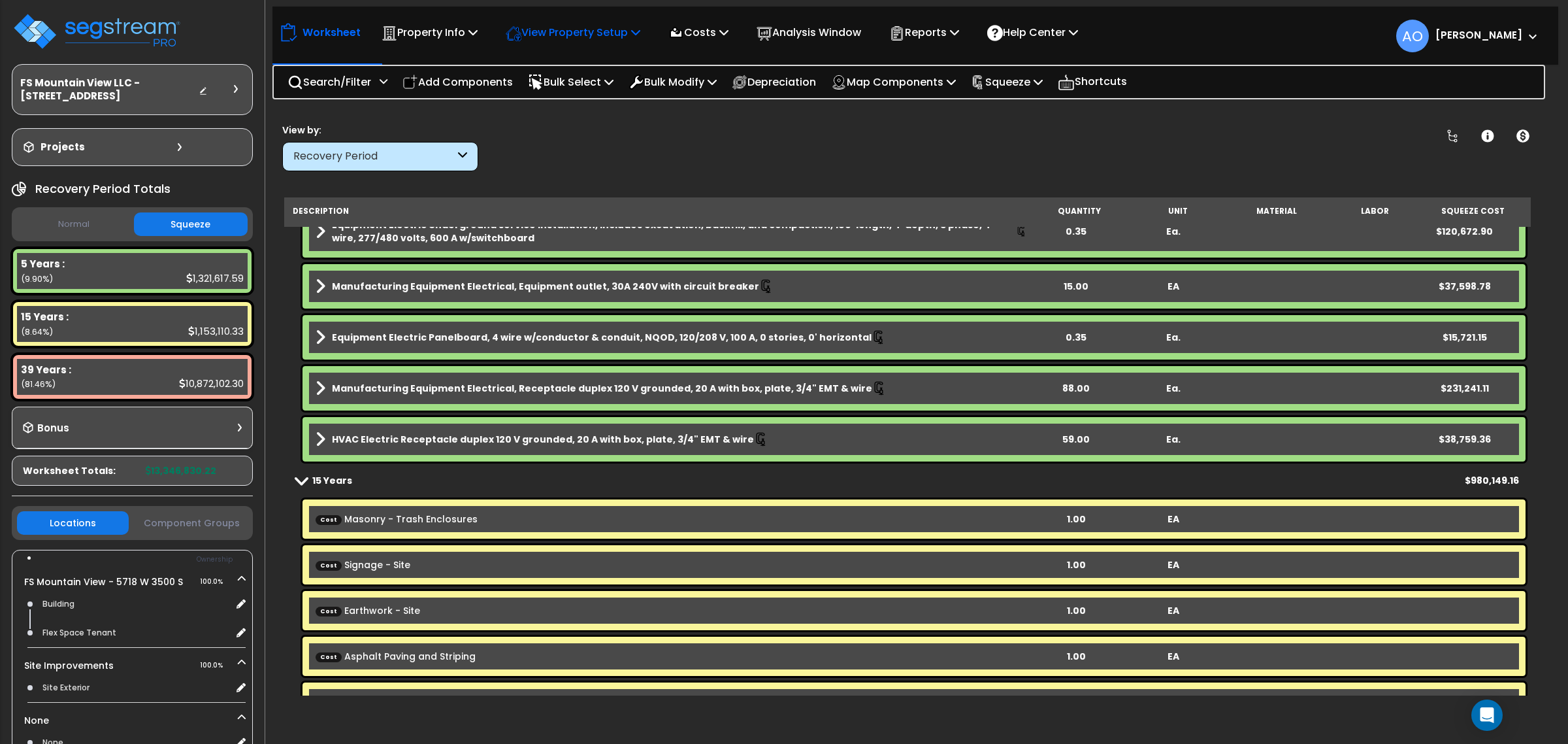
scroll to position [57, 0]
click at [478, 34] on p "View Property Setup" at bounding box center [430, 32] width 96 height 18
click at [704, 34] on p "Costs" at bounding box center [698, 32] width 60 height 18
click at [710, 89] on link "Direct Costs" at bounding box center [727, 90] width 130 height 26
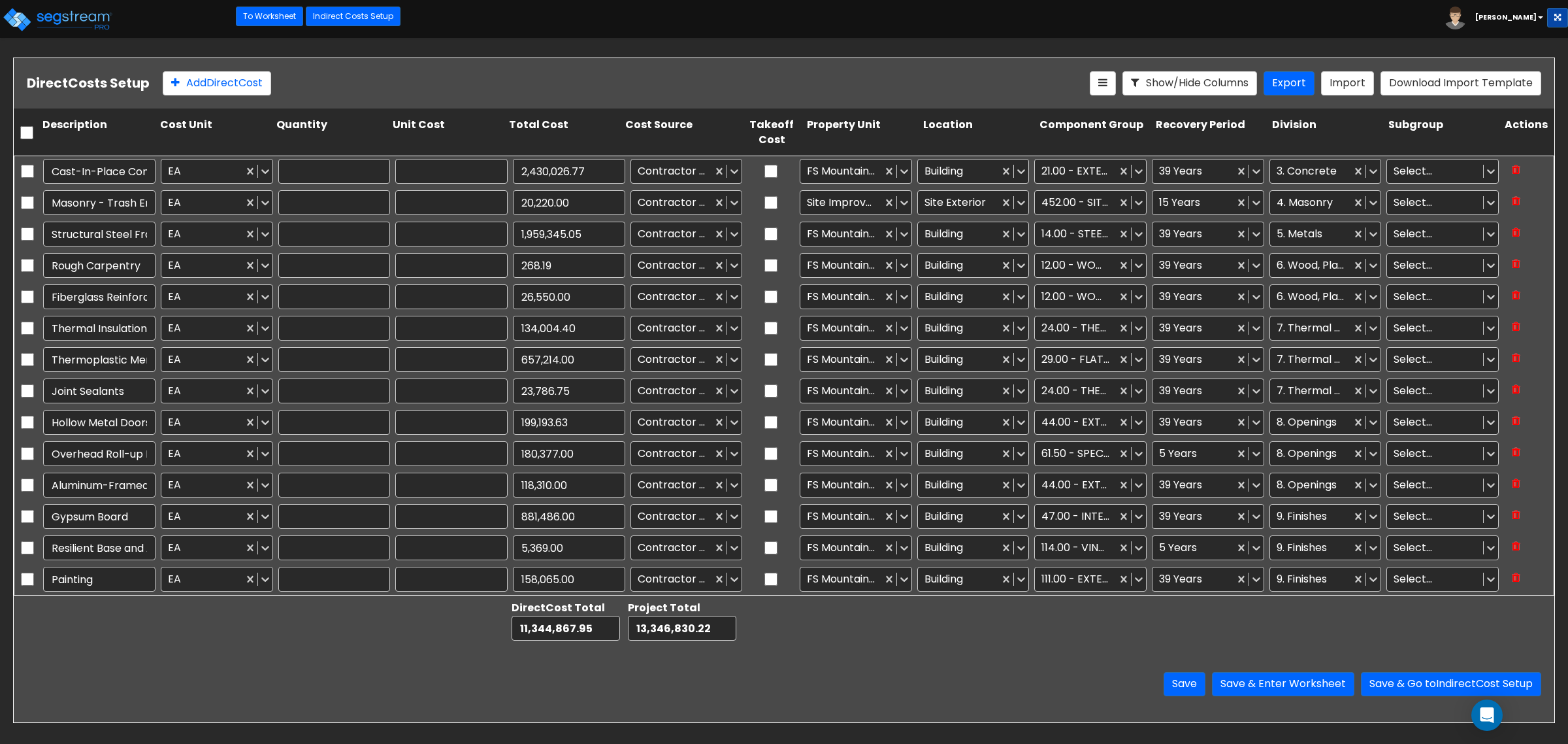
type input "1.00"
type input "2,430,026.77"
type input "1.00"
type input "20,220.00"
type input "1.00"
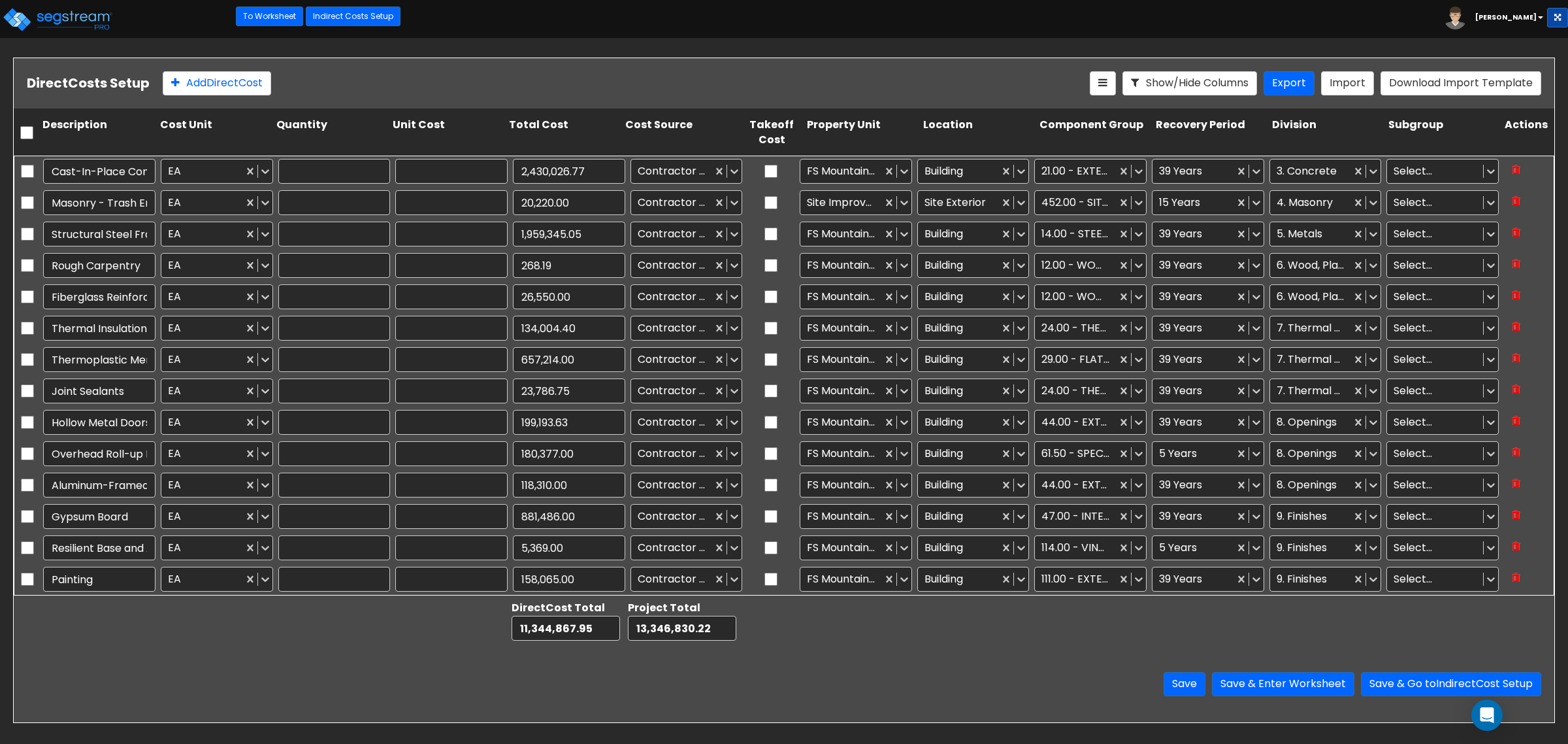
type input "1,959,345.05"
type input "1.00"
type input "268.19"
type input "1.00"
type input "26,550.00"
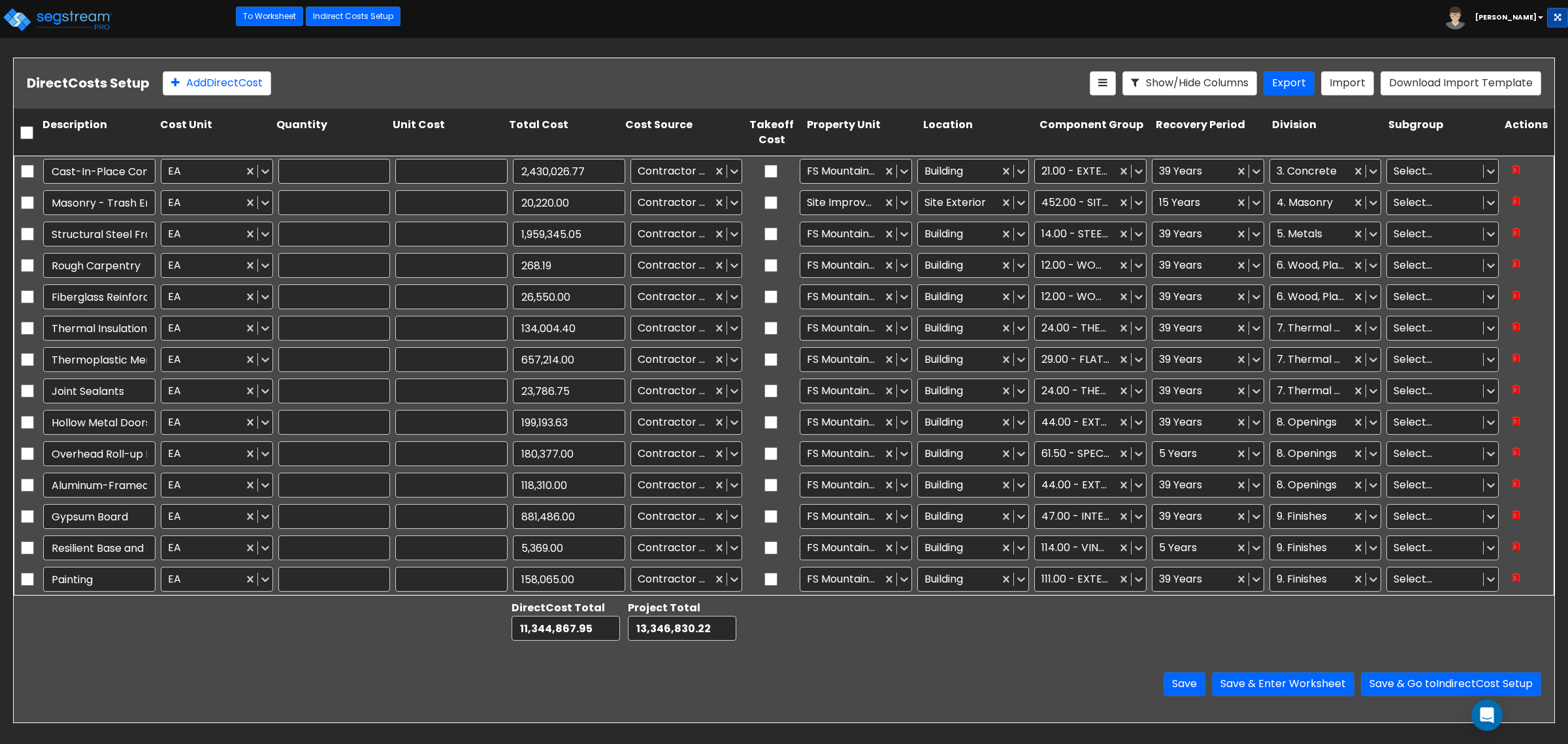
type input "1.00"
type input "134,004.40"
type input "1.00"
type input "657,214.00"
type input "1.00"
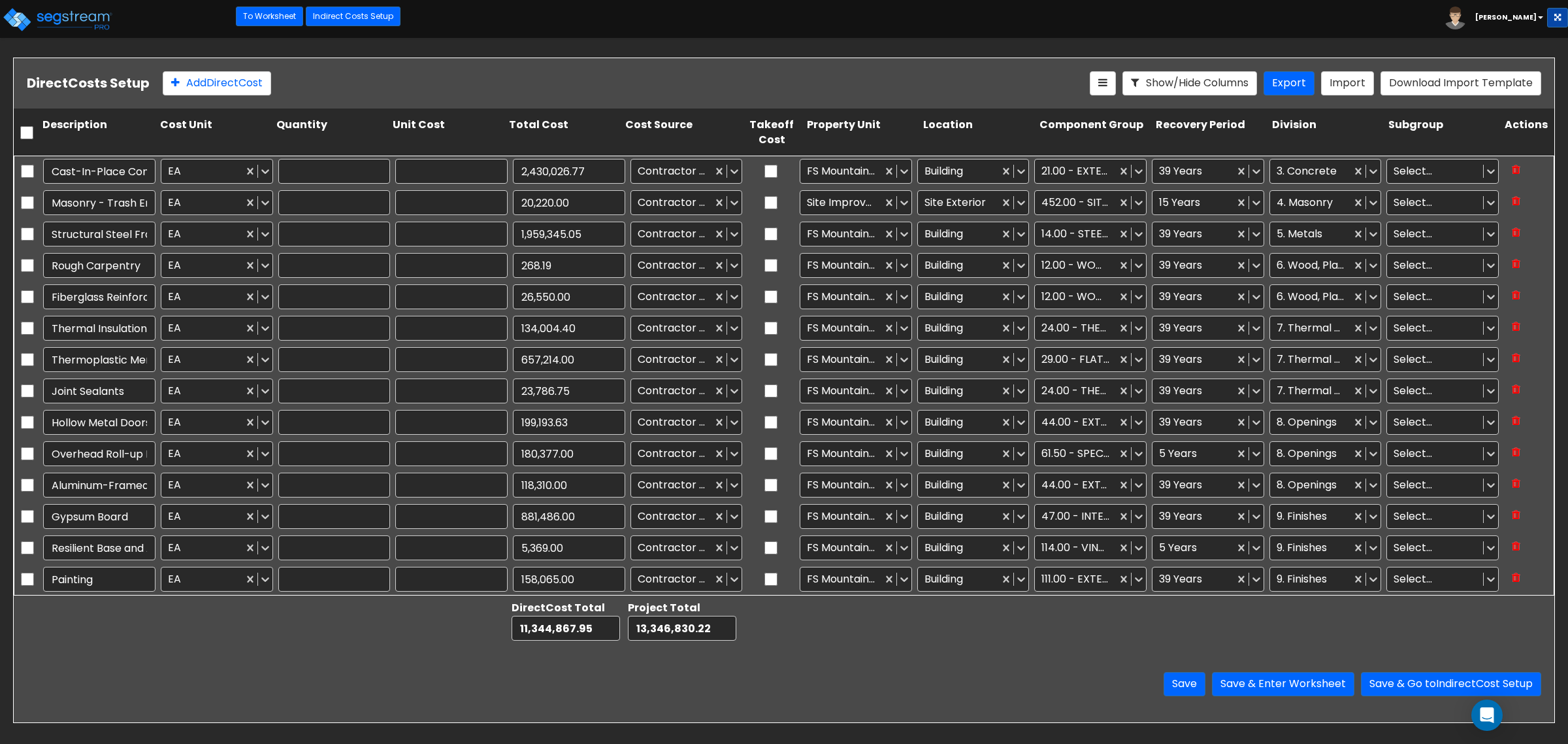
type input "23,786.75"
type input "1.00"
type input "199,193.63"
type input "1.00"
type input "180,377.00"
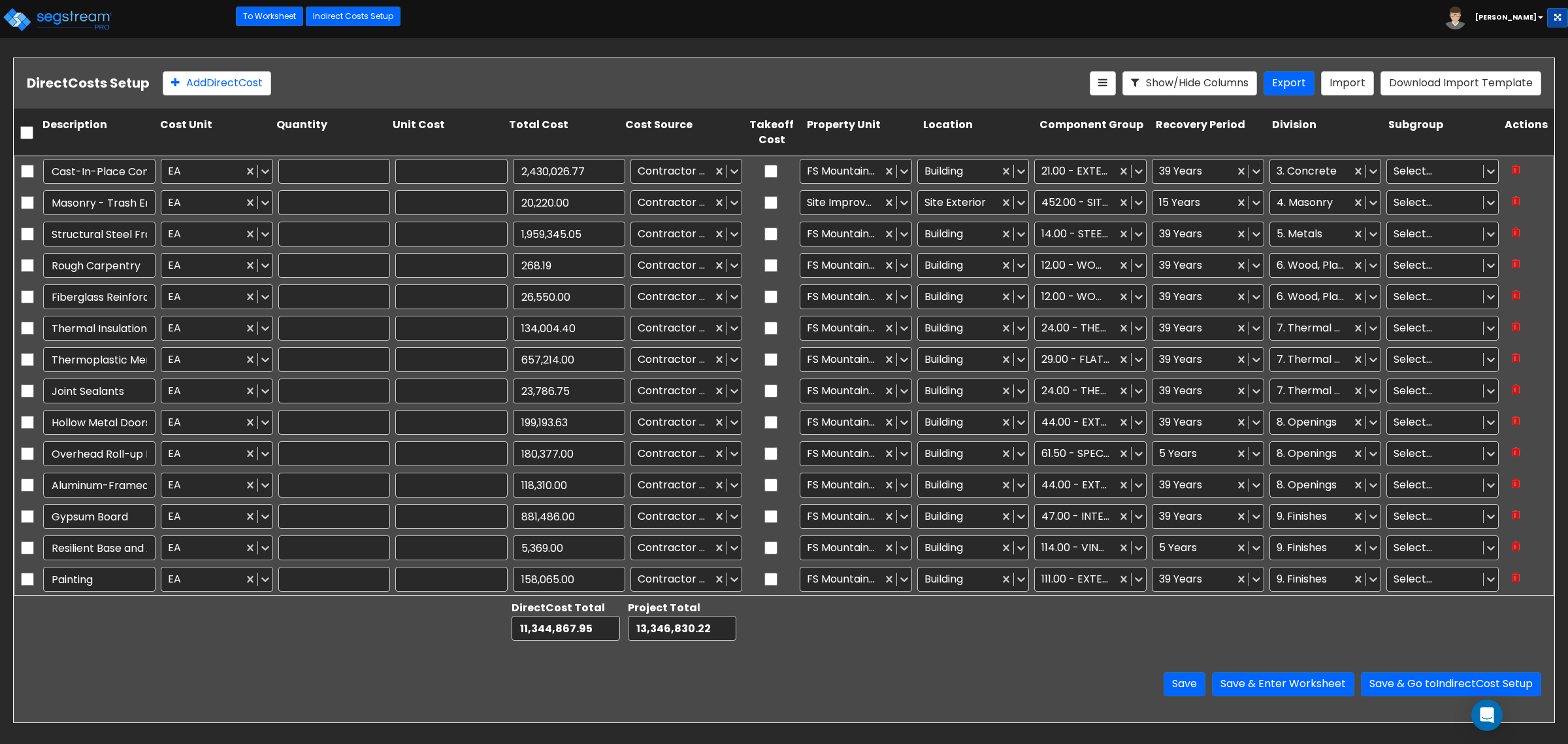
type input "1.00"
type input "118,310.00"
type input "1.00"
type input "881,486.00"
type input "1.00"
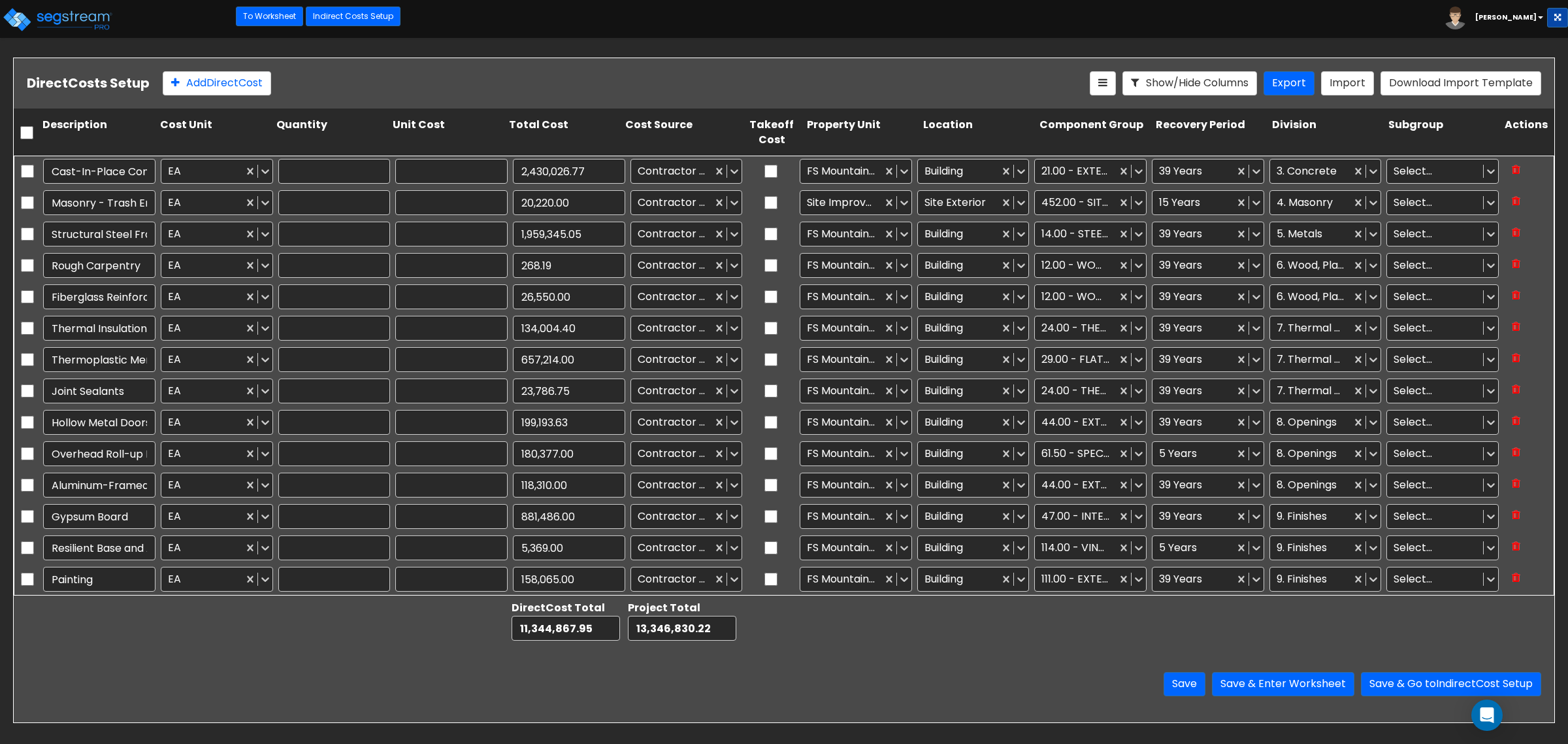
type input "5,369.00"
type input "1.00"
type input "158,065.00"
type input "1.00"
type input "31,937.00"
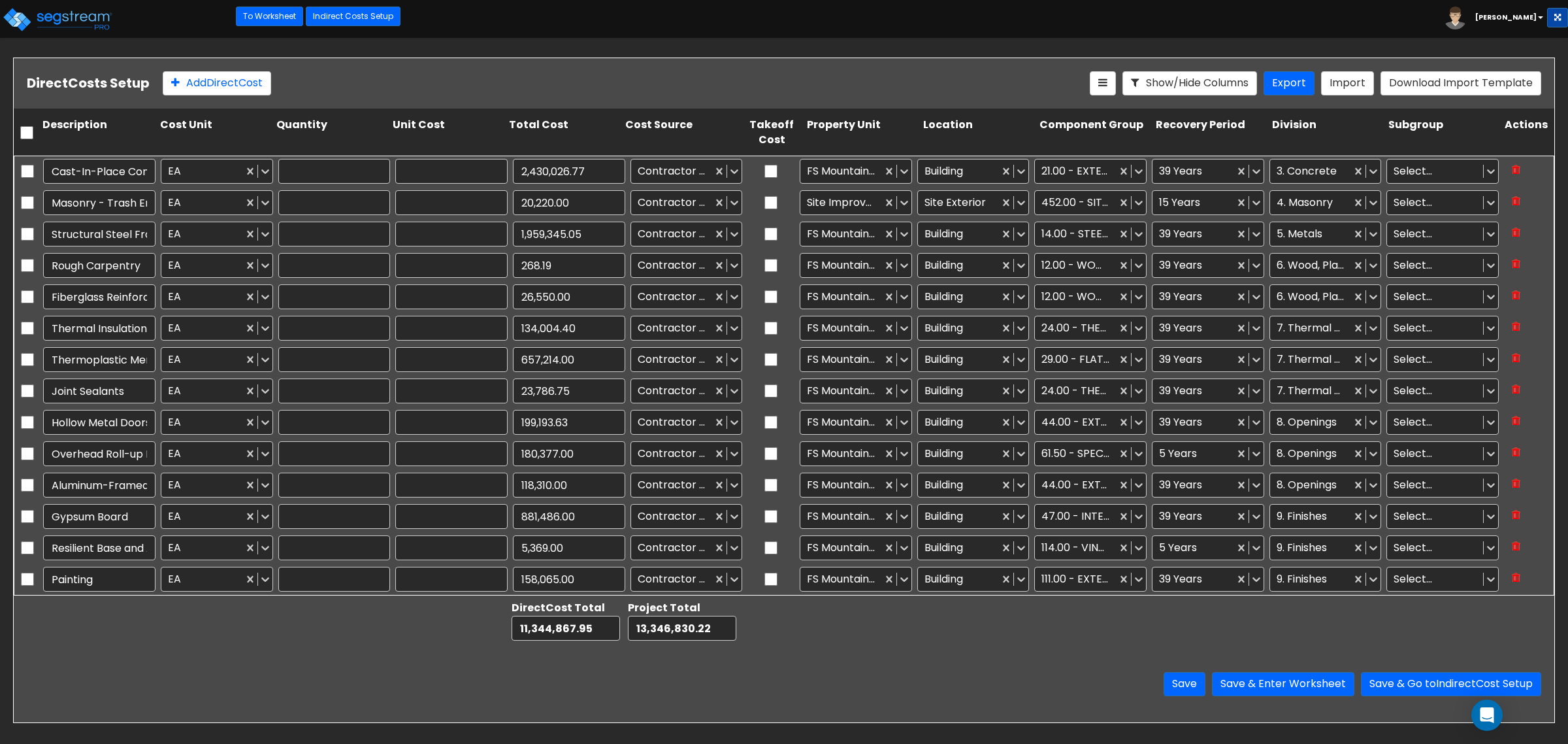
type input "1.00"
type input "9,270.86"
type input "1.00"
type input "231,400.00"
type input "1.00"
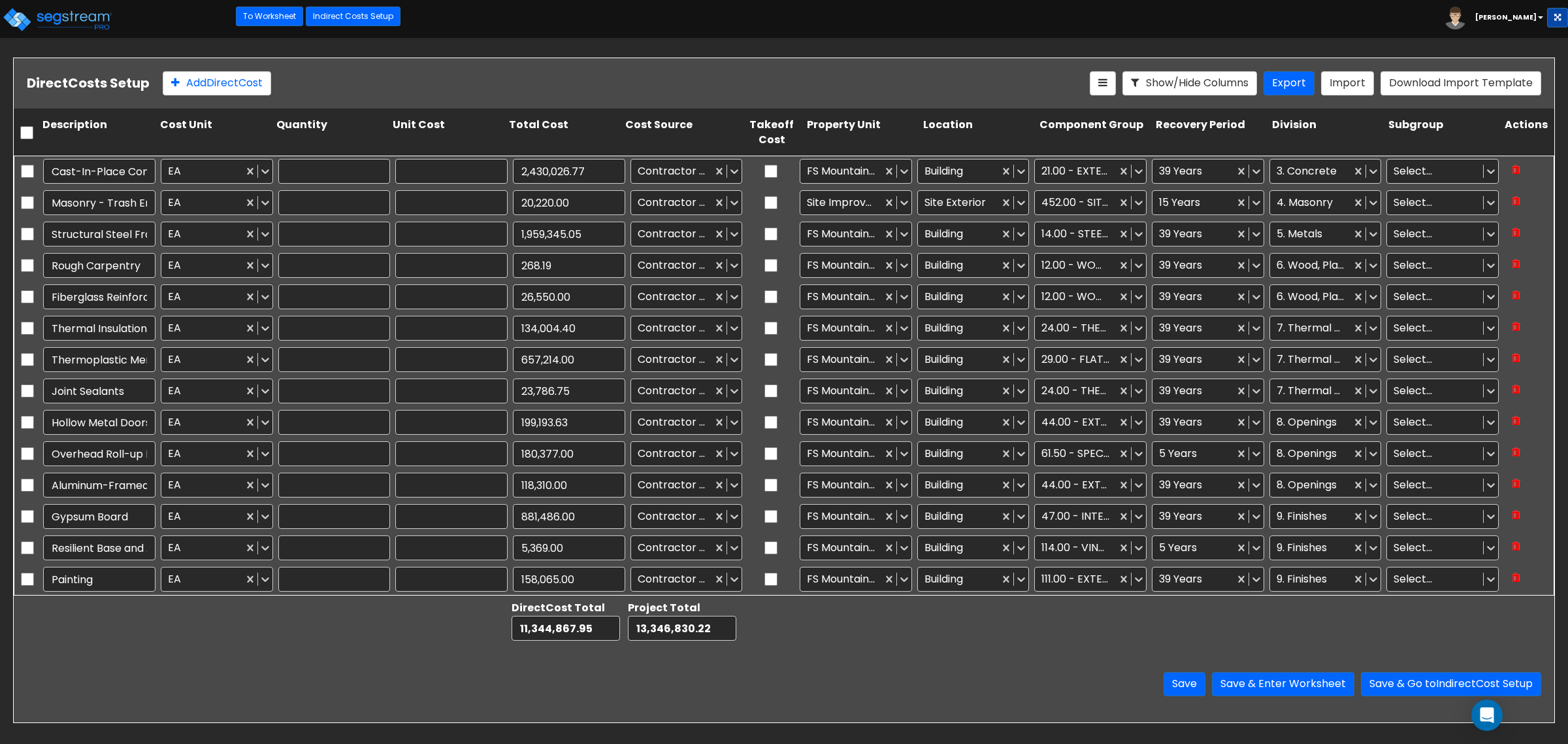
type input "1,138,127.86"
type input "1.00"
type input "323,010.00"
type input "1.00"
type input "1,331,248.88"
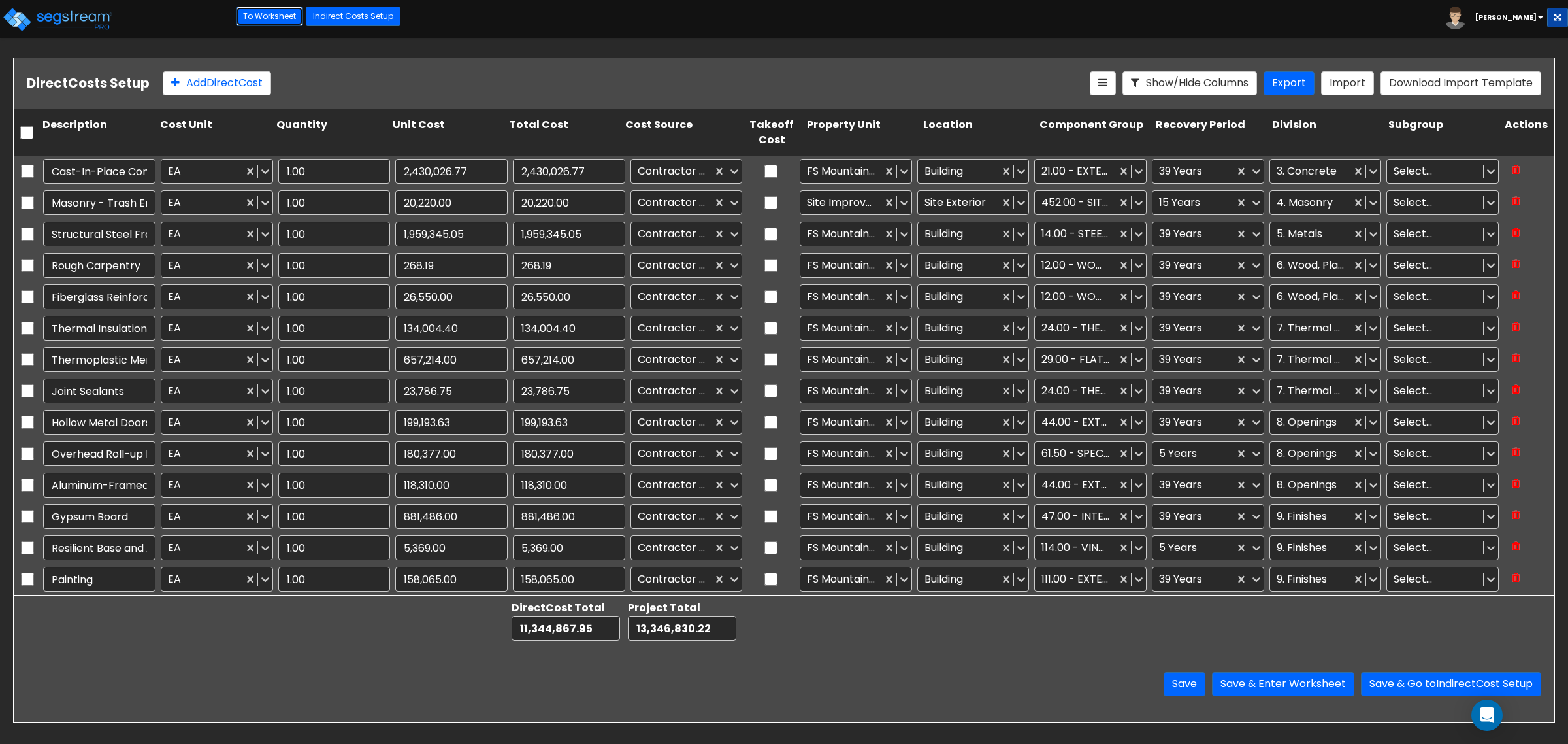
click at [265, 16] on link "To Worksheet" at bounding box center [269, 15] width 67 height 19
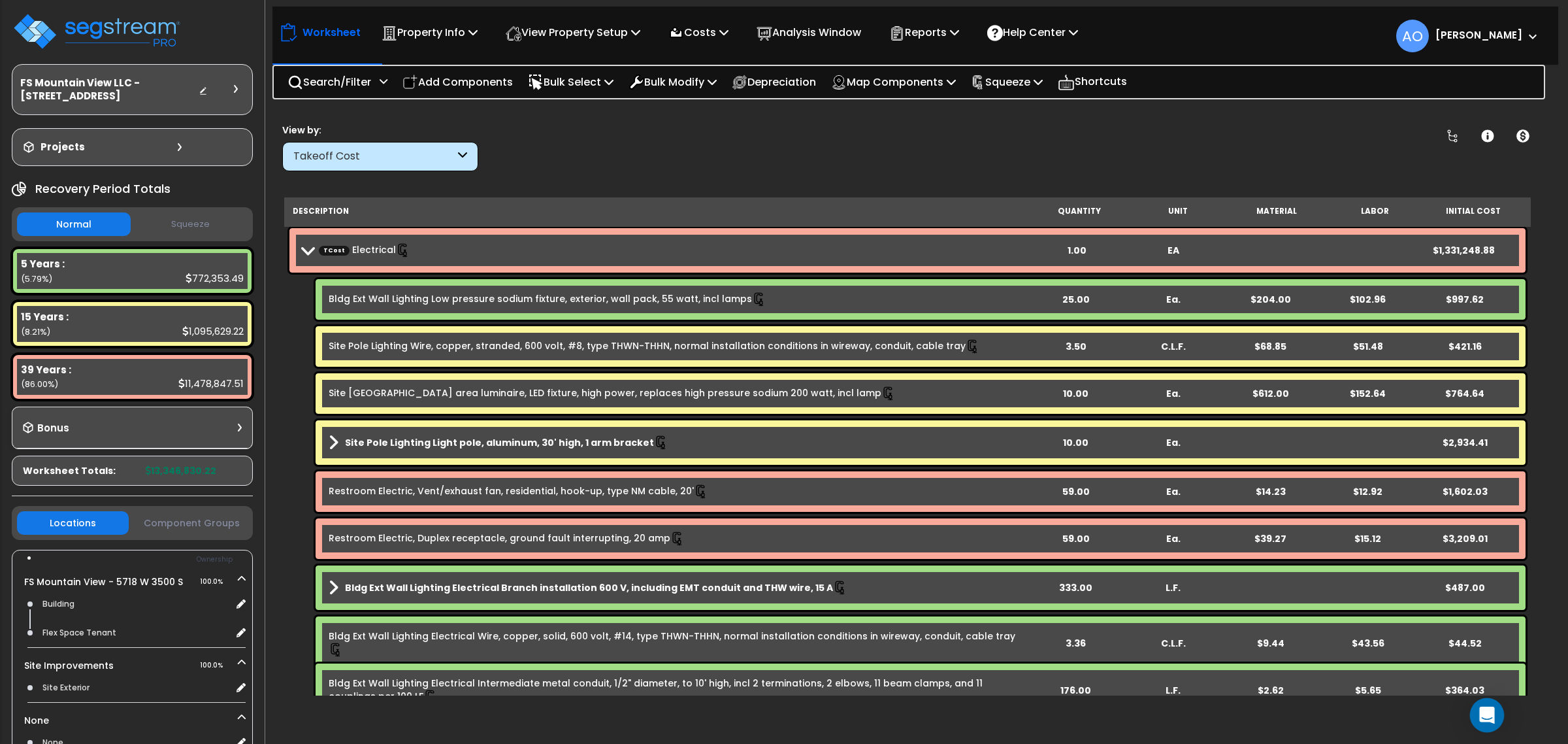
click at [1484, 713] on icon "Open Intercom Messenger" at bounding box center [1486, 715] width 15 height 17
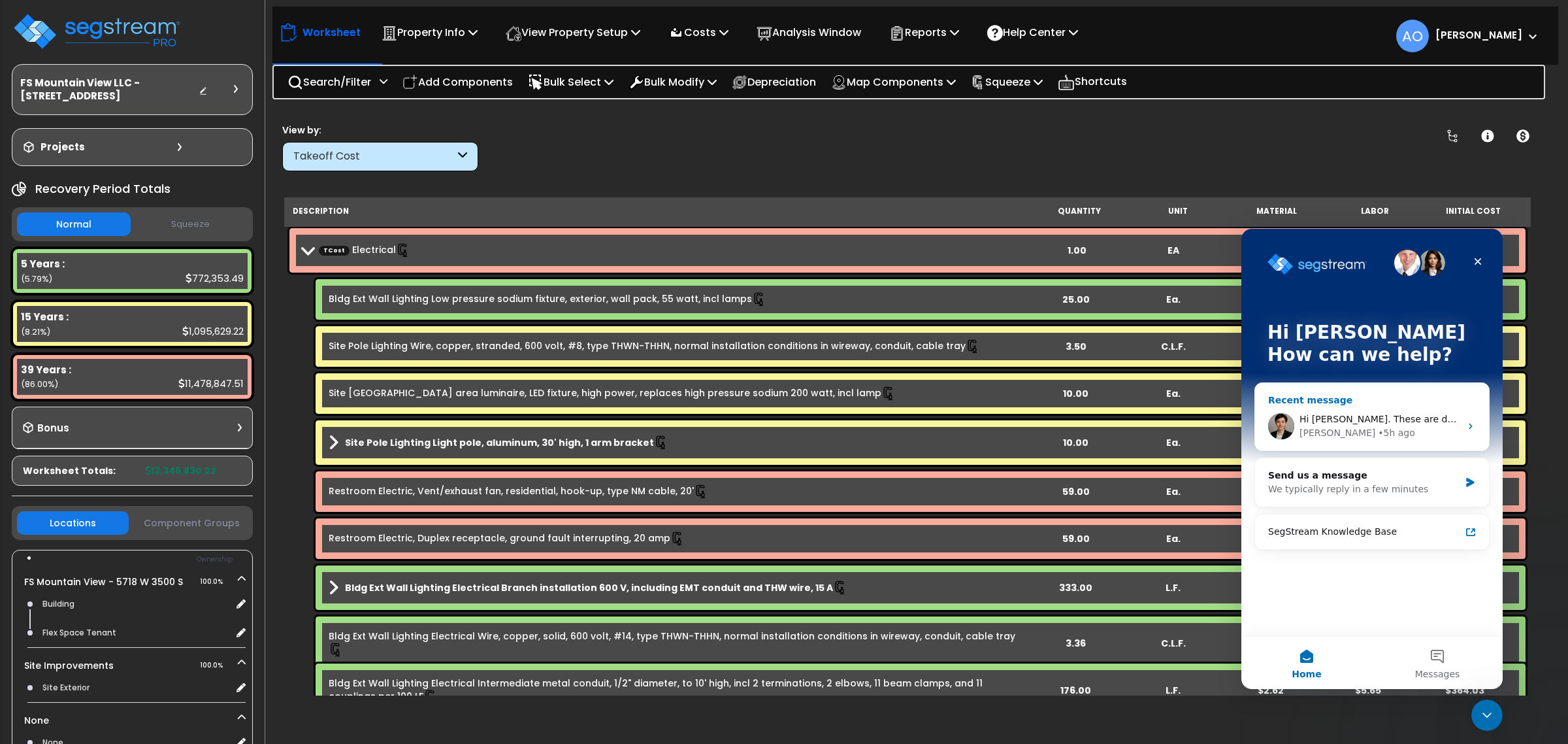
scroll to position [57, 0]
click at [1358, 416] on span "Hi [PERSON_NAME]. These are done. Let us know if you need further assistance." at bounding box center [1483, 419] width 368 height 11
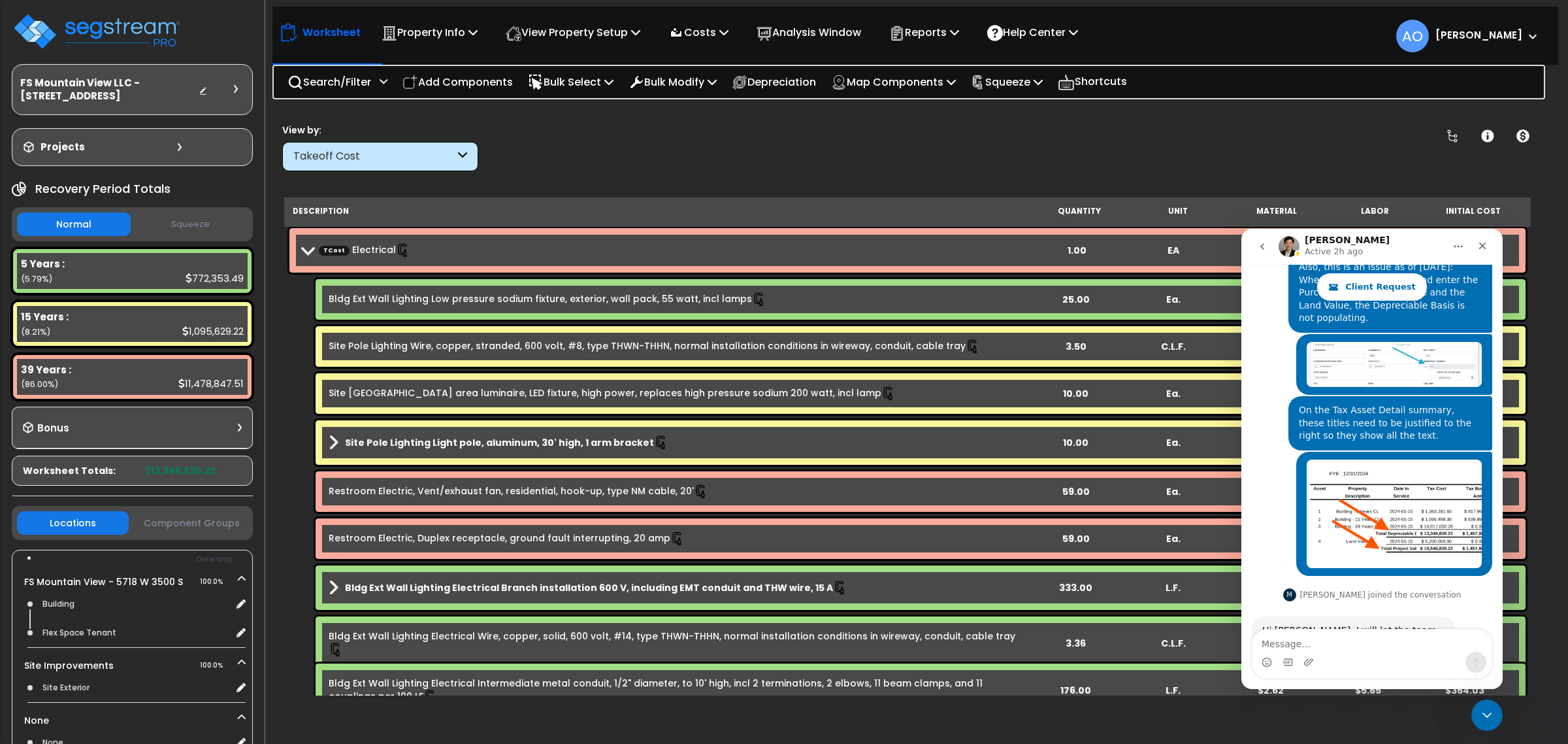
scroll to position [2630, 0]
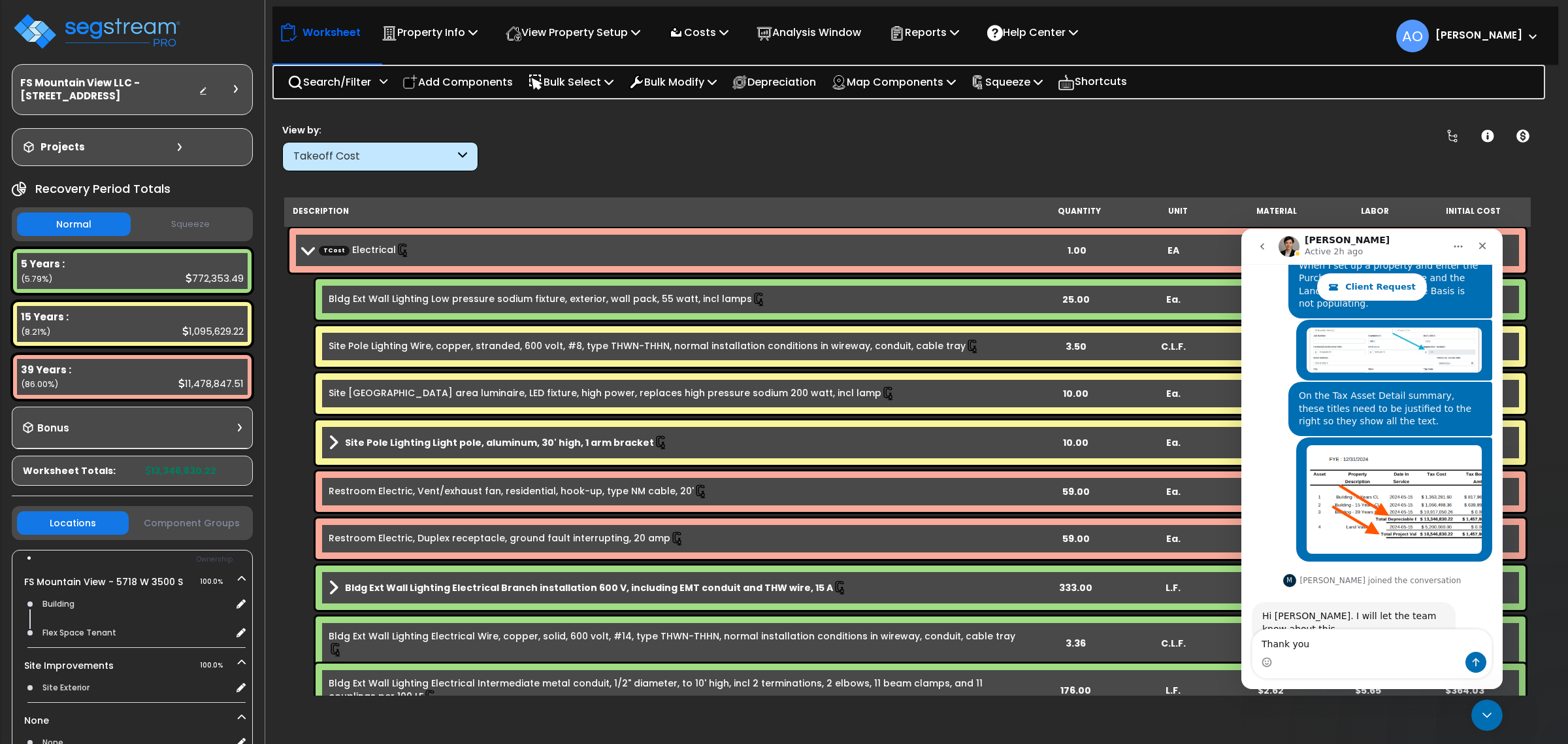
type textarea "Thank you."
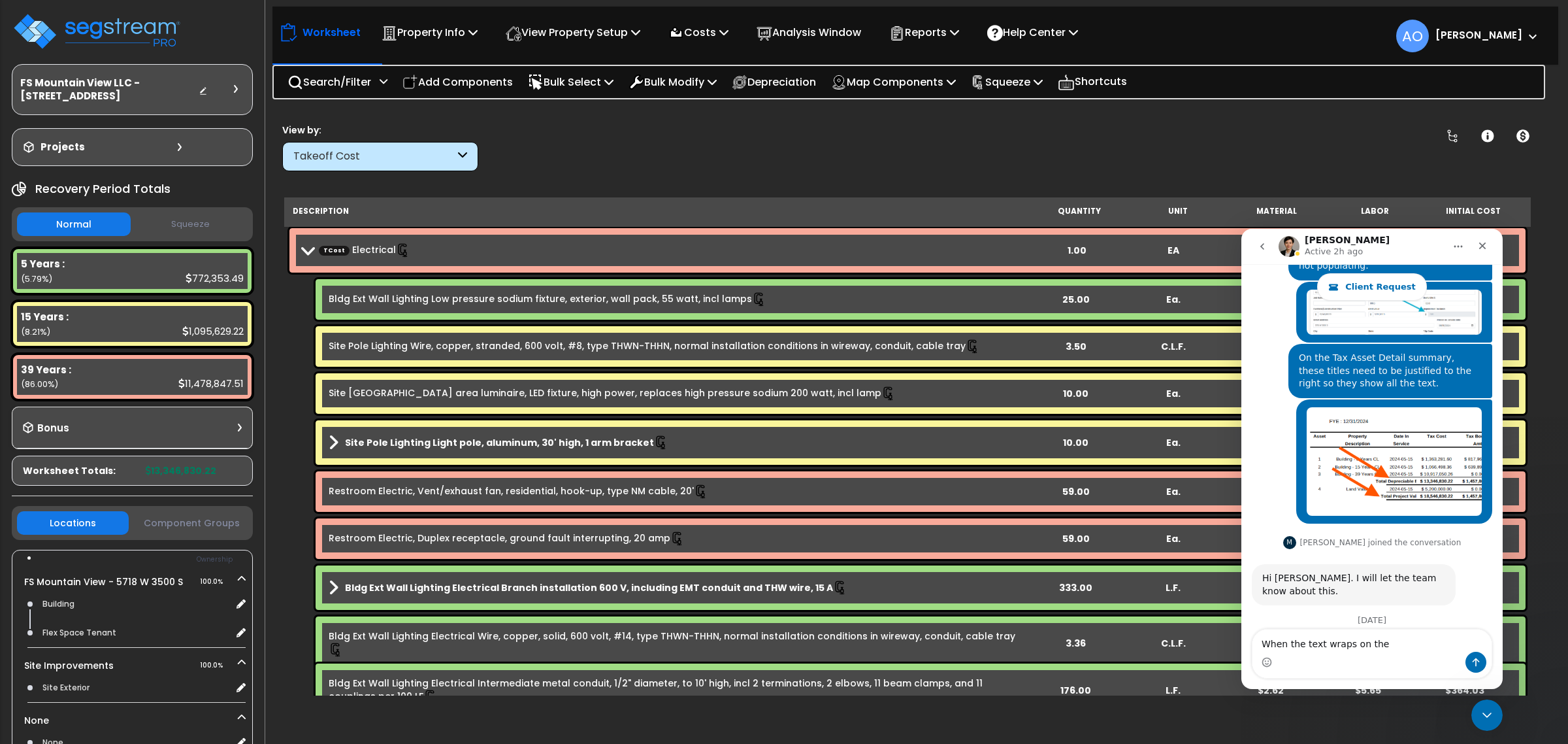
click at [1397, 642] on textarea "When the text wraps on the" at bounding box center [1372, 640] width 239 height 22
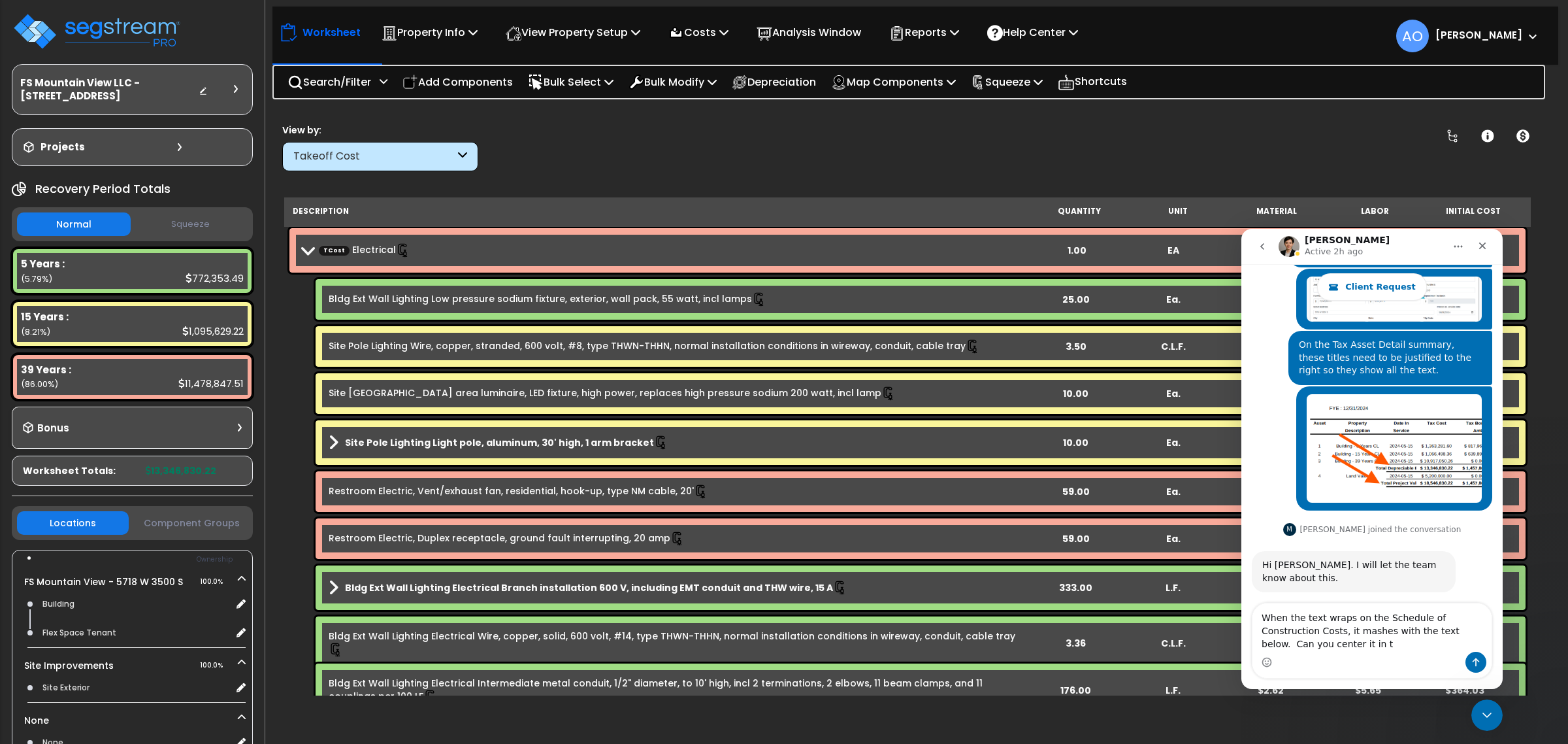
scroll to position [2694, 0]
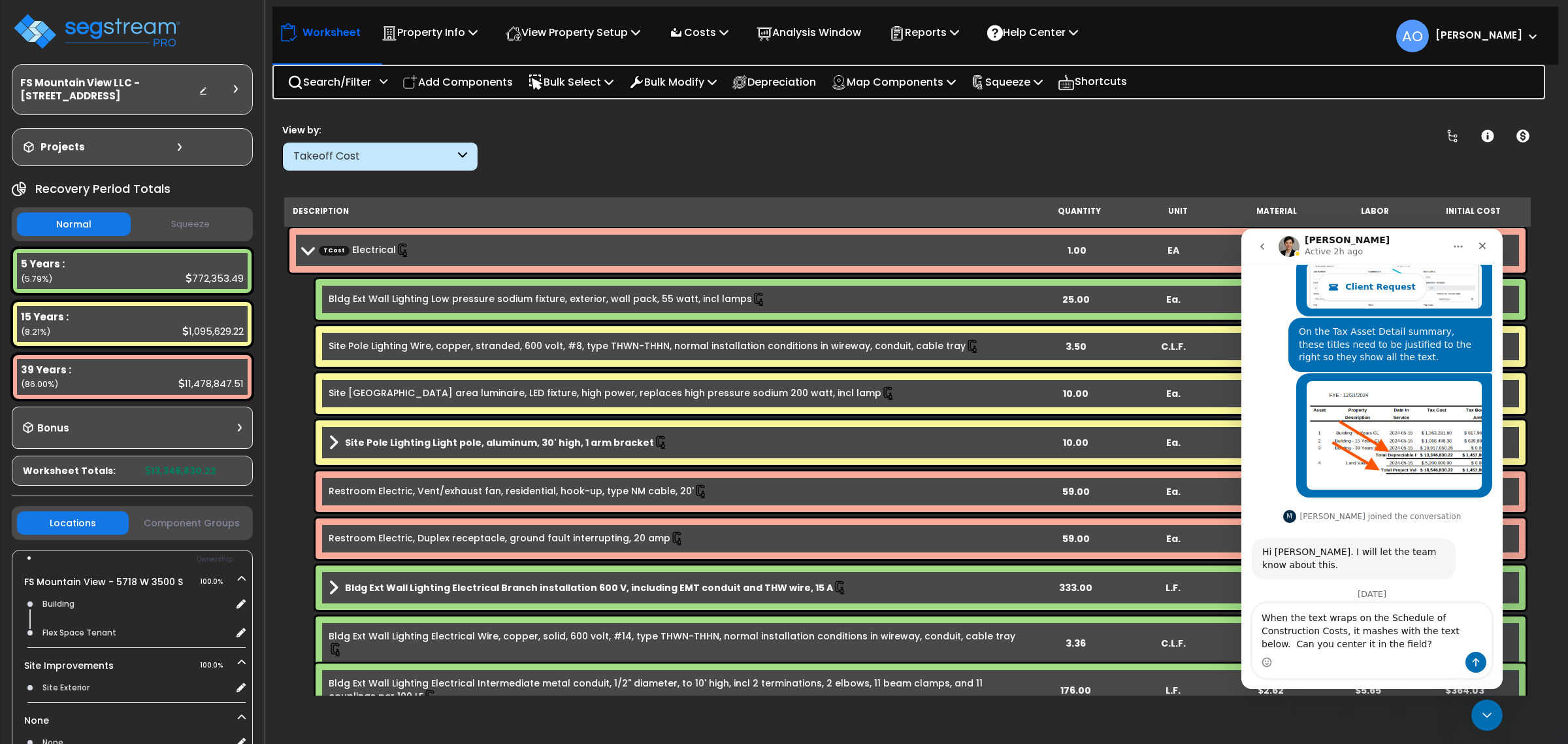
type textarea "When the text wraps on the Schedule of Construction Costs, it mashes with the t…"
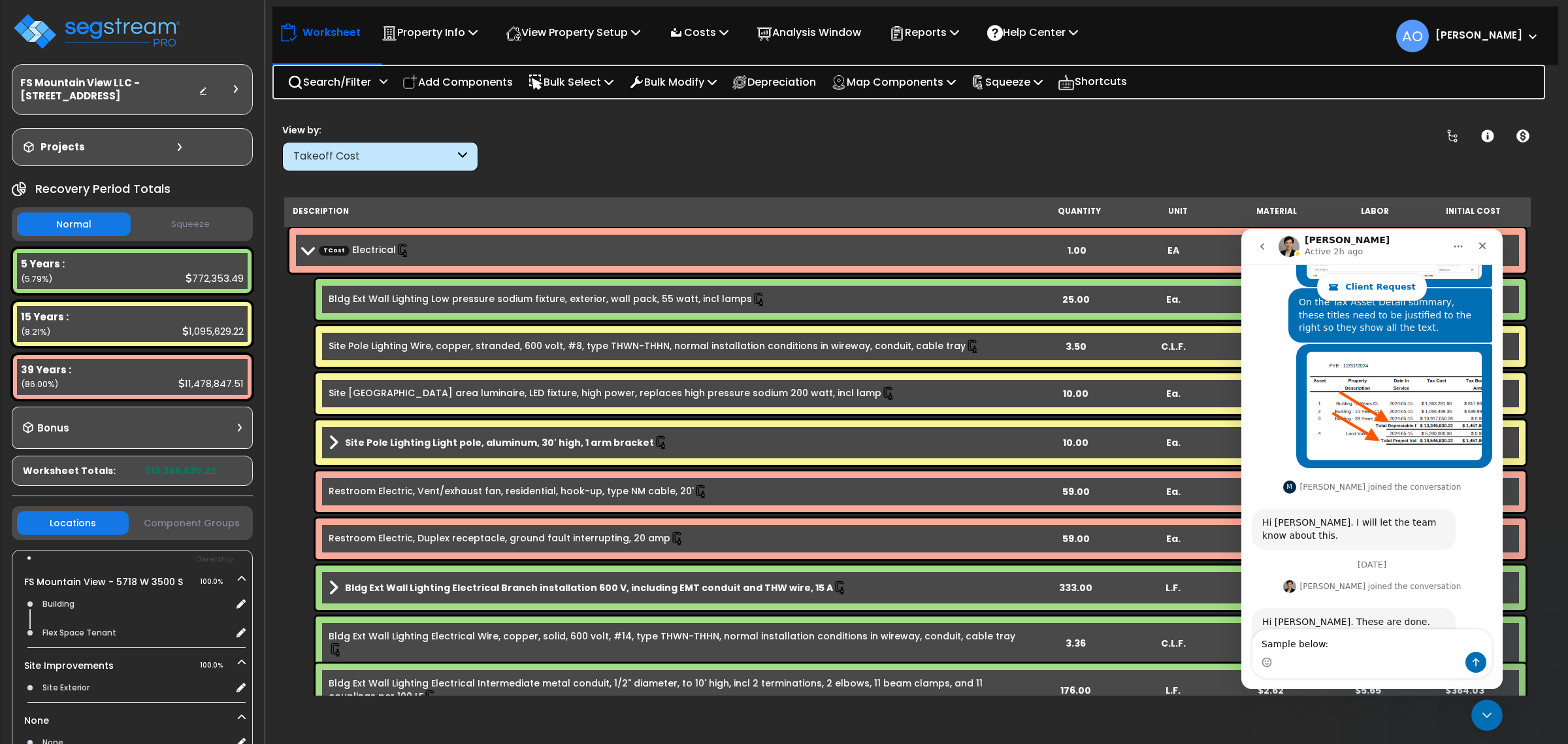
type textarea "Sample below:"
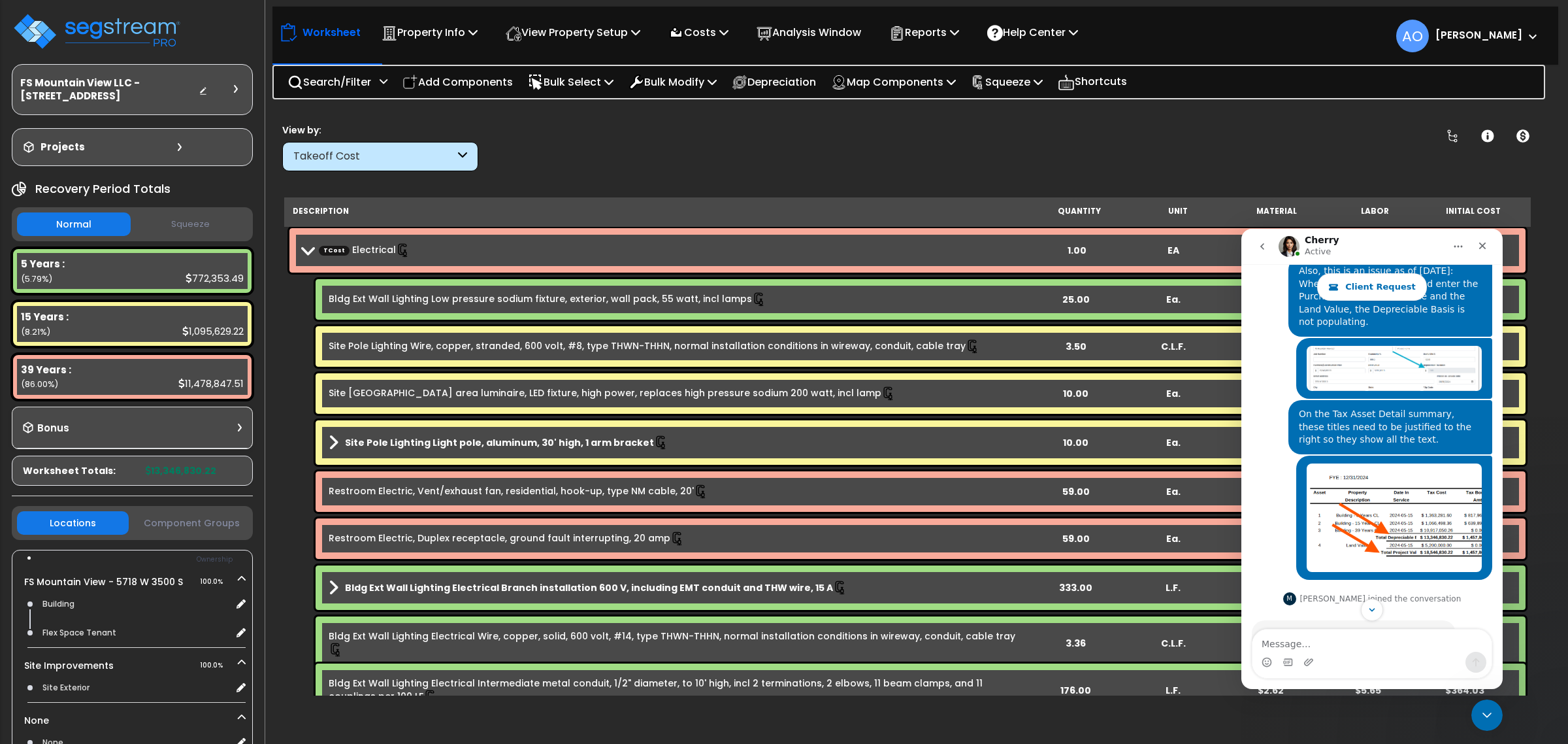
scroll to position [2611, 0]
click at [1482, 712] on icon "Close Intercom Messenger" at bounding box center [1487, 715] width 15 height 15
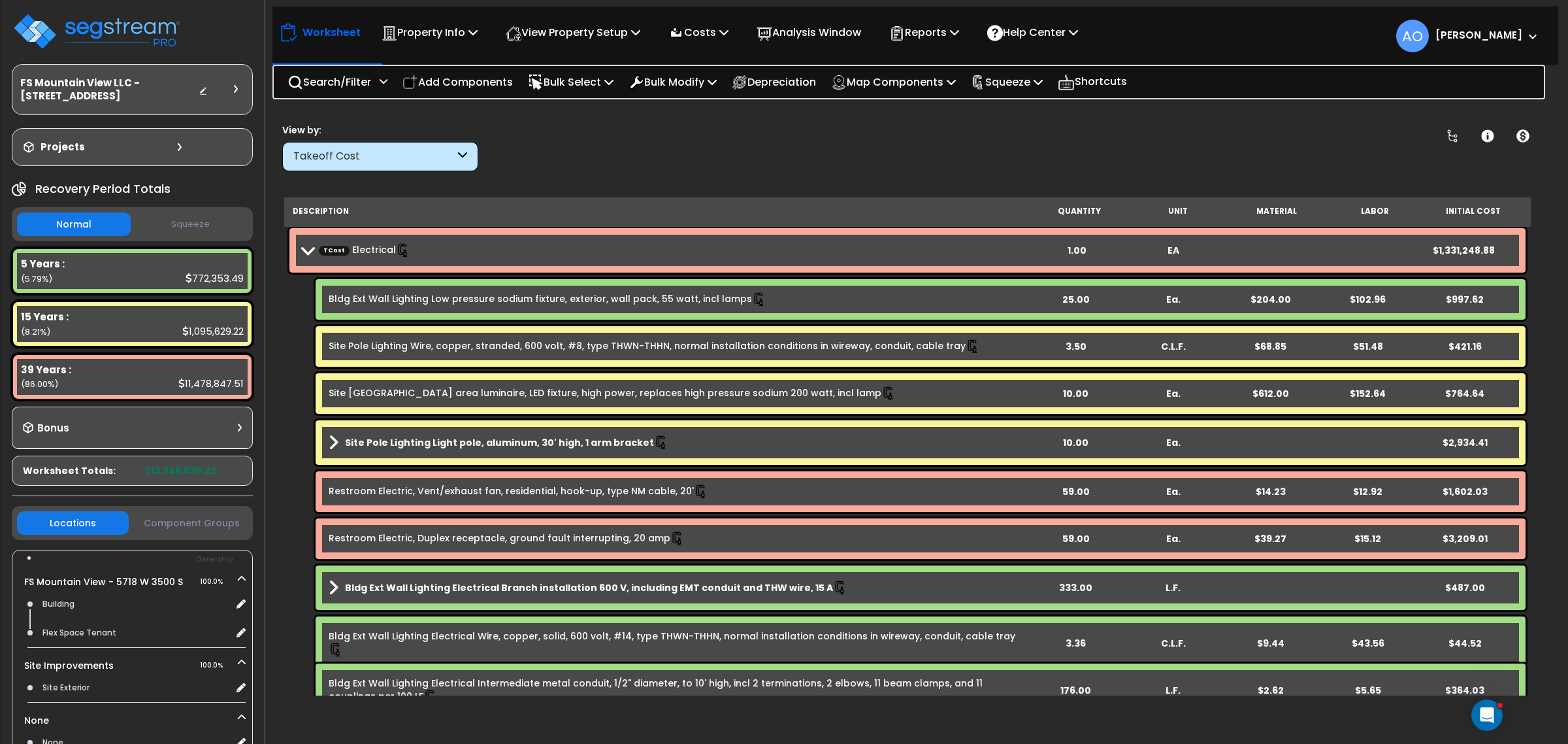
scroll to position [2998, 0]
click at [353, 249] on link "TCost Electrical" at bounding box center [364, 250] width 92 height 15
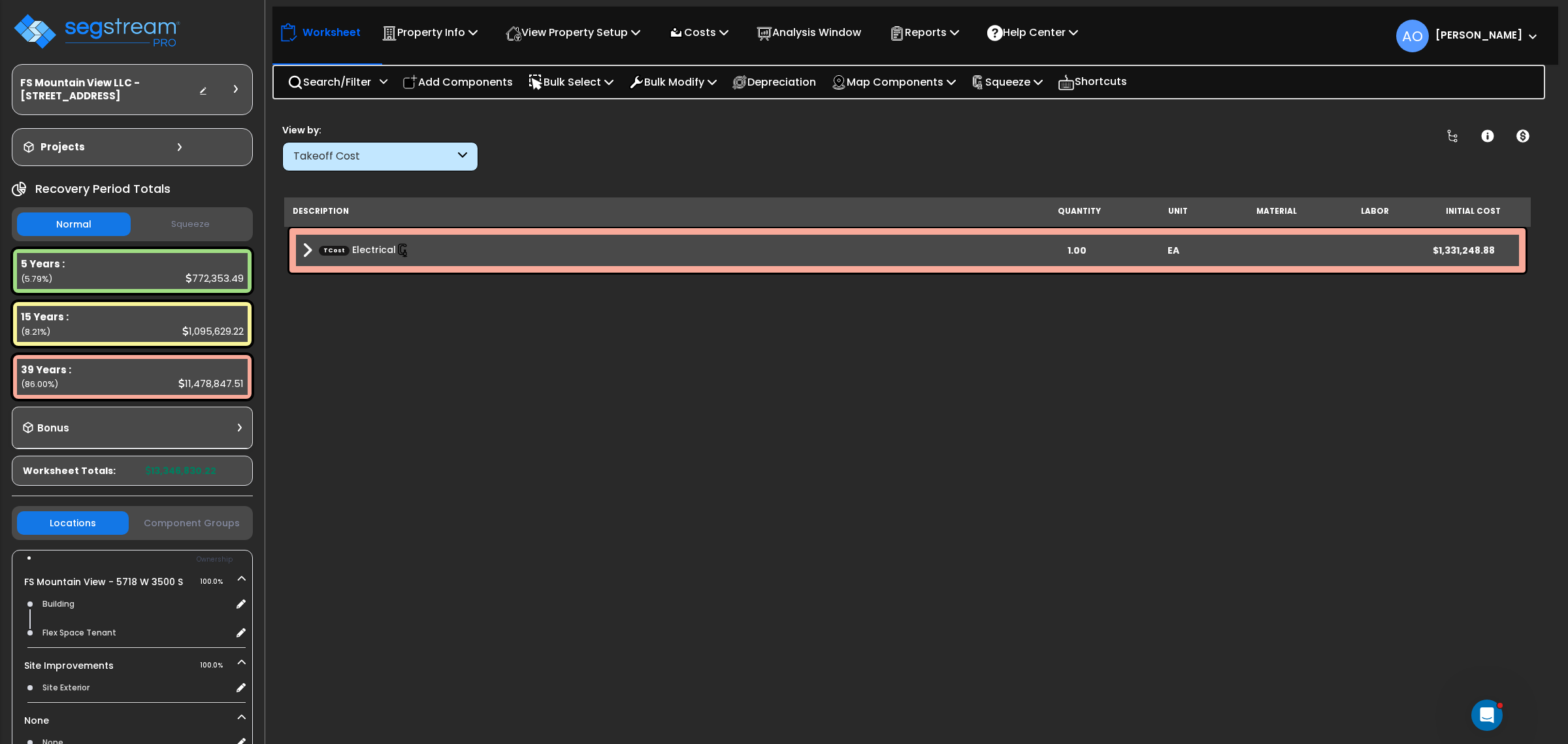
click at [357, 154] on div "Takeoff Cost" at bounding box center [373, 156] width 161 height 15
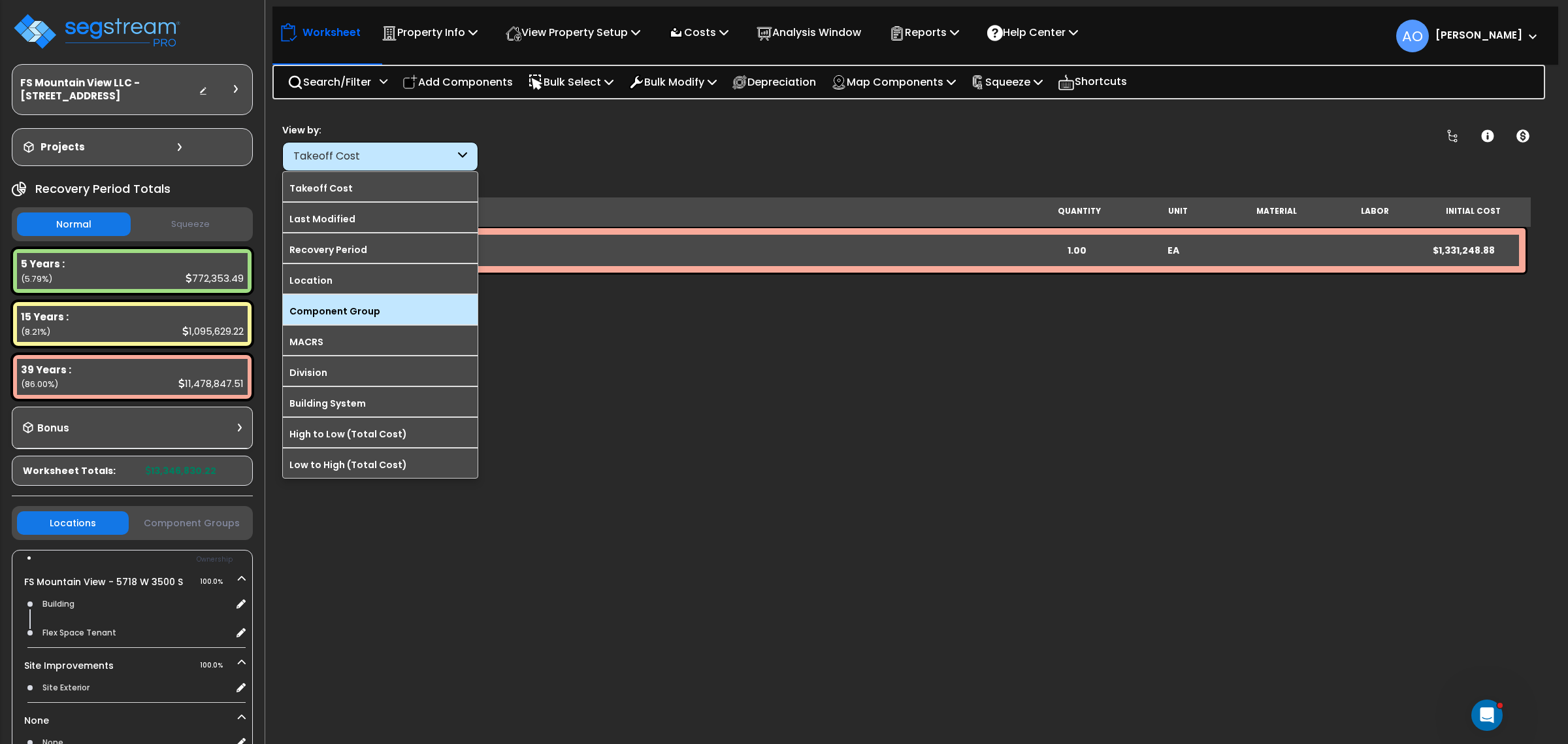
click at [374, 311] on label "Component Group" at bounding box center [380, 310] width 194 height 19
click at [0, 0] on input "Component Group" at bounding box center [0, 0] width 0 height 0
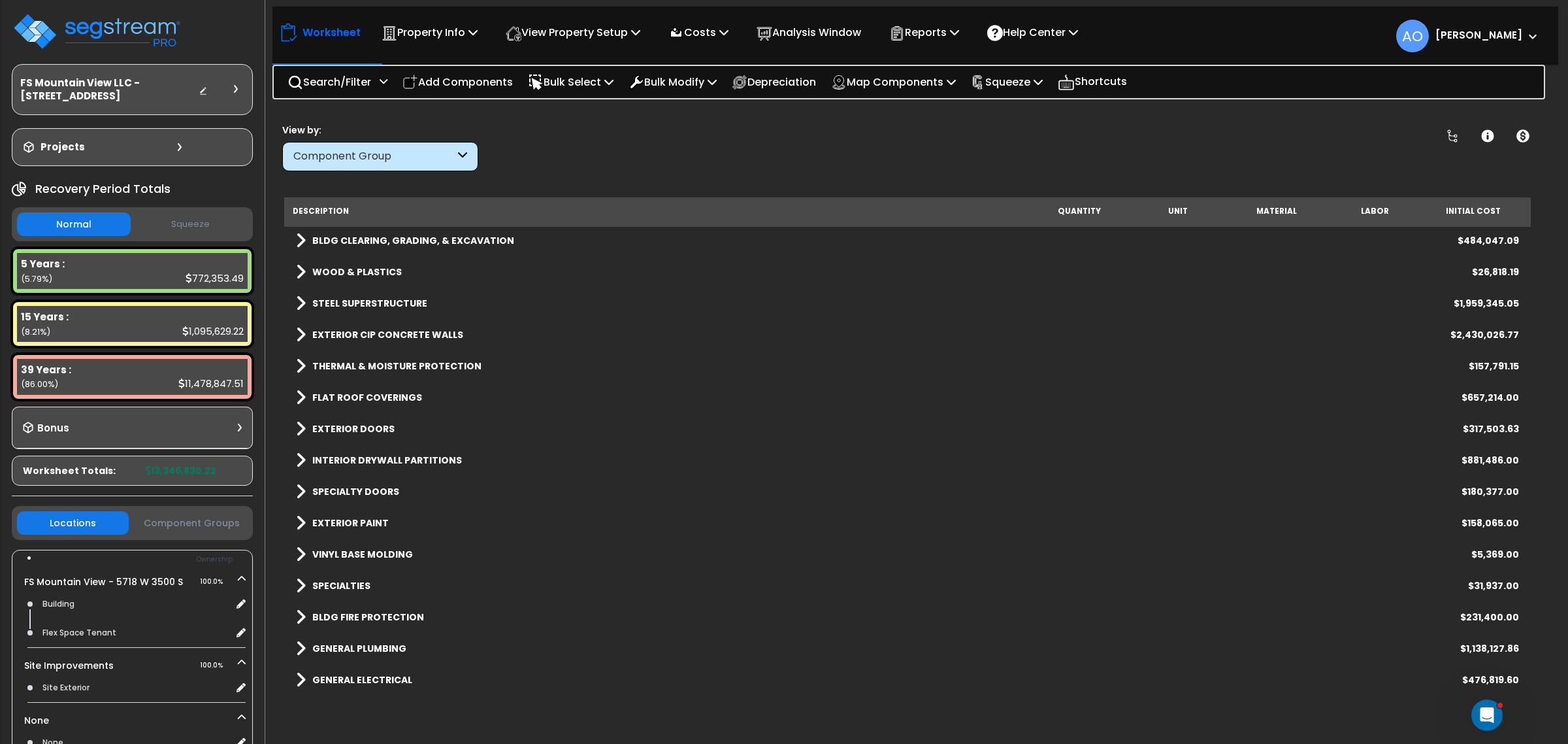
click at [395, 148] on div "Component Group" at bounding box center [380, 157] width 196 height 29
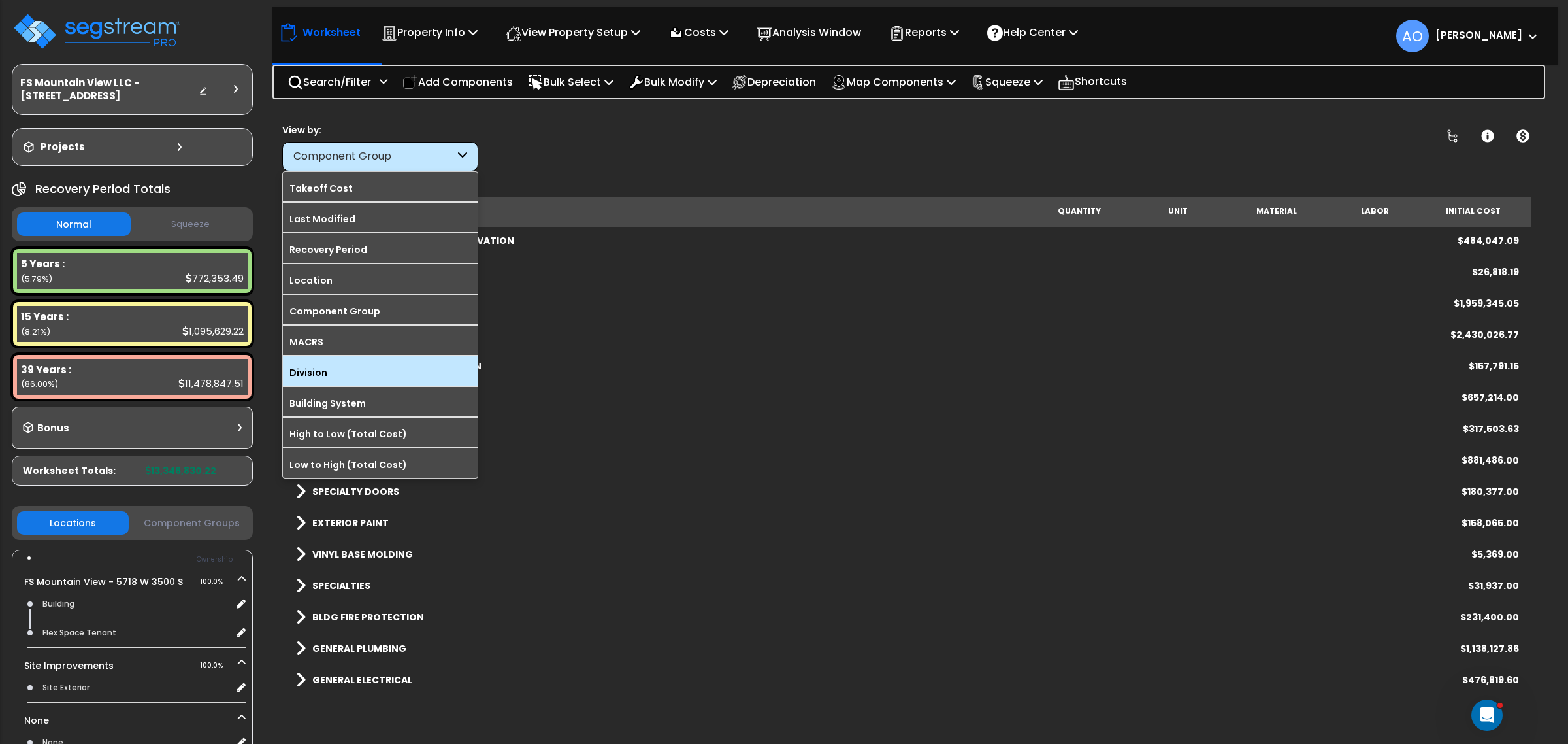
click at [353, 373] on label "Division" at bounding box center [380, 372] width 194 height 19
click at [0, 0] on input "Division" at bounding box center [0, 0] width 0 height 0
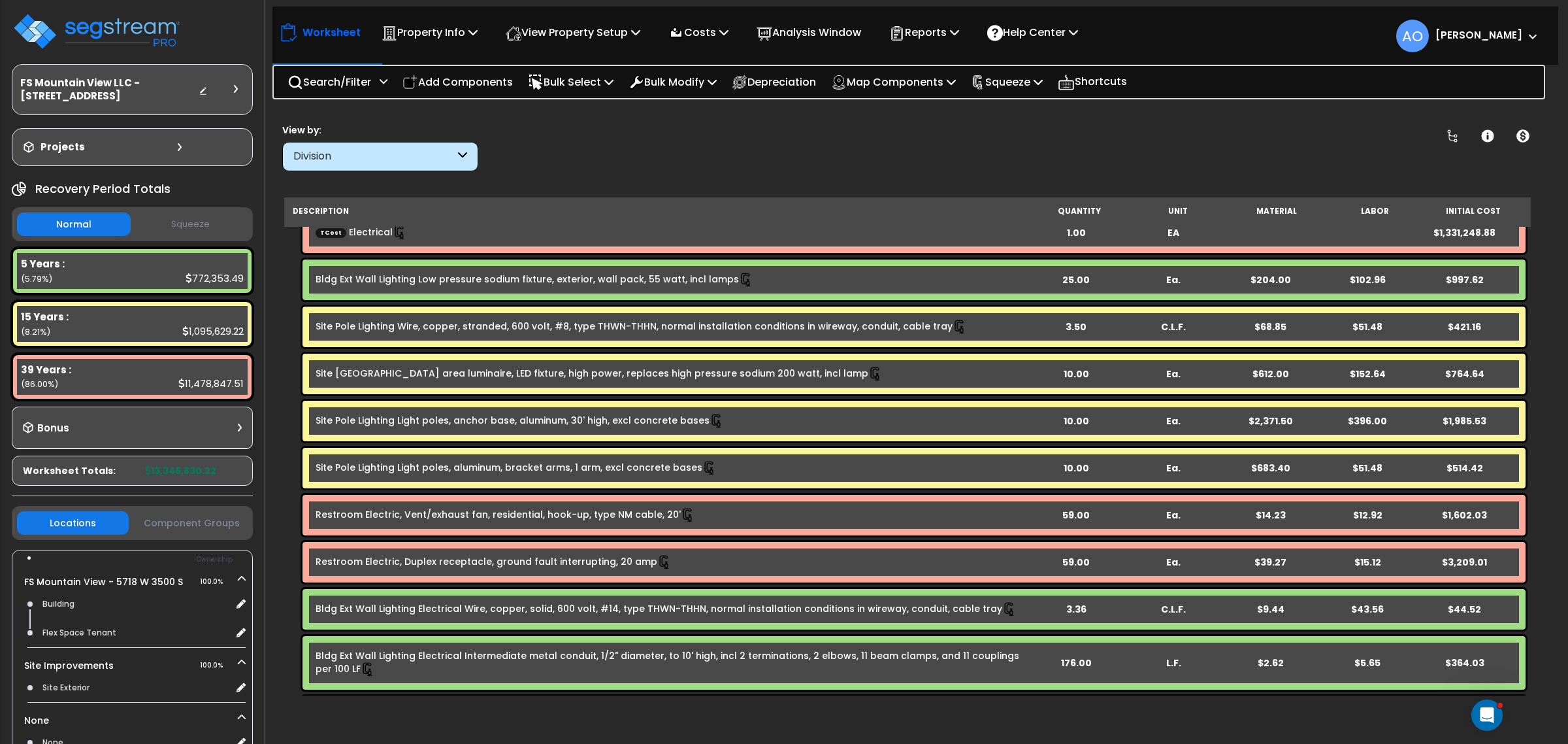
scroll to position [386, 0]
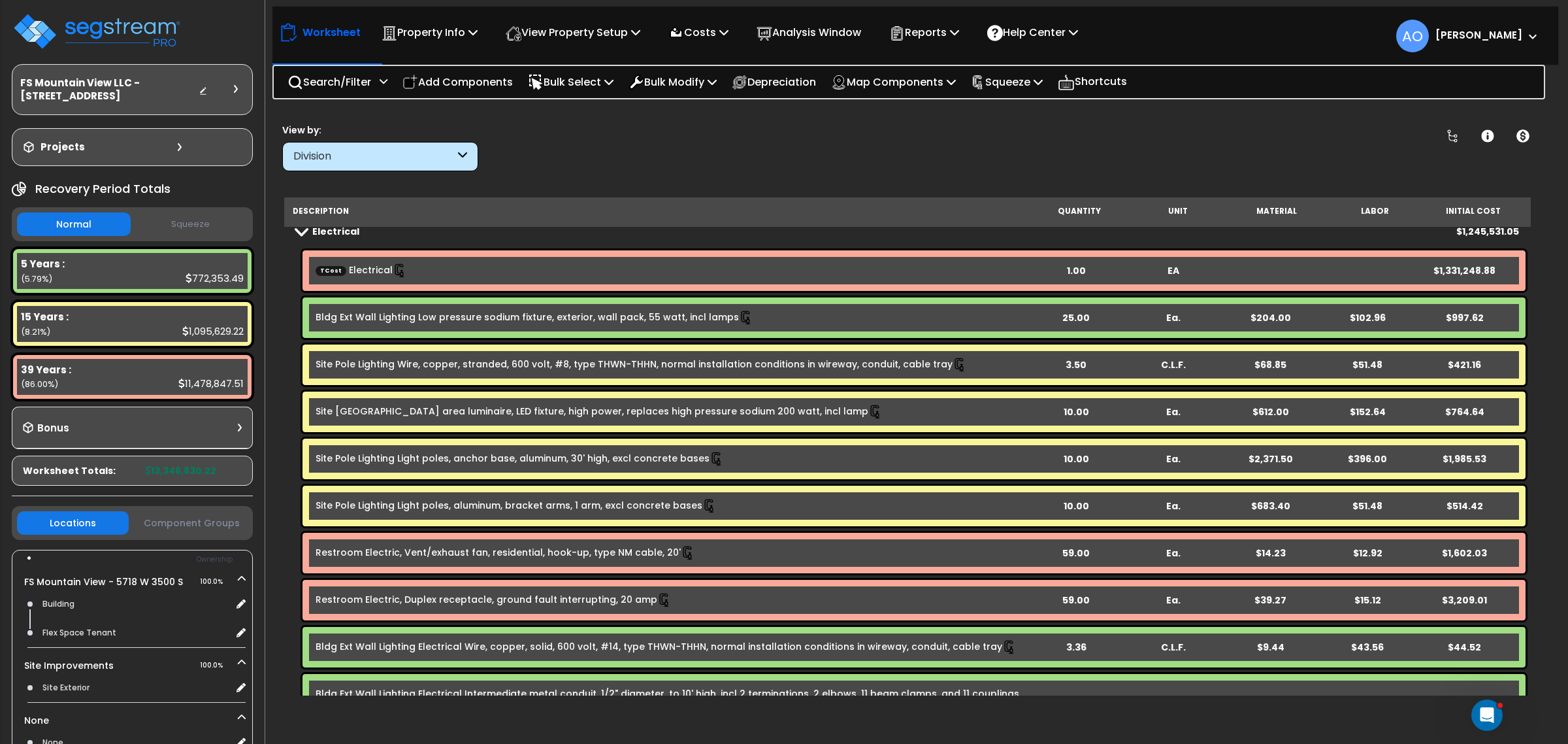
click at [199, 215] on button "Squeeze" at bounding box center [191, 225] width 113 height 23
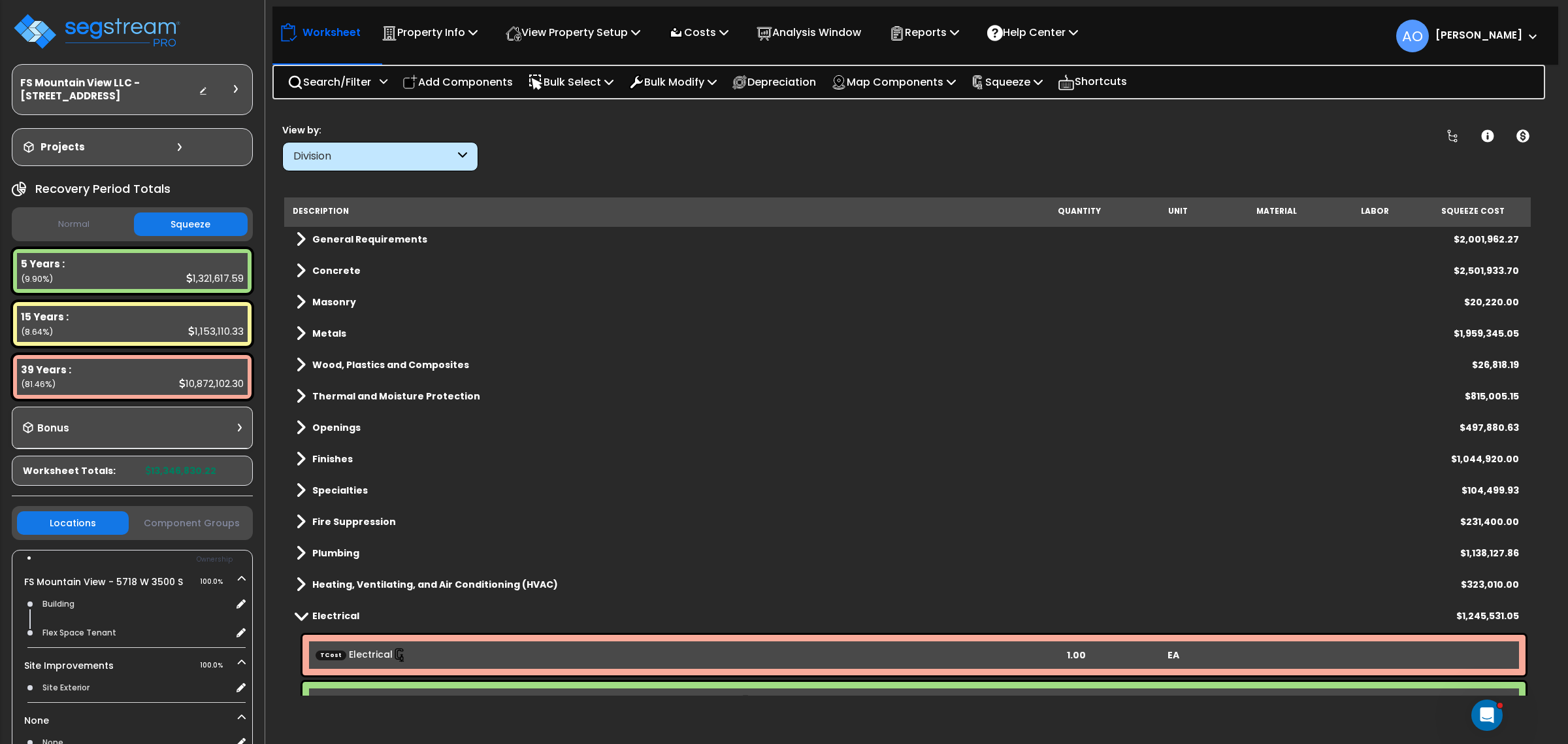
scroll to position [0, 0]
click at [332, 615] on b "Electrical" at bounding box center [336, 617] width 47 height 13
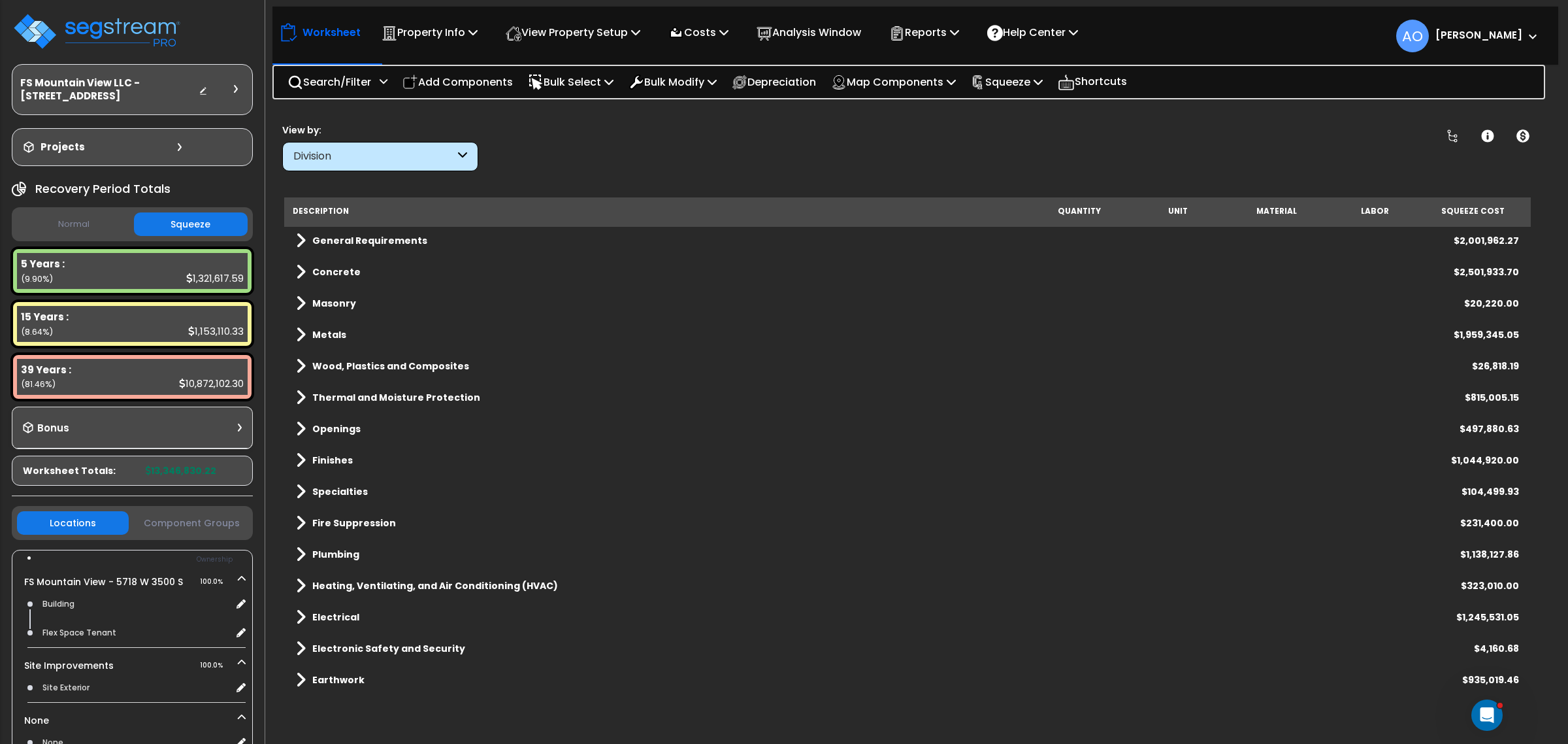
scroll to position [62, 0]
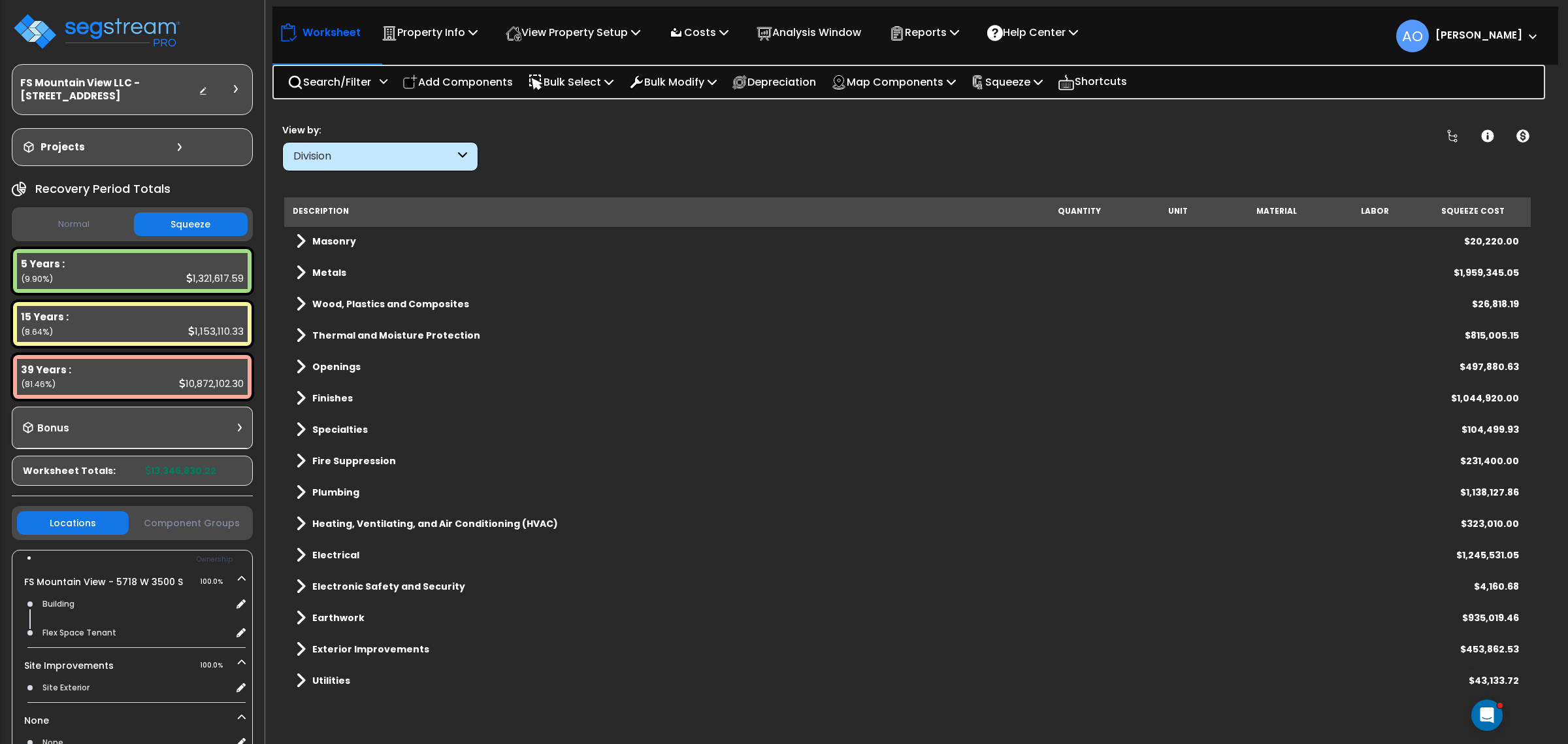
click at [456, 523] on b "Heating, Ventilating, and Air Conditioning (HVAC)" at bounding box center [435, 523] width 245 height 13
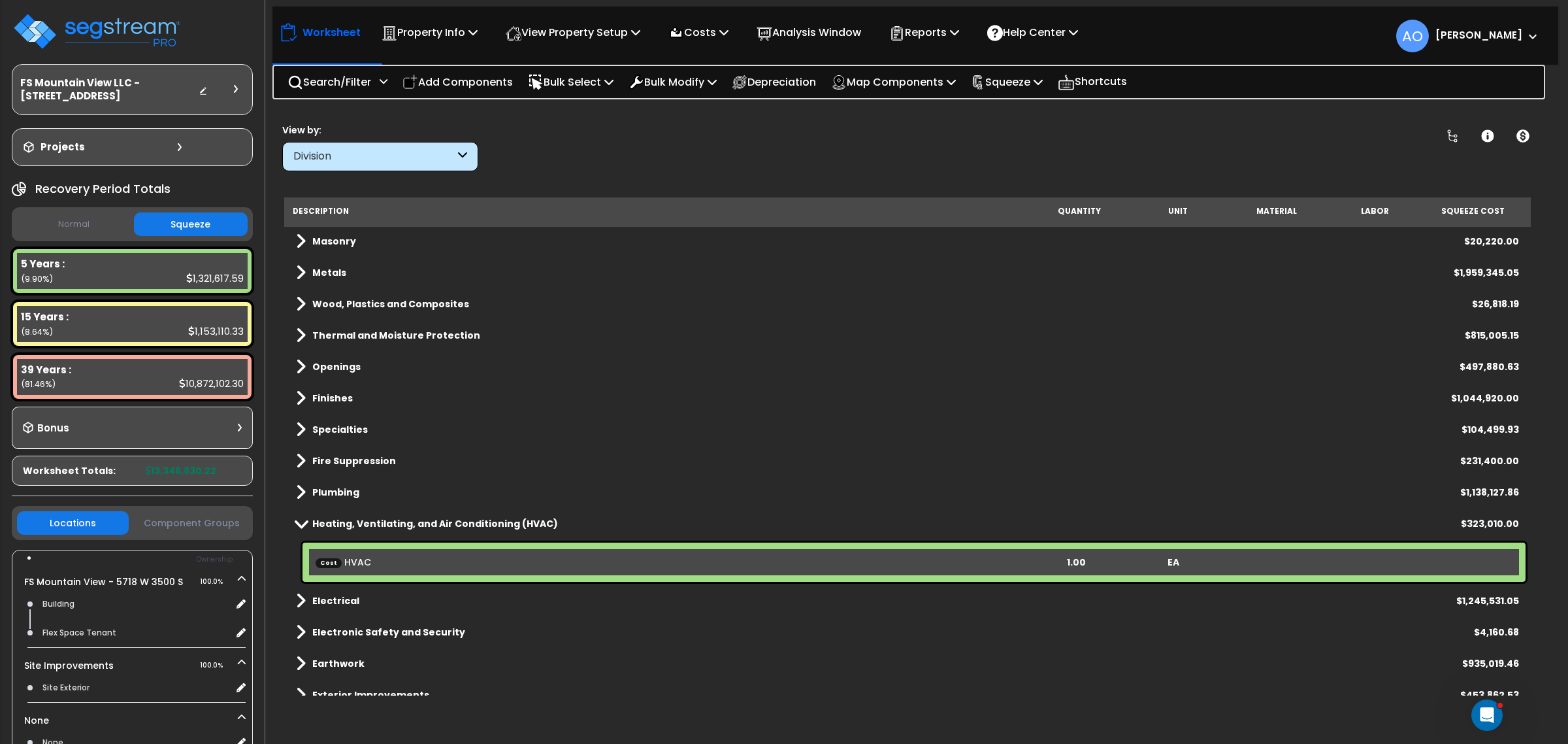
click at [471, 518] on b "Heating, Ventilating, and Air Conditioning (HVAC)" at bounding box center [435, 523] width 245 height 13
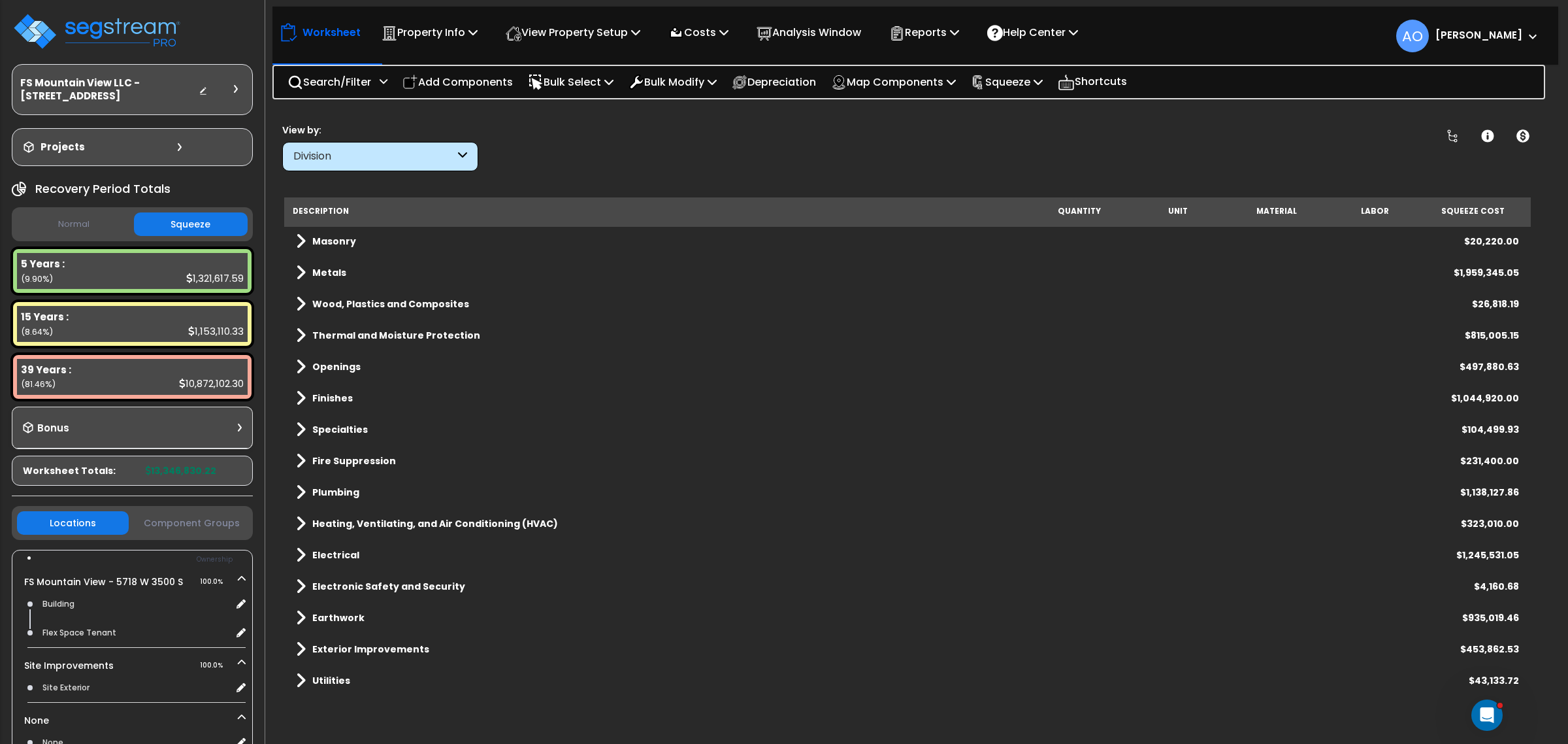
scroll to position [57, 0]
click at [336, 674] on b "Utilities" at bounding box center [331, 680] width 38 height 13
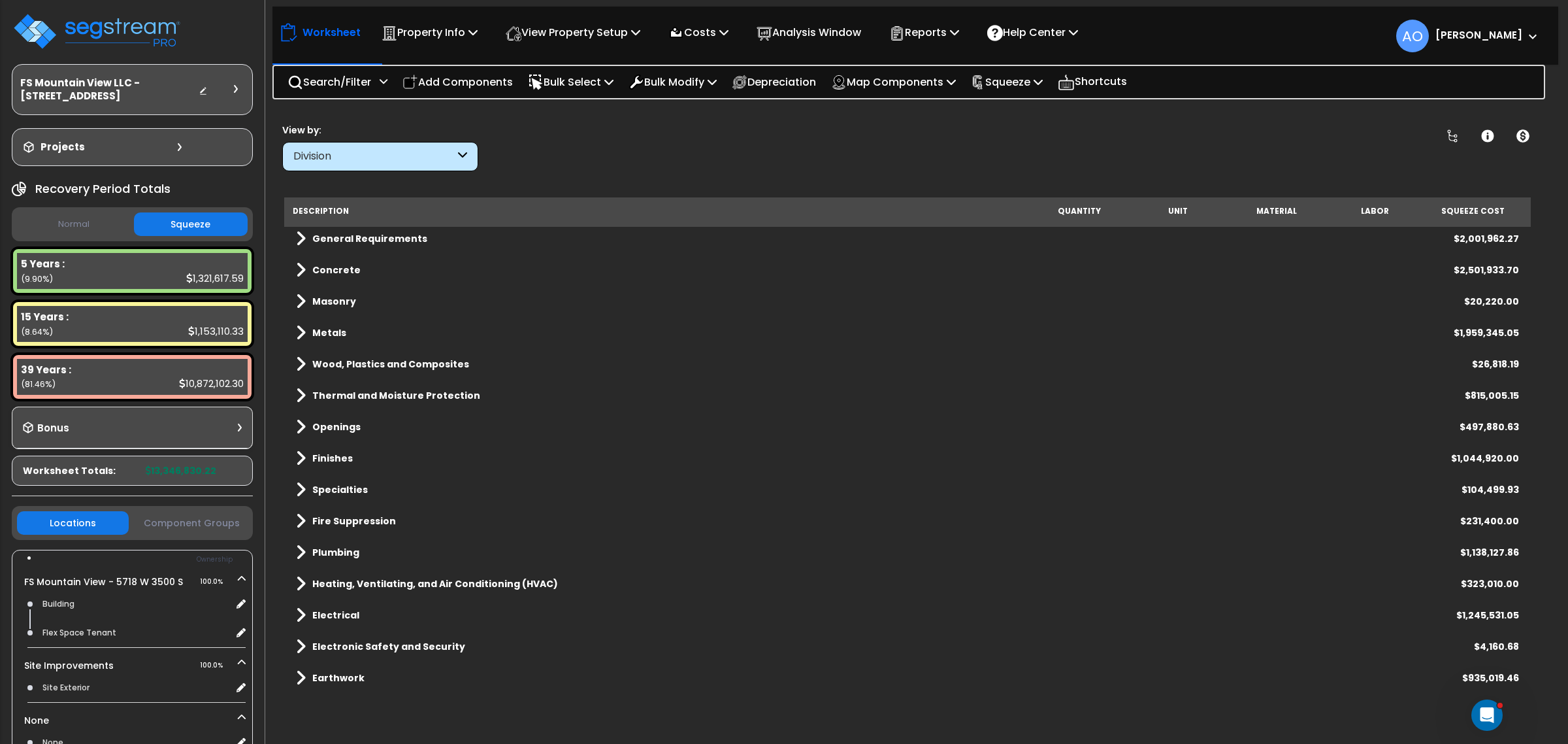
scroll to position [0, 0]
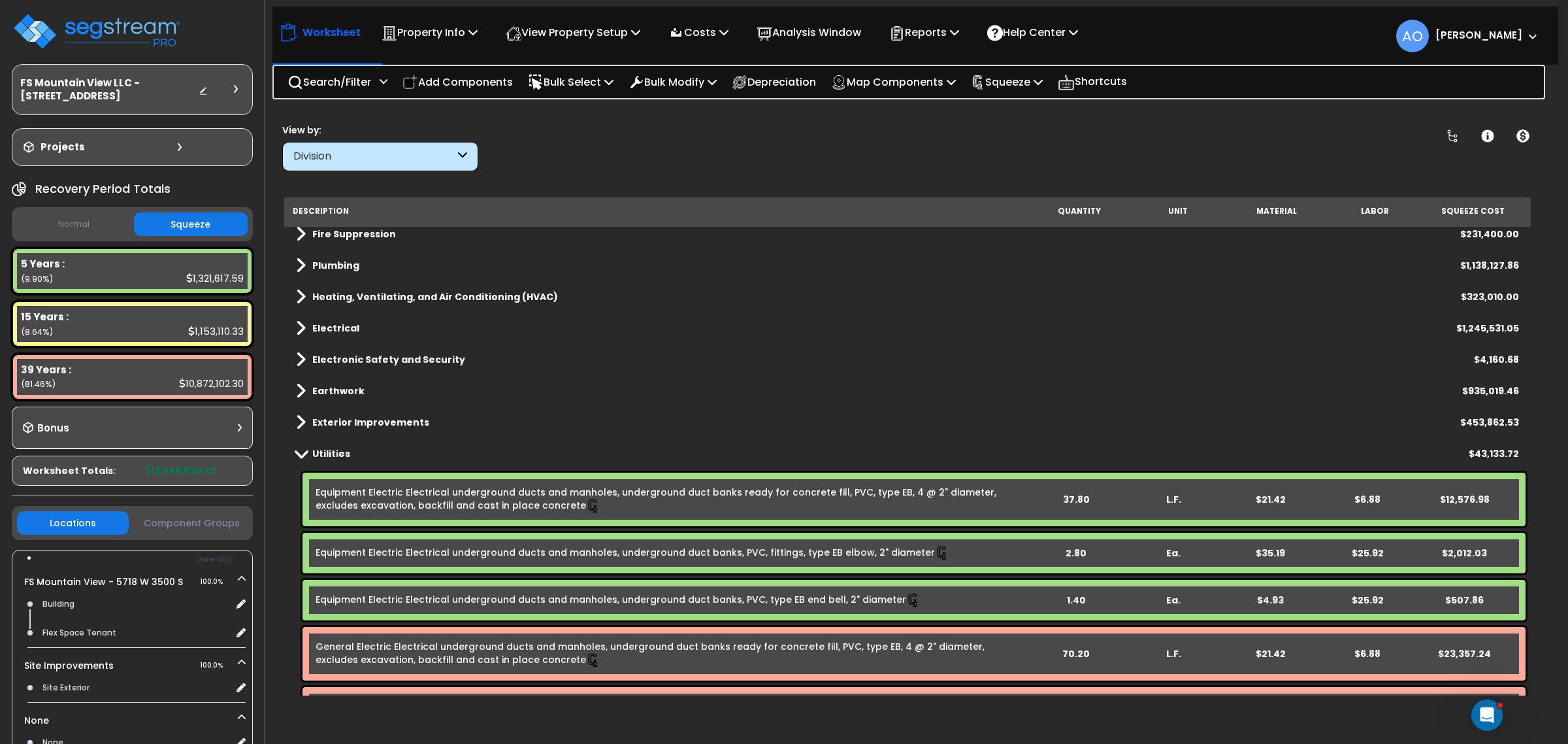
click at [334, 448] on b "Utilities" at bounding box center [331, 453] width 38 height 13
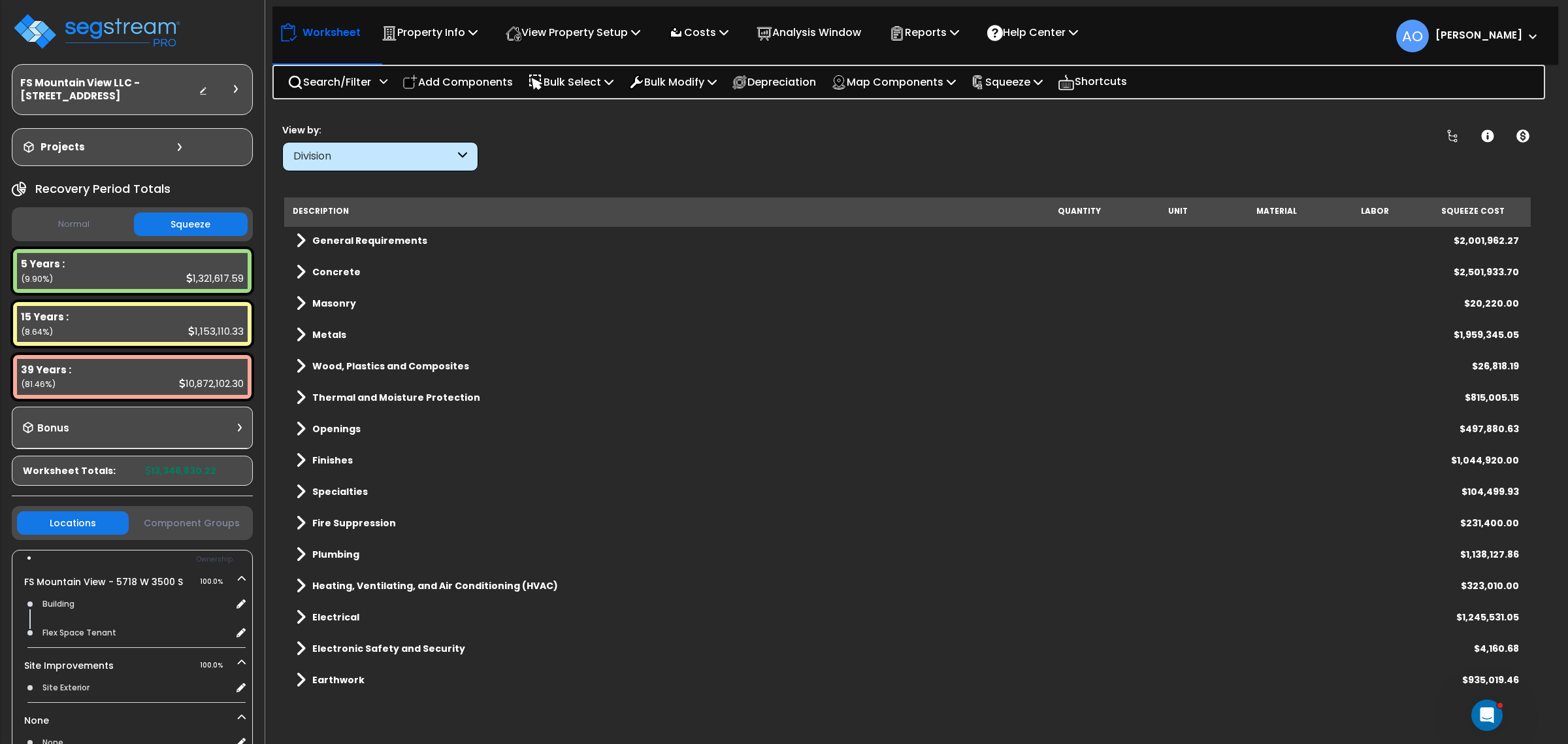
click at [637, 135] on div "Clear Filters" at bounding box center [955, 147] width 915 height 49
click at [117, 23] on img at bounding box center [96, 31] width 170 height 39
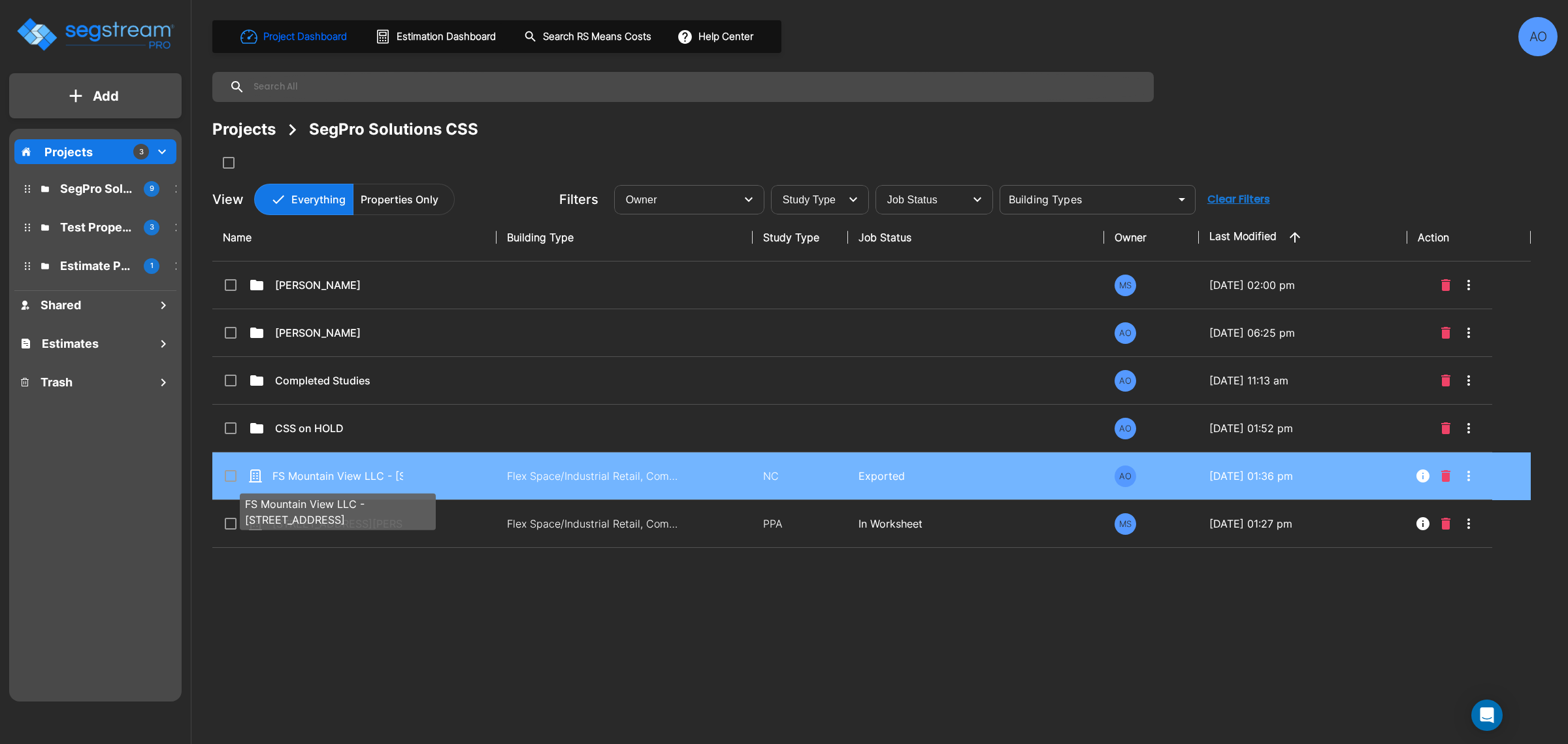
click at [373, 480] on p "FS Mountain View LLC - 5718 W 3500 S" at bounding box center [337, 475] width 130 height 15
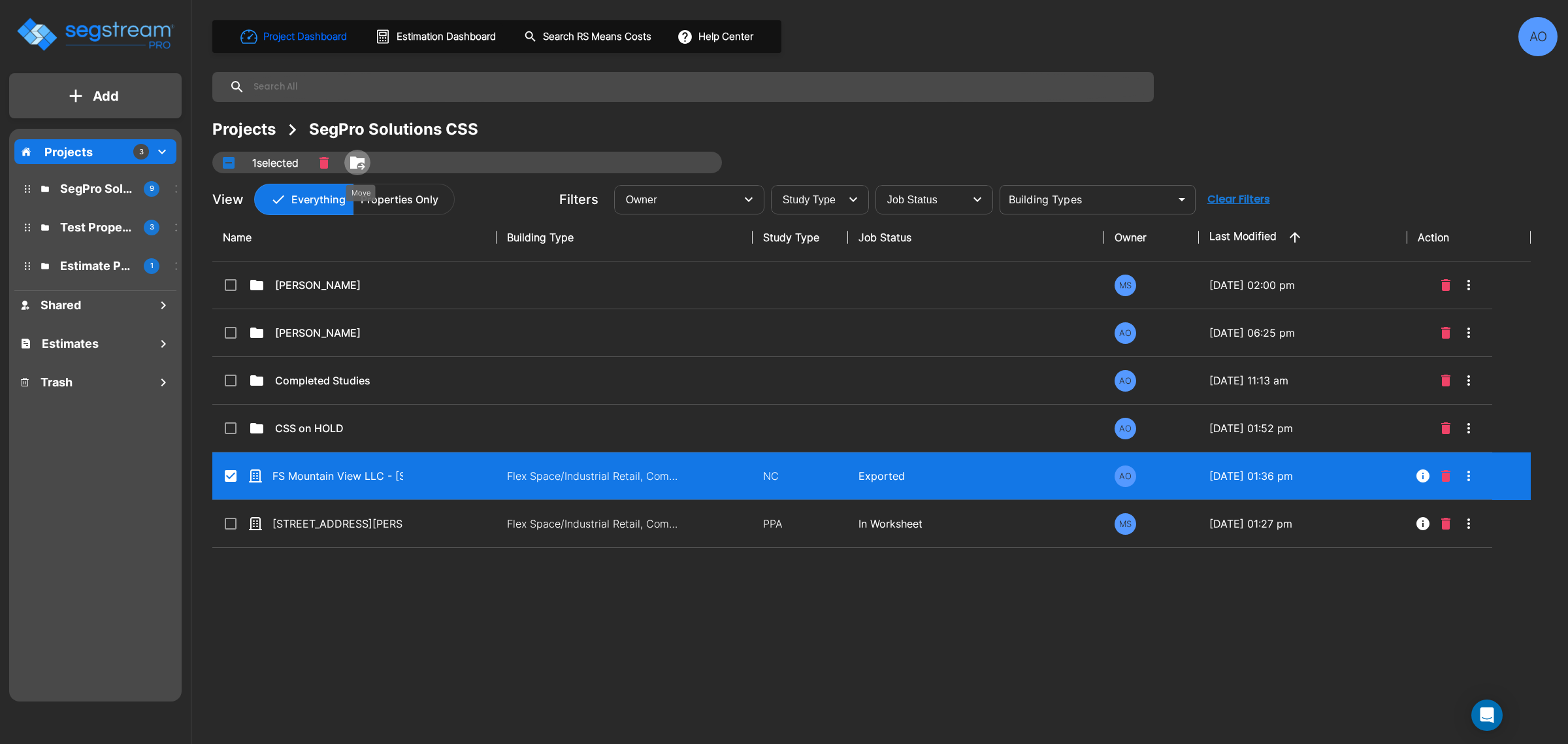
click at [353, 161] on icon "Move" at bounding box center [357, 163] width 15 height 15
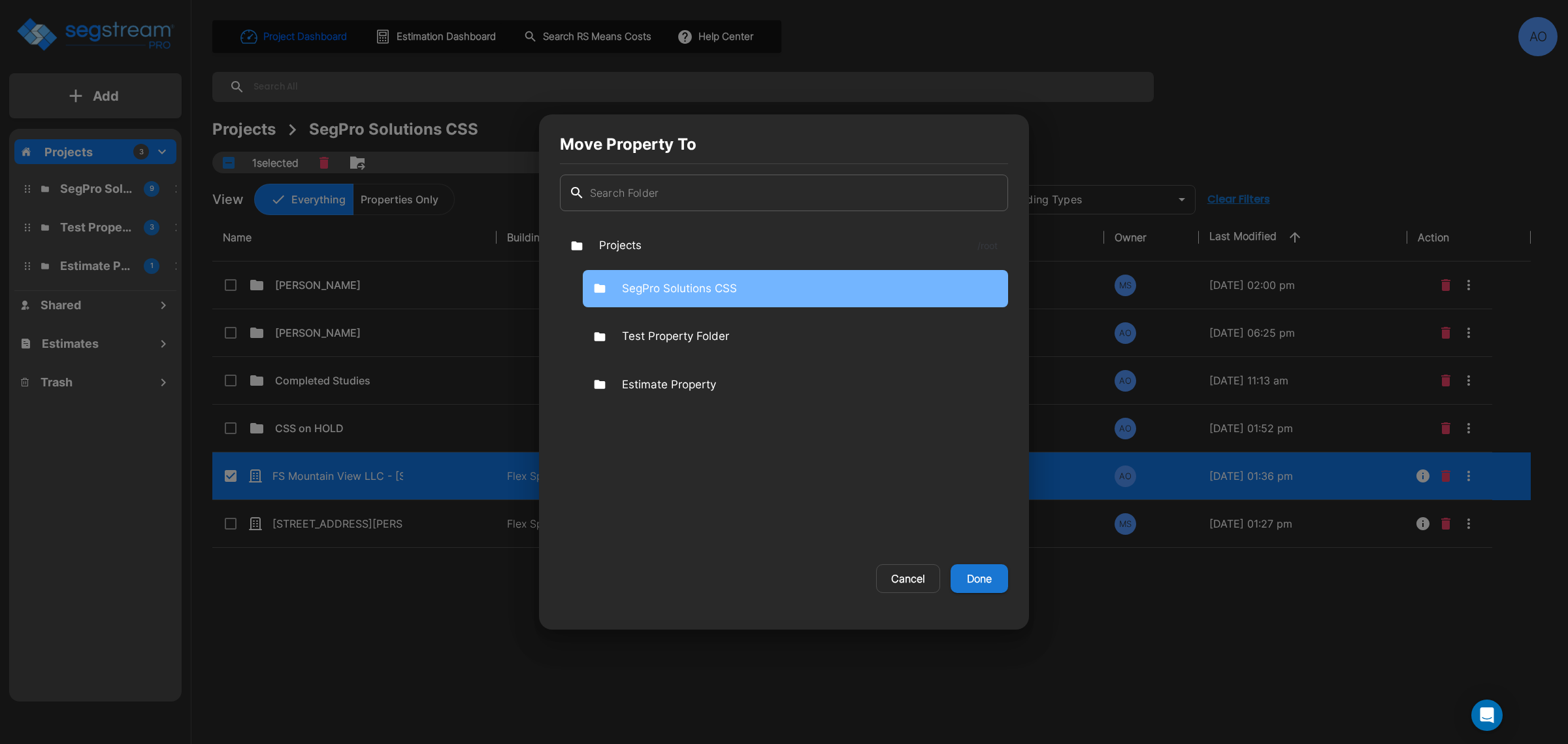
click at [693, 295] on p "SegPro Solutions CSS" at bounding box center [679, 289] width 115 height 17
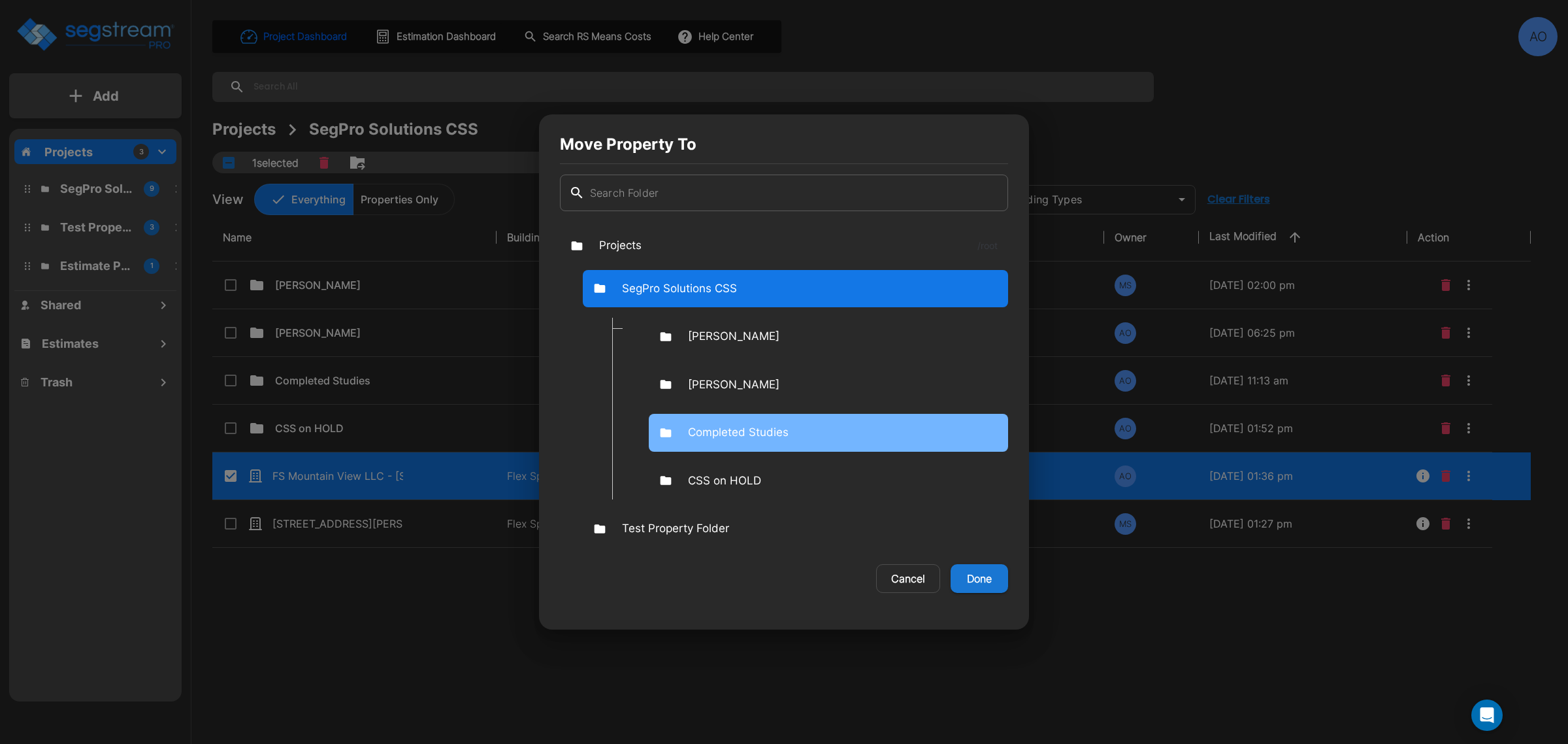
click at [726, 439] on p "Completed Studies" at bounding box center [738, 433] width 100 height 17
click at [726, 438] on p "Completed Studies" at bounding box center [738, 433] width 100 height 17
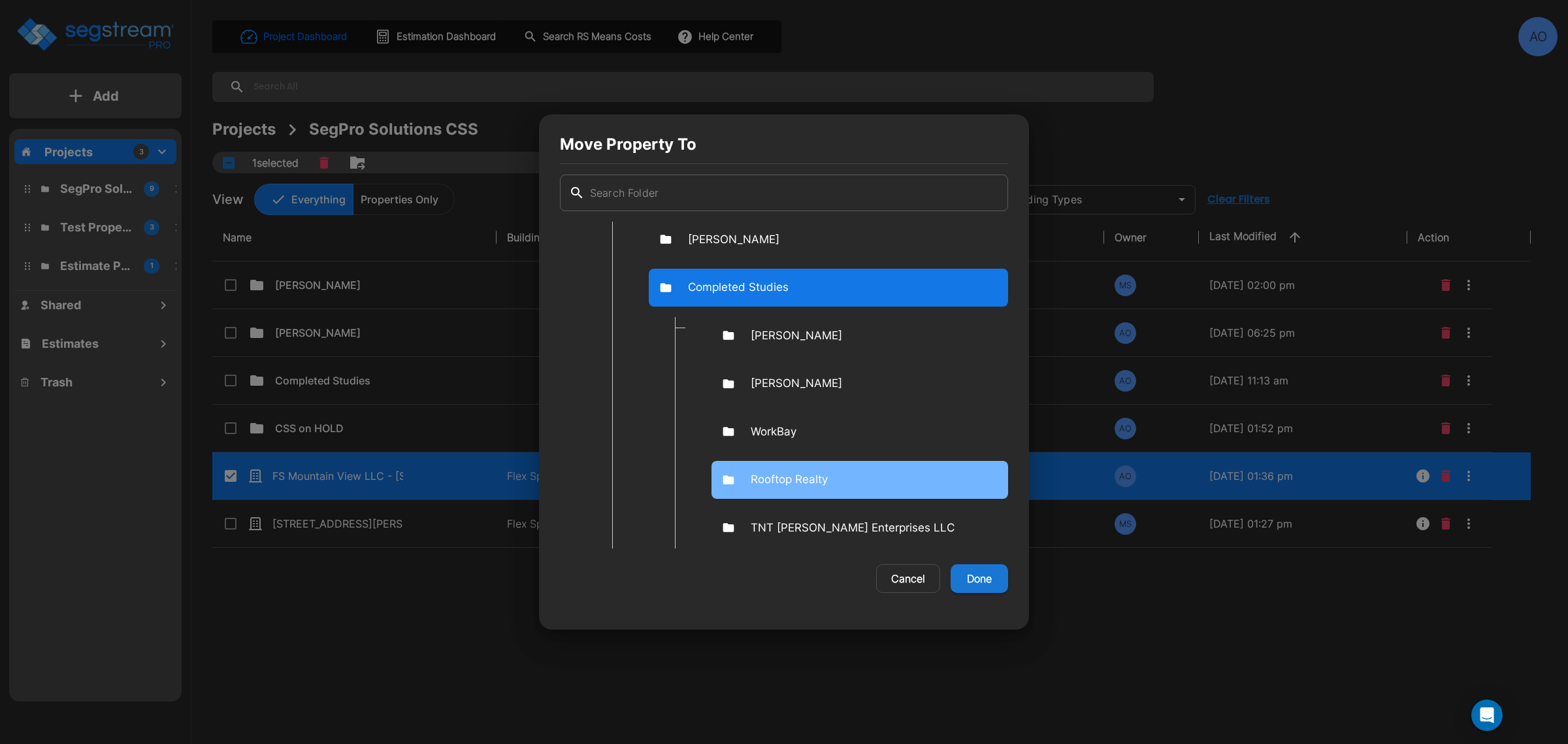
scroll to position [164, 0]
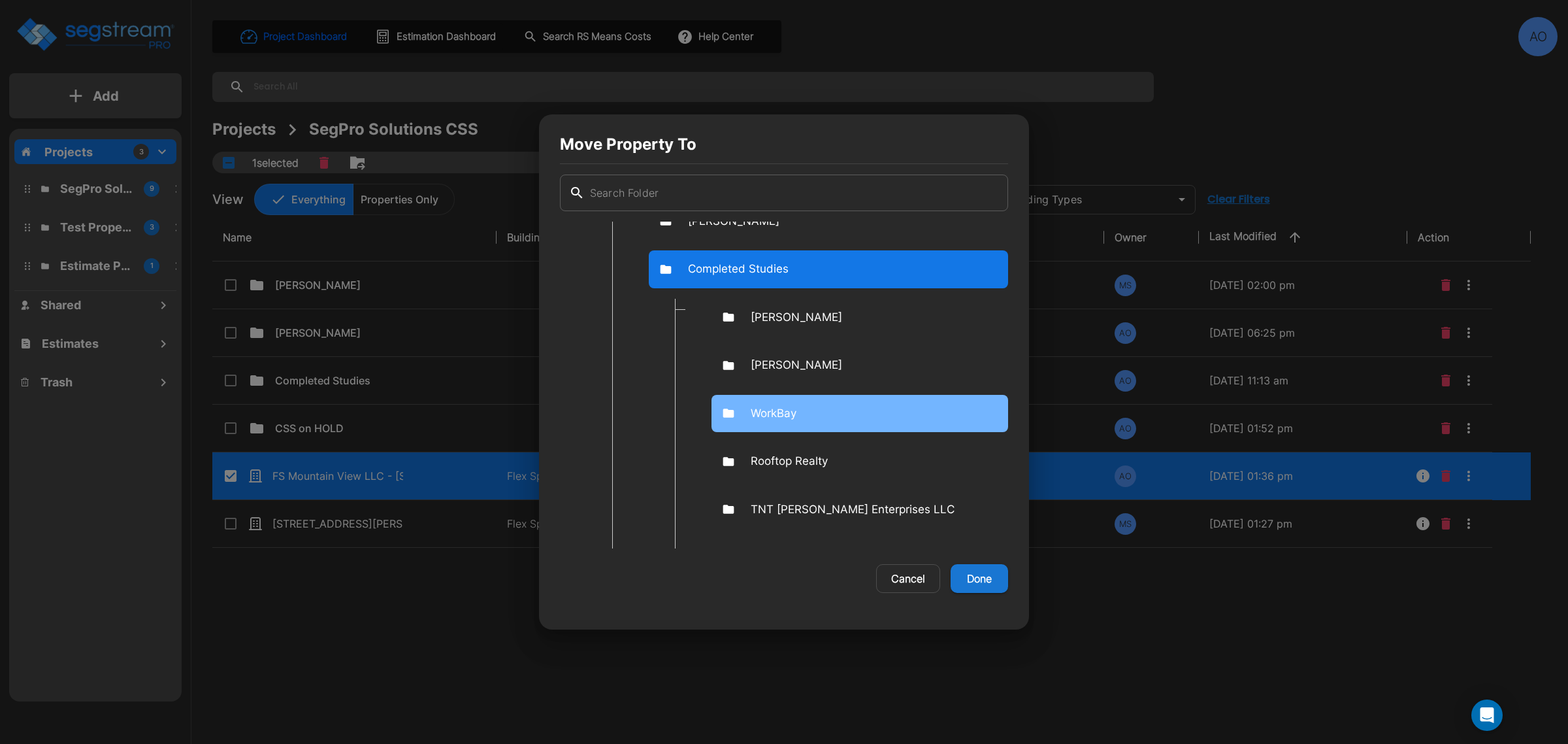
click at [785, 418] on p "WorkBay" at bounding box center [773, 414] width 46 height 17
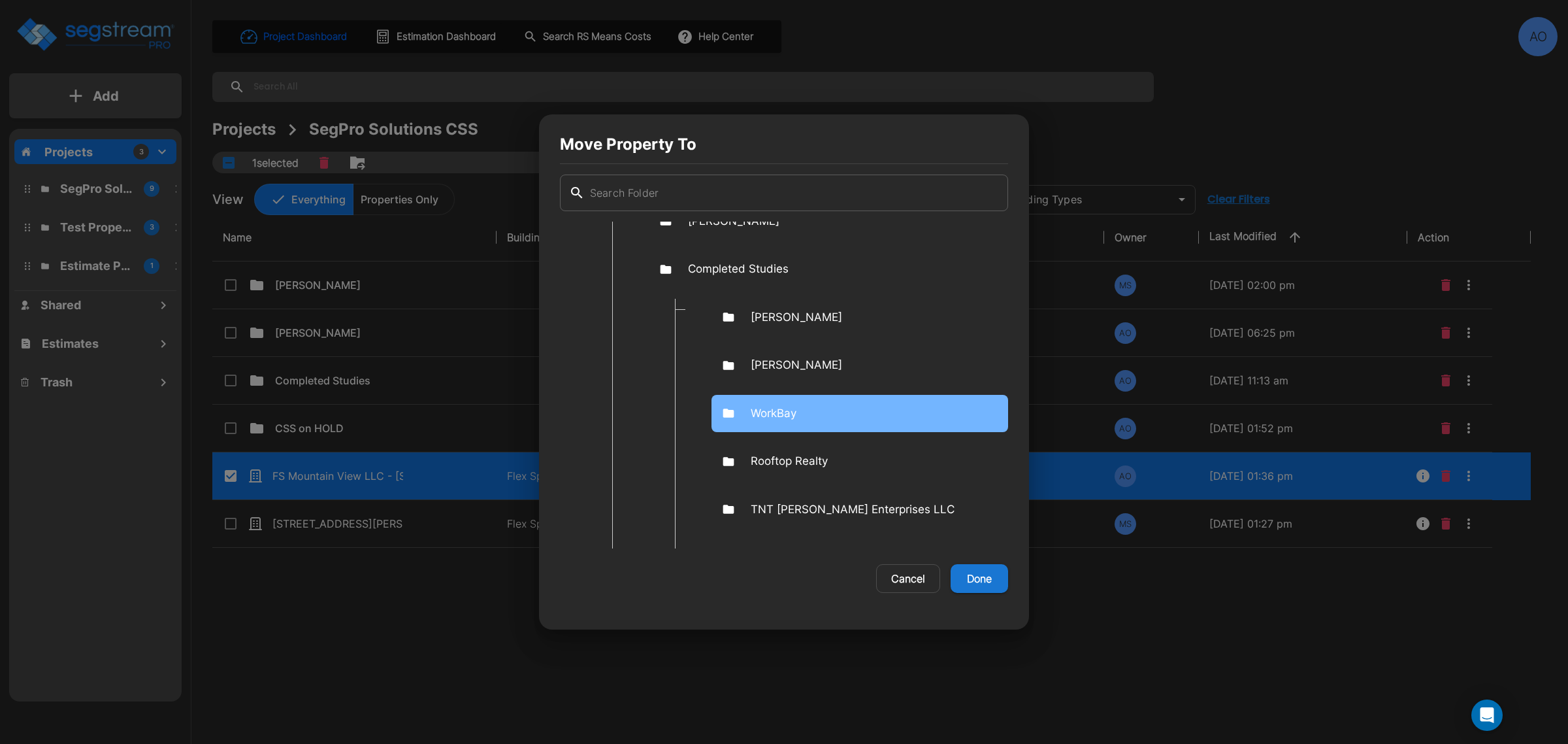
click at [785, 418] on p "WorkBay" at bounding box center [773, 414] width 46 height 17
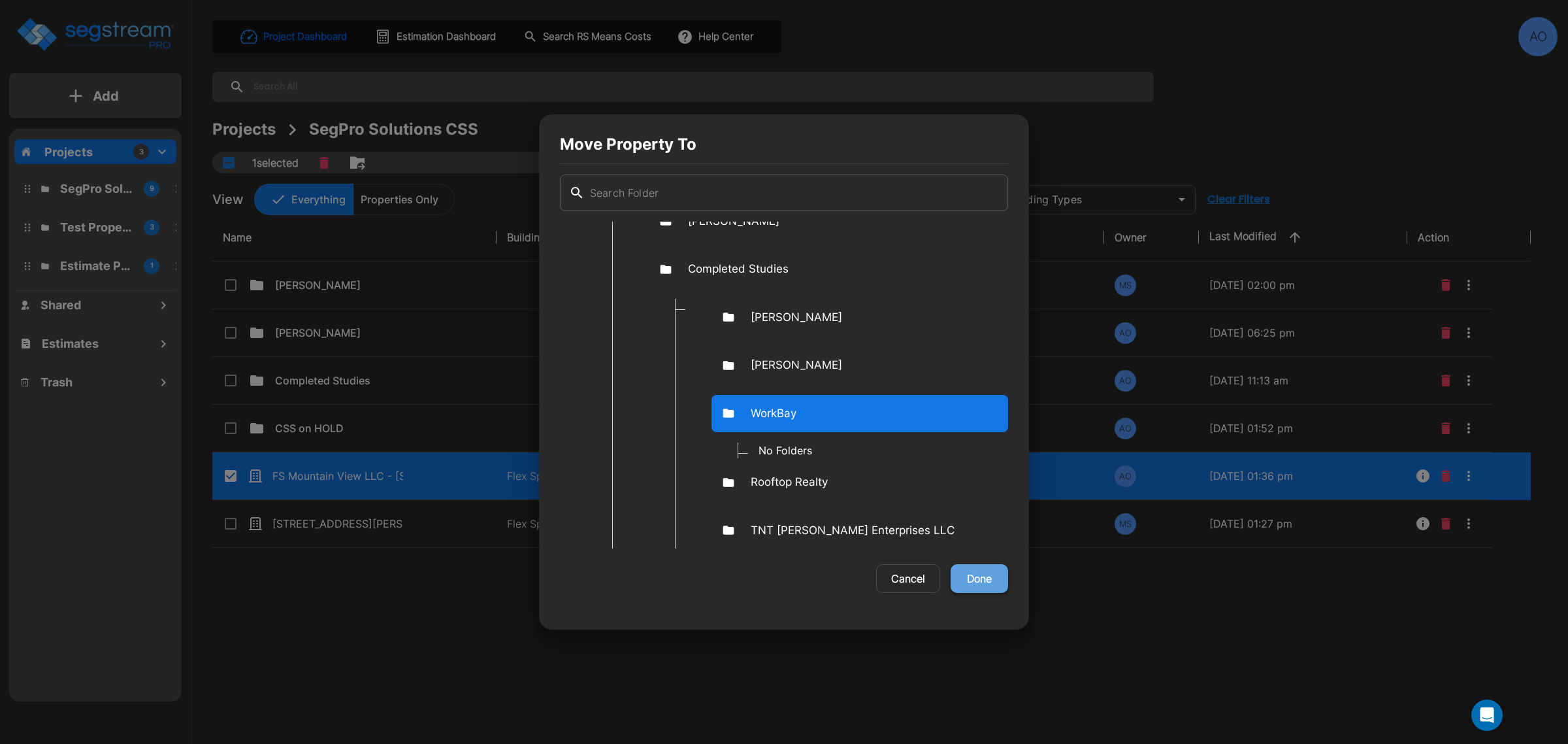
click at [975, 579] on button "Done" at bounding box center [979, 578] width 58 height 29
checkbox input "false"
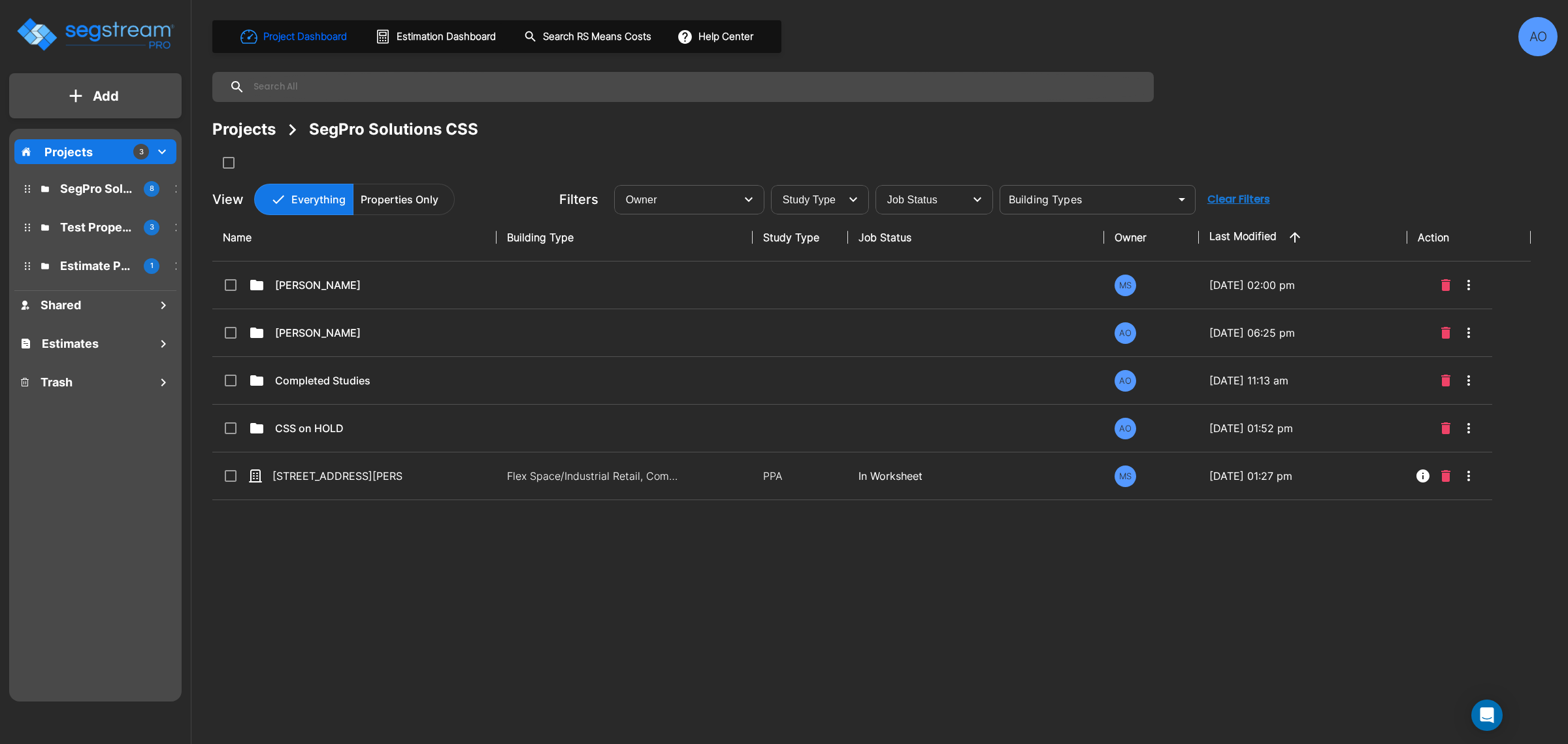
click at [453, 573] on div "Name Building Type Study Type Job Status Owner Last Modified Action Dalton Sava…" at bounding box center [871, 445] width 1319 height 462
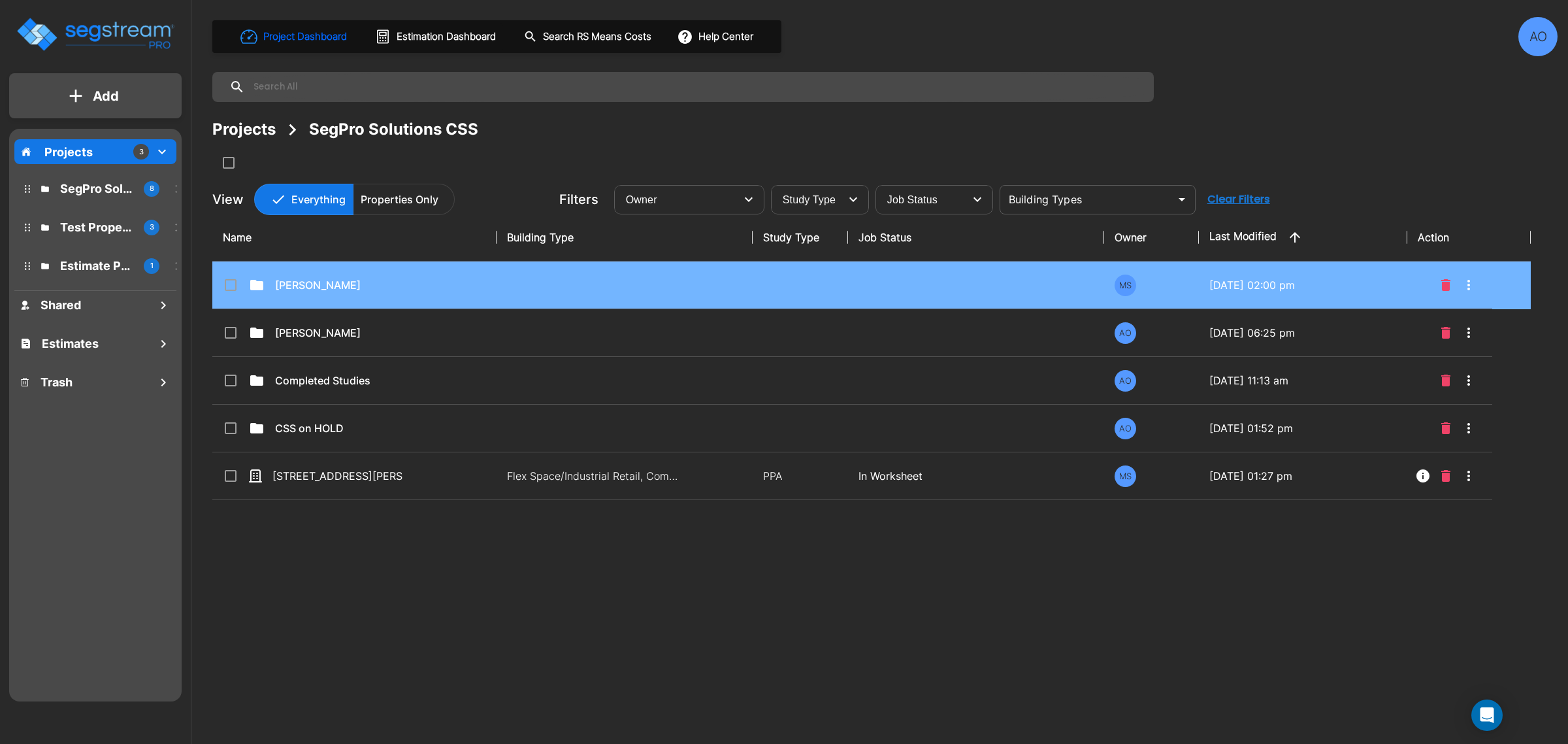
click at [316, 293] on td "Dalton Savage" at bounding box center [354, 286] width 284 height 48
checkbox input "true"
click at [316, 293] on td "Dalton Savage" at bounding box center [354, 286] width 284 height 48
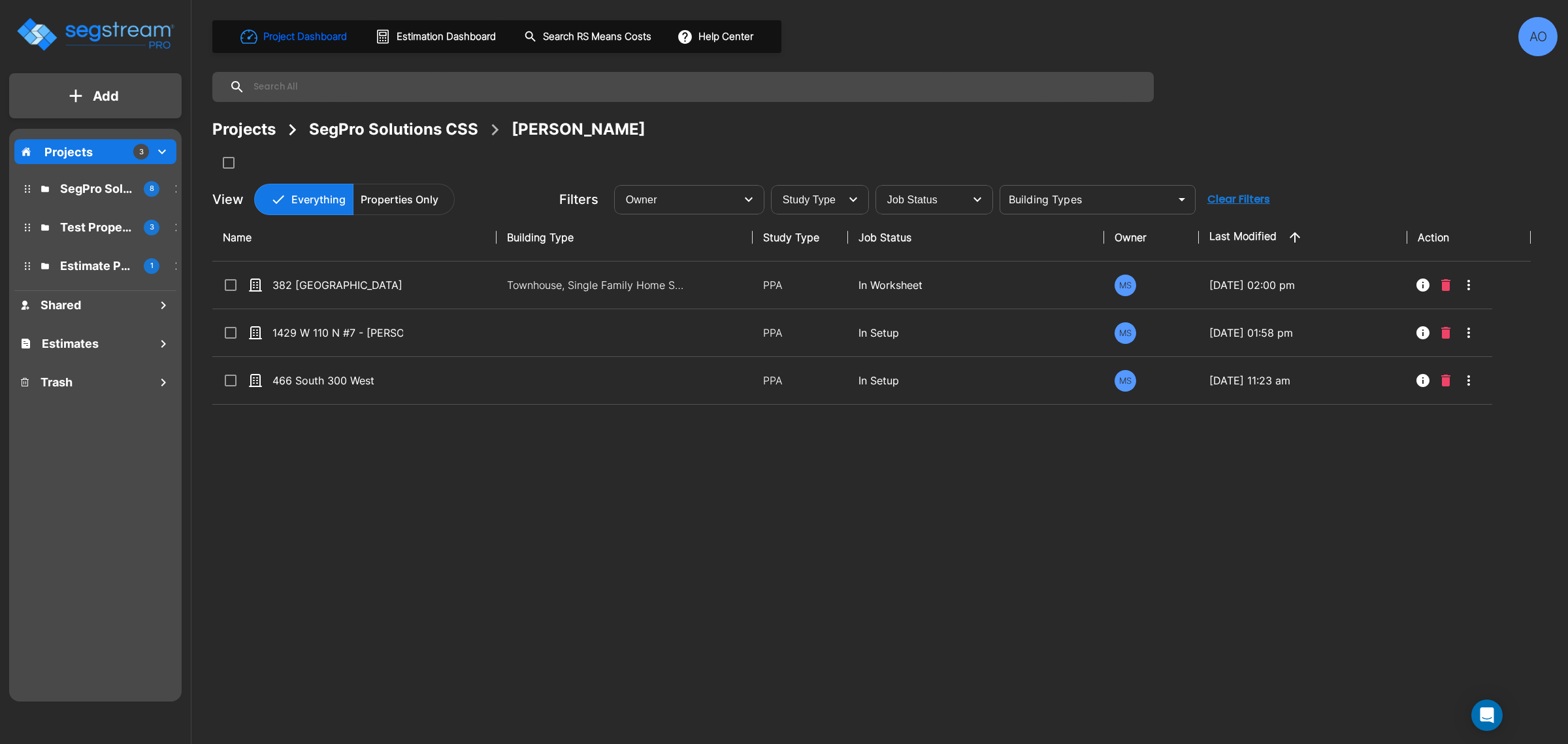
click at [467, 543] on div "Name Building Type Study Type Job Status Owner Last Modified Action 382 South 9…" at bounding box center [871, 445] width 1319 height 462
click at [392, 128] on div "SegPro Solutions CSS" at bounding box center [394, 129] width 169 height 23
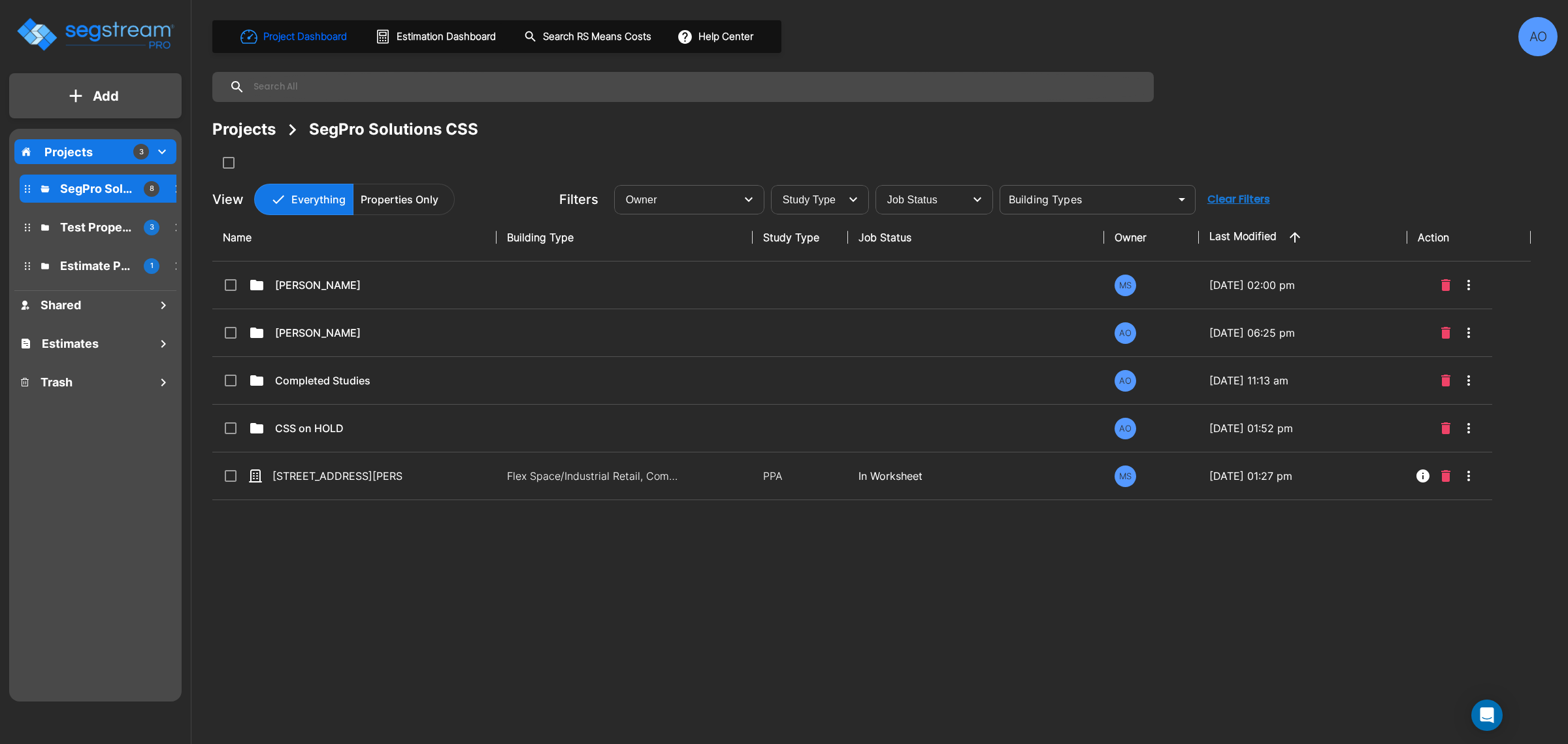
click at [469, 580] on div "Name Building Type Study Type Job Status Owner Last Modified Action Dalton Sava…" at bounding box center [871, 445] width 1319 height 462
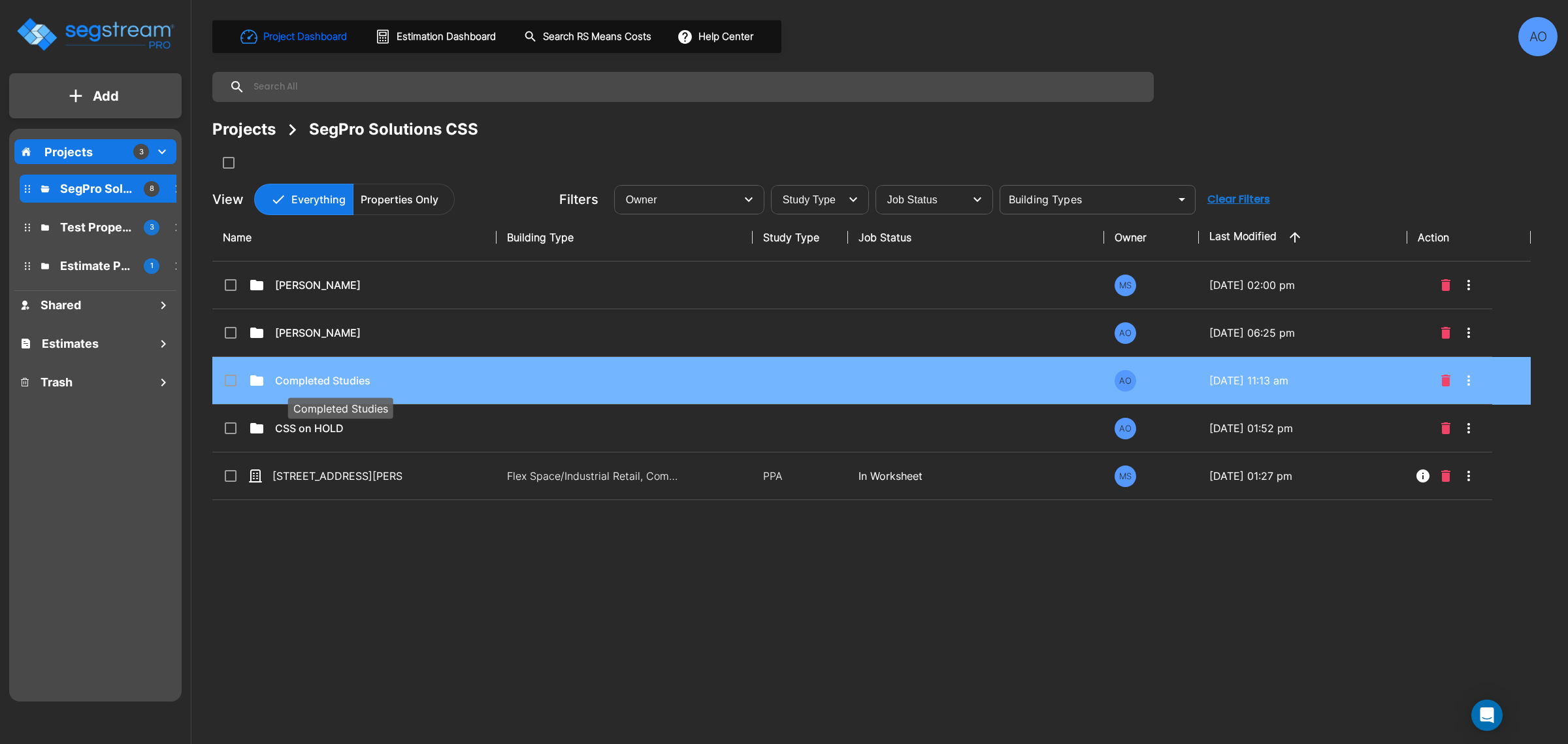
click at [321, 374] on p "Completed Studies" at bounding box center [340, 380] width 130 height 15
checkbox input "true"
click at [321, 374] on p "Completed Studies" at bounding box center [340, 380] width 130 height 15
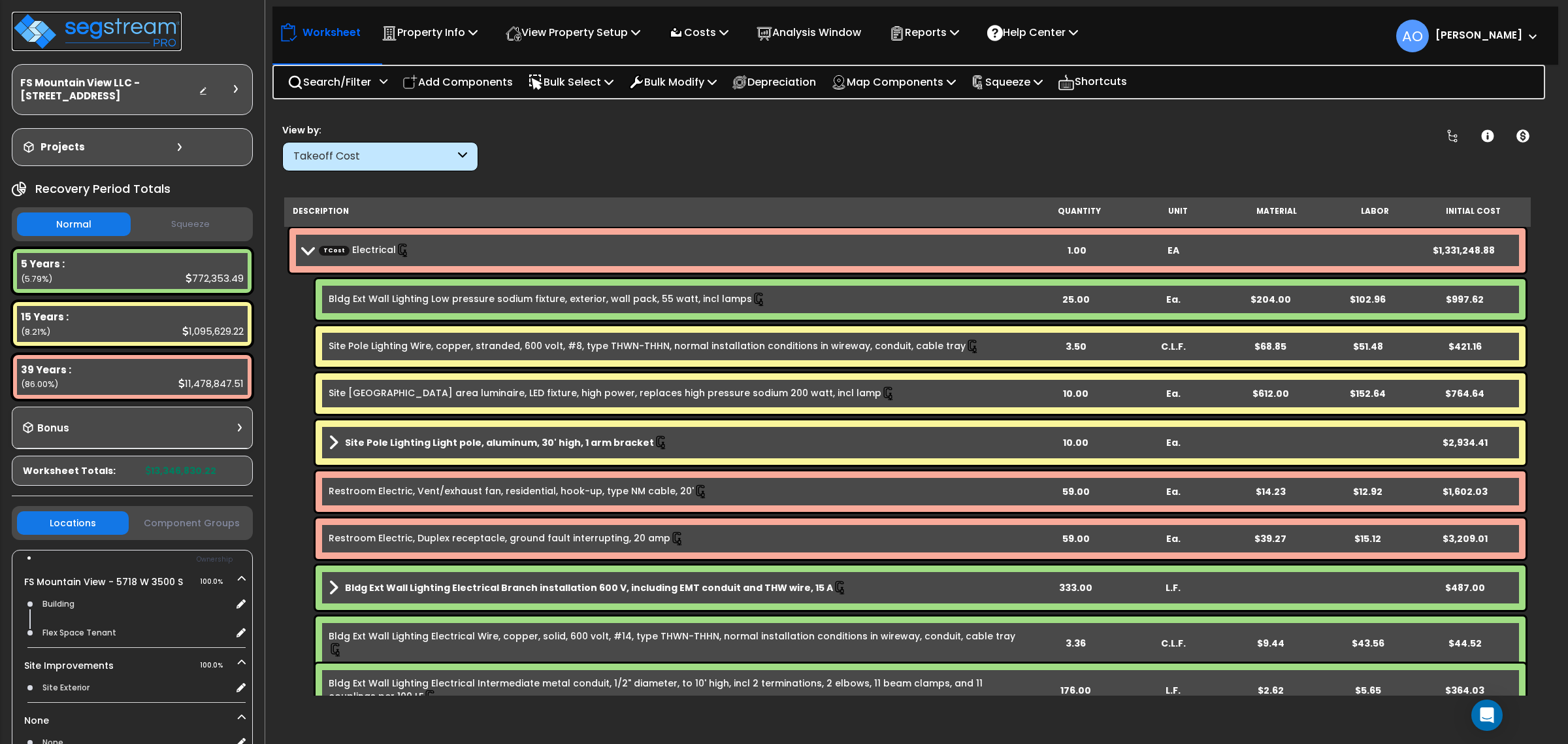
click at [130, 26] on img at bounding box center [96, 31] width 170 height 39
